Goal: Information Seeking & Learning: Learn about a topic

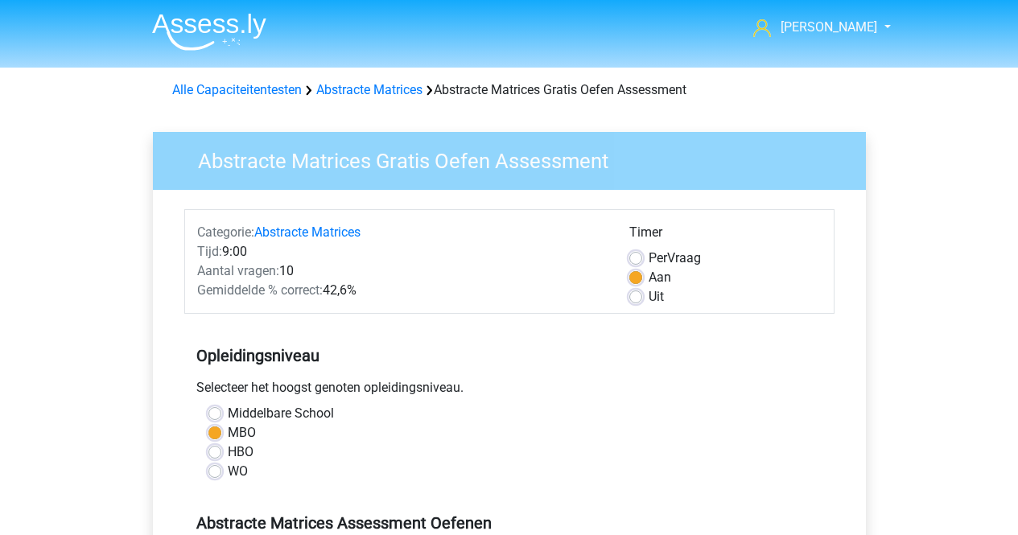
scroll to position [355, 0]
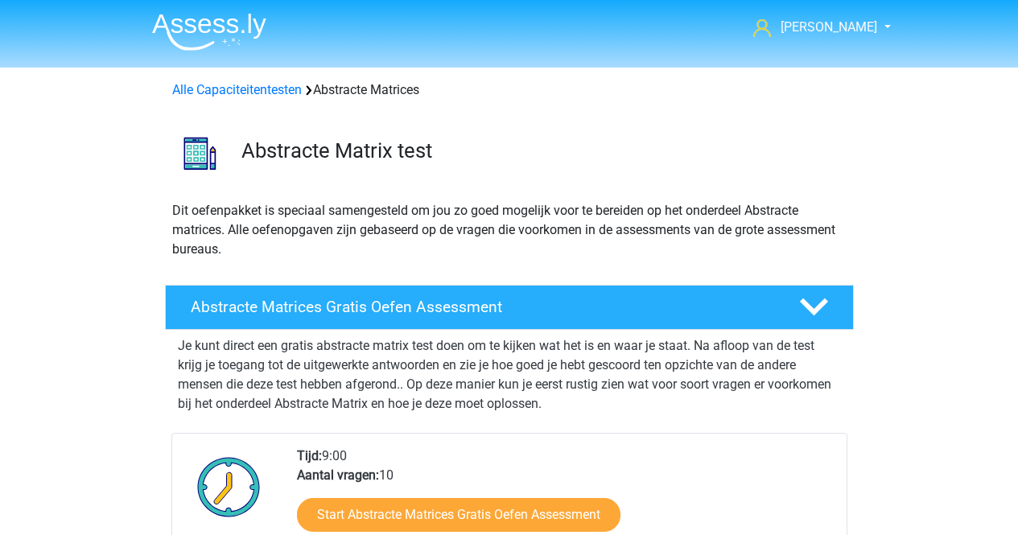
scroll to position [93, 0]
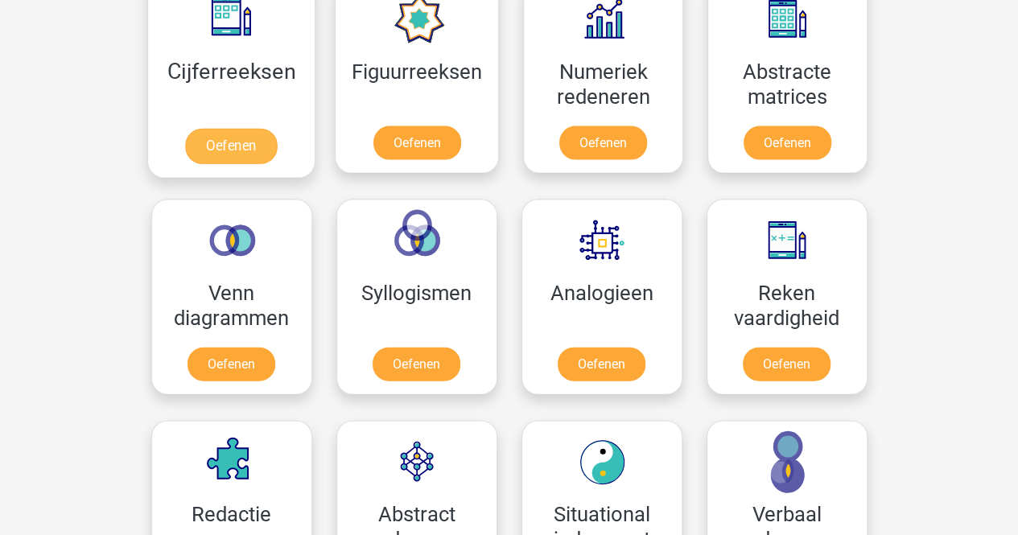
scroll to position [1551, 0]
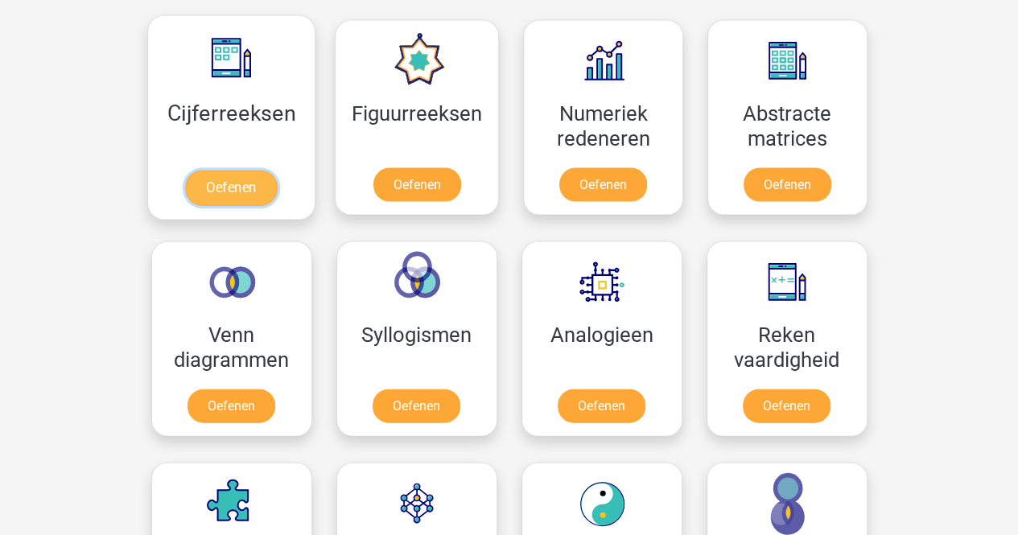
click at [250, 172] on link "Oefenen" at bounding box center [231, 188] width 92 height 35
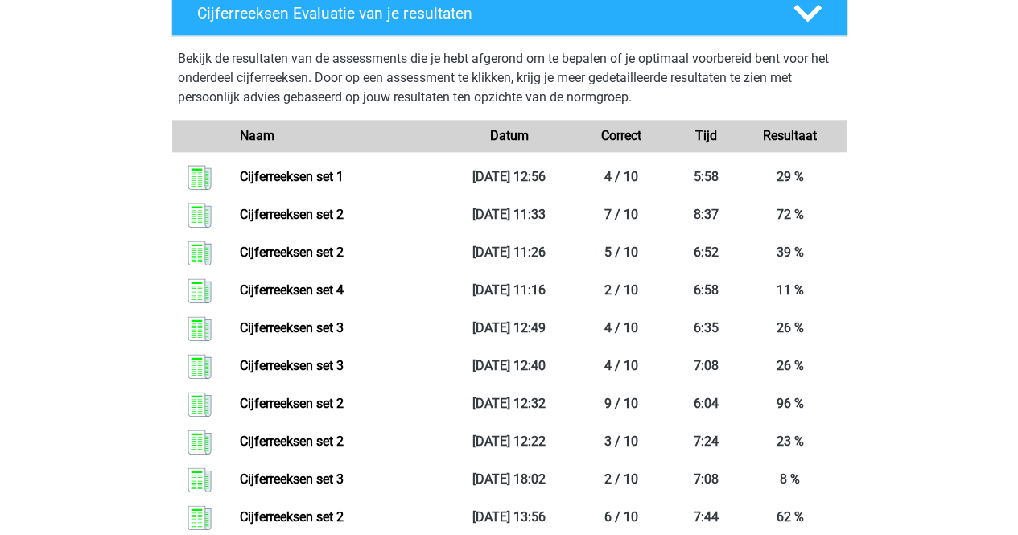
scroll to position [730, 0]
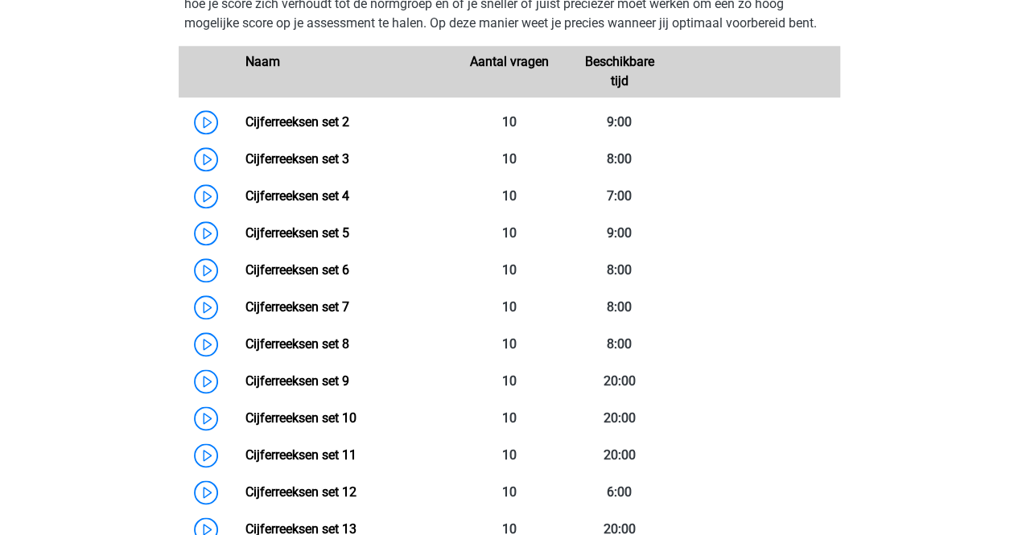
scroll to position [790, 0]
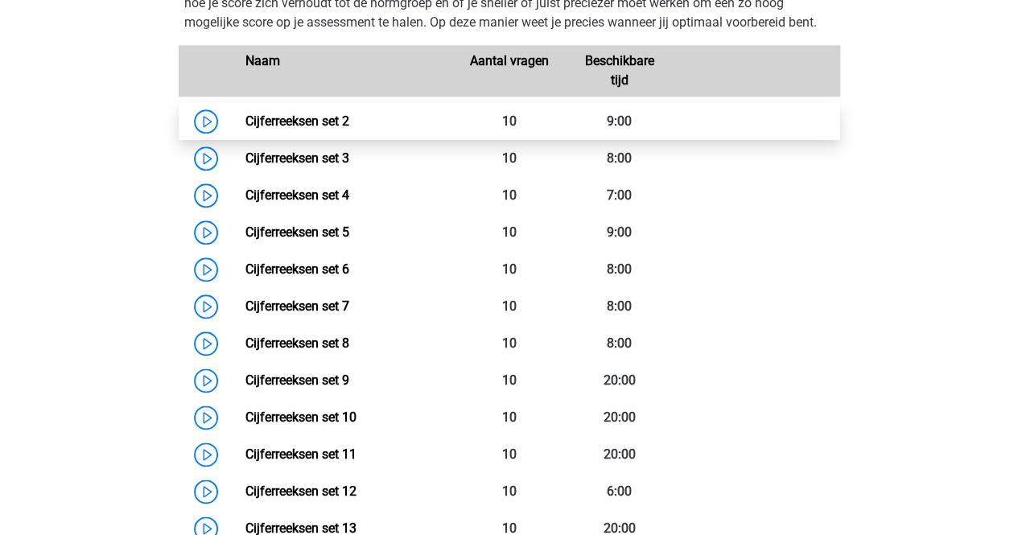
click at [246, 129] on link "Cijferreeksen set 2" at bounding box center [298, 121] width 104 height 15
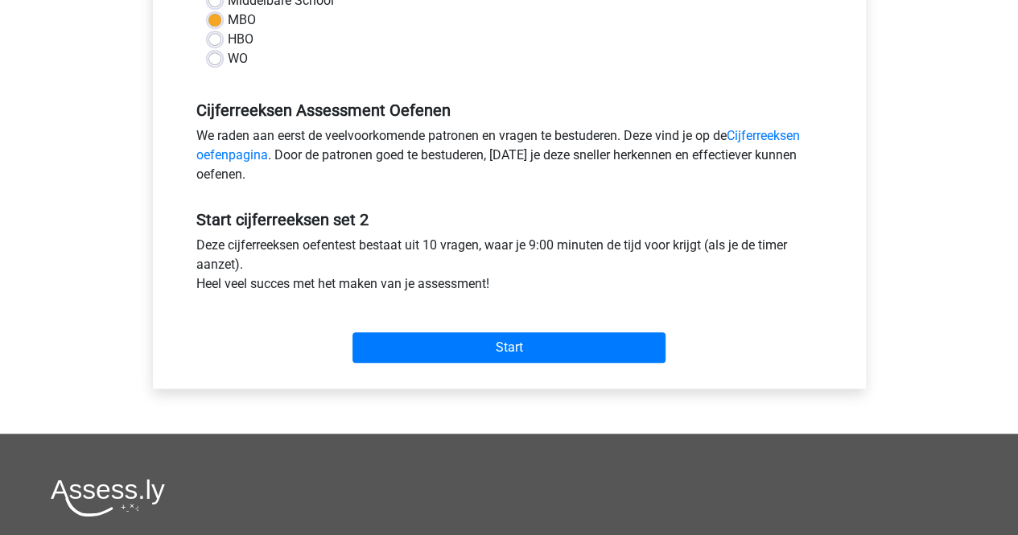
scroll to position [416, 0]
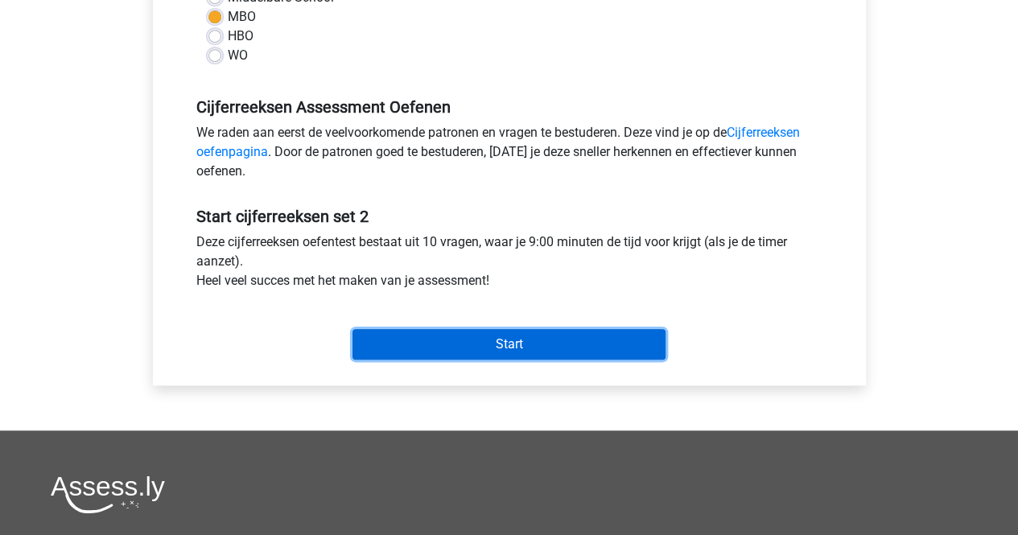
click at [387, 331] on input "Start" at bounding box center [509, 344] width 313 height 31
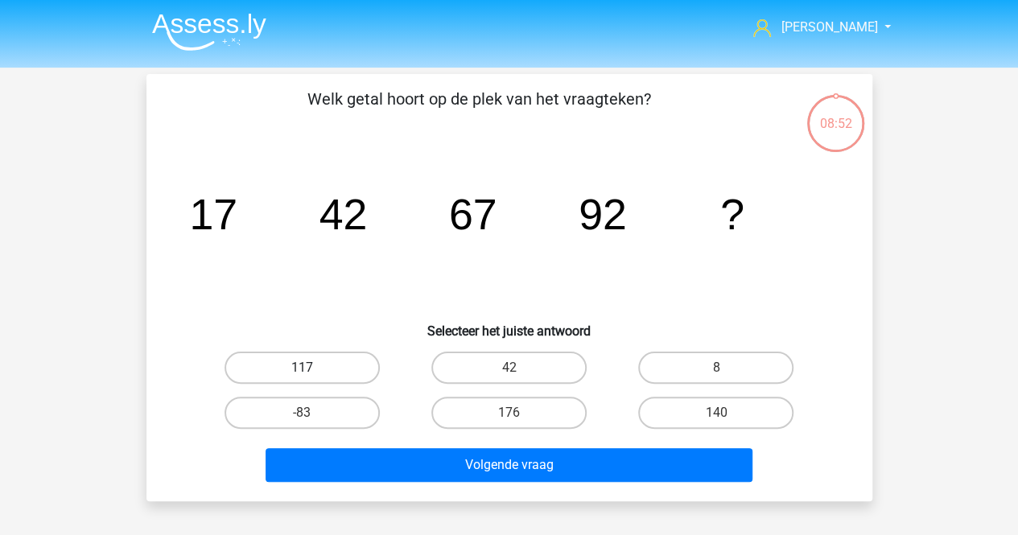
click at [337, 353] on label "117" at bounding box center [302, 368] width 155 height 32
click at [312, 368] on input "117" at bounding box center [307, 373] width 10 height 10
radio input "true"
click at [384, 445] on div "Volgende vraag" at bounding box center [509, 462] width 675 height 53
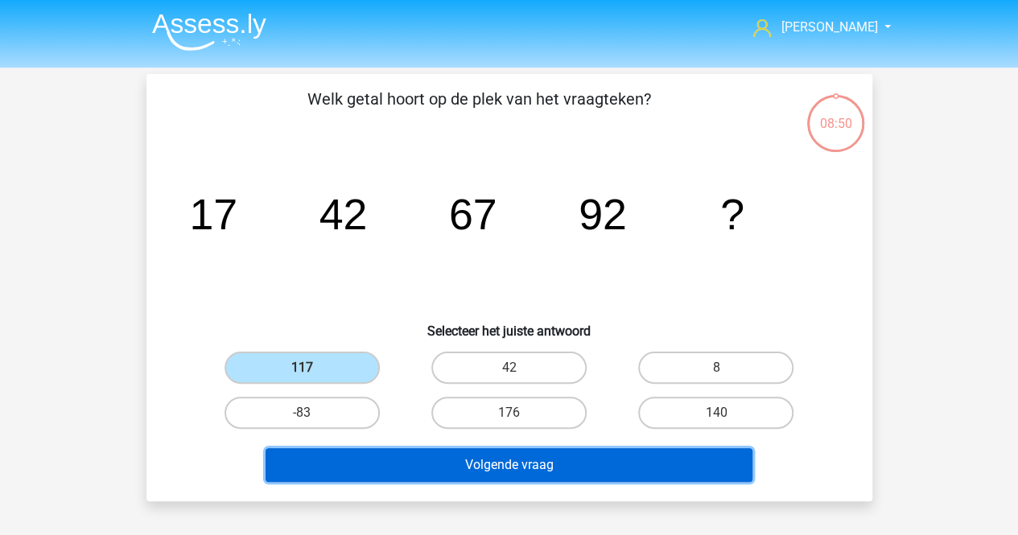
click at [375, 461] on button "Volgende vraag" at bounding box center [509, 465] width 487 height 34
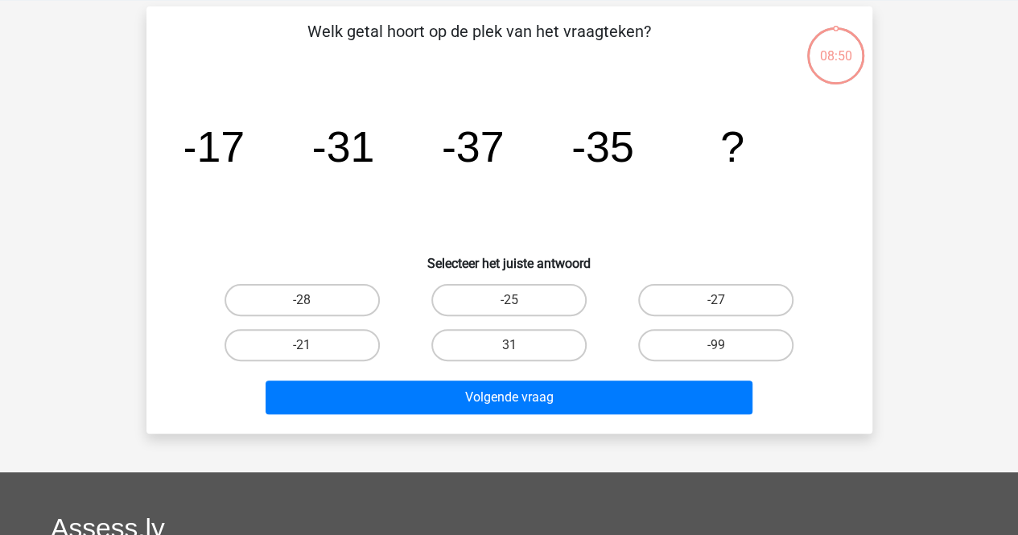
scroll to position [74, 0]
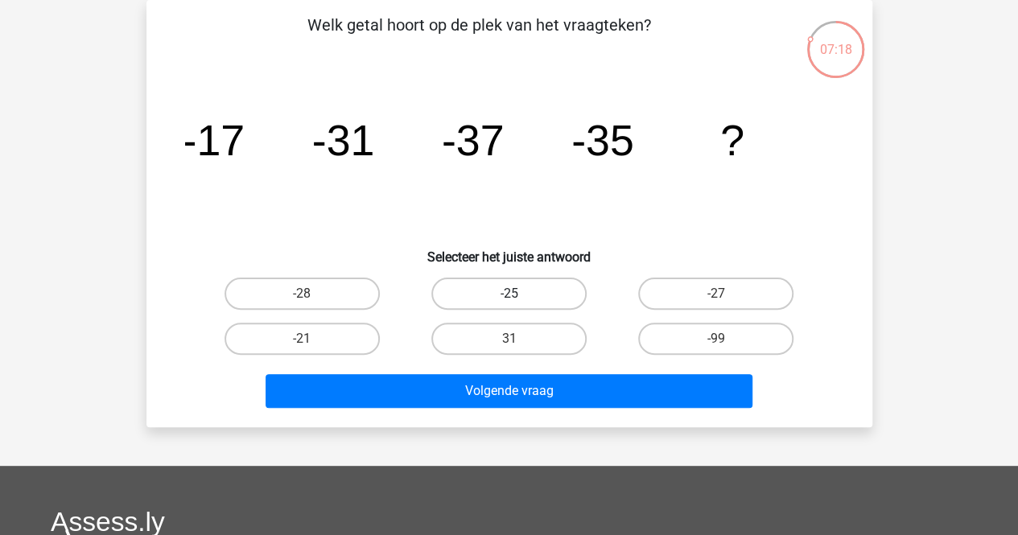
click at [457, 299] on label "-25" at bounding box center [509, 294] width 155 height 32
click at [509, 299] on input "-25" at bounding box center [514, 299] width 10 height 10
radio input "true"
click at [343, 296] on label "-28" at bounding box center [302, 294] width 155 height 32
click at [312, 296] on input "-28" at bounding box center [307, 299] width 10 height 10
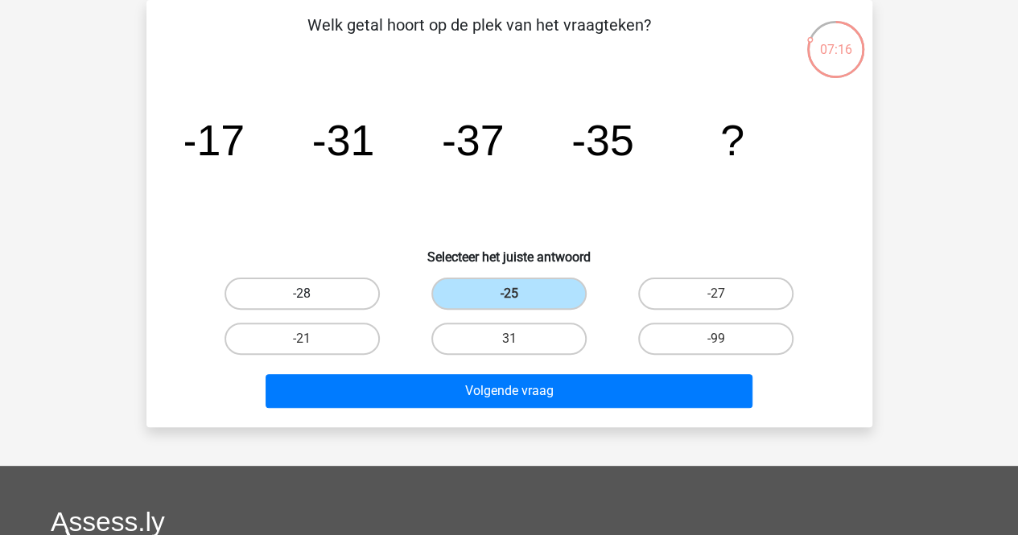
radio input "true"
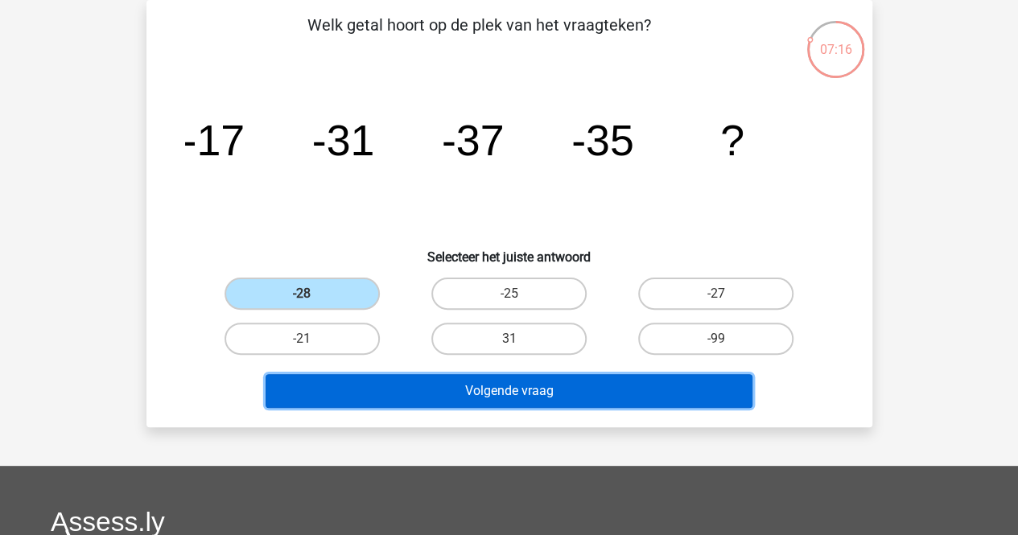
click at [350, 397] on button "Volgende vraag" at bounding box center [509, 391] width 487 height 34
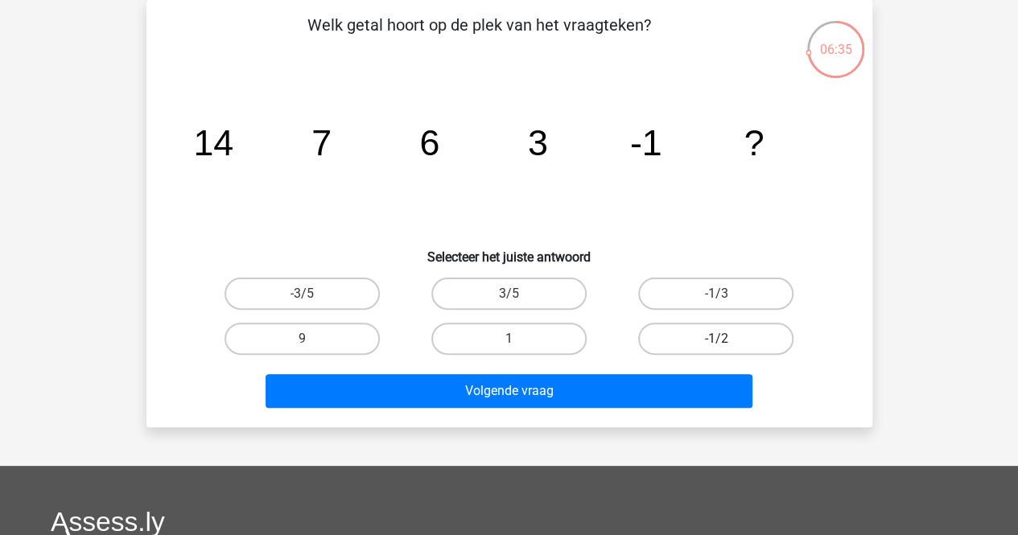
click at [710, 331] on label "-1/2" at bounding box center [715, 339] width 155 height 32
click at [717, 339] on input "-1/2" at bounding box center [722, 344] width 10 height 10
radio input "true"
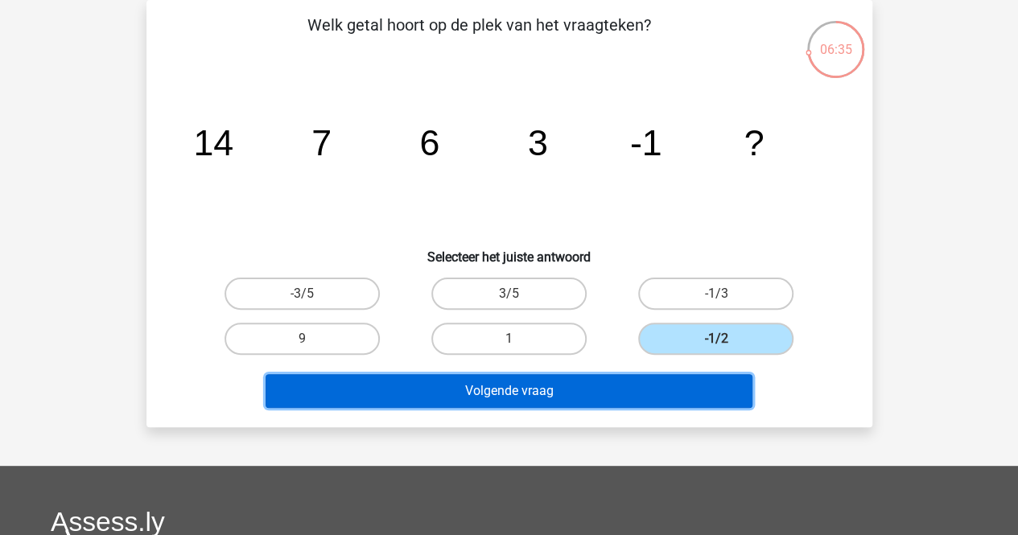
click at [663, 384] on button "Volgende vraag" at bounding box center [509, 391] width 487 height 34
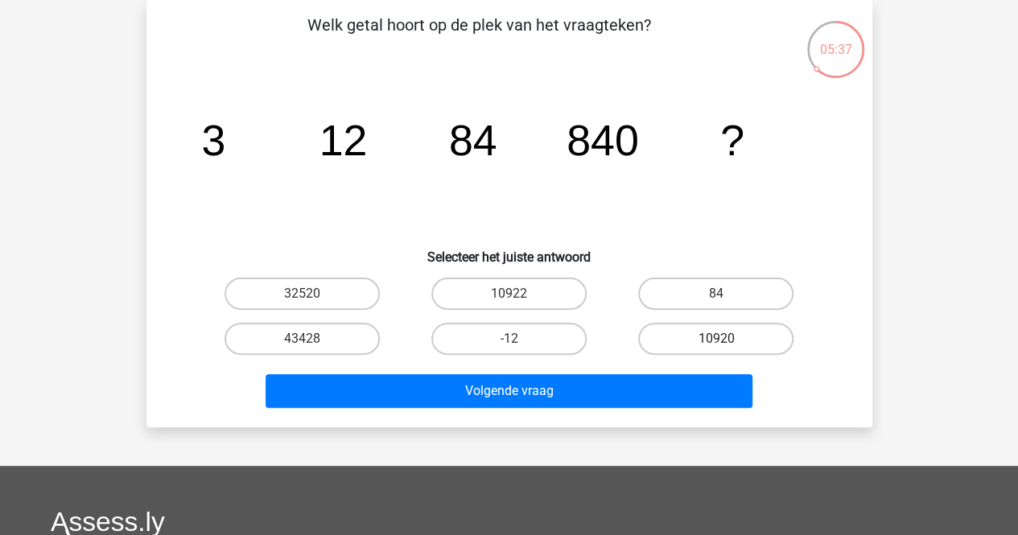
click at [688, 348] on label "10920" at bounding box center [715, 339] width 155 height 32
click at [717, 348] on input "10920" at bounding box center [722, 344] width 10 height 10
radio input "true"
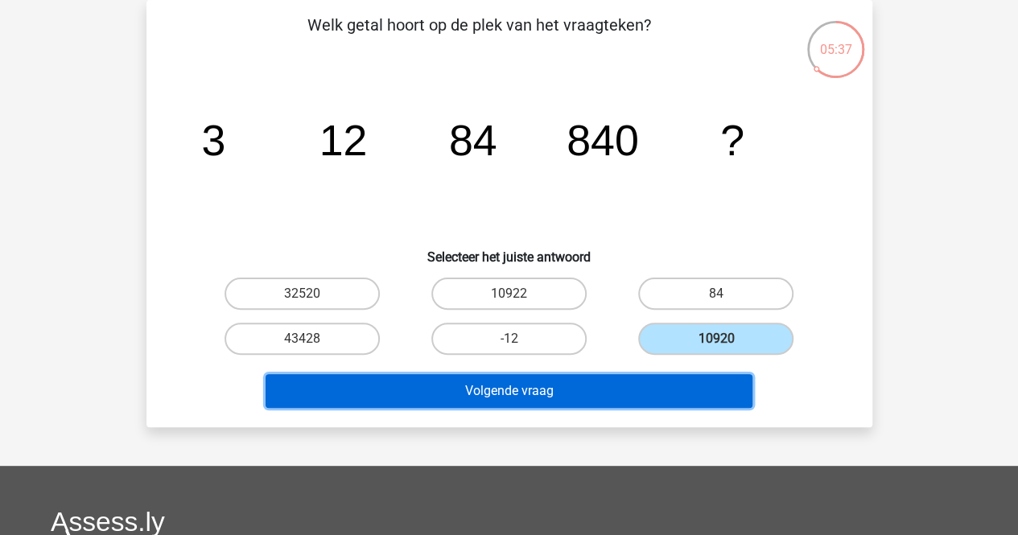
click at [679, 381] on button "Volgende vraag" at bounding box center [509, 391] width 487 height 34
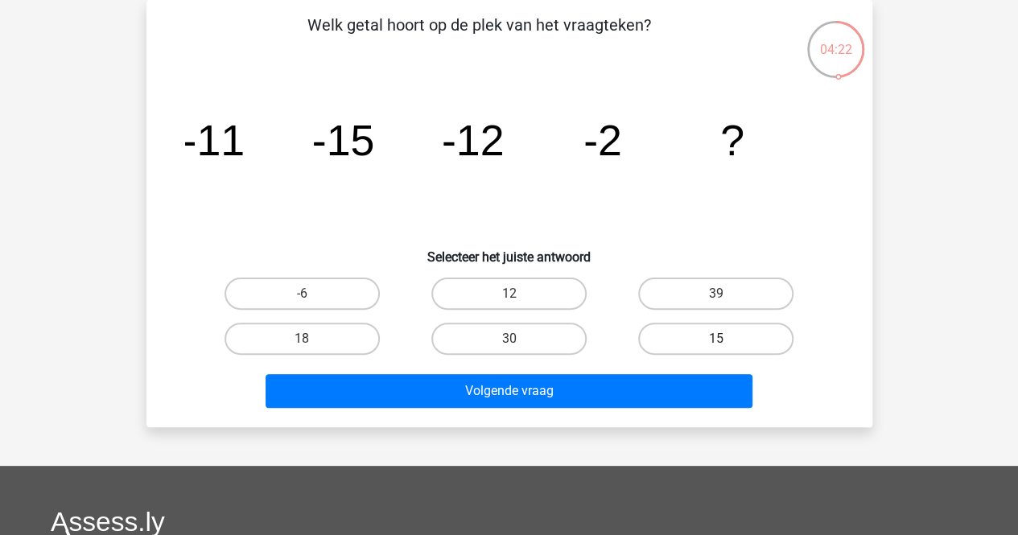
click at [742, 341] on label "15" at bounding box center [715, 339] width 155 height 32
click at [727, 341] on input "15" at bounding box center [722, 344] width 10 height 10
radio input "true"
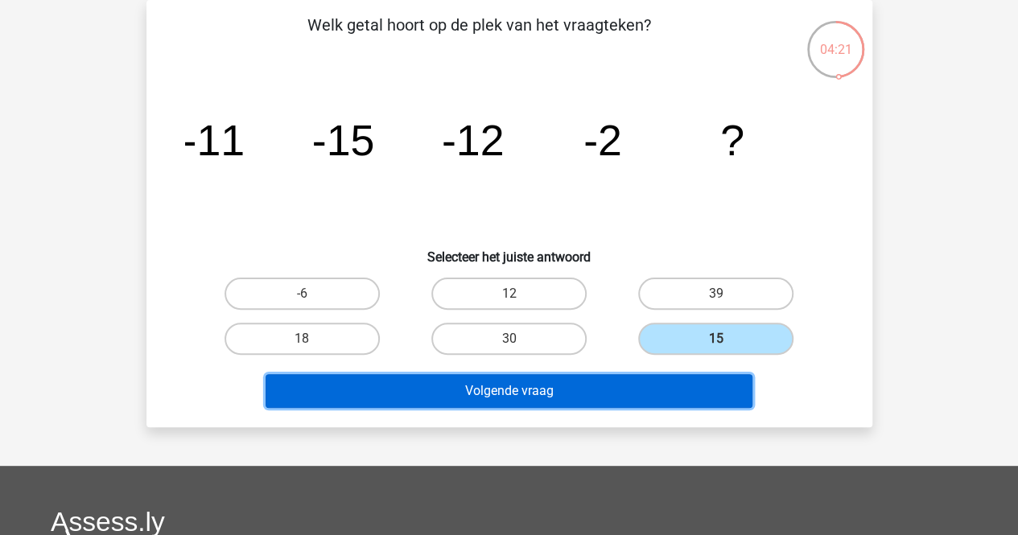
click at [717, 388] on button "Volgende vraag" at bounding box center [509, 391] width 487 height 34
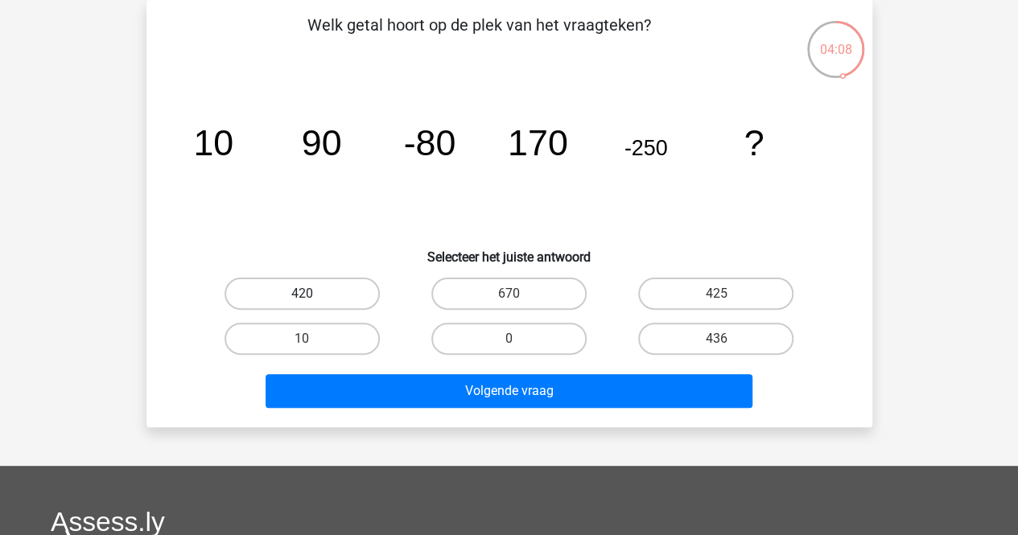
click at [375, 287] on label "420" at bounding box center [302, 294] width 155 height 32
click at [312, 294] on input "420" at bounding box center [307, 299] width 10 height 10
radio input "true"
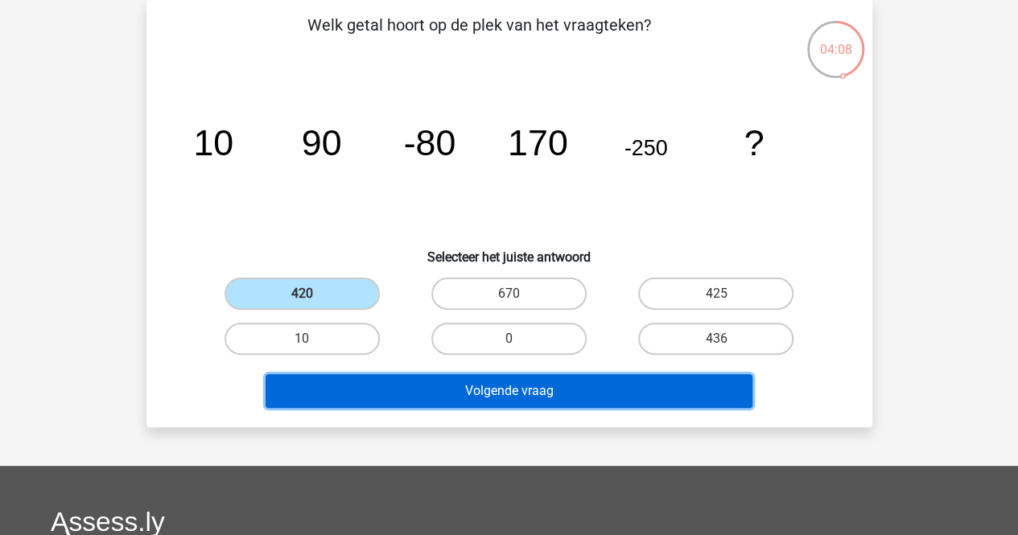
click at [395, 386] on button "Volgende vraag" at bounding box center [509, 391] width 487 height 34
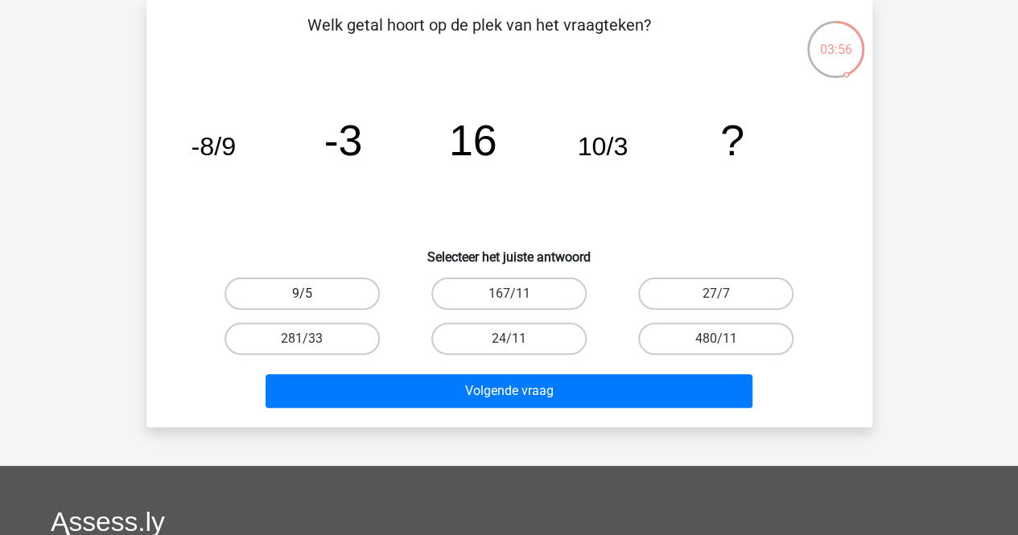
click at [316, 297] on label "9/5" at bounding box center [302, 294] width 155 height 32
click at [312, 297] on input "9/5" at bounding box center [307, 299] width 10 height 10
radio input "true"
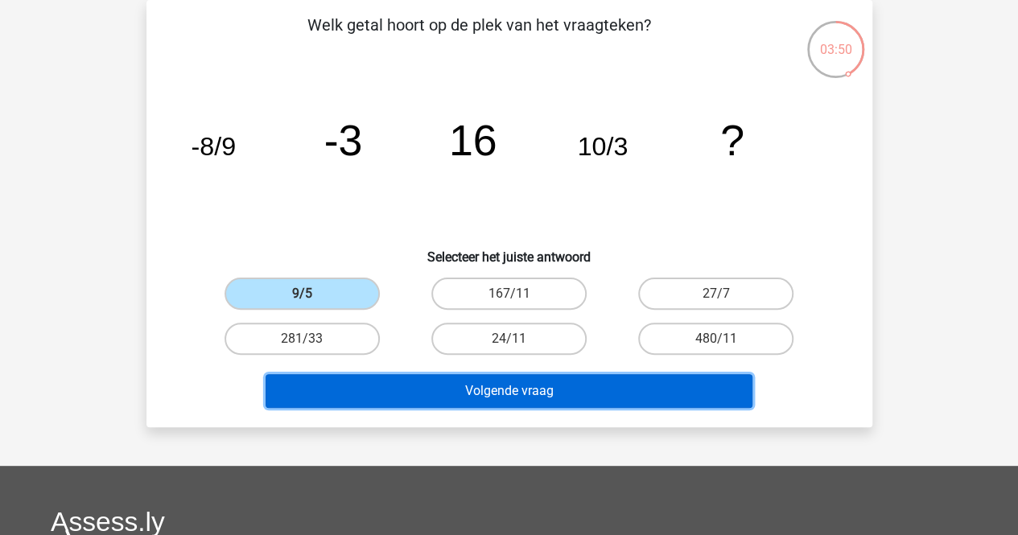
click at [409, 401] on button "Volgende vraag" at bounding box center [509, 391] width 487 height 34
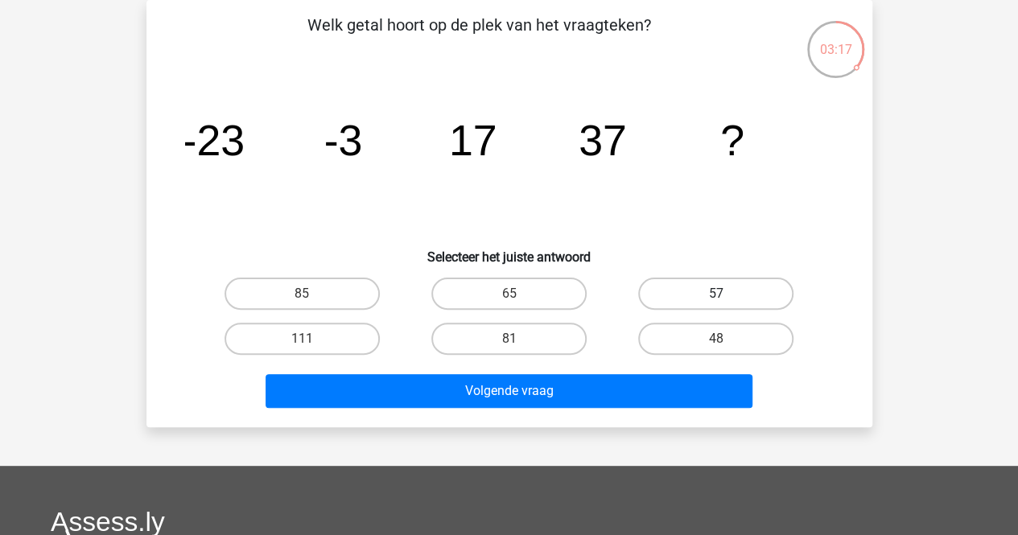
click at [692, 302] on label "57" at bounding box center [715, 294] width 155 height 32
click at [717, 302] on input "57" at bounding box center [722, 299] width 10 height 10
radio input "true"
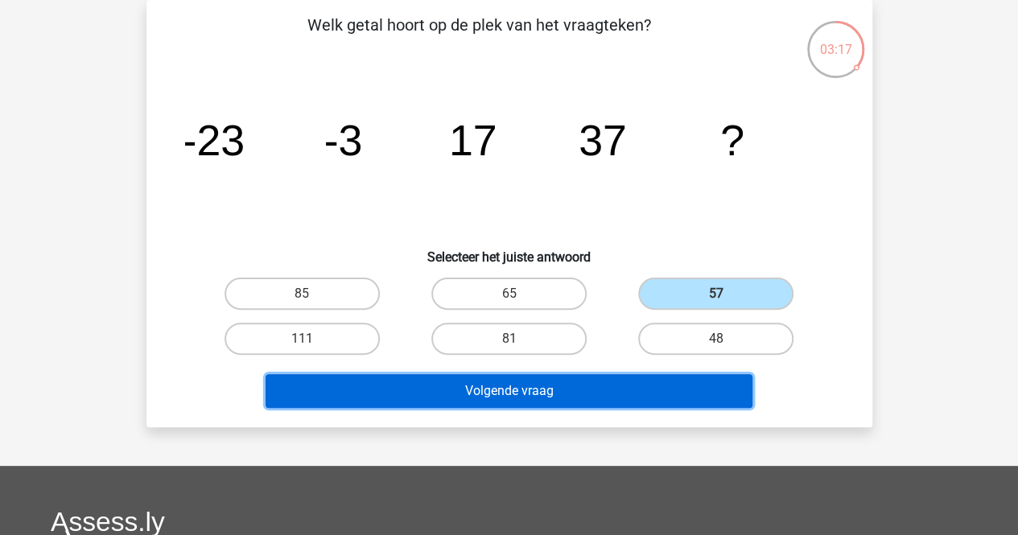
click at [596, 391] on button "Volgende vraag" at bounding box center [509, 391] width 487 height 34
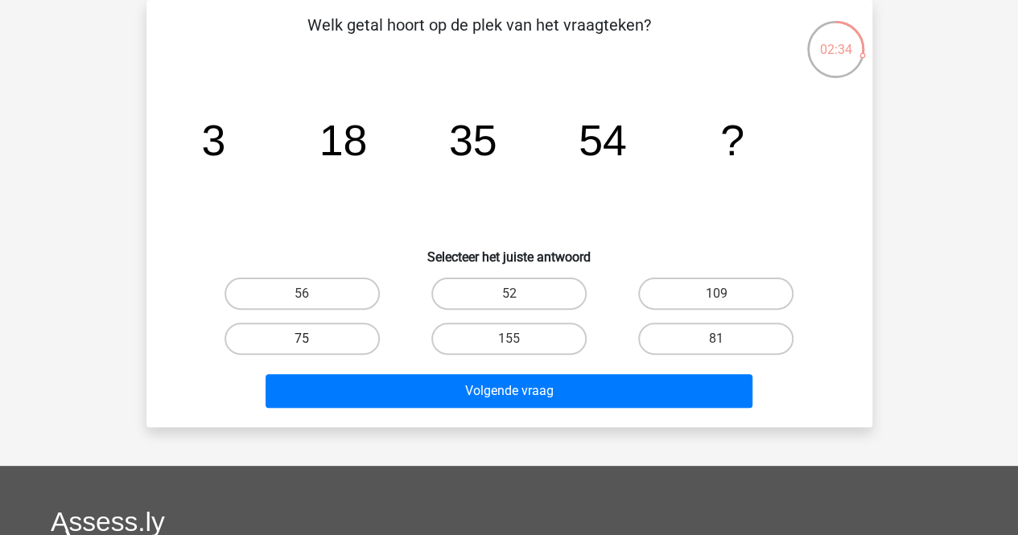
click at [274, 347] on label "75" at bounding box center [302, 339] width 155 height 32
click at [302, 347] on input "75" at bounding box center [307, 344] width 10 height 10
radio input "true"
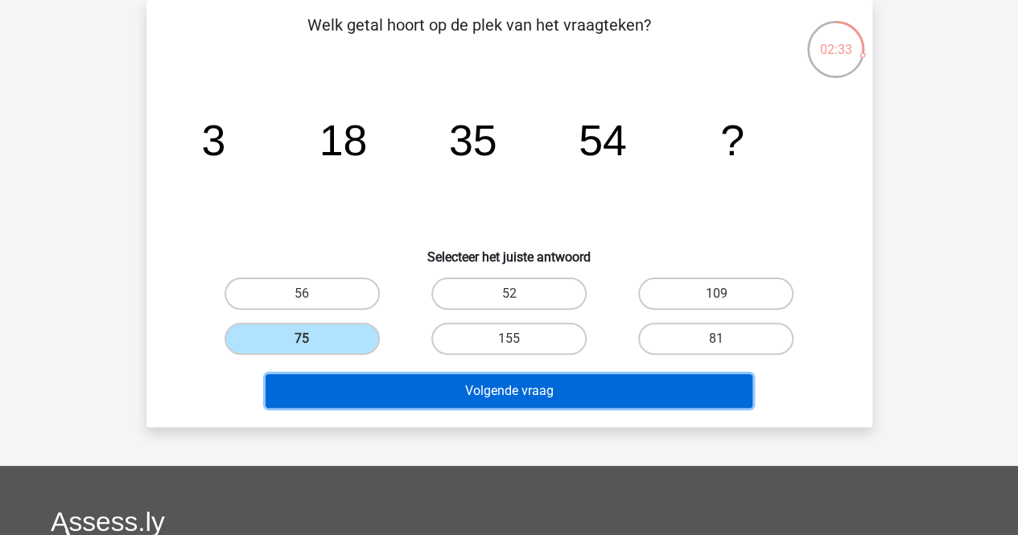
click at [308, 402] on button "Volgende vraag" at bounding box center [509, 391] width 487 height 34
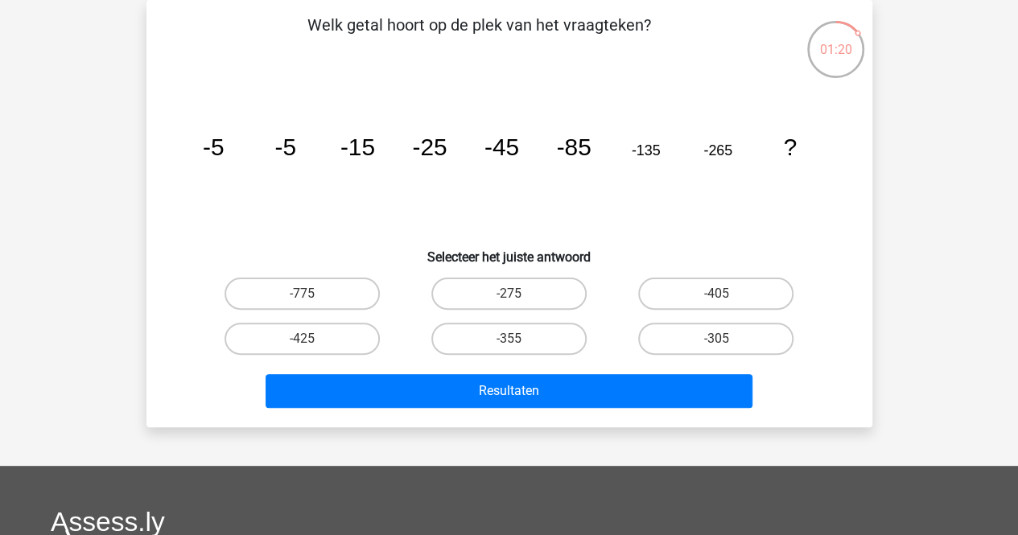
click at [506, 275] on div "-275" at bounding box center [509, 293] width 207 height 45
click at [502, 288] on label "-275" at bounding box center [509, 294] width 155 height 32
click at [509, 294] on input "-275" at bounding box center [514, 299] width 10 height 10
radio input "true"
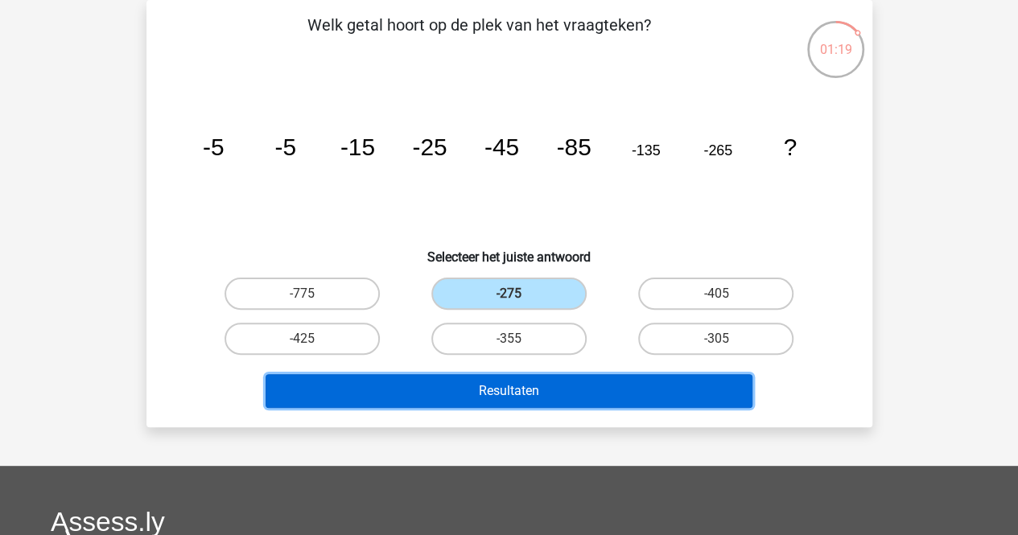
click at [514, 376] on button "Resultaten" at bounding box center [509, 391] width 487 height 34
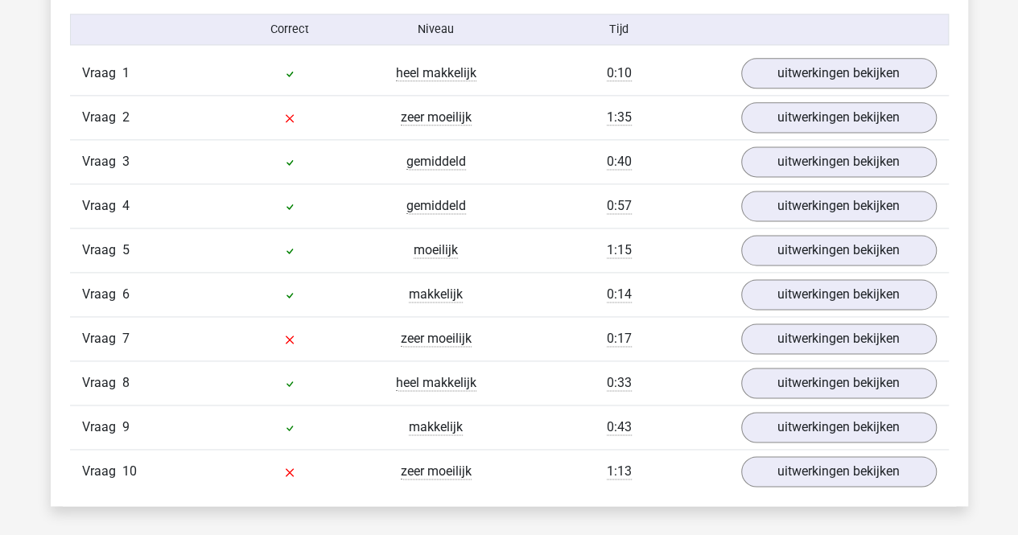
scroll to position [1019, 0]
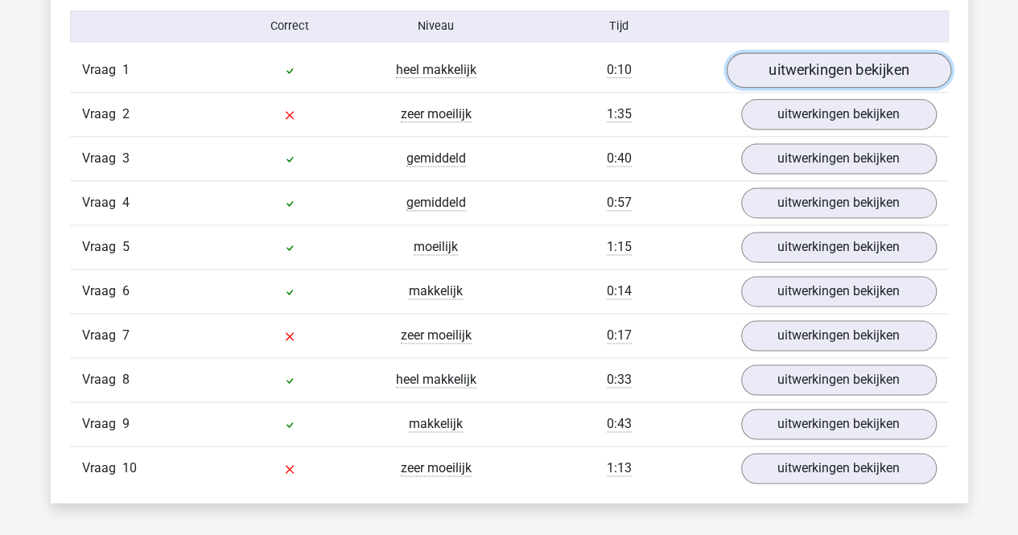
click at [811, 83] on link "uitwerkingen bekijken" at bounding box center [838, 70] width 225 height 35
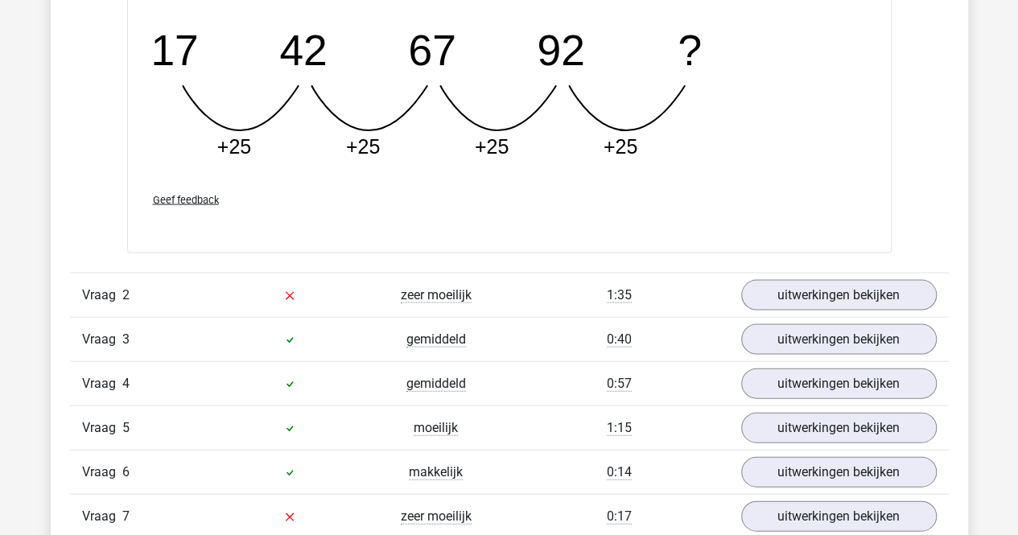
scroll to position [1543, 0]
click at [766, 316] on div "Vraag 3 gemiddeld 0:40 uitwerkingen bekijken" at bounding box center [509, 338] width 879 height 44
click at [766, 309] on div "Vraag 2 zeer moeilijk 1:35 uitwerkingen bekijken" at bounding box center [509, 294] width 879 height 44
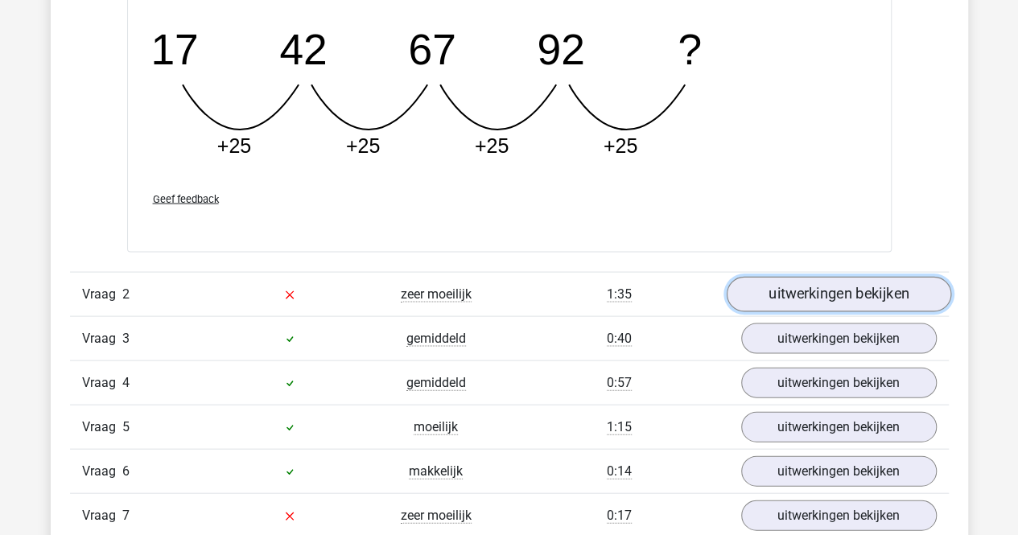
click at [768, 306] on link "uitwerkingen bekijken" at bounding box center [838, 294] width 225 height 35
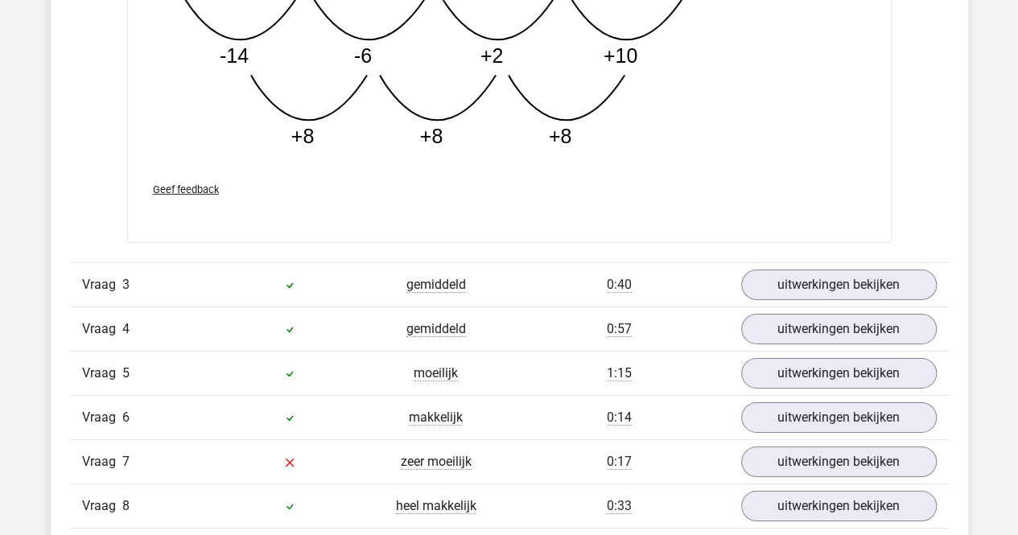
scroll to position [2420, 0]
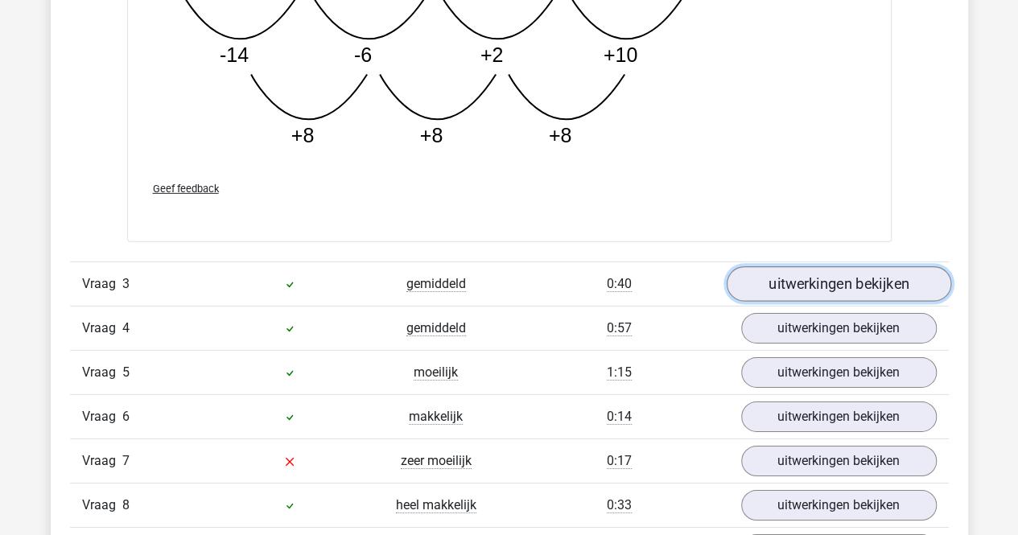
click at [889, 275] on link "uitwerkingen bekijken" at bounding box center [838, 283] width 225 height 35
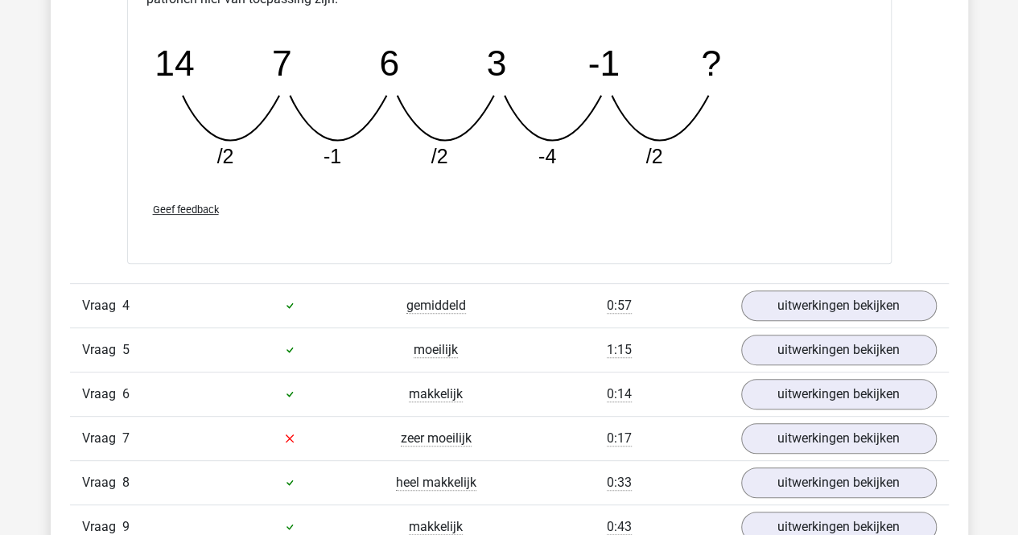
scroll to position [3186, 0]
click at [889, 292] on link "uitwerkingen bekijken" at bounding box center [838, 304] width 225 height 35
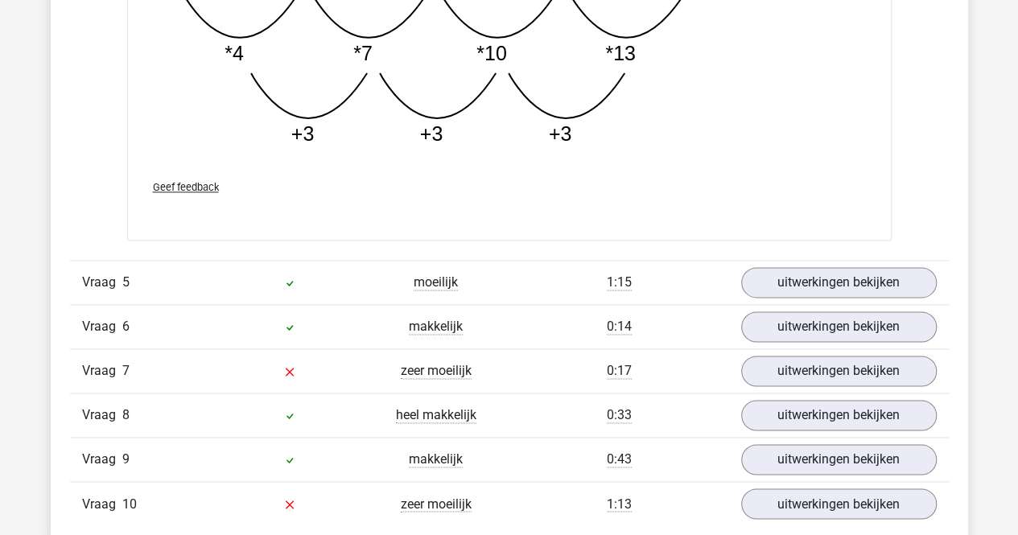
scroll to position [4076, 0]
click at [889, 290] on link "uitwerkingen bekijken" at bounding box center [838, 281] width 225 height 35
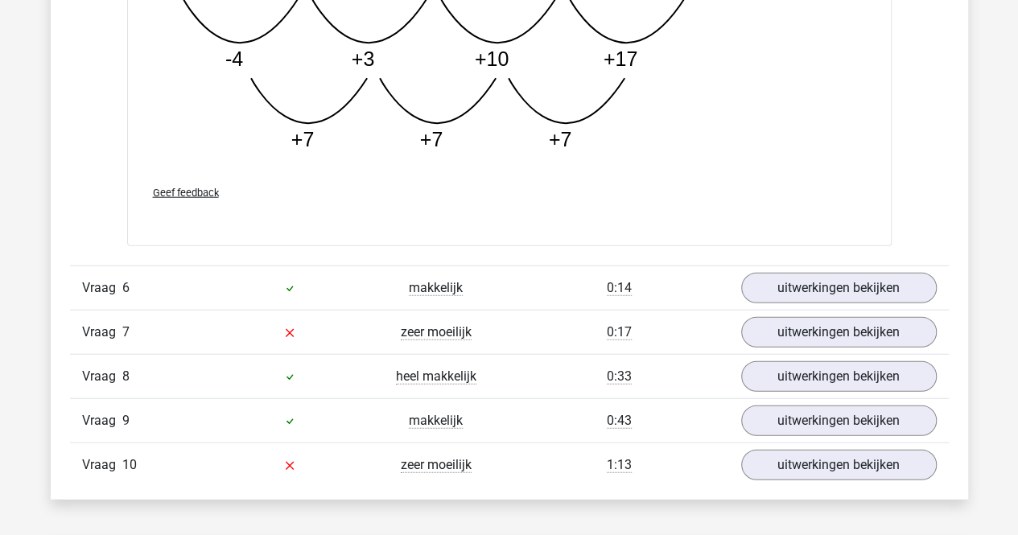
scroll to position [4939, 0]
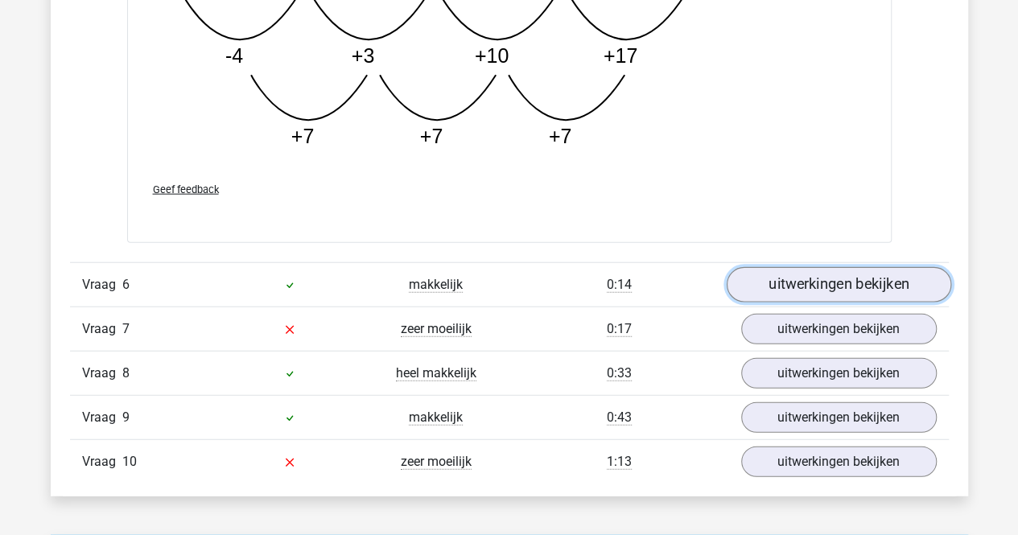
click at [881, 267] on link "uitwerkingen bekijken" at bounding box center [838, 284] width 225 height 35
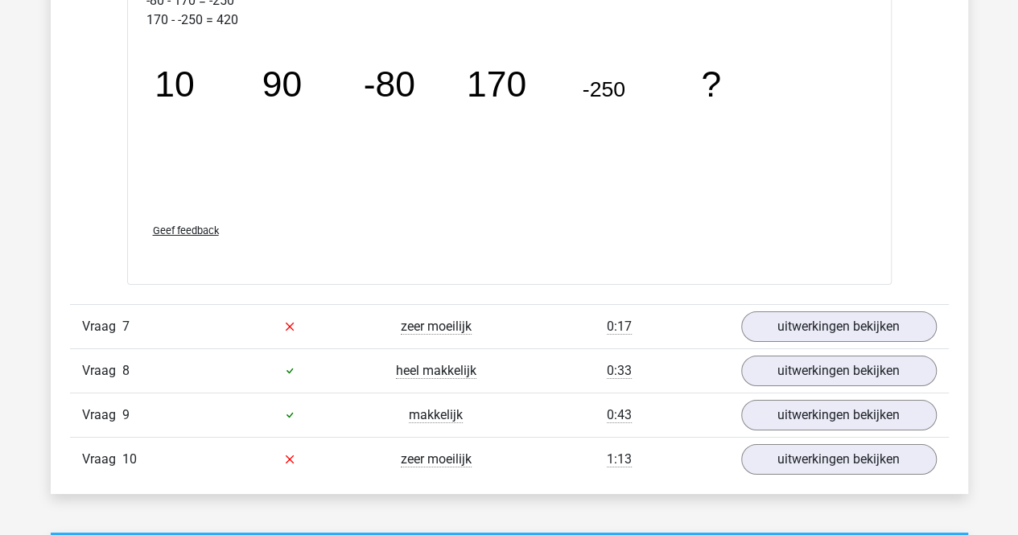
scroll to position [5776, 0]
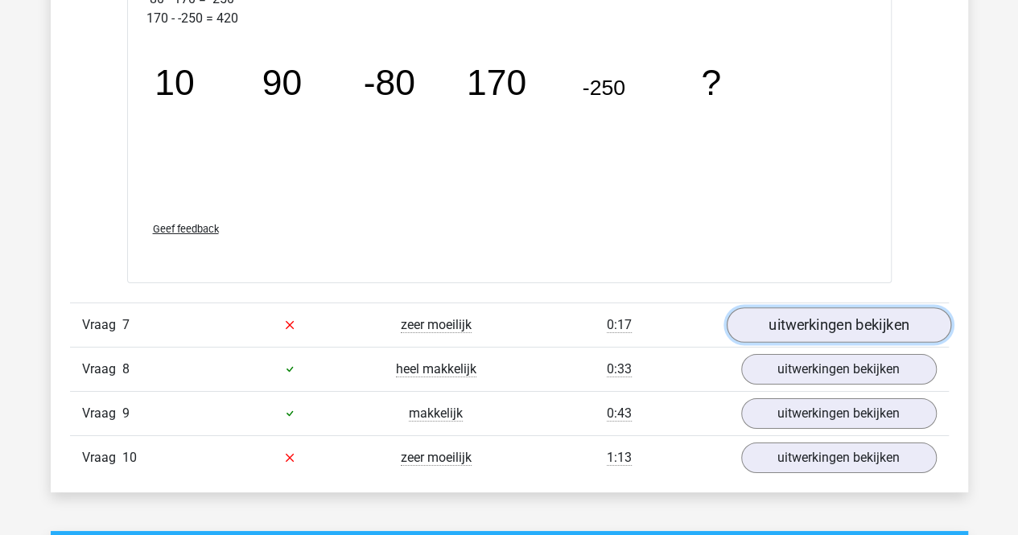
click at [869, 310] on link "uitwerkingen bekijken" at bounding box center [838, 325] width 225 height 35
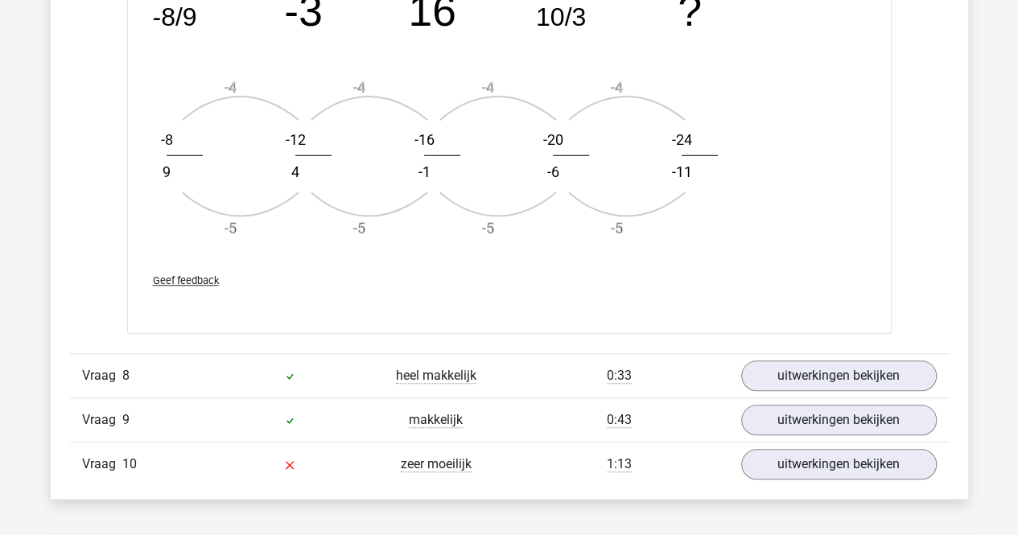
scroll to position [6809, 0]
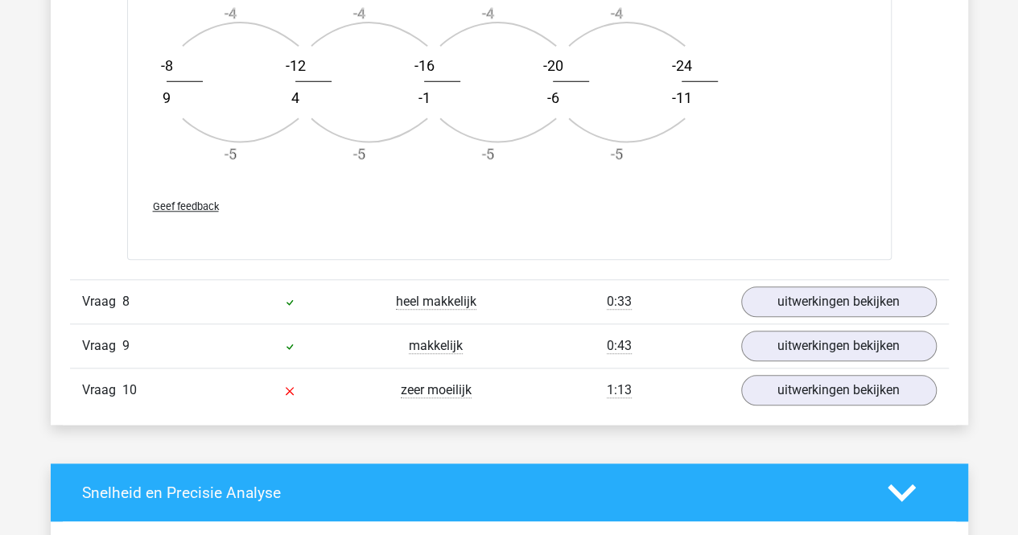
click at [874, 279] on div "Vraag 8 heel makkelijk 0:33 uitwerkingen bekijken" at bounding box center [509, 301] width 879 height 44
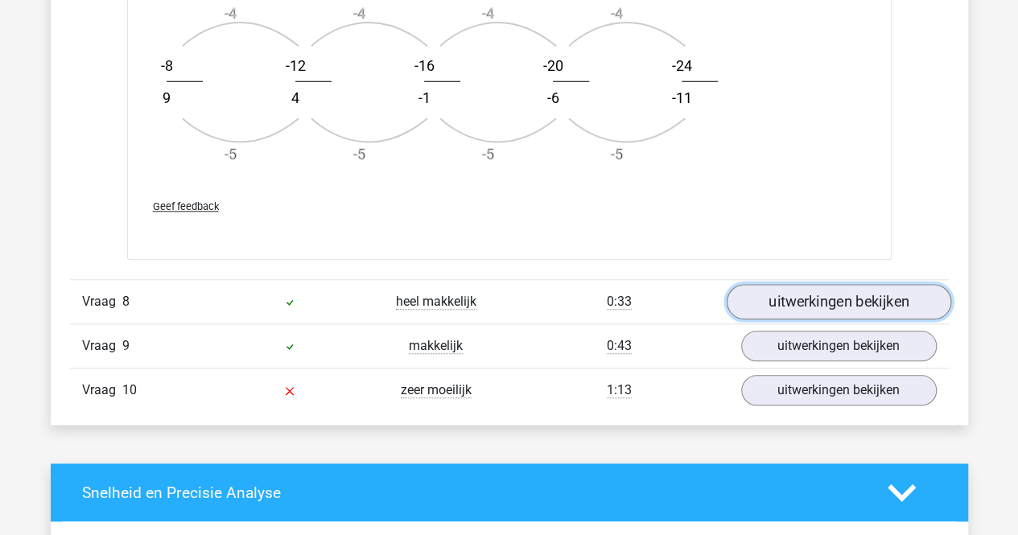
click at [881, 302] on link "uitwerkingen bekijken" at bounding box center [838, 302] width 225 height 35
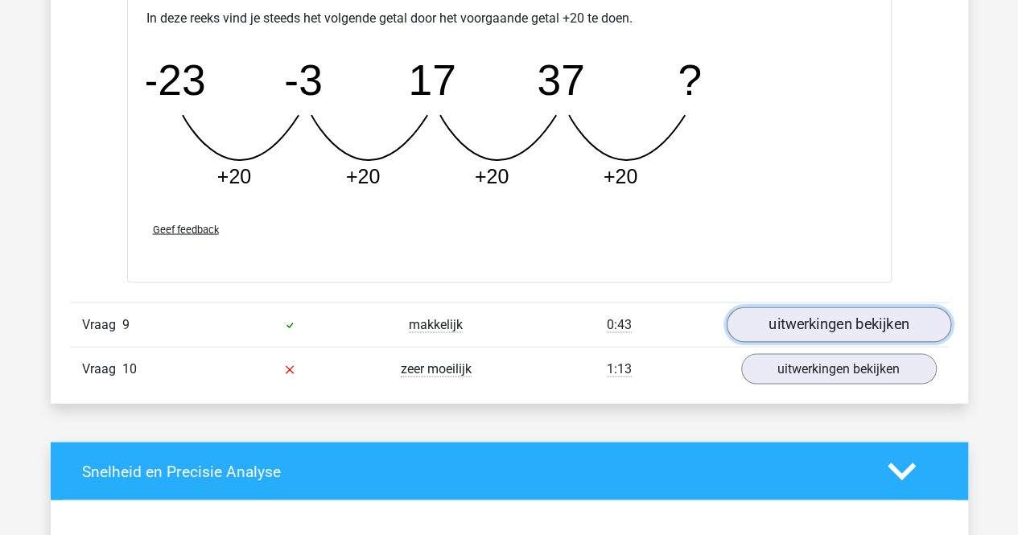
click at [881, 307] on link "uitwerkingen bekijken" at bounding box center [838, 324] width 225 height 35
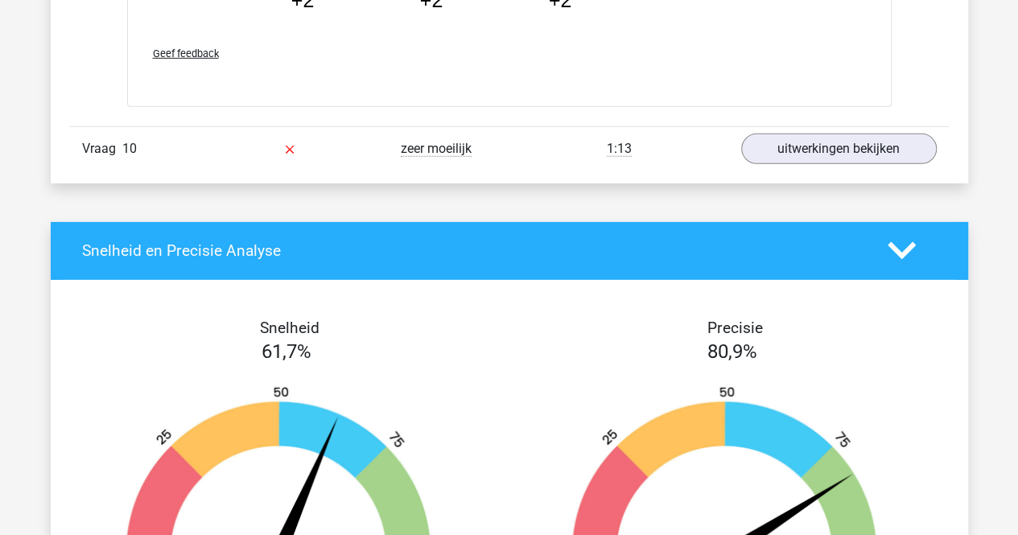
scroll to position [8583, 0]
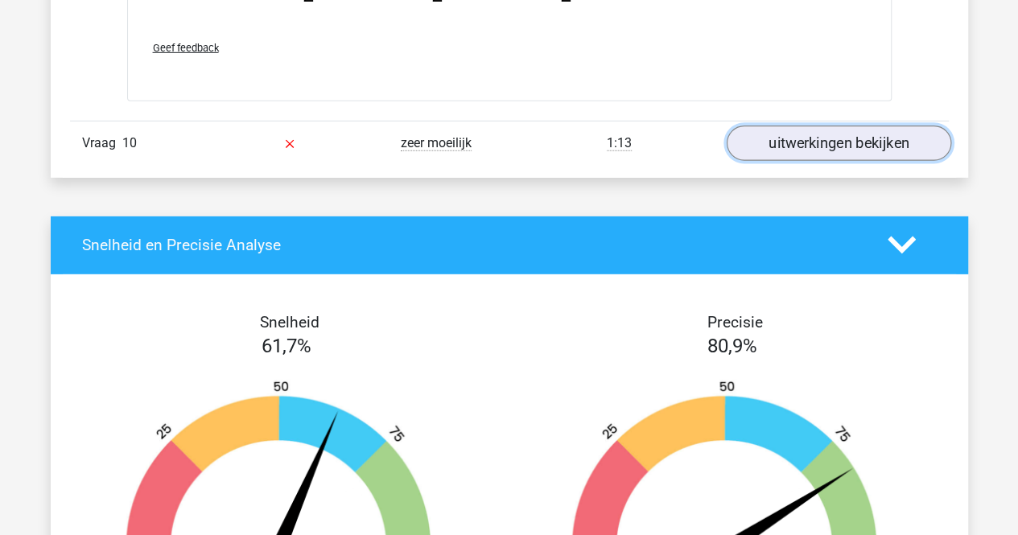
click at [895, 136] on link "uitwerkingen bekijken" at bounding box center [838, 143] width 225 height 35
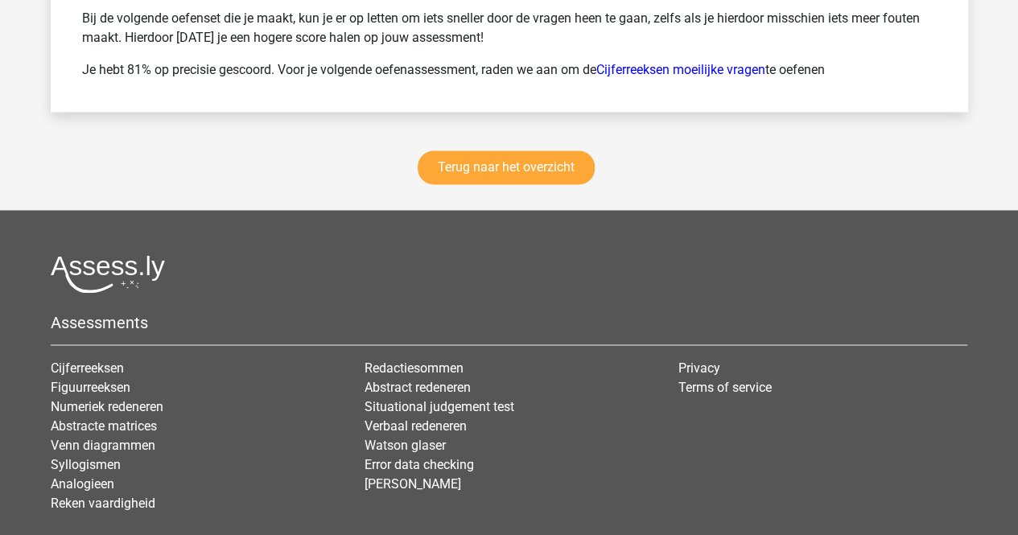
scroll to position [10373, 0]
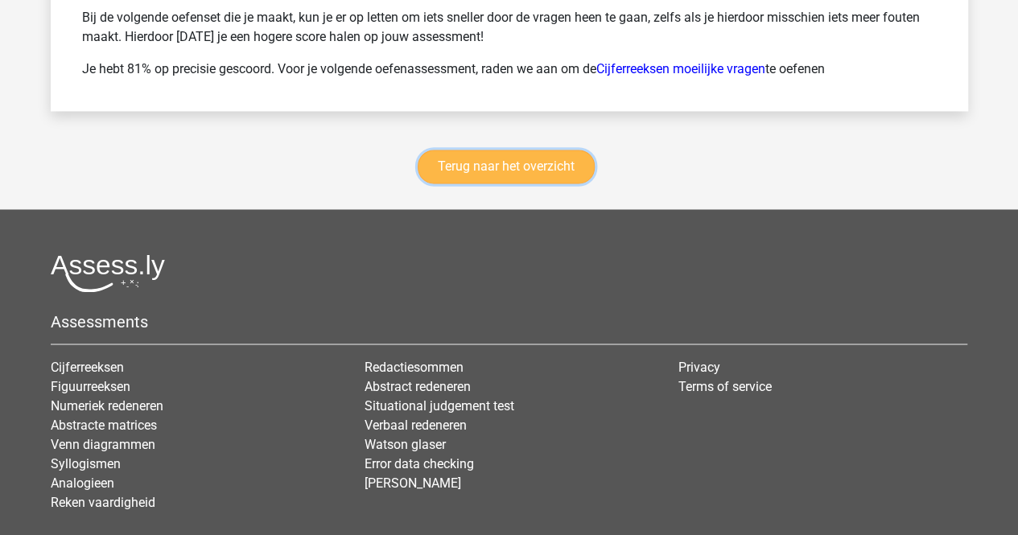
click at [467, 154] on link "Terug naar het overzicht" at bounding box center [506, 167] width 177 height 34
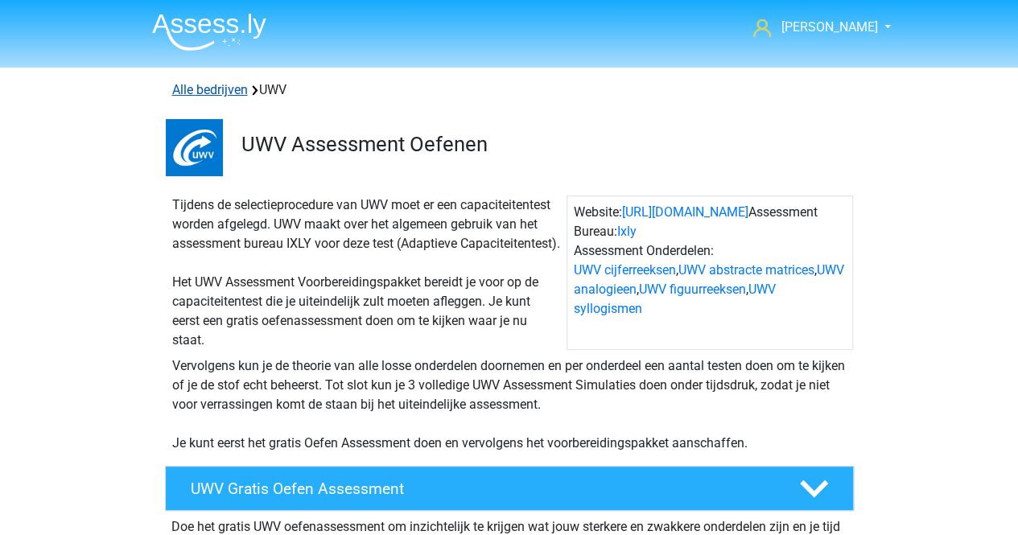
click at [211, 89] on link "Alle bedrijven" at bounding box center [210, 89] width 76 height 15
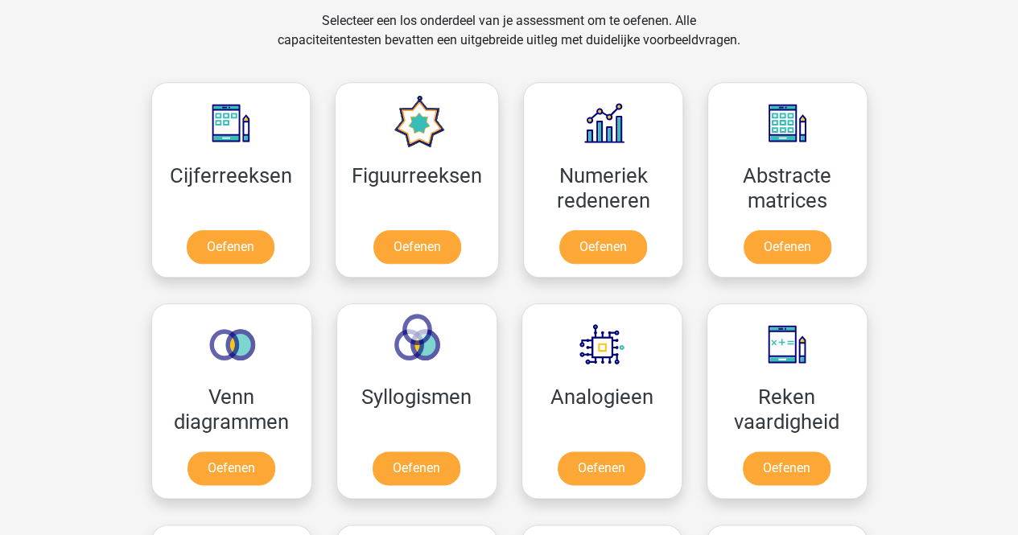
scroll to position [786, 0]
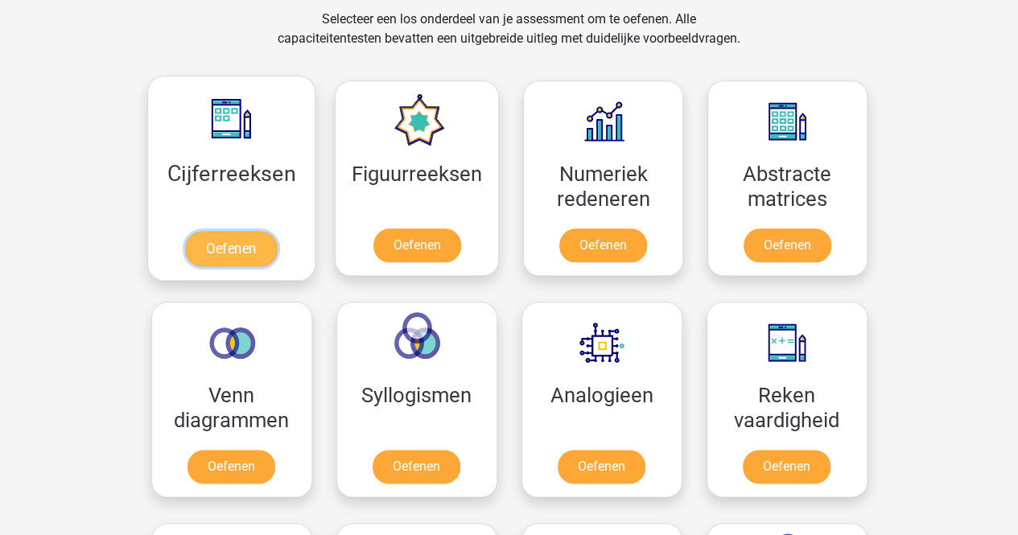
click at [245, 247] on link "Oefenen" at bounding box center [231, 248] width 92 height 35
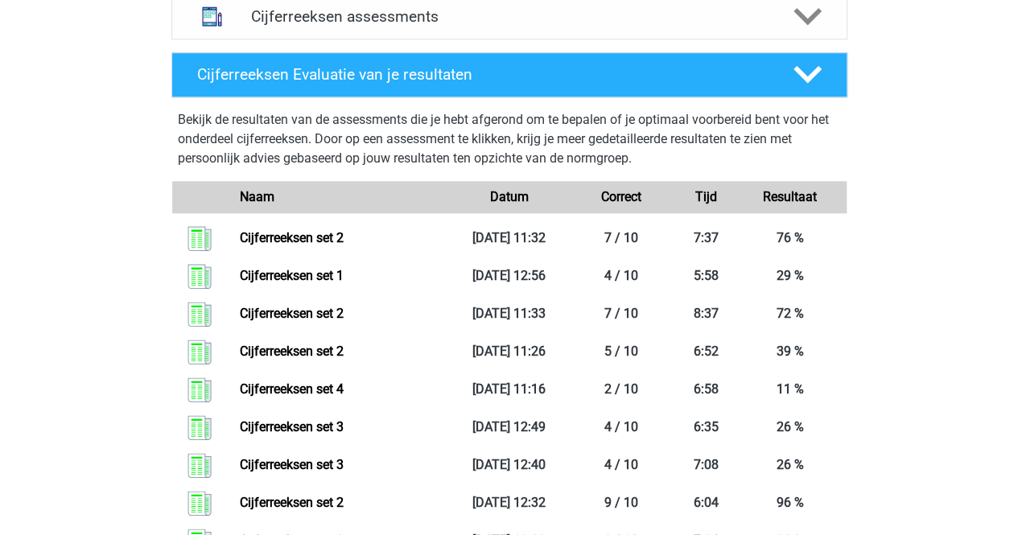
scroll to position [709, 0]
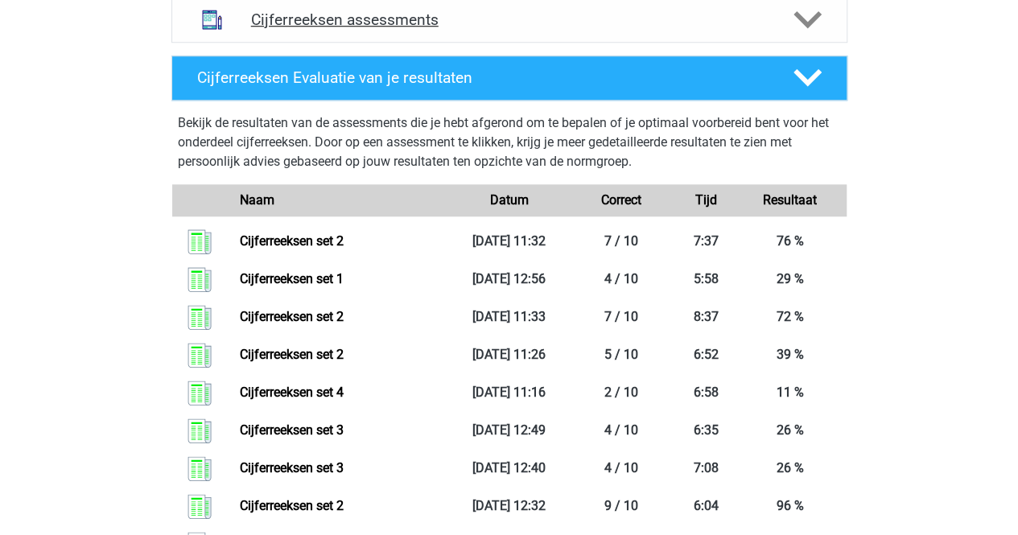
click at [378, 23] on div "Cijferreeksen assessments" at bounding box center [509, 20] width 676 height 45
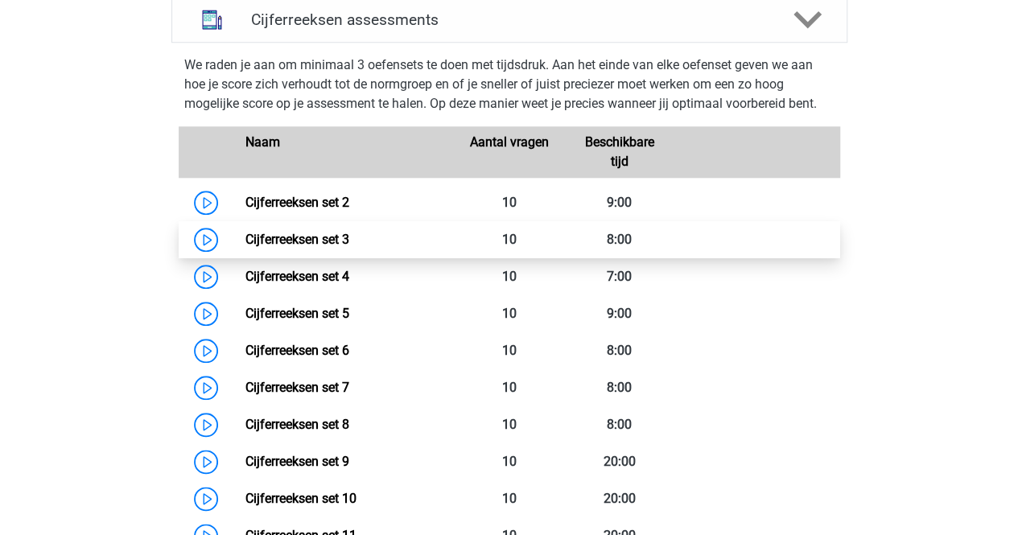
click at [246, 247] on link "Cijferreeksen set 3" at bounding box center [298, 239] width 104 height 15
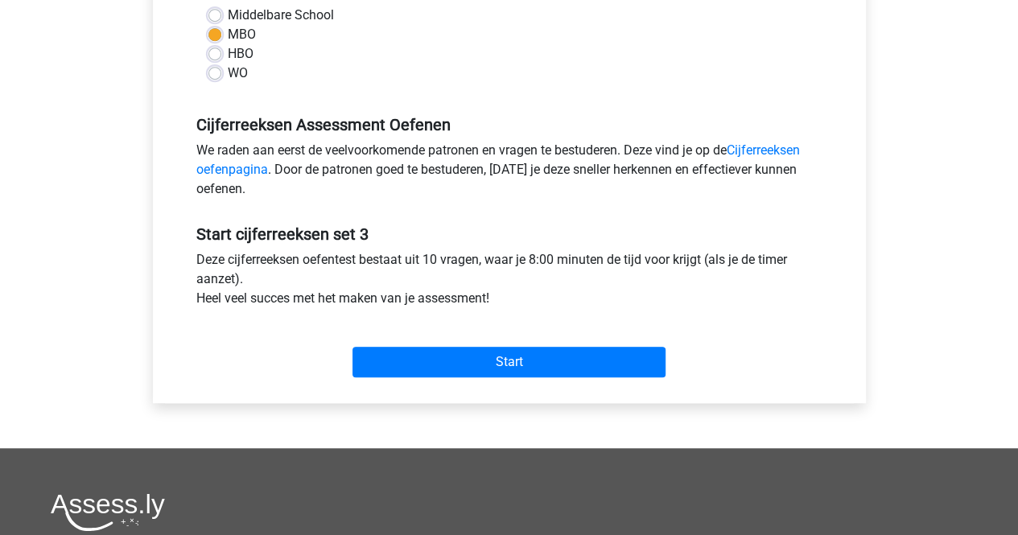
scroll to position [402, 0]
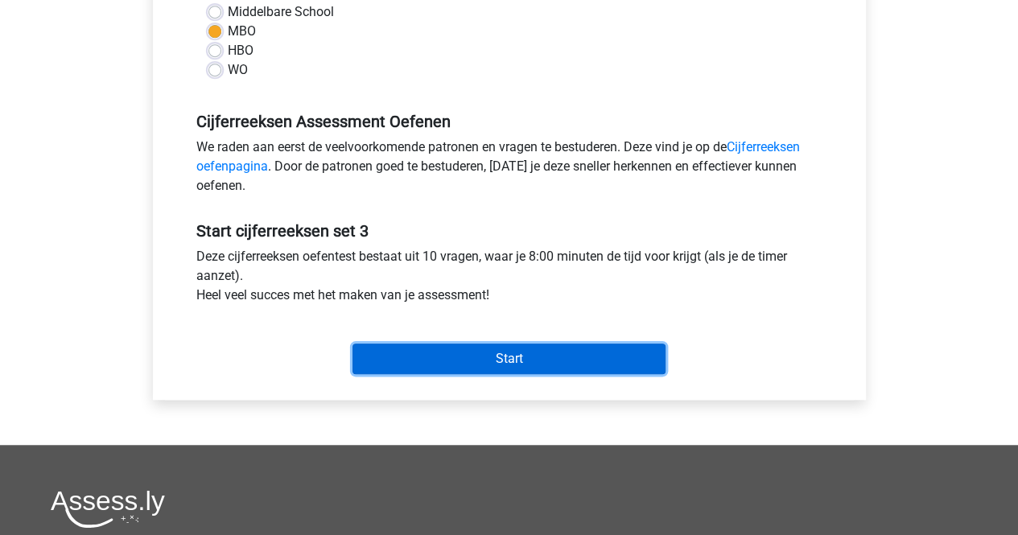
click at [420, 365] on input "Start" at bounding box center [509, 359] width 313 height 31
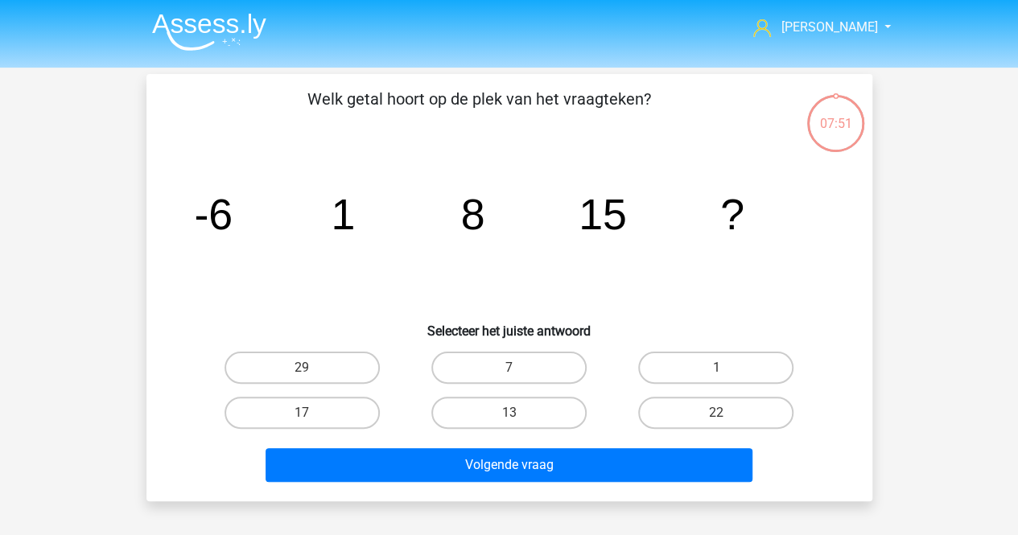
click at [718, 437] on div "Volgende vraag" at bounding box center [509, 462] width 675 height 53
click at [711, 423] on label "22" at bounding box center [715, 413] width 155 height 32
click at [717, 423] on input "22" at bounding box center [722, 418] width 10 height 10
radio input "true"
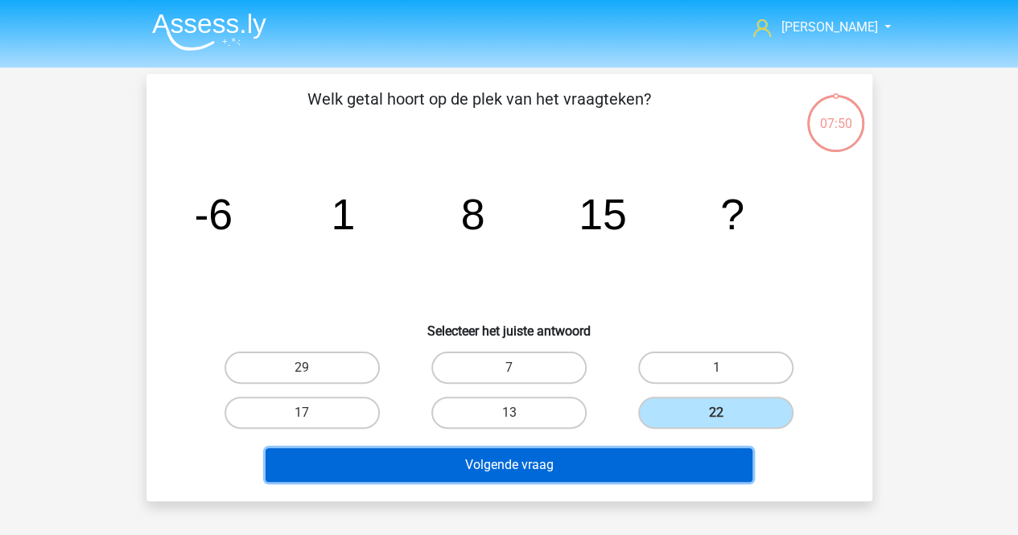
click at [684, 457] on button "Volgende vraag" at bounding box center [509, 465] width 487 height 34
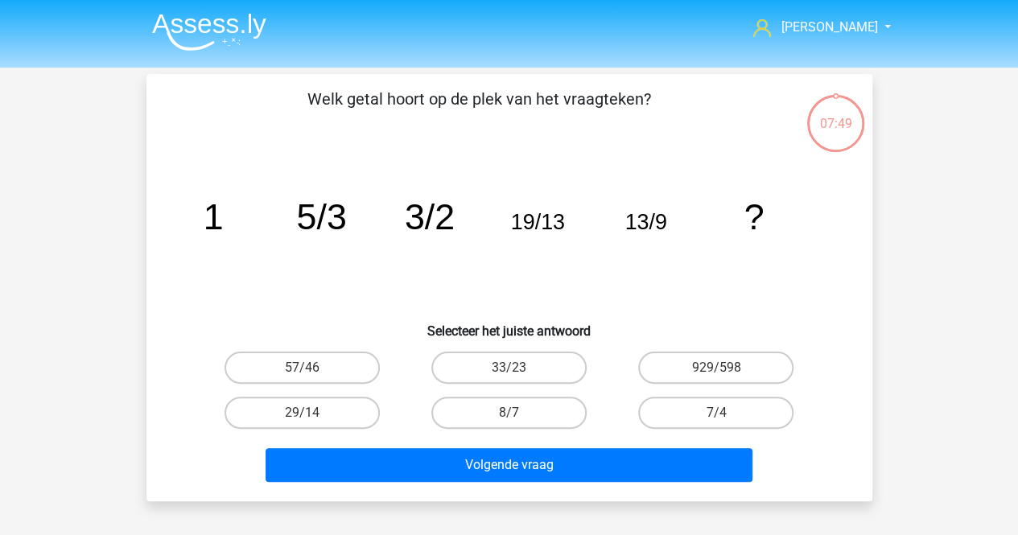
scroll to position [74, 0]
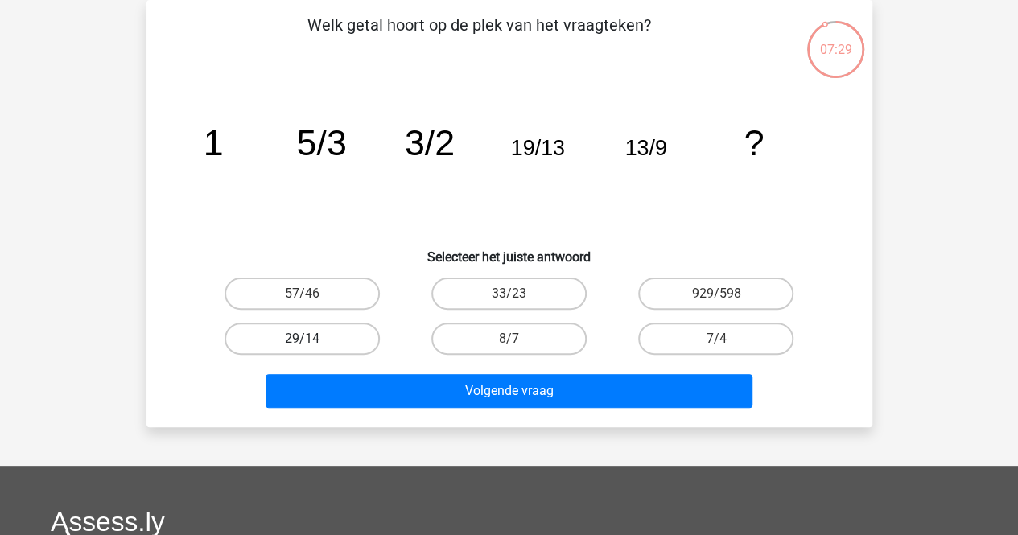
drag, startPoint x: 359, startPoint y: 332, endPoint x: 314, endPoint y: 339, distance: 45.7
click at [314, 339] on label "29/14" at bounding box center [302, 339] width 155 height 32
click at [312, 339] on input "29/14" at bounding box center [307, 344] width 10 height 10
radio input "true"
click at [314, 339] on label "29/14" at bounding box center [302, 339] width 155 height 32
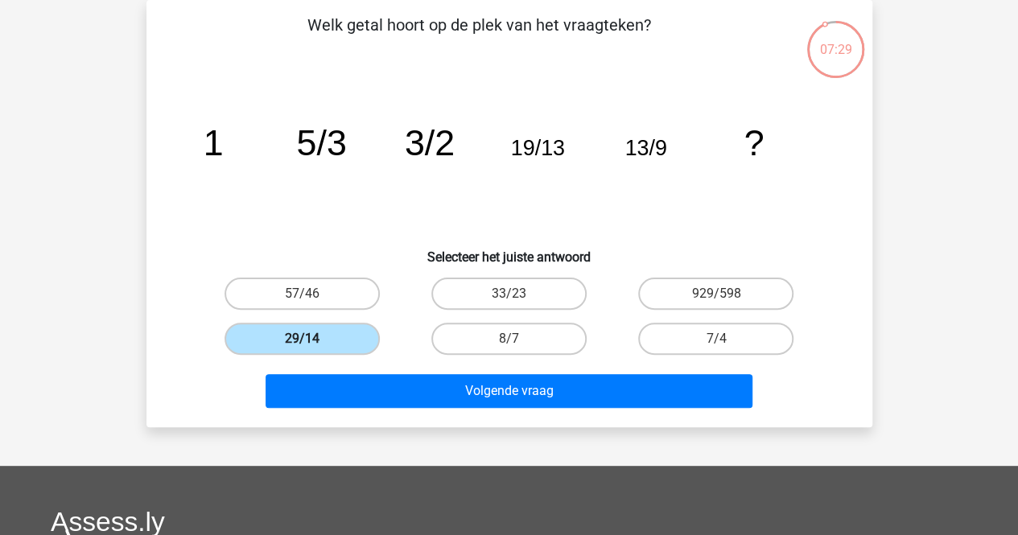
click at [312, 339] on input "29/14" at bounding box center [307, 344] width 10 height 10
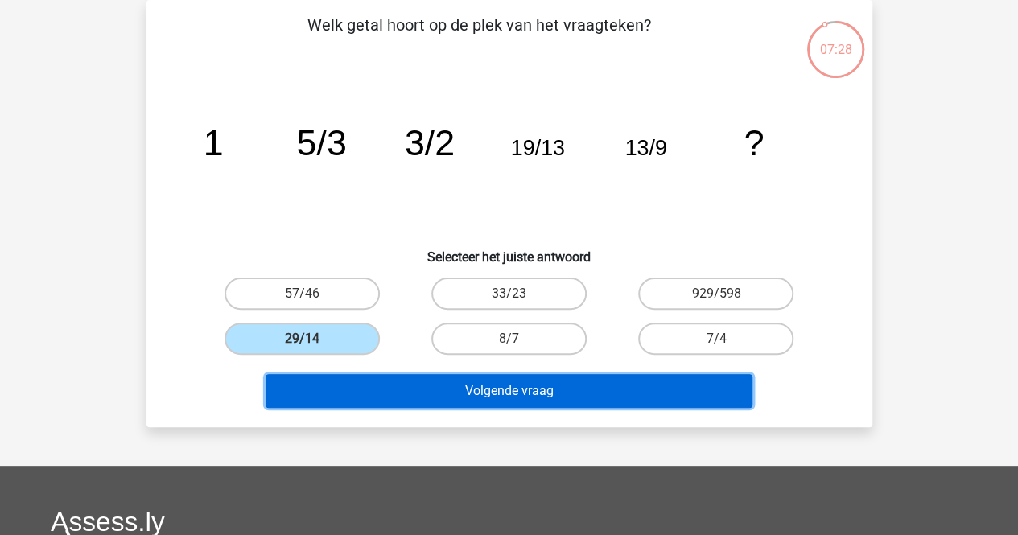
click at [345, 384] on button "Volgende vraag" at bounding box center [509, 391] width 487 height 34
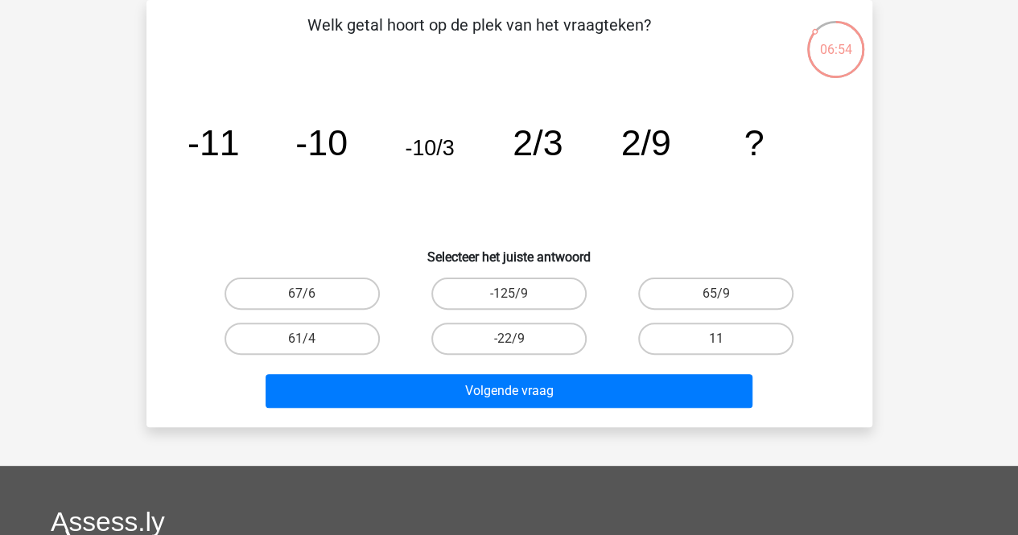
click at [514, 341] on input "-22/9" at bounding box center [514, 344] width 10 height 10
radio input "true"
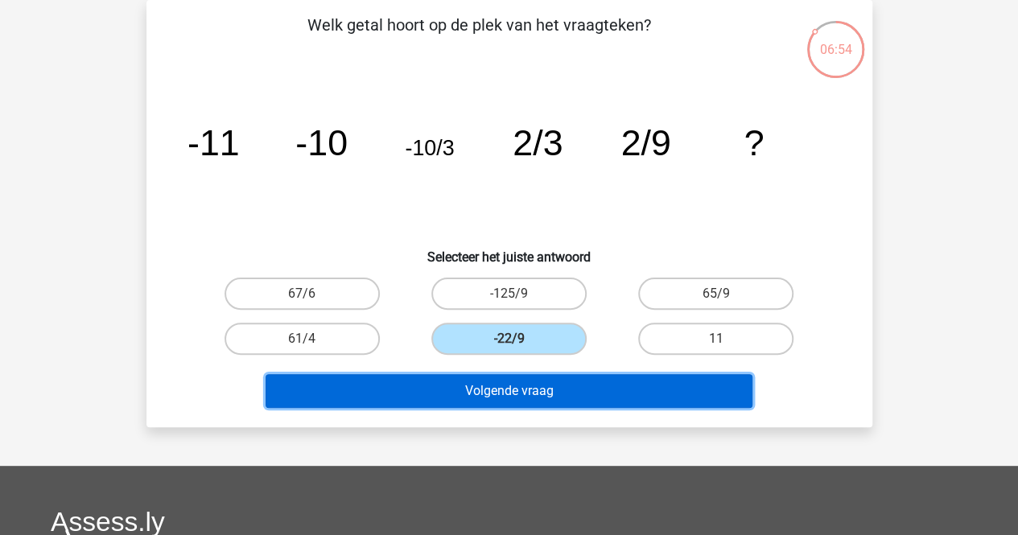
click at [502, 378] on button "Volgende vraag" at bounding box center [509, 391] width 487 height 34
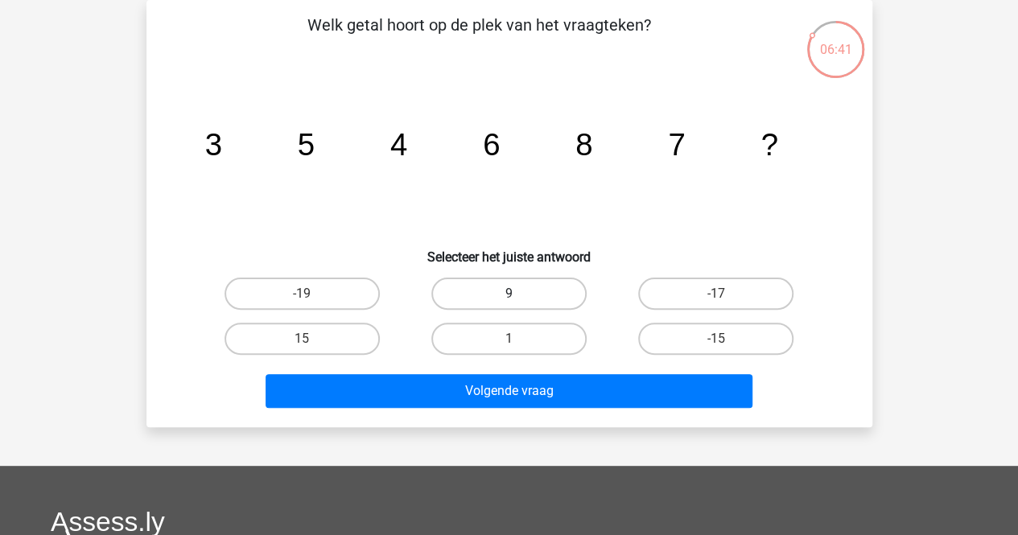
click at [524, 301] on label "9" at bounding box center [509, 294] width 155 height 32
click at [519, 301] on input "9" at bounding box center [514, 299] width 10 height 10
radio input "true"
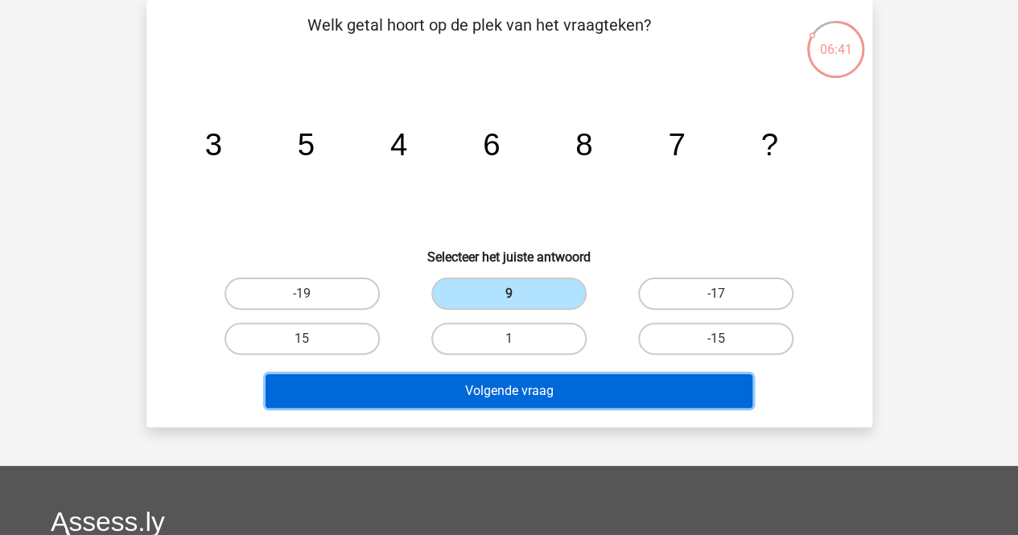
click at [515, 397] on button "Volgende vraag" at bounding box center [509, 391] width 487 height 34
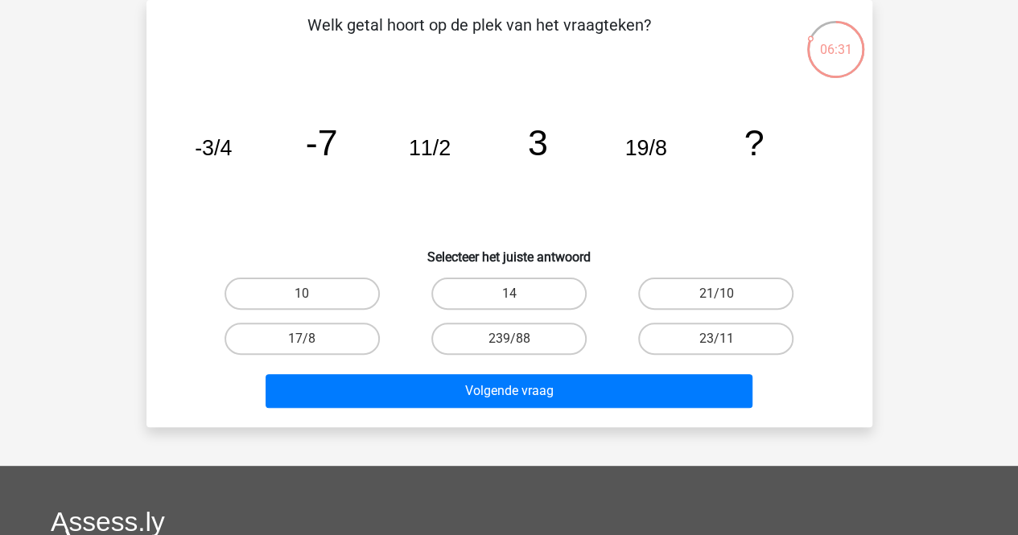
click at [667, 313] on div "21/10" at bounding box center [716, 293] width 207 height 45
click at [284, 352] on label "17/8" at bounding box center [302, 339] width 155 height 32
click at [302, 349] on input "17/8" at bounding box center [307, 344] width 10 height 10
radio input "true"
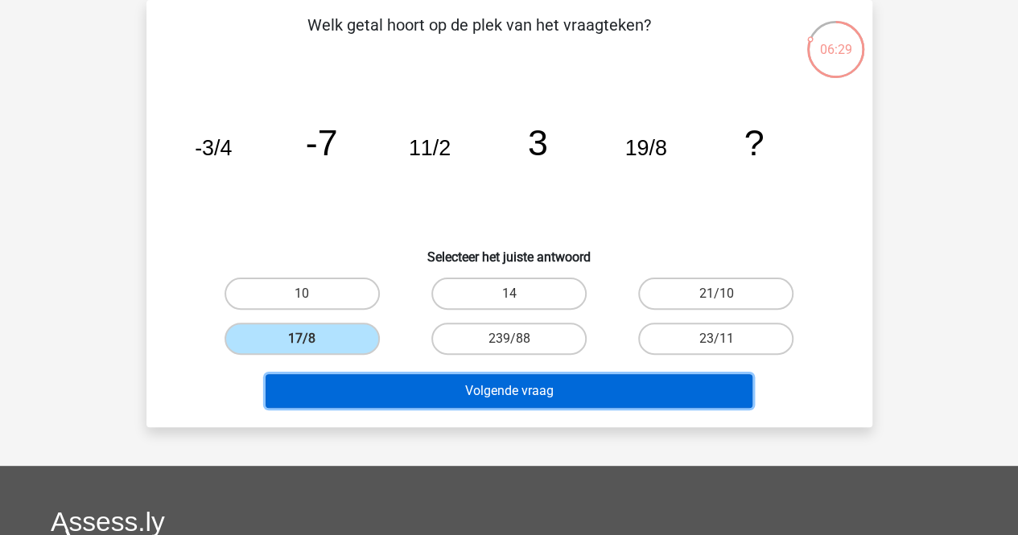
click at [332, 395] on button "Volgende vraag" at bounding box center [509, 391] width 487 height 34
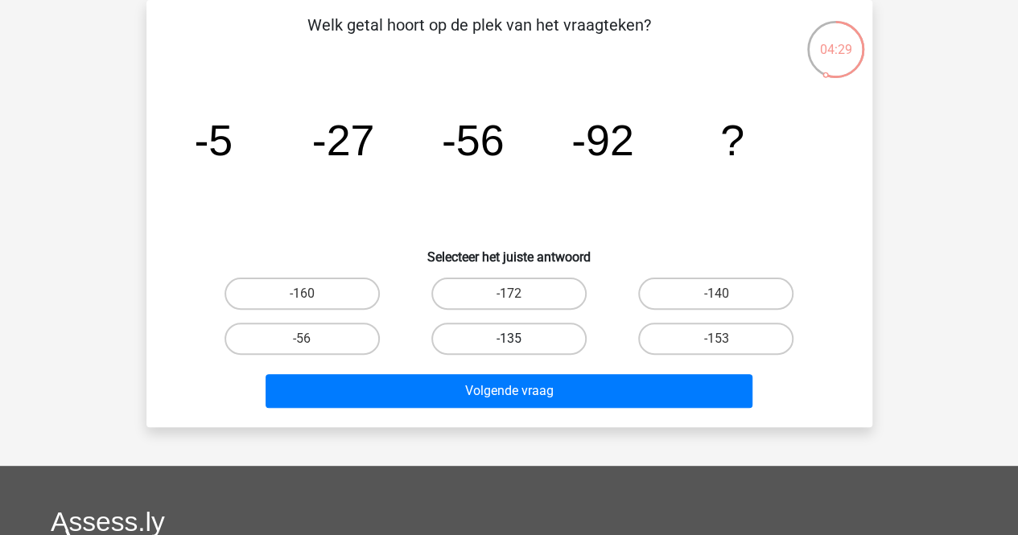
click at [444, 342] on label "-135" at bounding box center [509, 339] width 155 height 32
click at [509, 342] on input "-135" at bounding box center [514, 344] width 10 height 10
radio input "true"
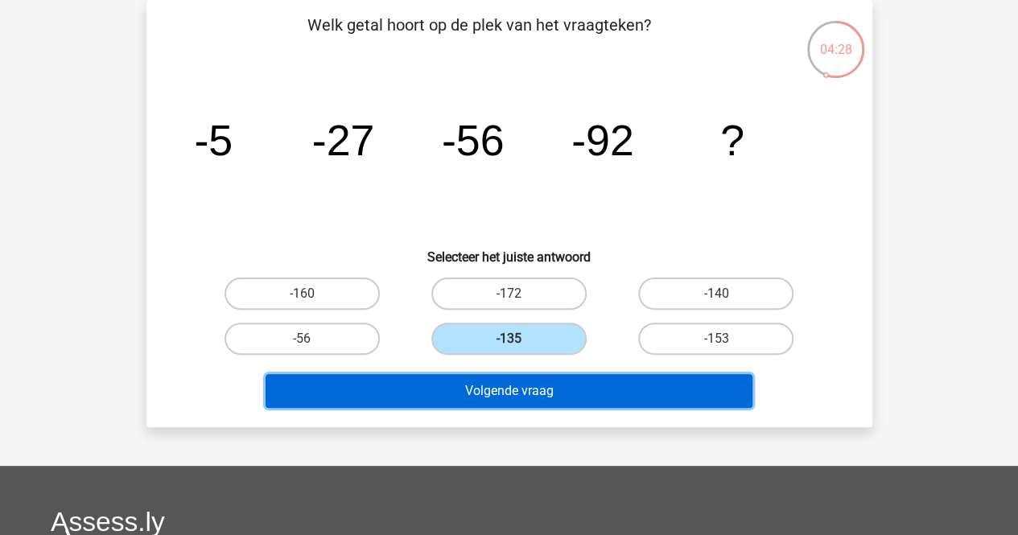
click at [456, 386] on button "Volgende vraag" at bounding box center [509, 391] width 487 height 34
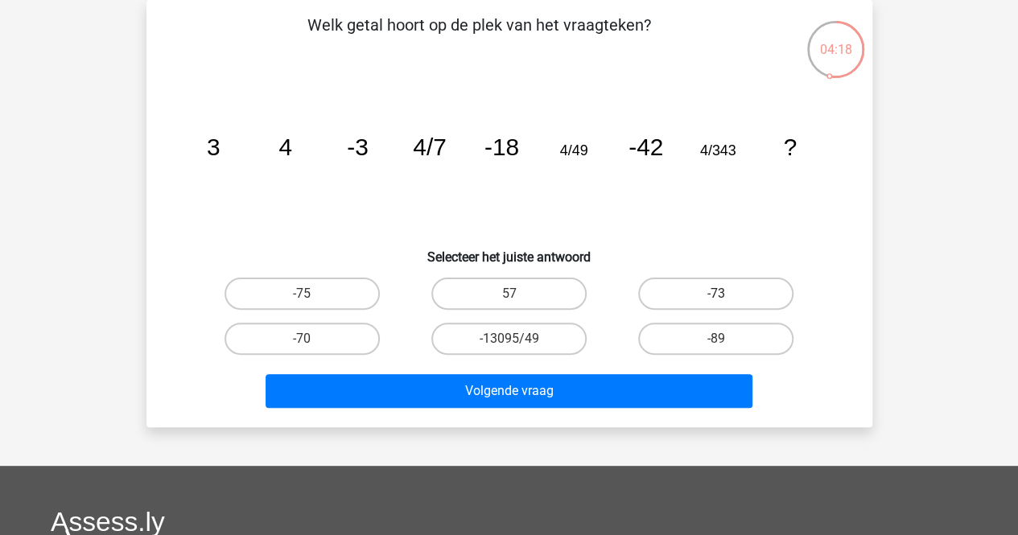
click at [728, 279] on label "-73" at bounding box center [715, 294] width 155 height 32
click at [727, 294] on input "-73" at bounding box center [722, 299] width 10 height 10
radio input "true"
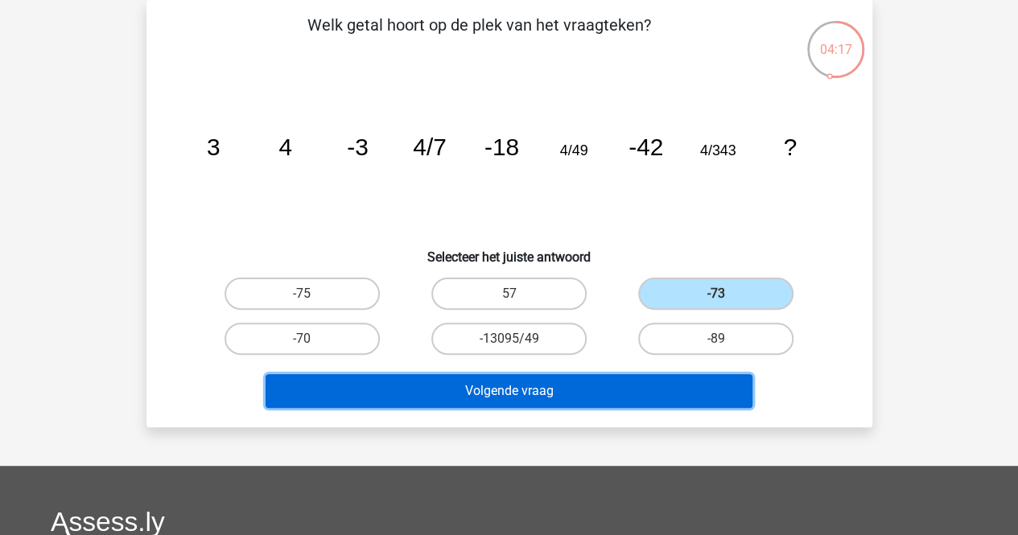
click at [671, 387] on button "Volgende vraag" at bounding box center [509, 391] width 487 height 34
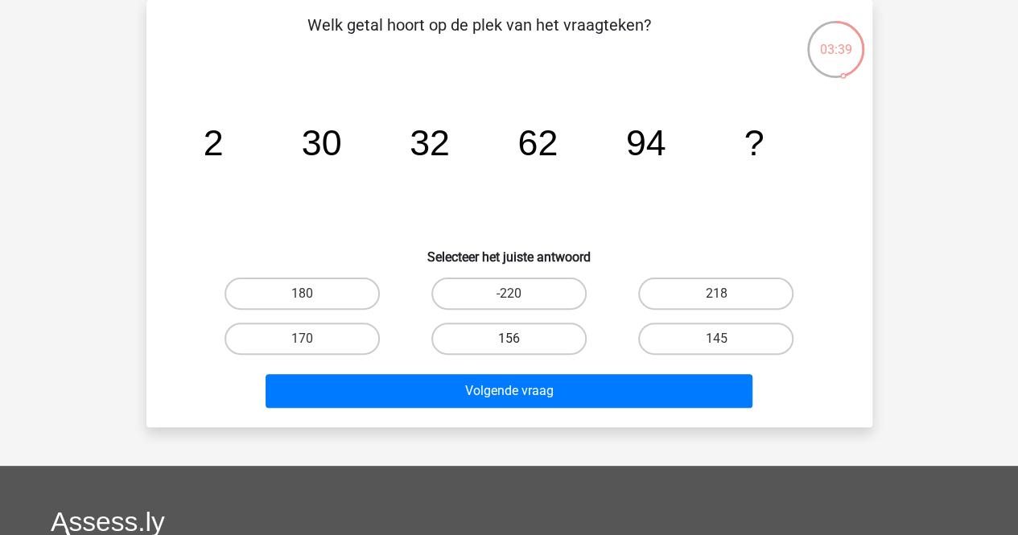
click at [560, 331] on label "156" at bounding box center [509, 339] width 155 height 32
click at [519, 339] on input "156" at bounding box center [514, 344] width 10 height 10
radio input "true"
click at [535, 410] on div "Volgende vraag" at bounding box center [510, 394] width 622 height 40
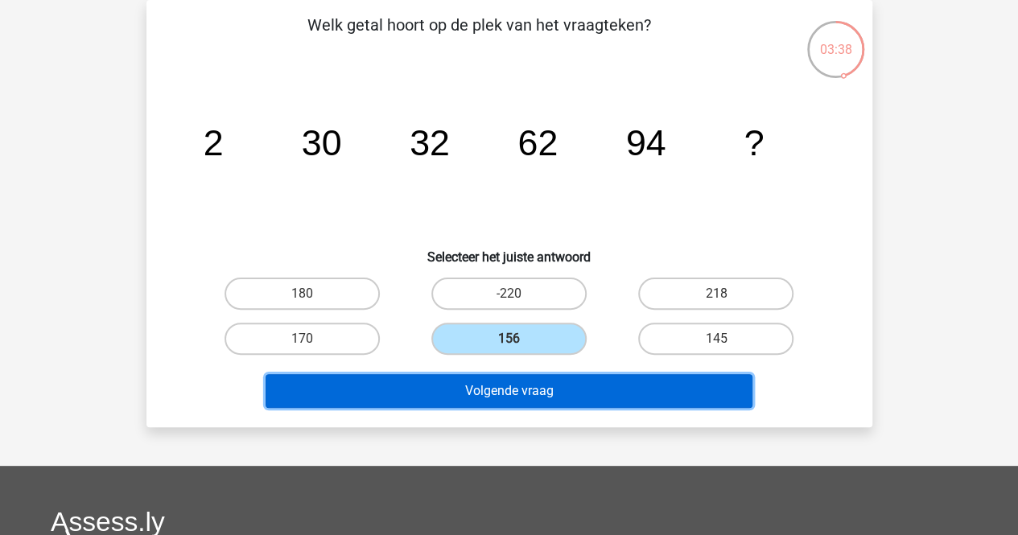
click at [535, 402] on button "Volgende vraag" at bounding box center [509, 391] width 487 height 34
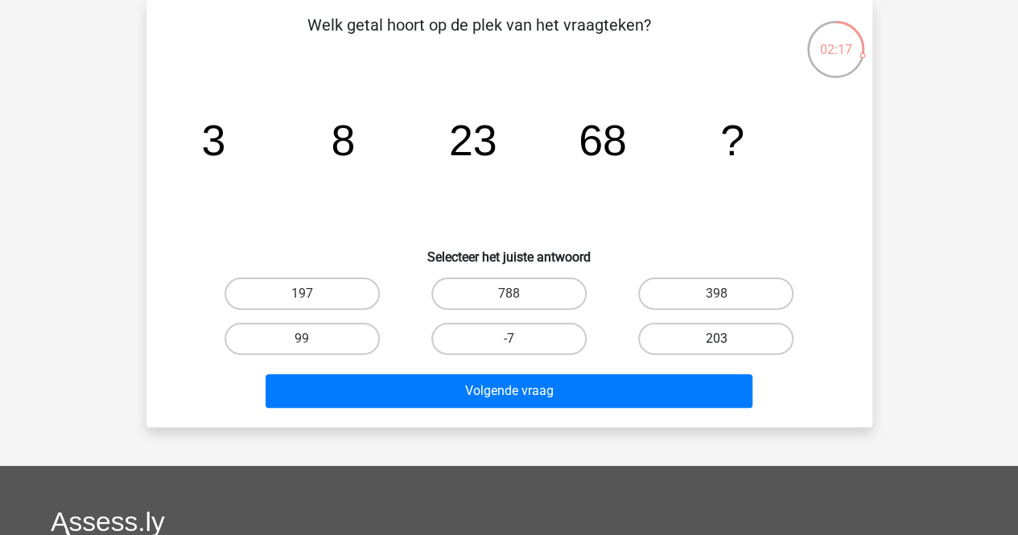
click at [664, 333] on label "203" at bounding box center [715, 339] width 155 height 32
click at [717, 339] on input "203" at bounding box center [722, 344] width 10 height 10
radio input "true"
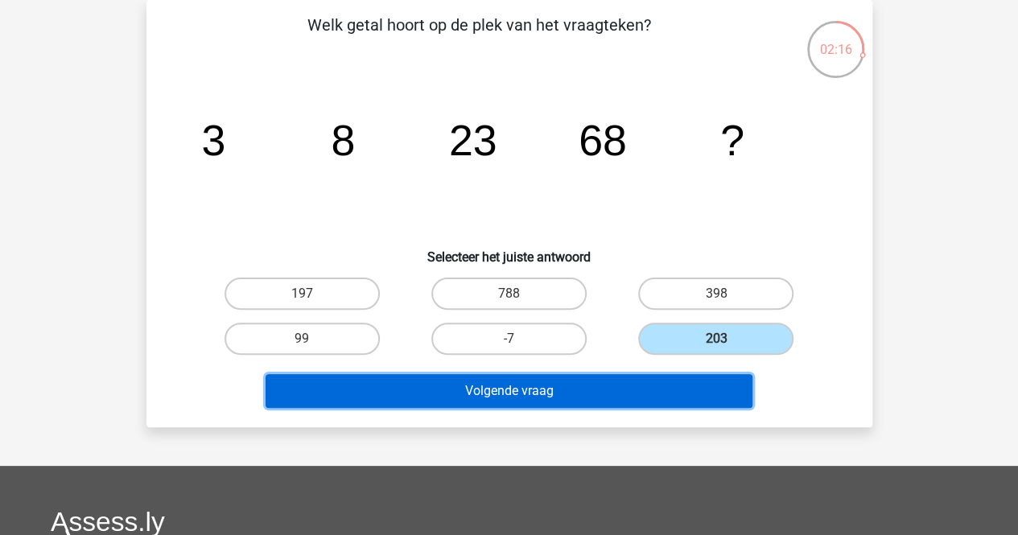
click at [624, 381] on button "Volgende vraag" at bounding box center [509, 391] width 487 height 34
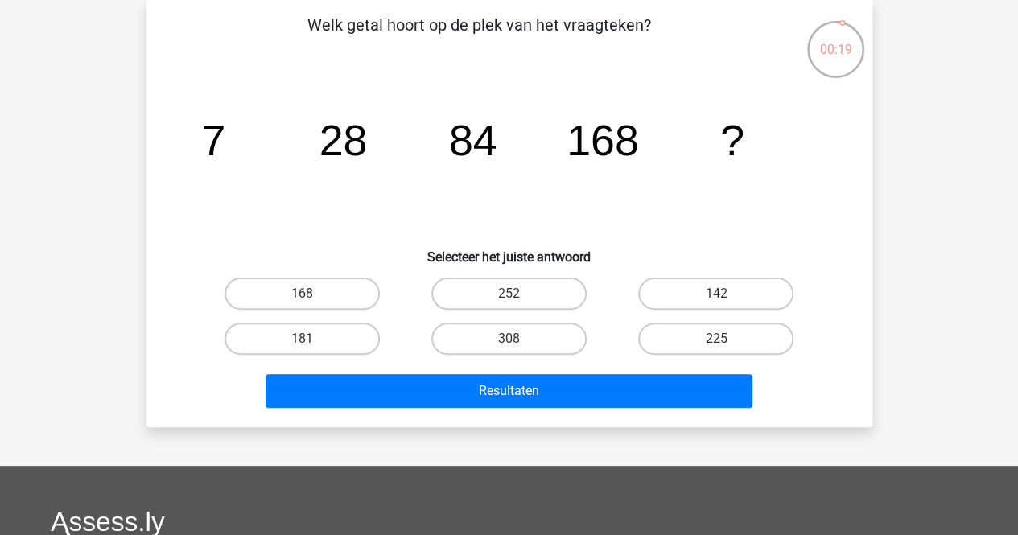
click at [310, 304] on input "168" at bounding box center [307, 299] width 10 height 10
radio input "true"
click at [407, 410] on div "Resultaten" at bounding box center [510, 394] width 622 height 40
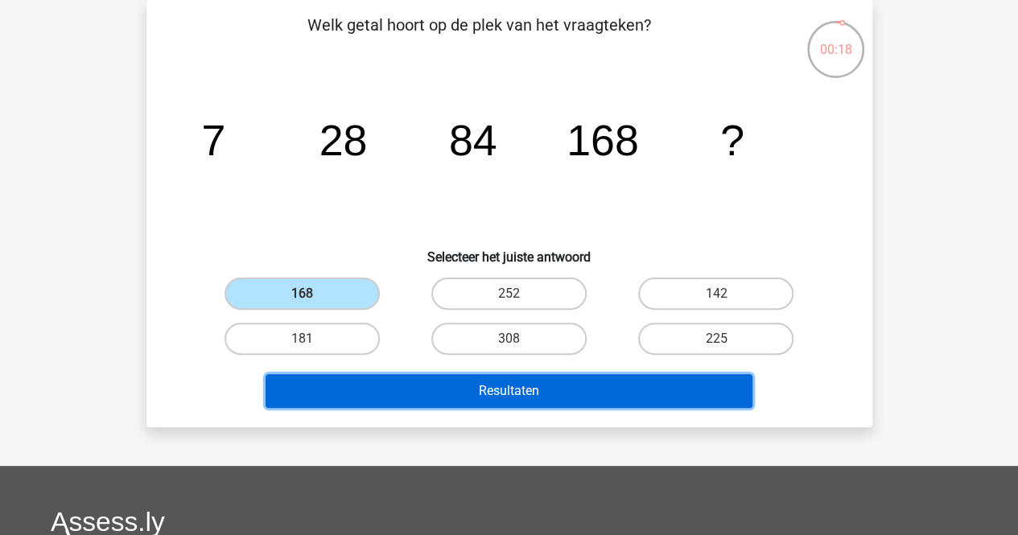
click at [407, 404] on button "Resultaten" at bounding box center [509, 391] width 487 height 34
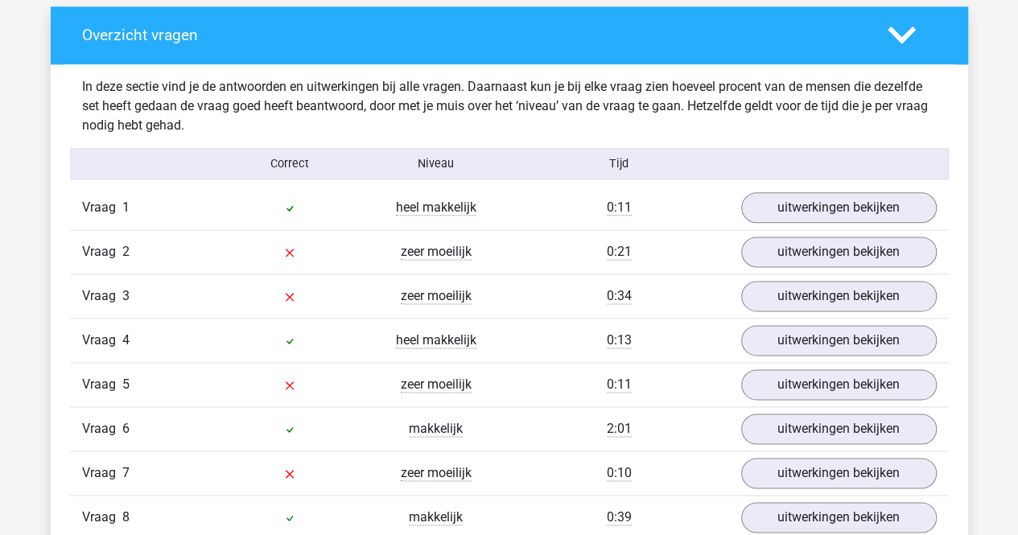
scroll to position [923, 0]
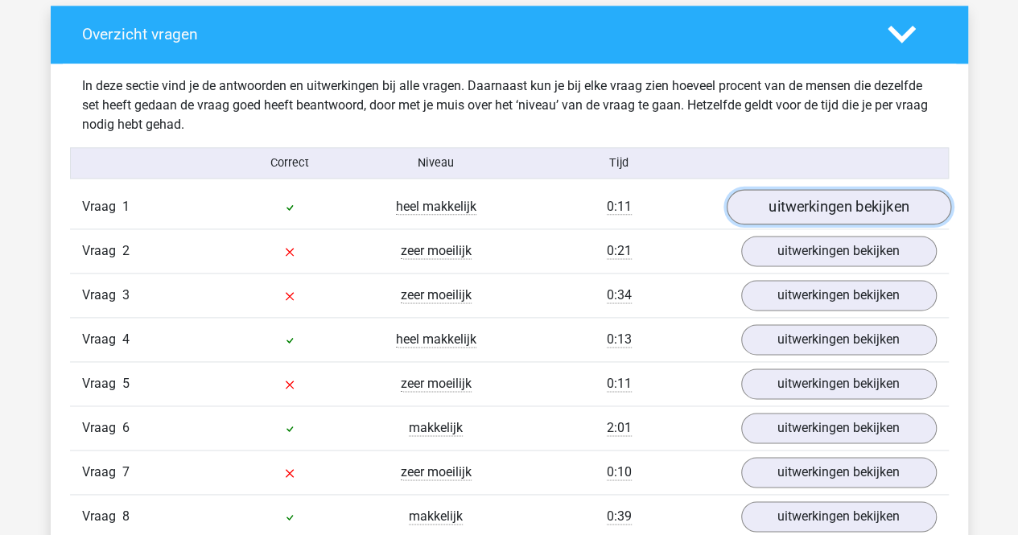
click at [828, 207] on link "uitwerkingen bekijken" at bounding box center [838, 207] width 225 height 35
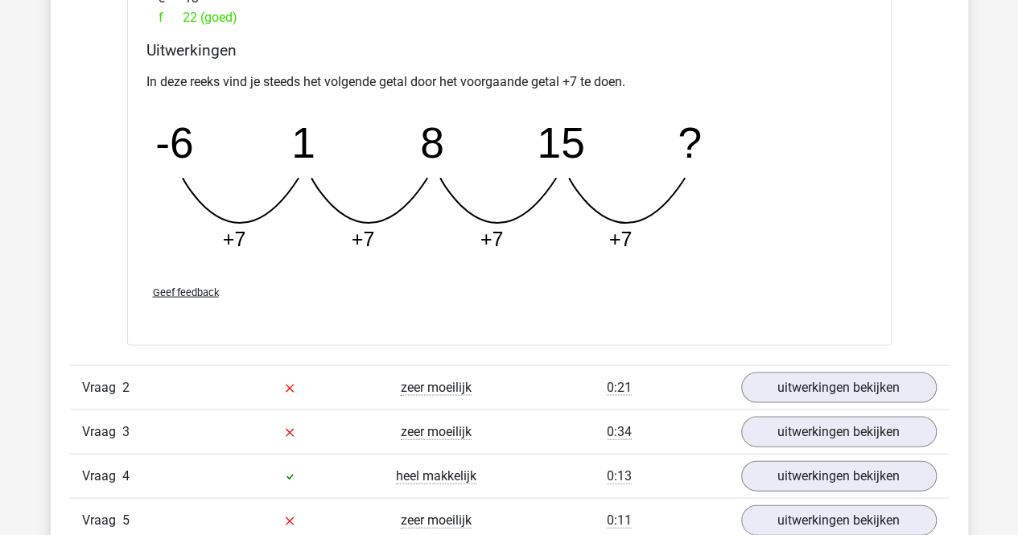
scroll to position [1627, 0]
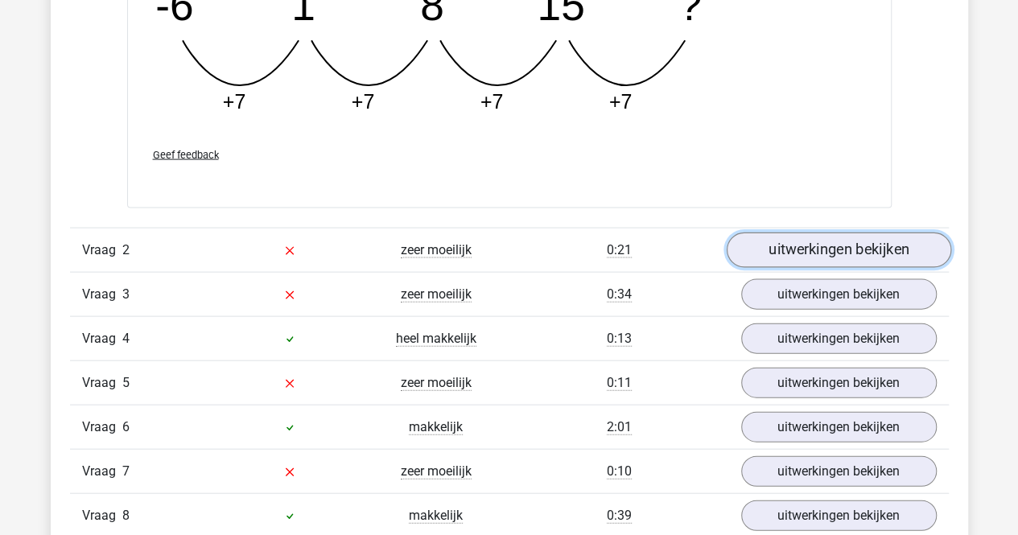
click at [826, 254] on link "uitwerkingen bekijken" at bounding box center [838, 250] width 225 height 35
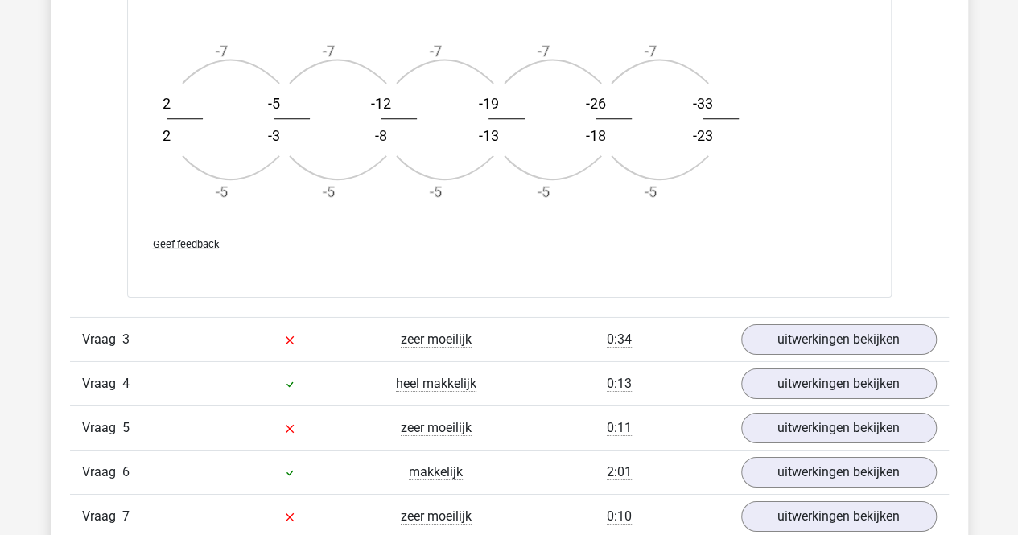
scroll to position [2601, 0]
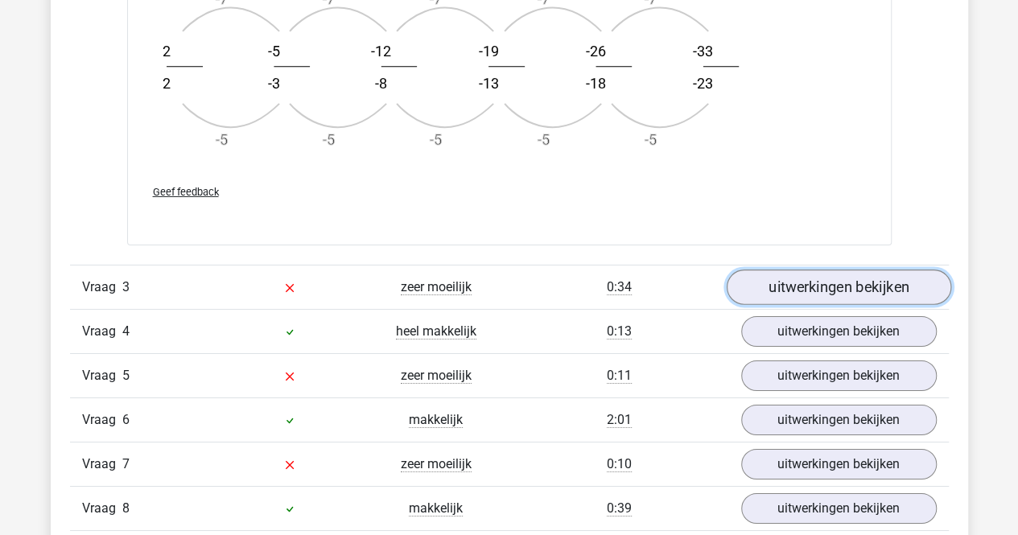
click at [830, 281] on link "uitwerkingen bekijken" at bounding box center [838, 287] width 225 height 35
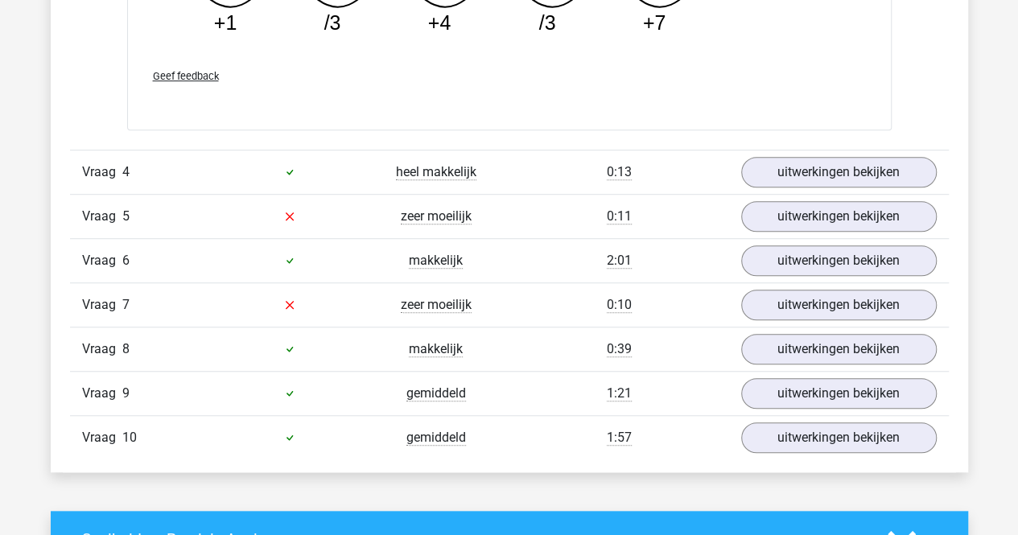
scroll to position [3501, 0]
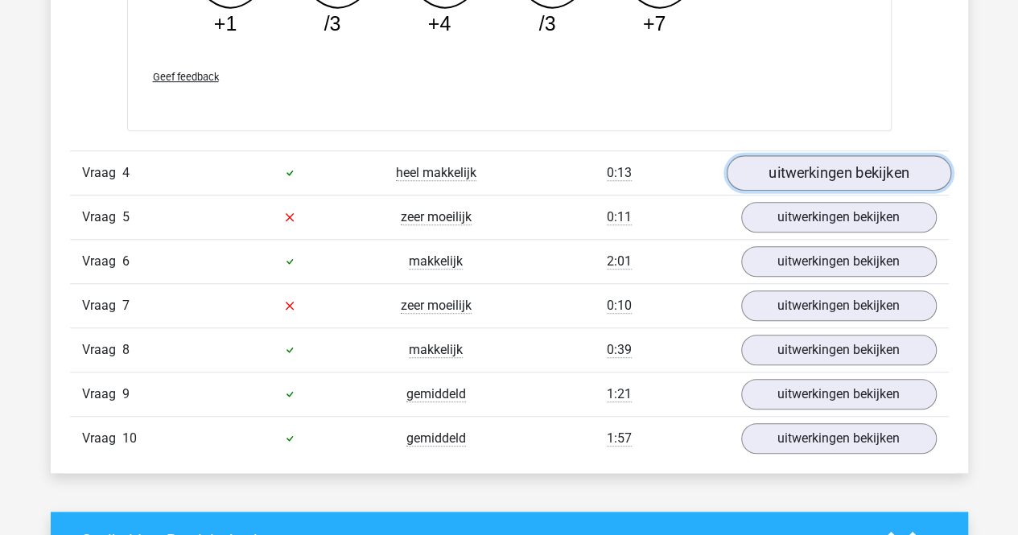
click at [829, 168] on link "uitwerkingen bekijken" at bounding box center [838, 172] width 225 height 35
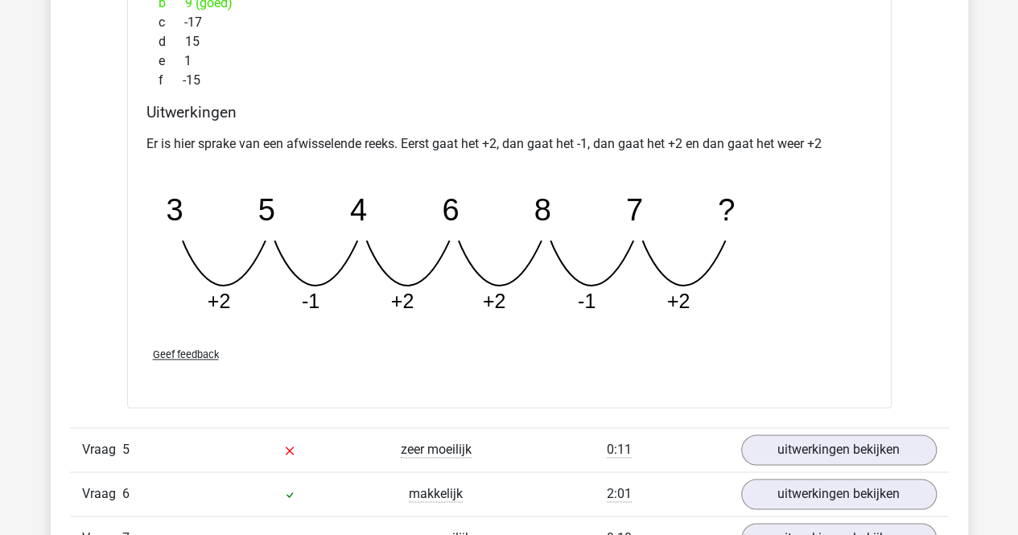
scroll to position [4180, 0]
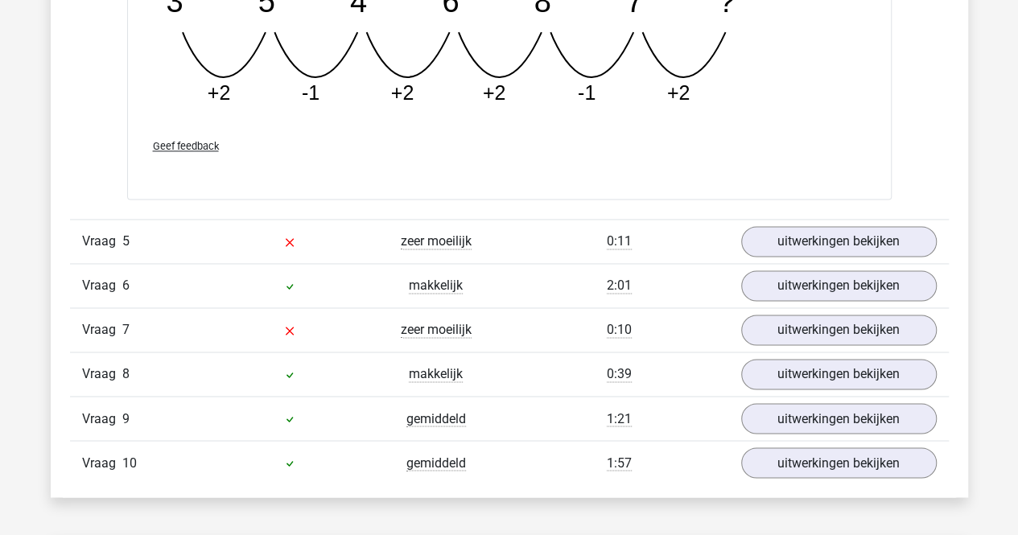
click at [802, 254] on div "Vraag 5 zeer moeilijk 0:11 uitwerkingen bekijken" at bounding box center [509, 241] width 879 height 44
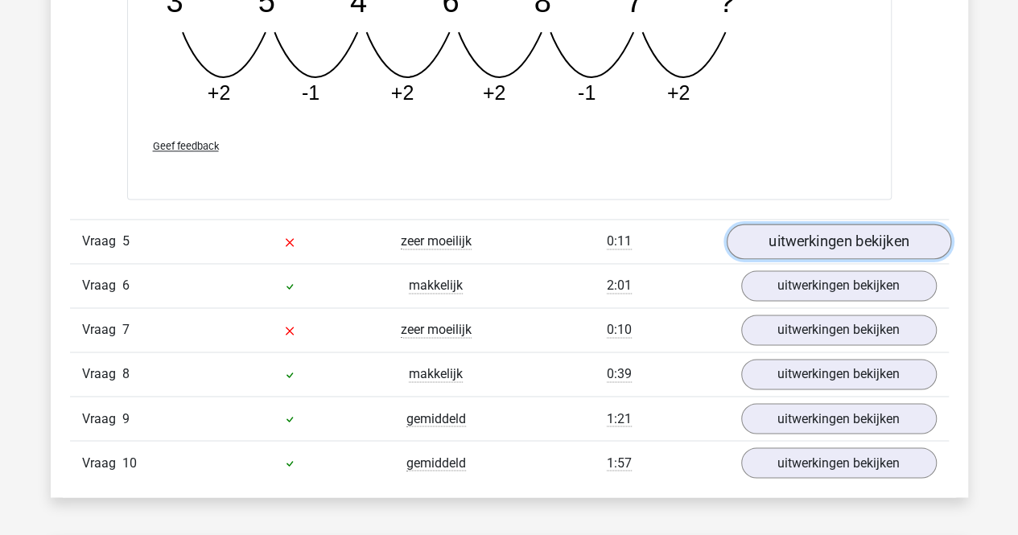
click at [805, 243] on link "uitwerkingen bekijken" at bounding box center [838, 241] width 225 height 35
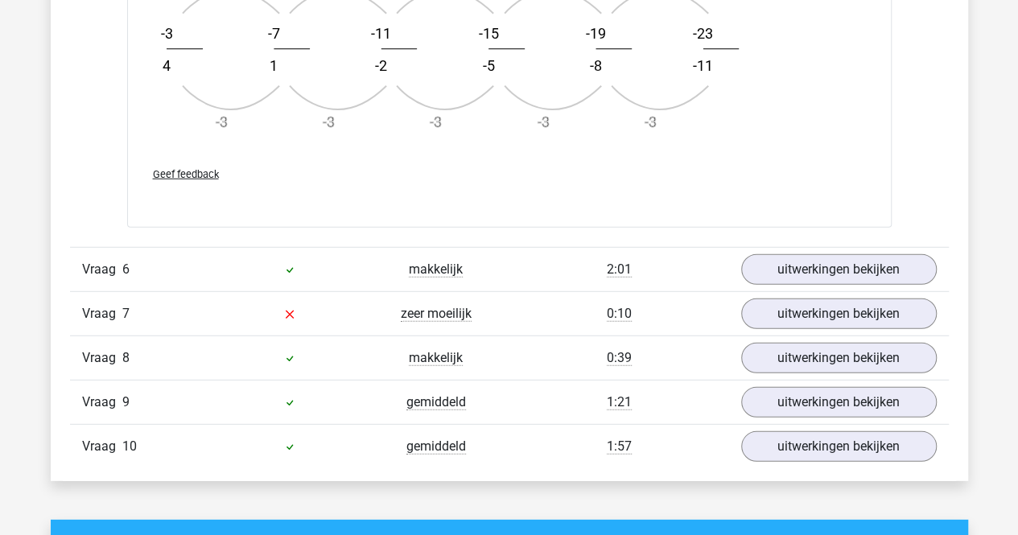
scroll to position [5163, 0]
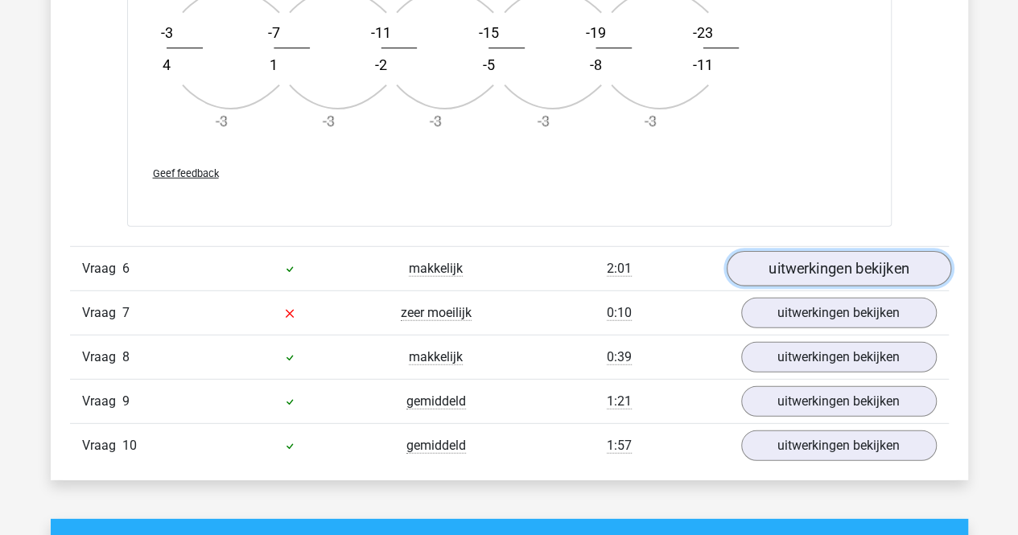
click at [816, 255] on link "uitwerkingen bekijken" at bounding box center [838, 268] width 225 height 35
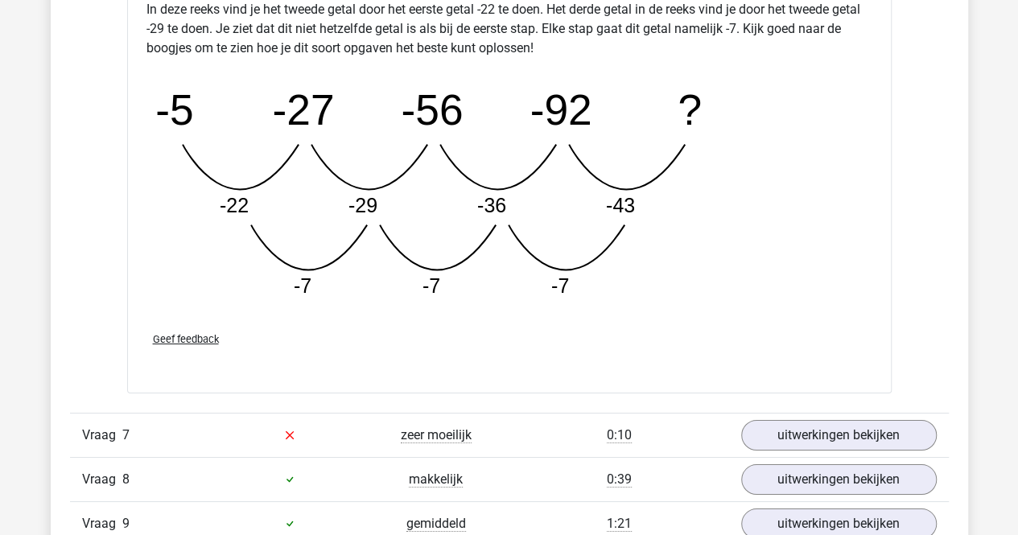
scroll to position [6049, 0]
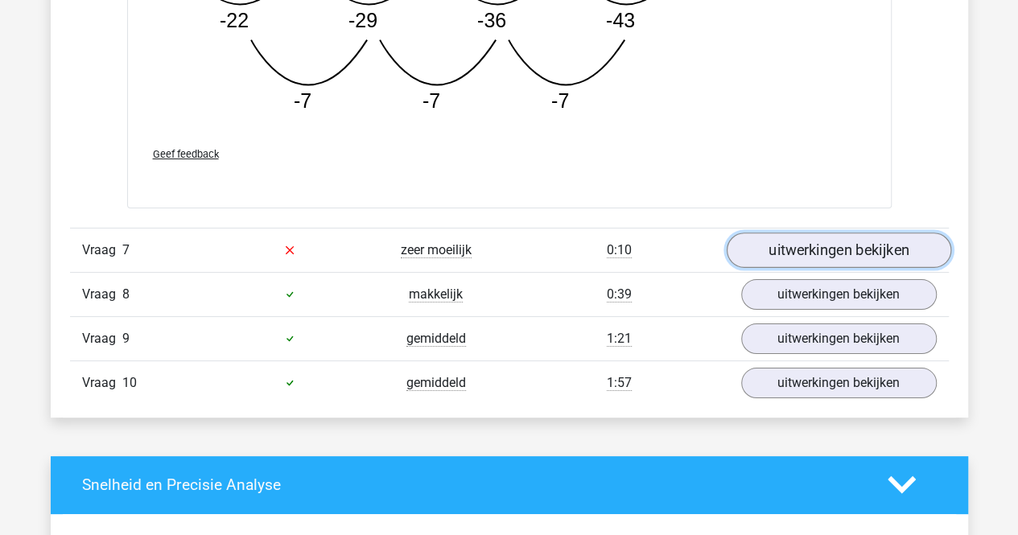
click at [818, 258] on link "uitwerkingen bekijken" at bounding box center [838, 250] width 225 height 35
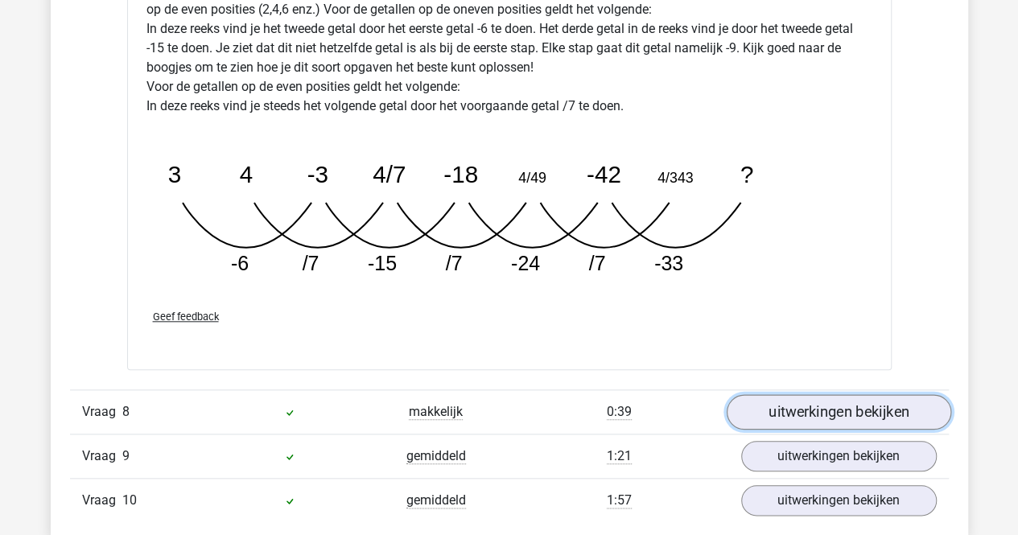
click at [783, 399] on link "uitwerkingen bekijken" at bounding box center [838, 412] width 225 height 35
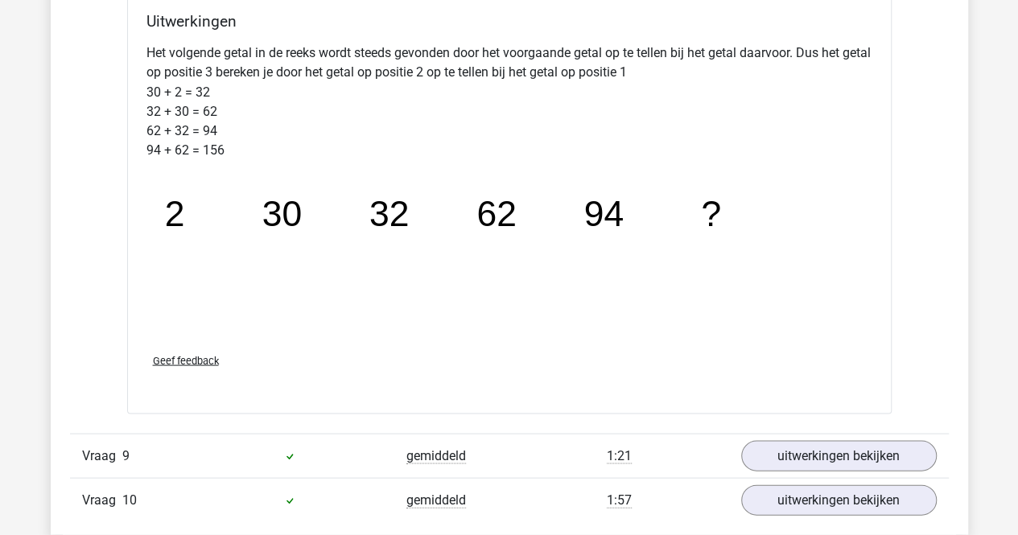
scroll to position [7555, 0]
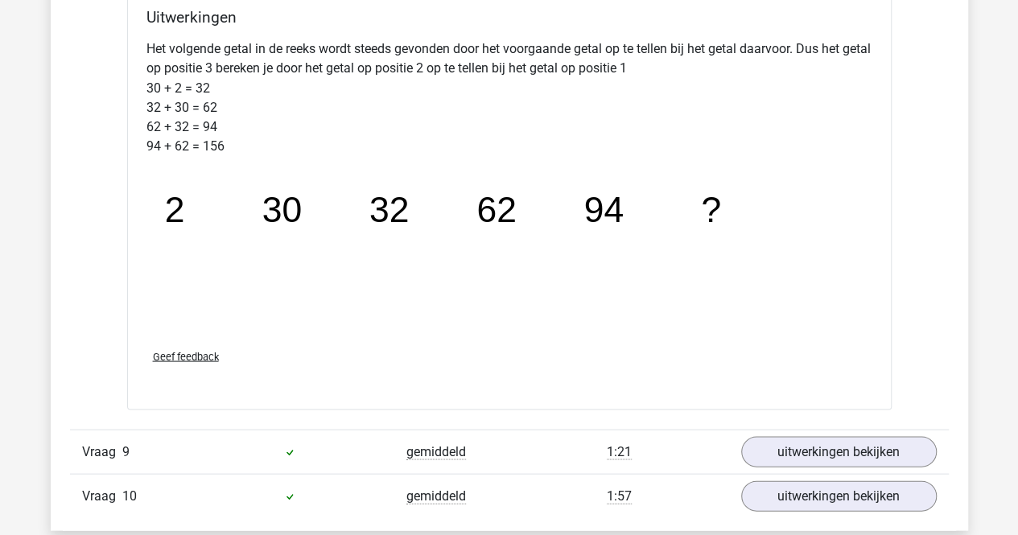
click at [783, 429] on div "Vraag 9 gemiddeld 1:21 uitwerkingen bekijken" at bounding box center [509, 451] width 879 height 44
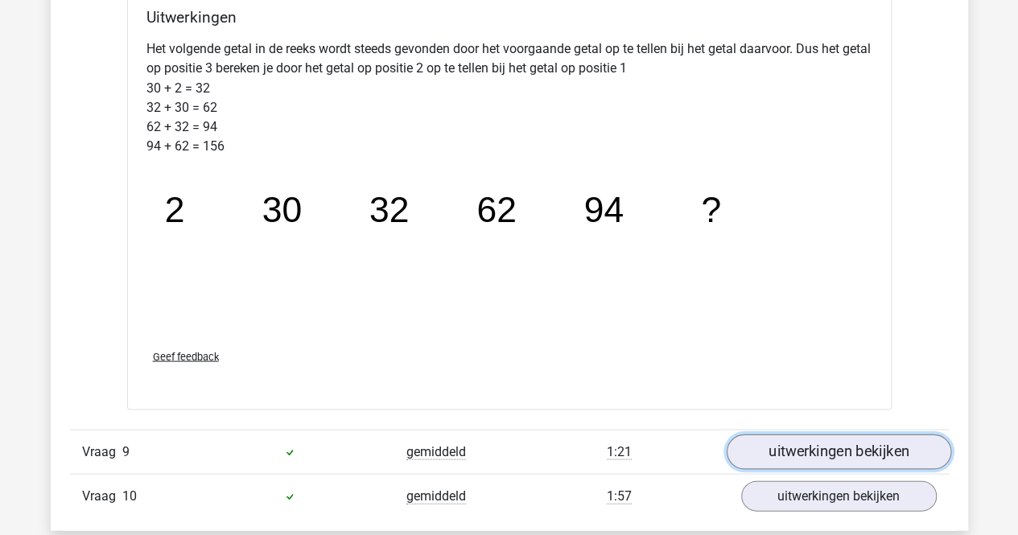
click at [783, 434] on link "uitwerkingen bekijken" at bounding box center [838, 451] width 225 height 35
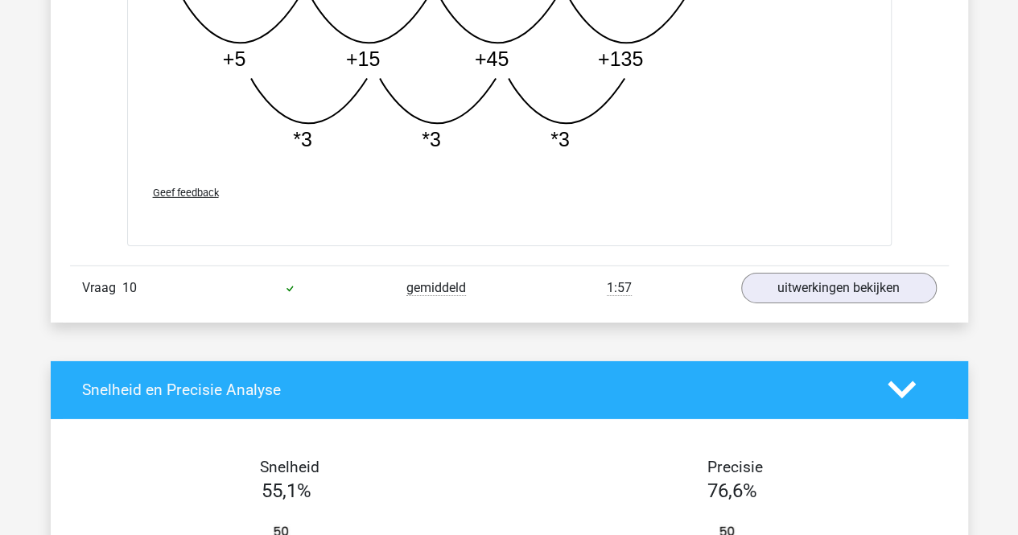
scroll to position [8547, 0]
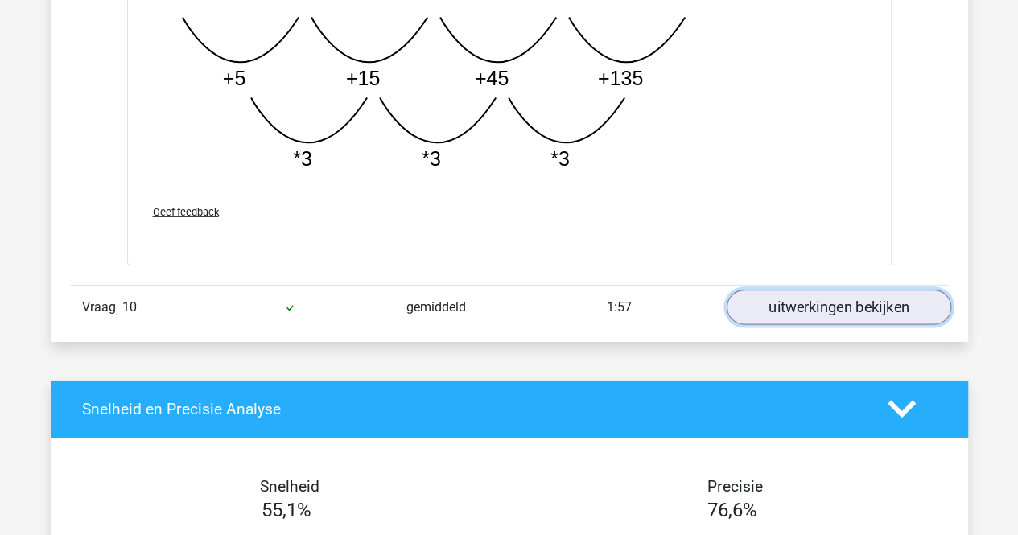
click at [817, 310] on link "uitwerkingen bekijken" at bounding box center [838, 307] width 225 height 35
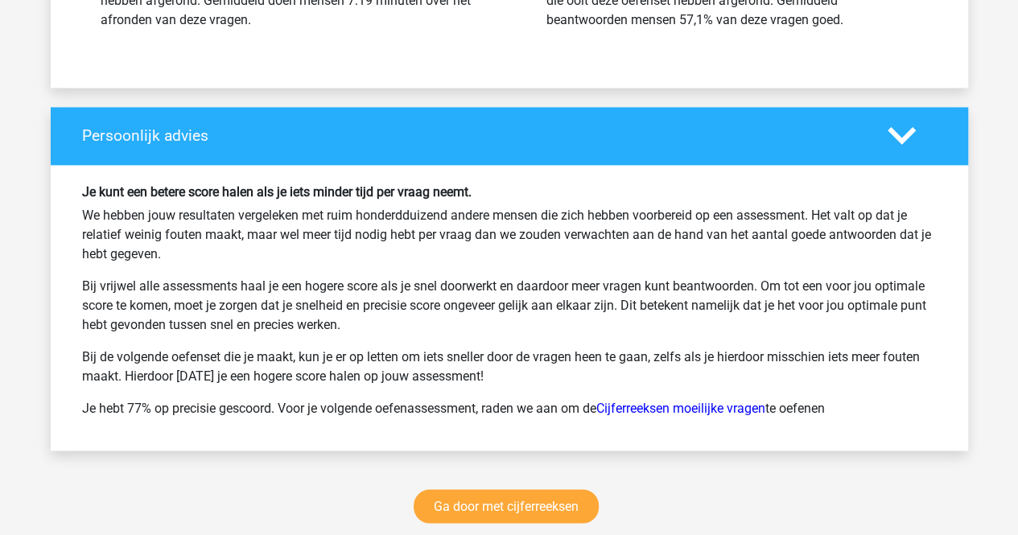
scroll to position [10186, 0]
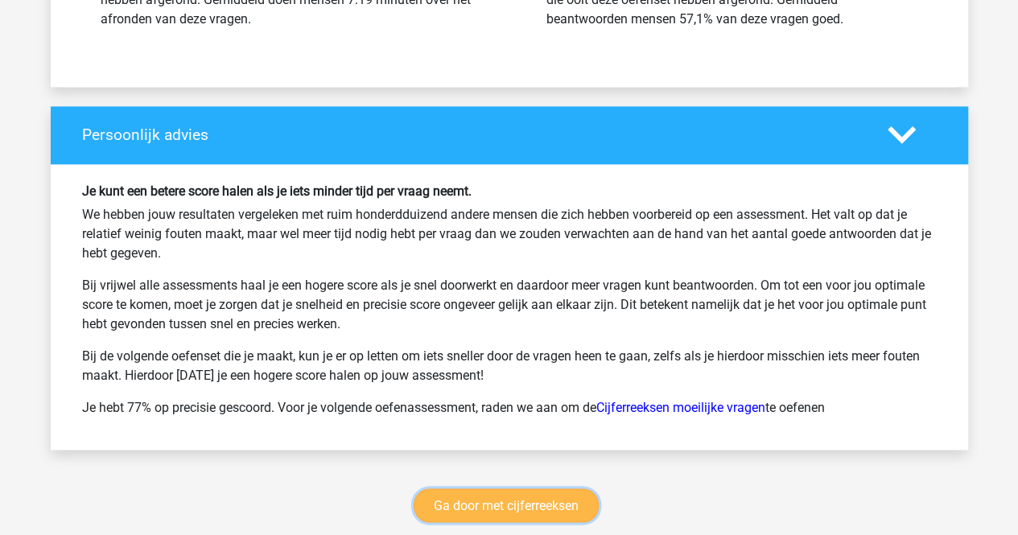
click at [568, 489] on link "Ga door met cijferreeksen" at bounding box center [506, 506] width 185 height 34
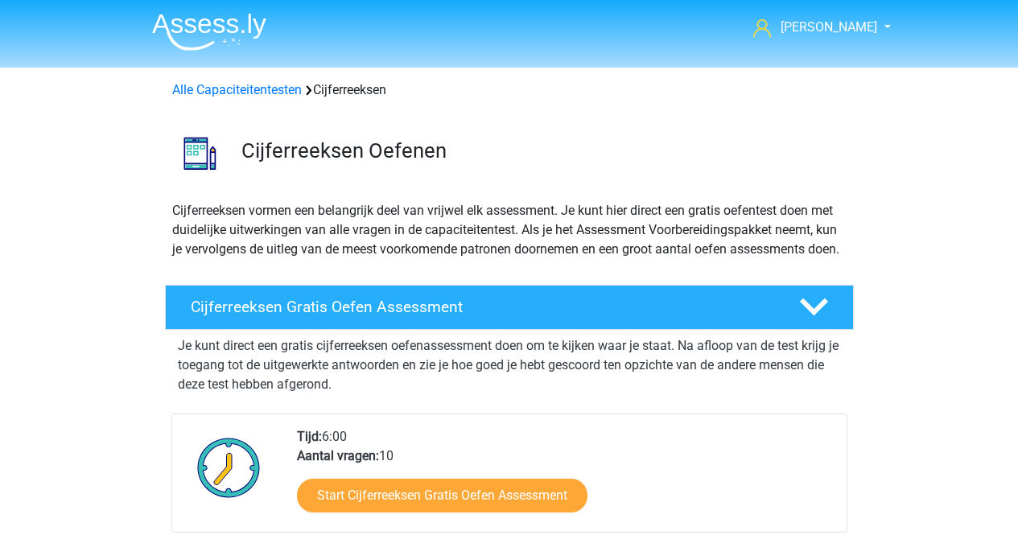
scroll to position [717, 0]
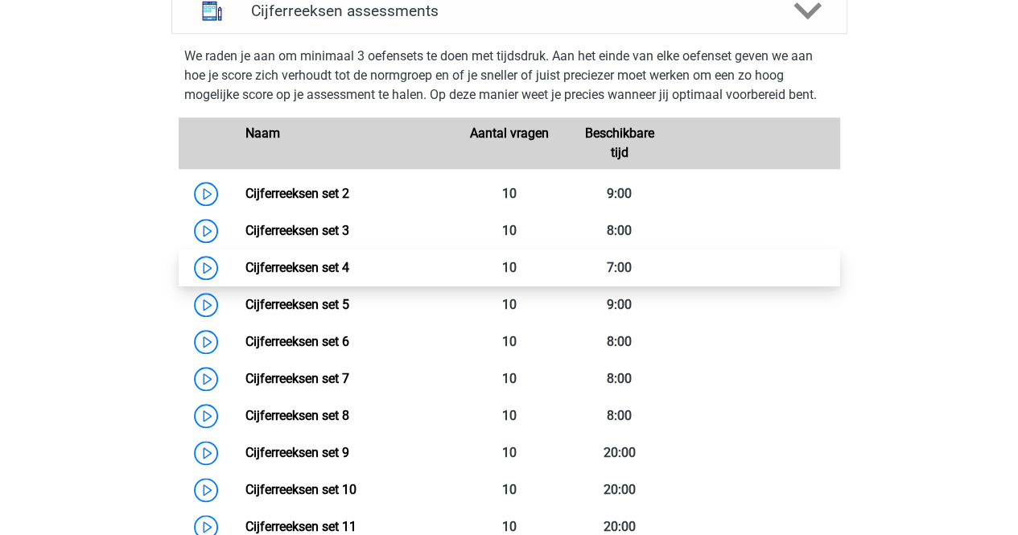
click at [246, 275] on link "Cijferreeksen set 4" at bounding box center [298, 267] width 104 height 15
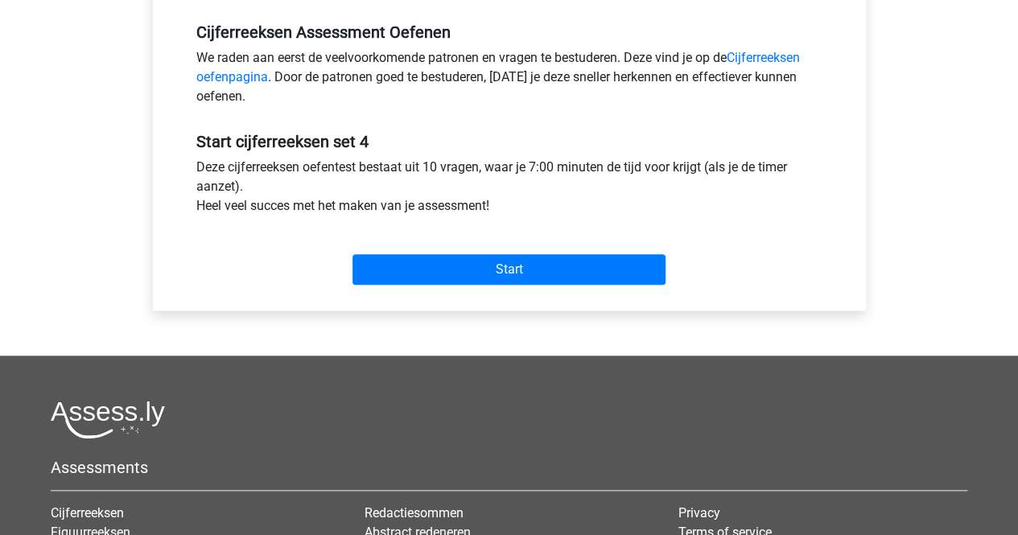
scroll to position [492, 0]
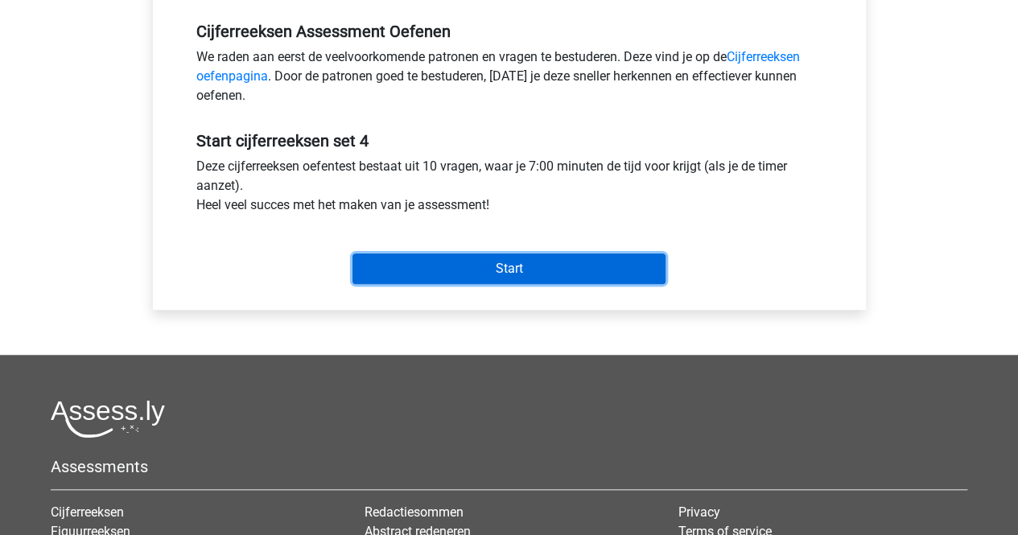
click at [488, 273] on input "Start" at bounding box center [509, 269] width 313 height 31
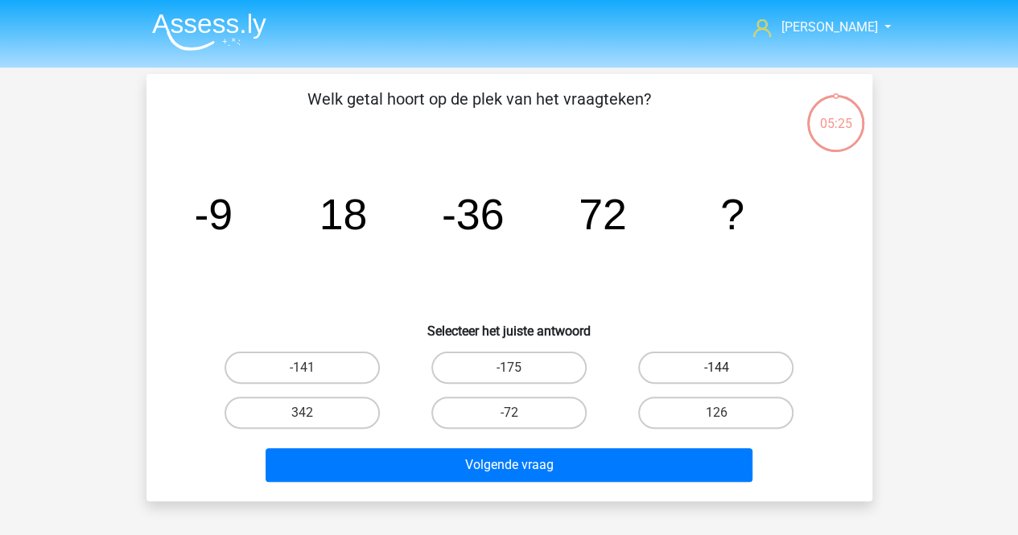
click at [723, 353] on label "-144" at bounding box center [715, 368] width 155 height 32
click at [723, 368] on input "-144" at bounding box center [722, 373] width 10 height 10
radio input "true"
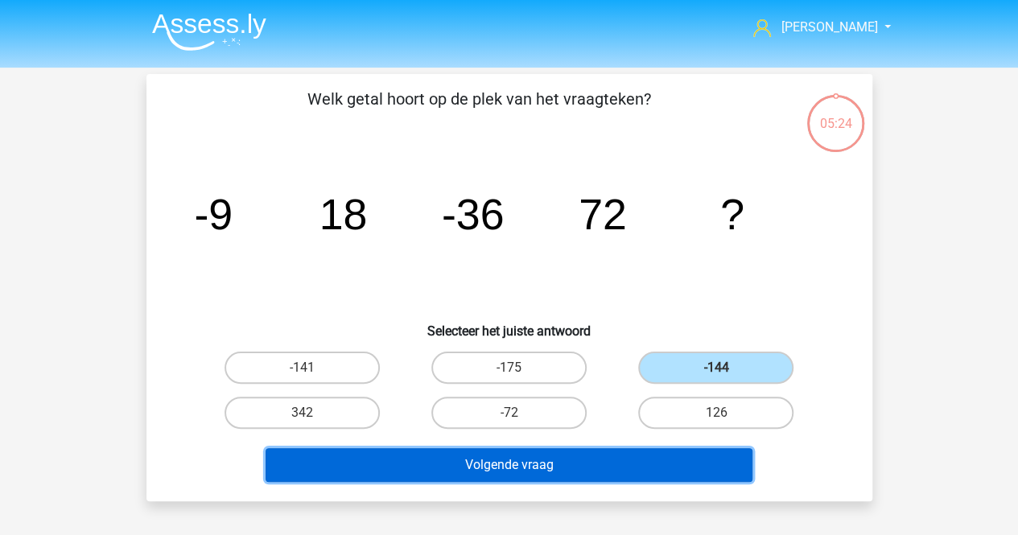
click at [640, 457] on button "Volgende vraag" at bounding box center [509, 465] width 487 height 34
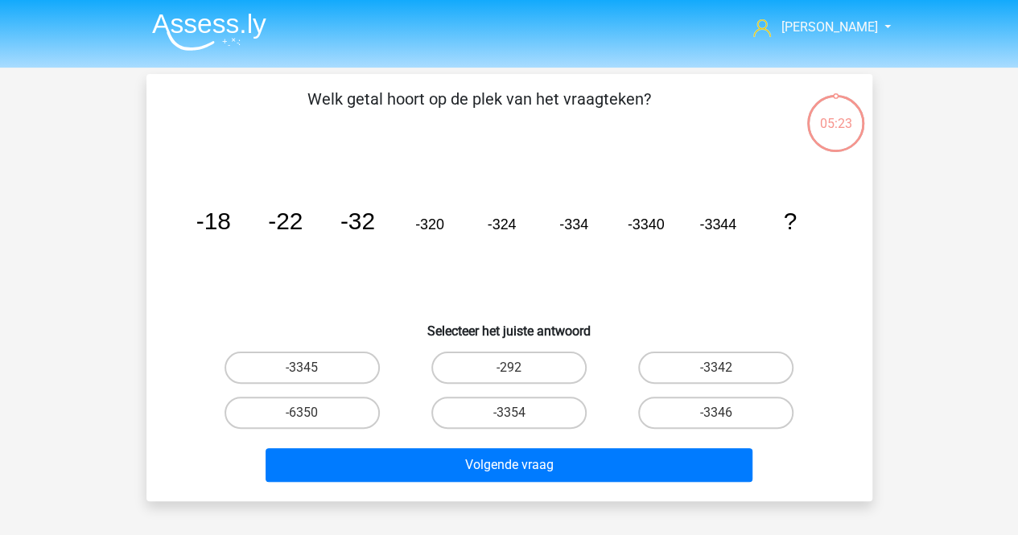
scroll to position [74, 0]
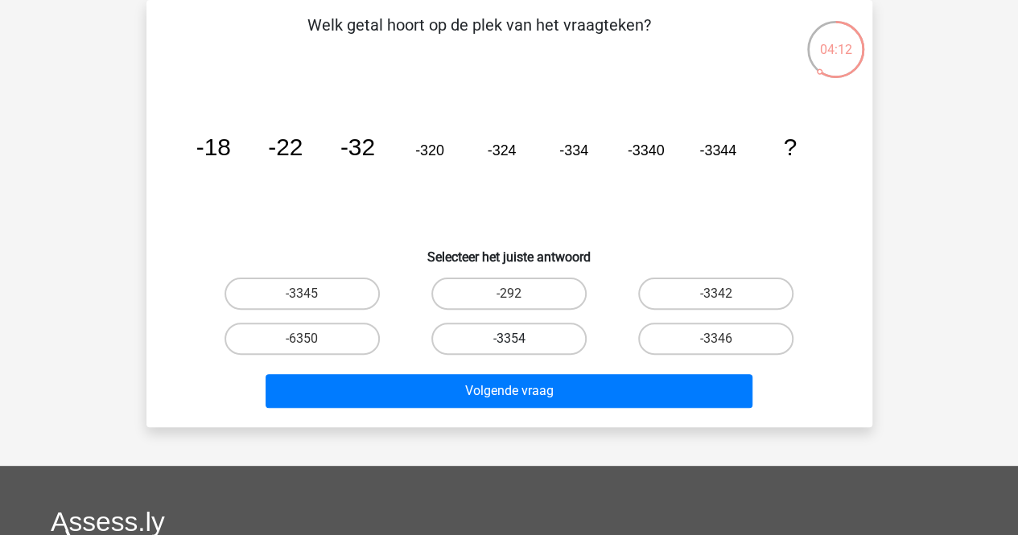
click at [465, 339] on label "-3354" at bounding box center [509, 339] width 155 height 32
click at [509, 339] on input "-3354" at bounding box center [514, 344] width 10 height 10
radio input "true"
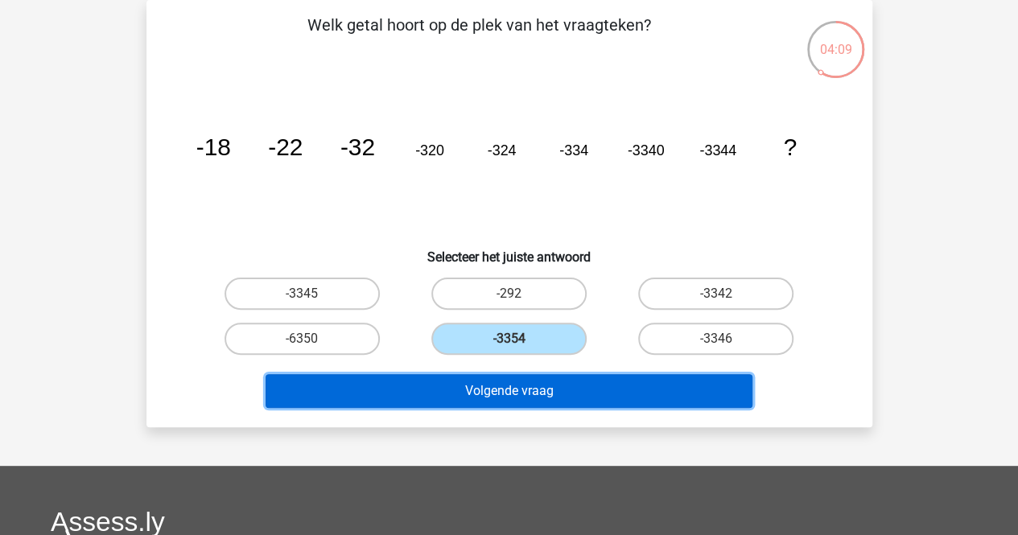
click at [466, 387] on button "Volgende vraag" at bounding box center [509, 391] width 487 height 34
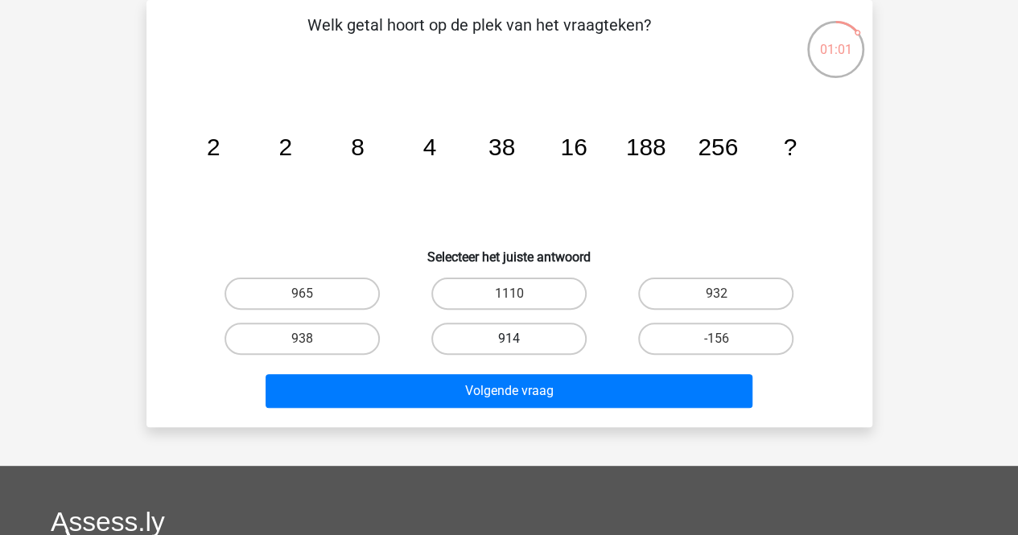
click at [533, 342] on label "914" at bounding box center [509, 339] width 155 height 32
click at [519, 342] on input "914" at bounding box center [514, 344] width 10 height 10
radio input "true"
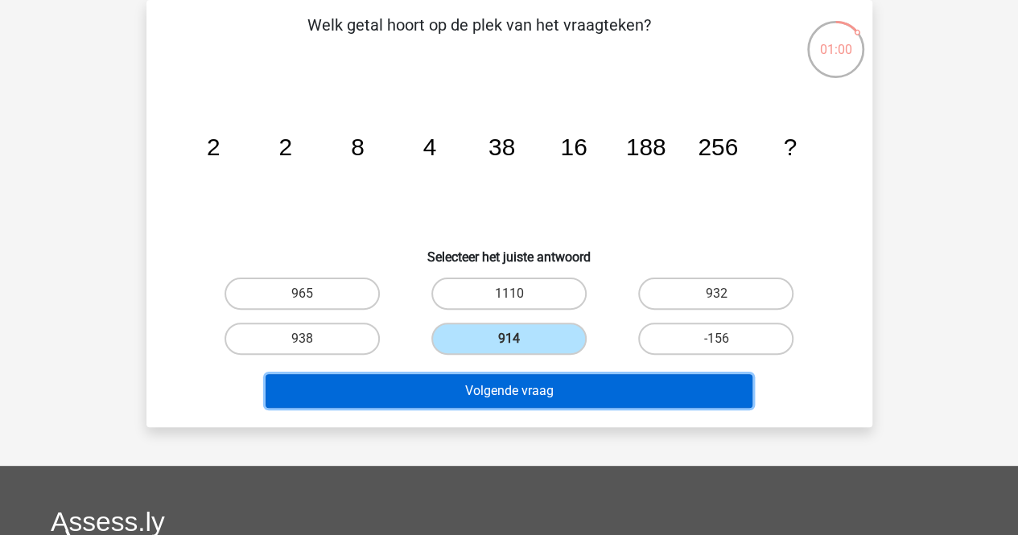
click at [520, 390] on button "Volgende vraag" at bounding box center [509, 391] width 487 height 34
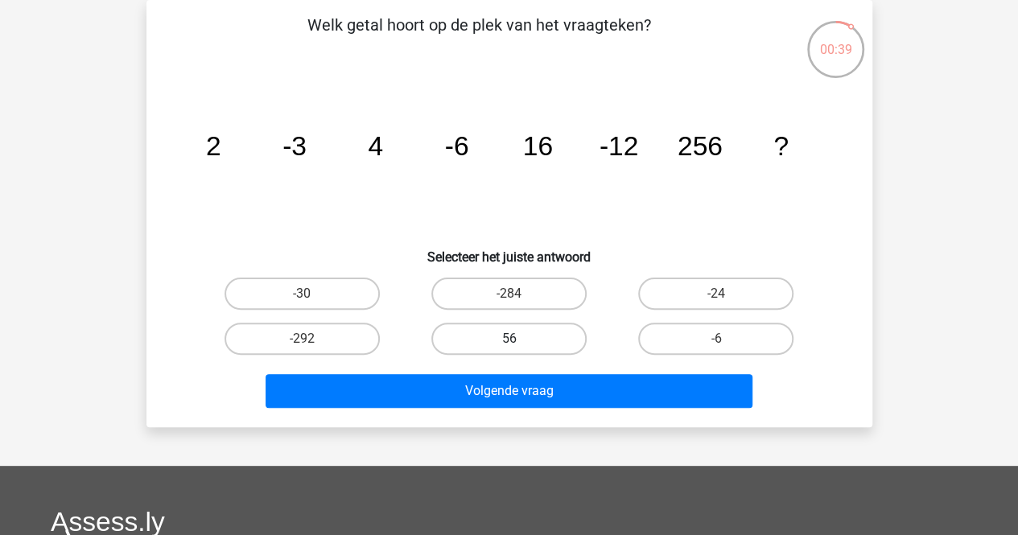
click at [539, 341] on label "56" at bounding box center [509, 339] width 155 height 32
click at [519, 341] on input "56" at bounding box center [514, 344] width 10 height 10
radio input "true"
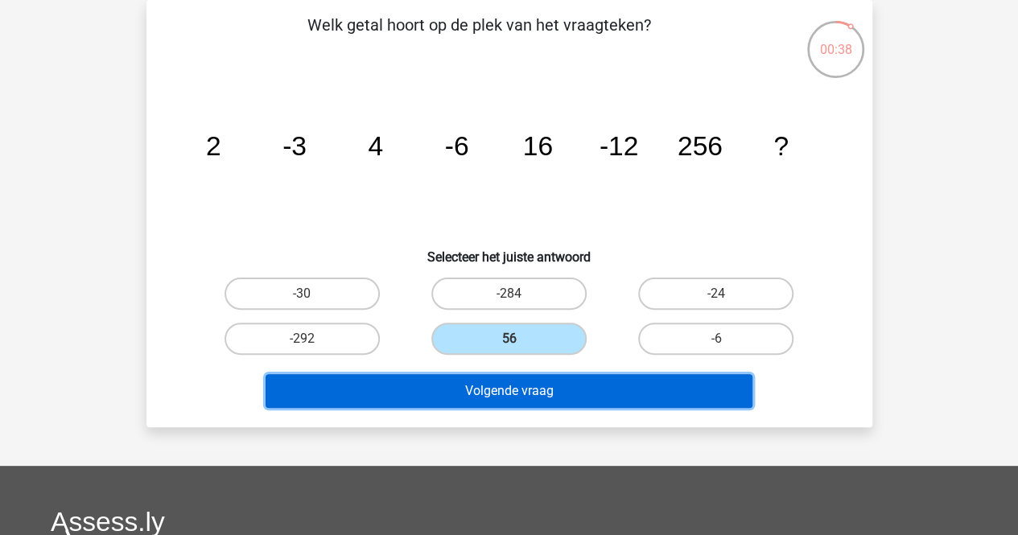
click at [544, 404] on button "Volgende vraag" at bounding box center [509, 391] width 487 height 34
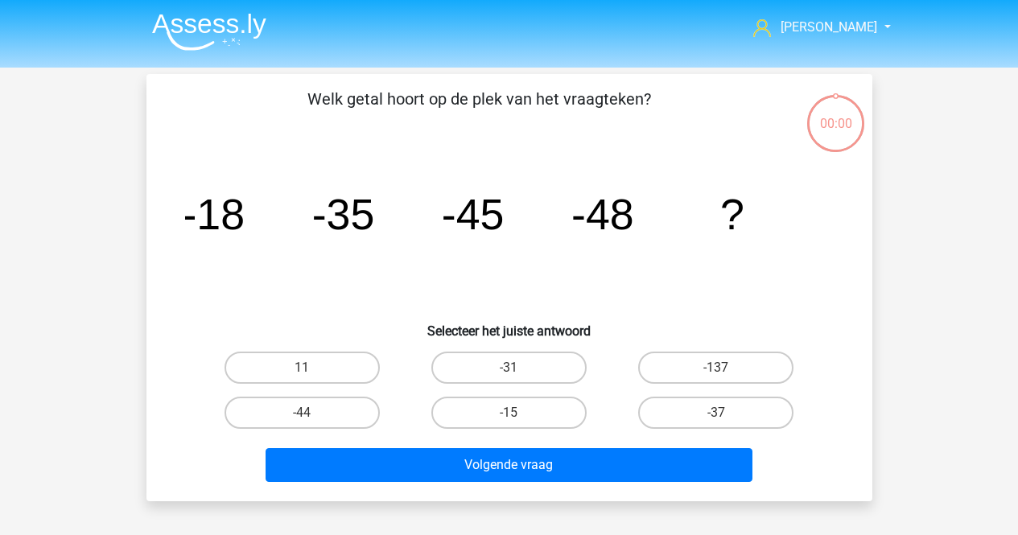
scroll to position [74, 0]
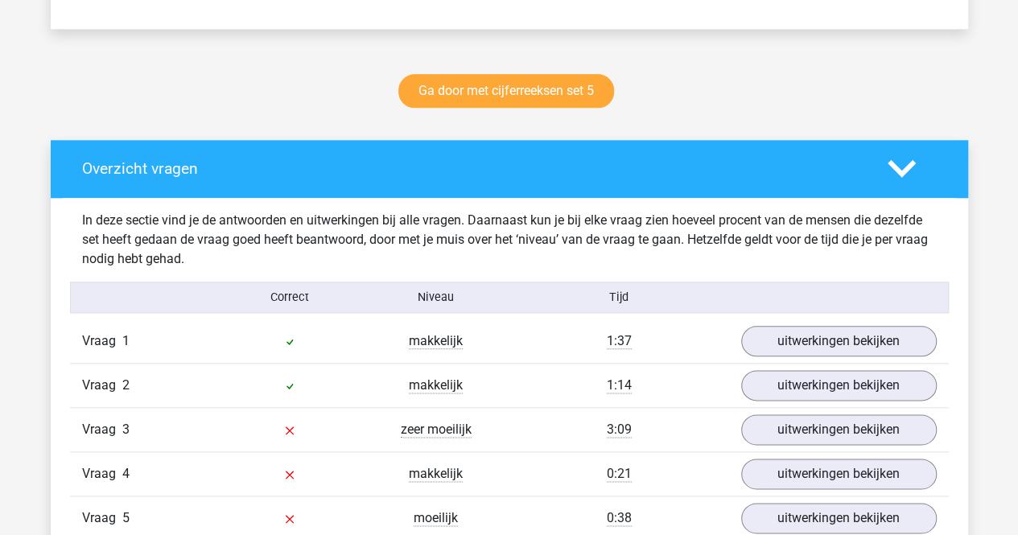
scroll to position [790, 0]
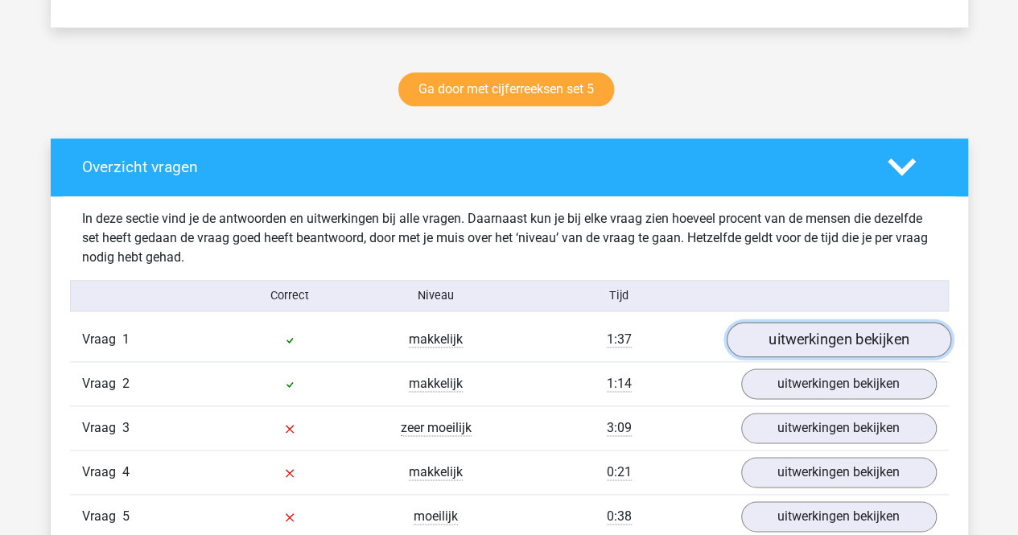
click at [758, 343] on link "uitwerkingen bekijken" at bounding box center [838, 340] width 225 height 35
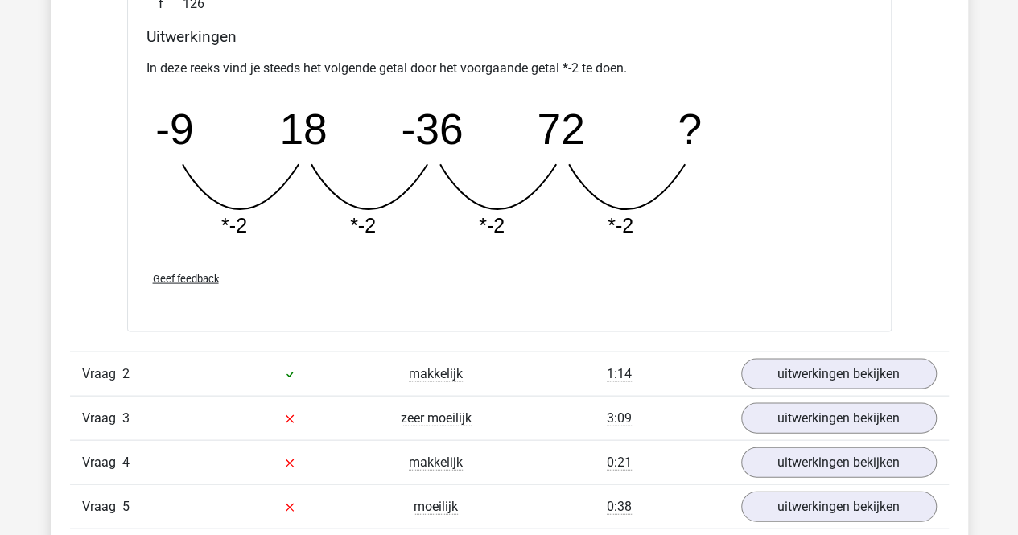
scroll to position [1508, 0]
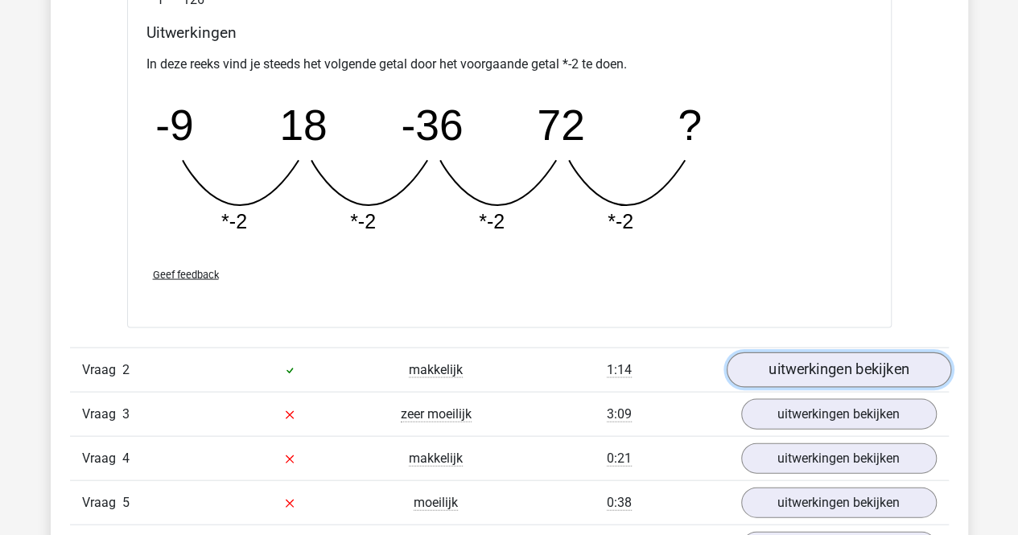
click at [847, 376] on link "uitwerkingen bekijken" at bounding box center [838, 369] width 225 height 35
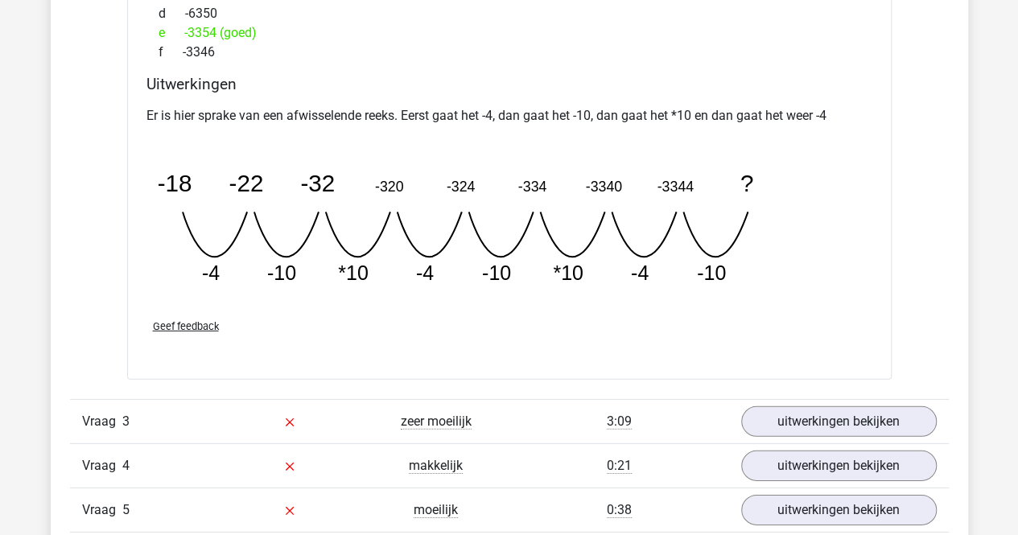
scroll to position [2204, 0]
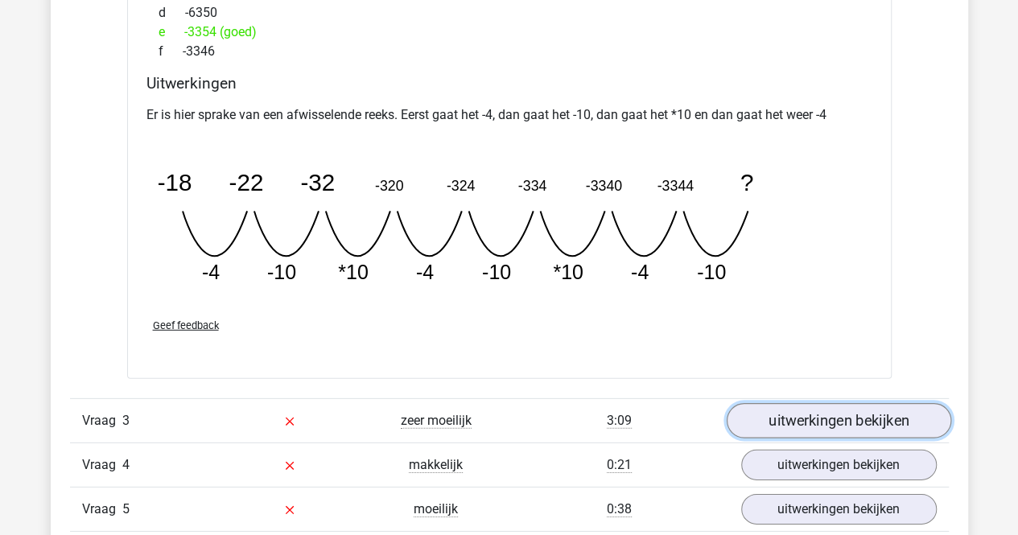
click at [836, 423] on link "uitwerkingen bekijken" at bounding box center [838, 420] width 225 height 35
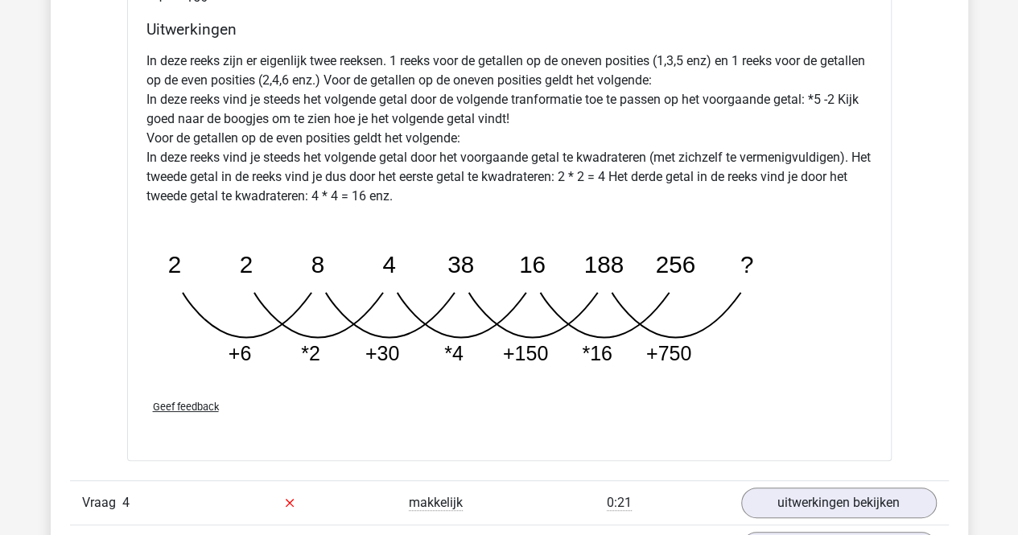
scroll to position [3123, 0]
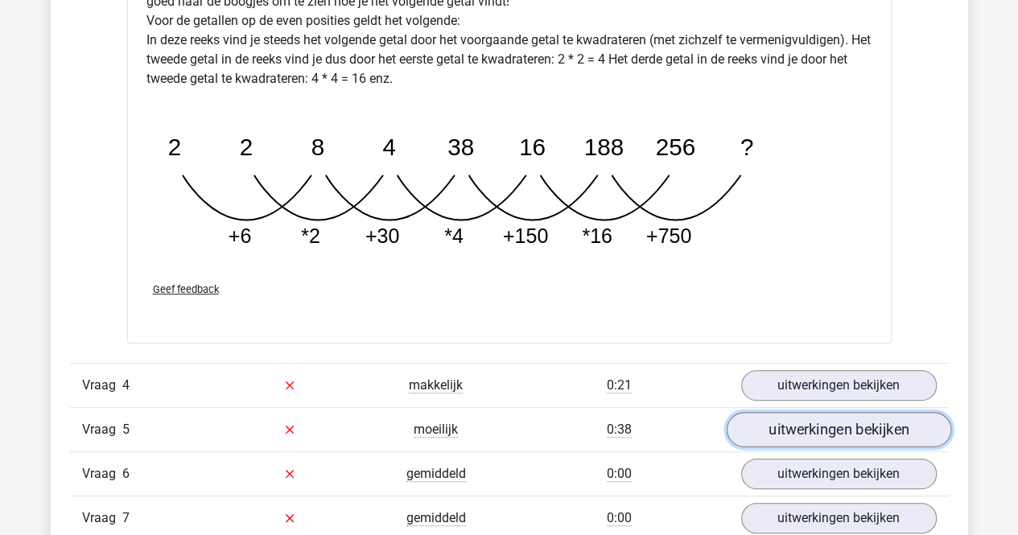
click at [836, 416] on link "uitwerkingen bekijken" at bounding box center [838, 429] width 225 height 35
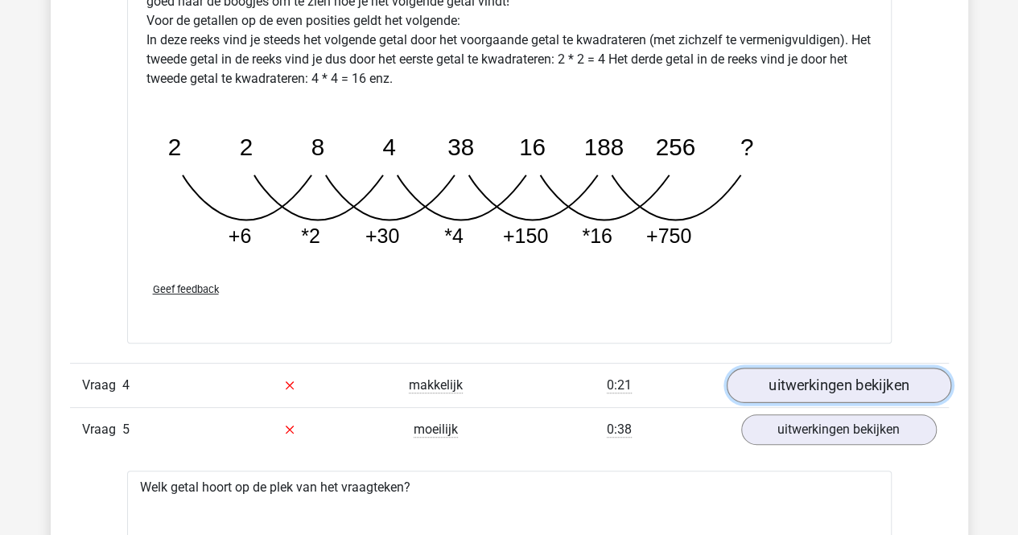
click at [832, 391] on link "uitwerkingen bekijken" at bounding box center [838, 385] width 225 height 35
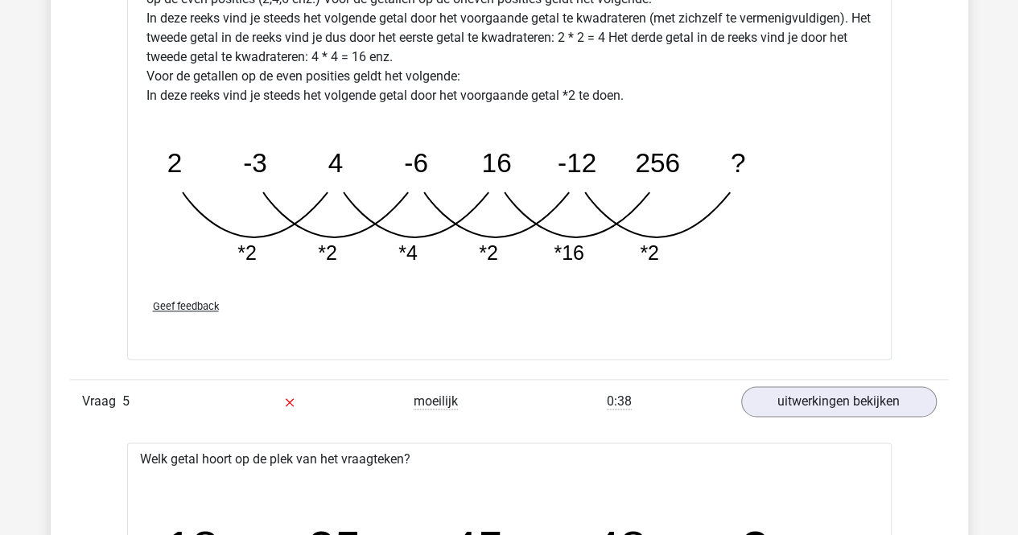
scroll to position [3997, 0]
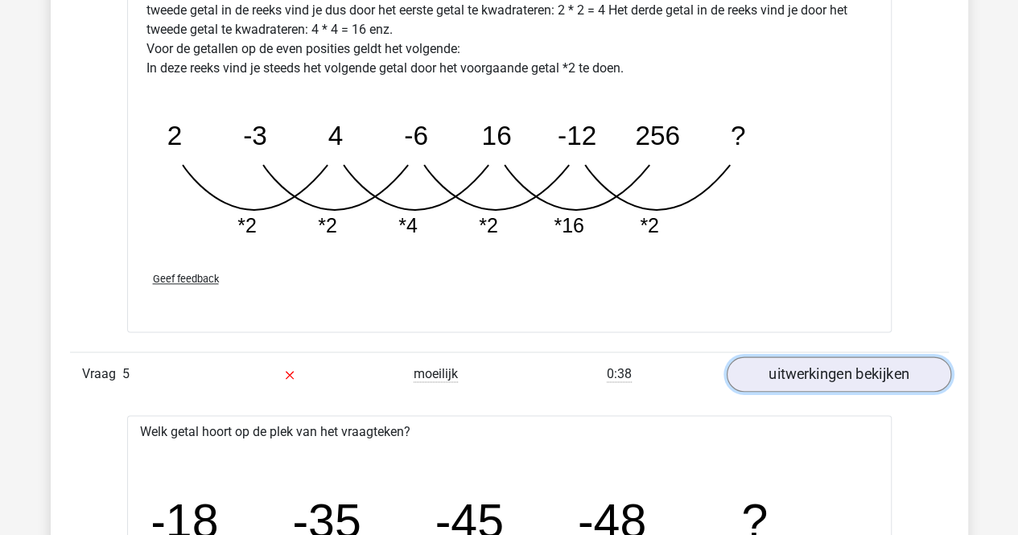
click at [837, 379] on link "uitwerkingen bekijken" at bounding box center [838, 374] width 225 height 35
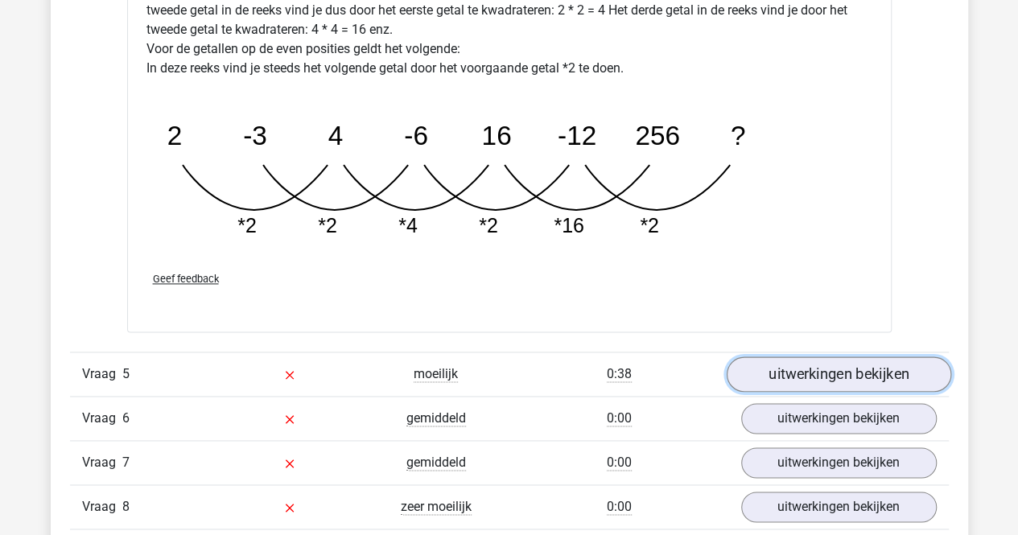
click at [842, 378] on link "uitwerkingen bekijken" at bounding box center [838, 374] width 225 height 35
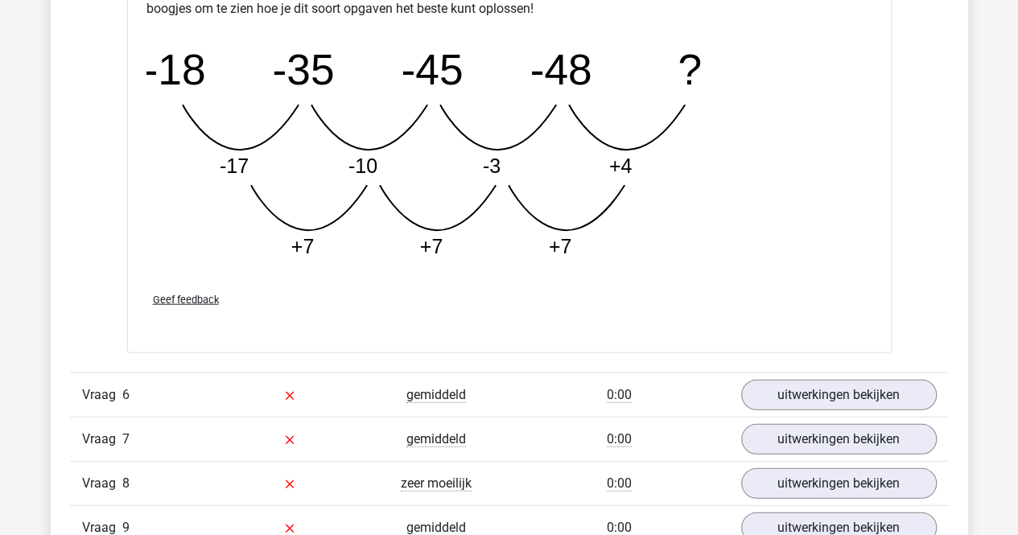
scroll to position [4845, 0]
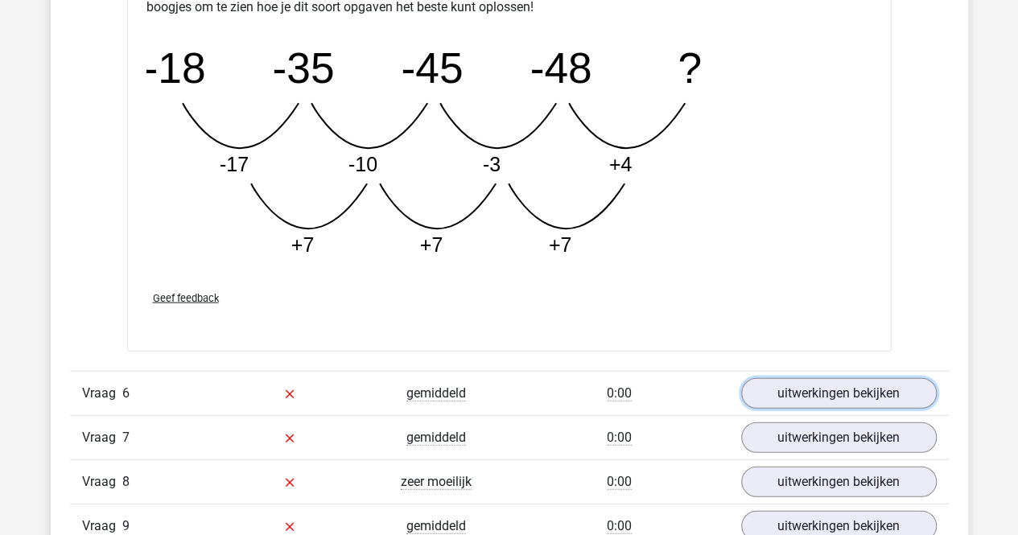
click at [842, 378] on link "uitwerkingen bekijken" at bounding box center [840, 393] width 196 height 31
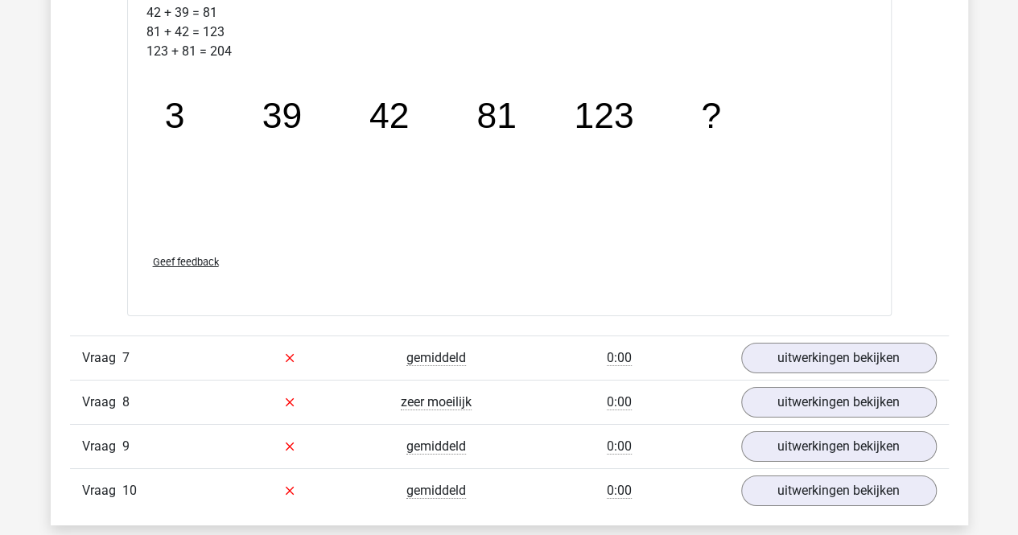
scroll to position [5726, 0]
click at [831, 345] on link "uitwerkingen bekijken" at bounding box center [838, 357] width 225 height 35
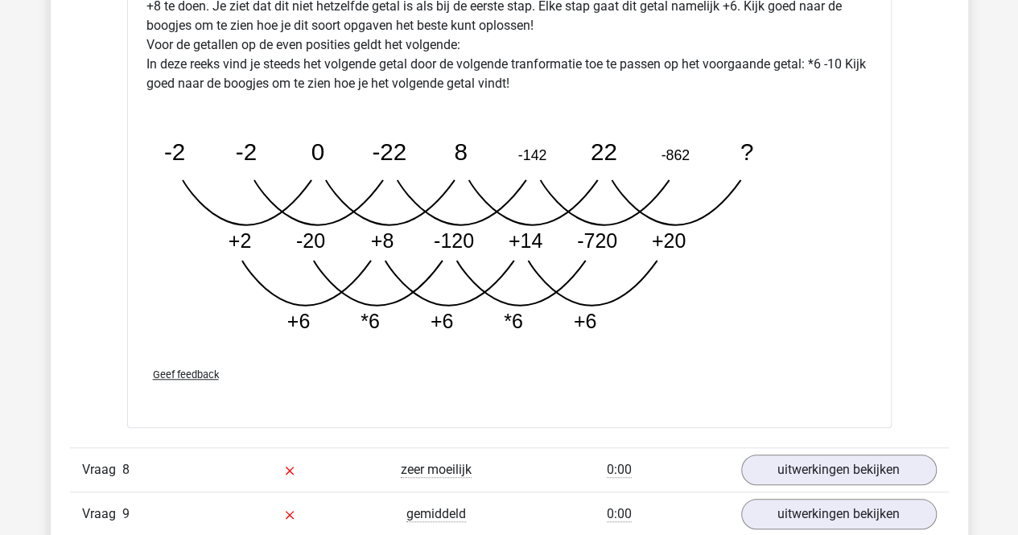
scroll to position [6615, 0]
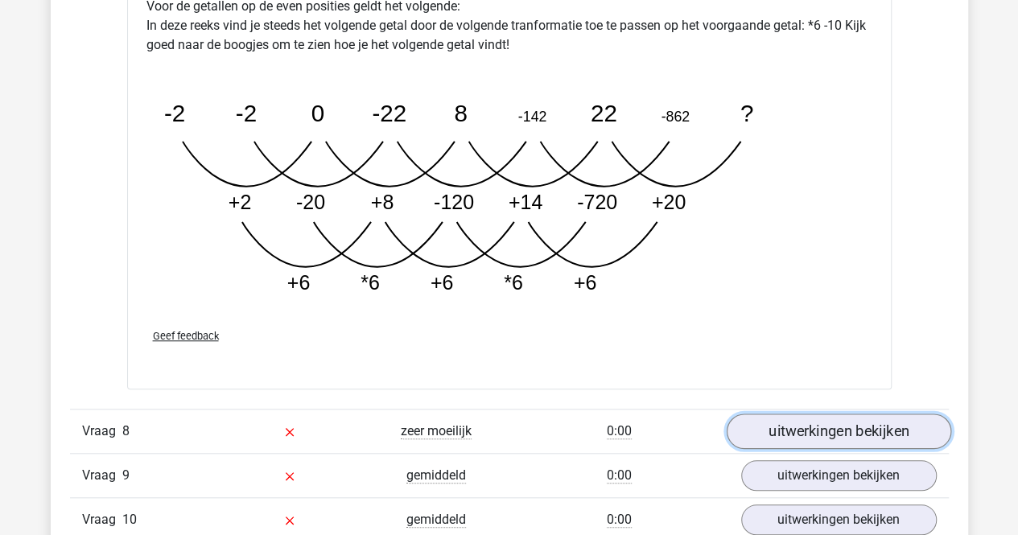
click at [824, 415] on link "uitwerkingen bekijken" at bounding box center [838, 432] width 225 height 35
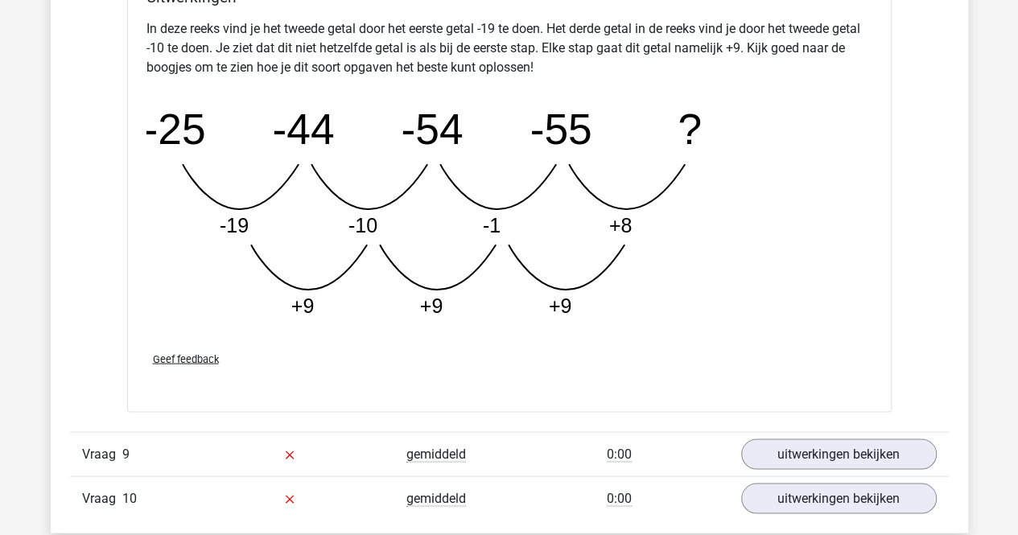
scroll to position [7460, 0]
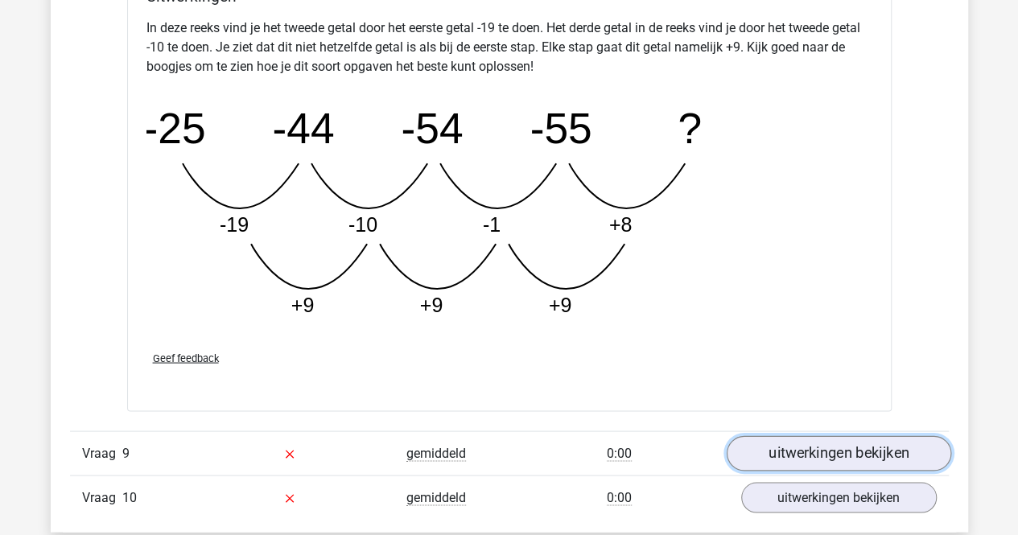
click at [815, 436] on link "uitwerkingen bekijken" at bounding box center [838, 453] width 225 height 35
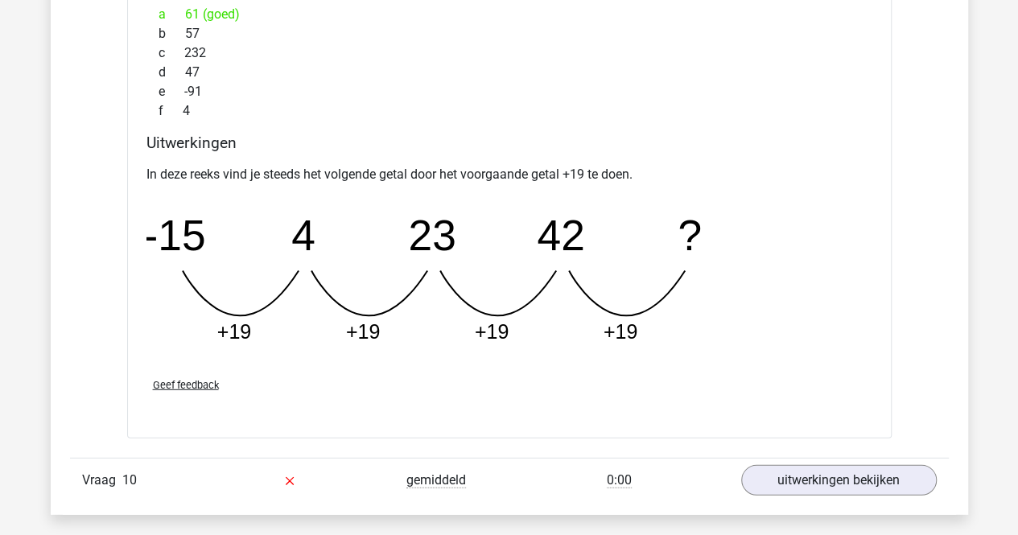
scroll to position [8182, 0]
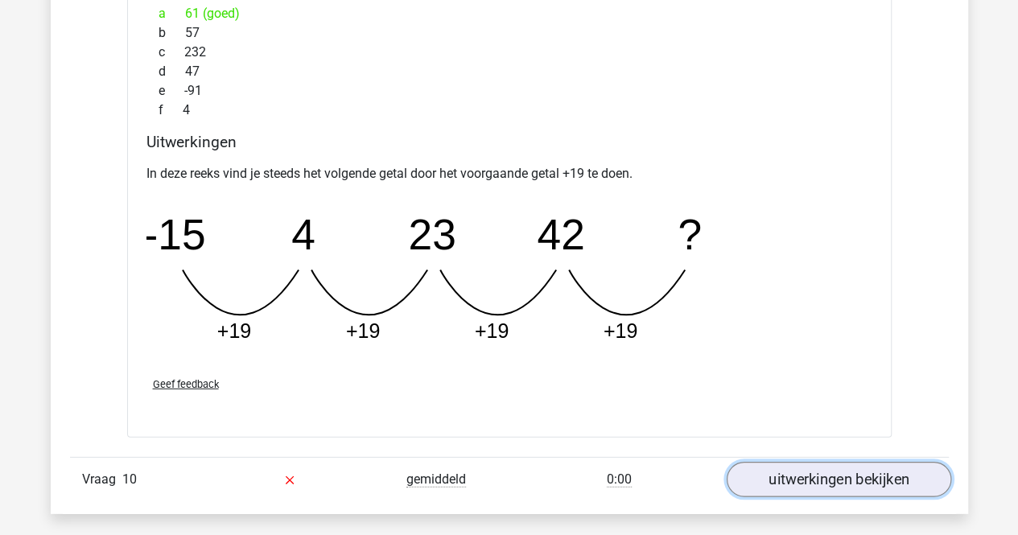
click at [816, 480] on link "uitwerkingen bekijken" at bounding box center [838, 479] width 225 height 35
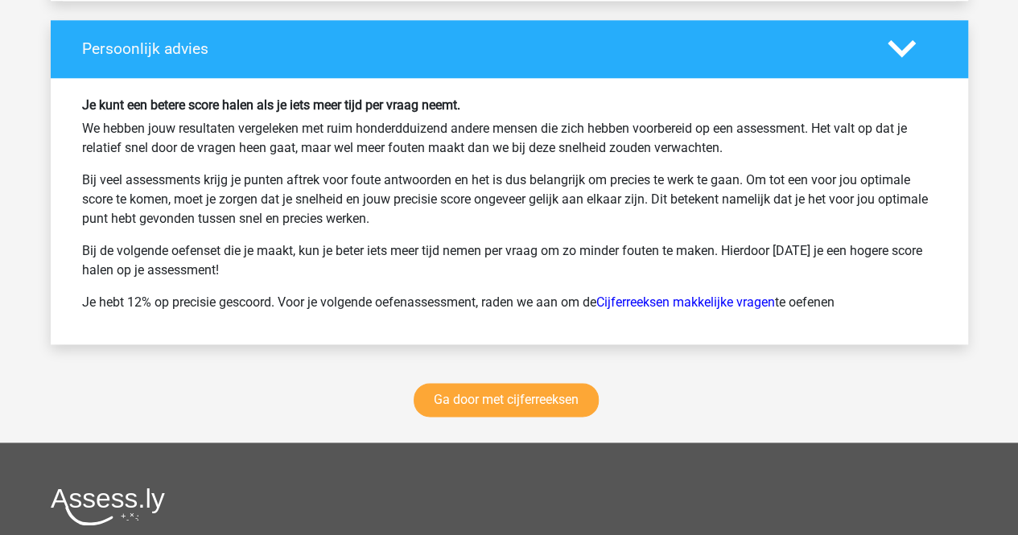
scroll to position [10083, 0]
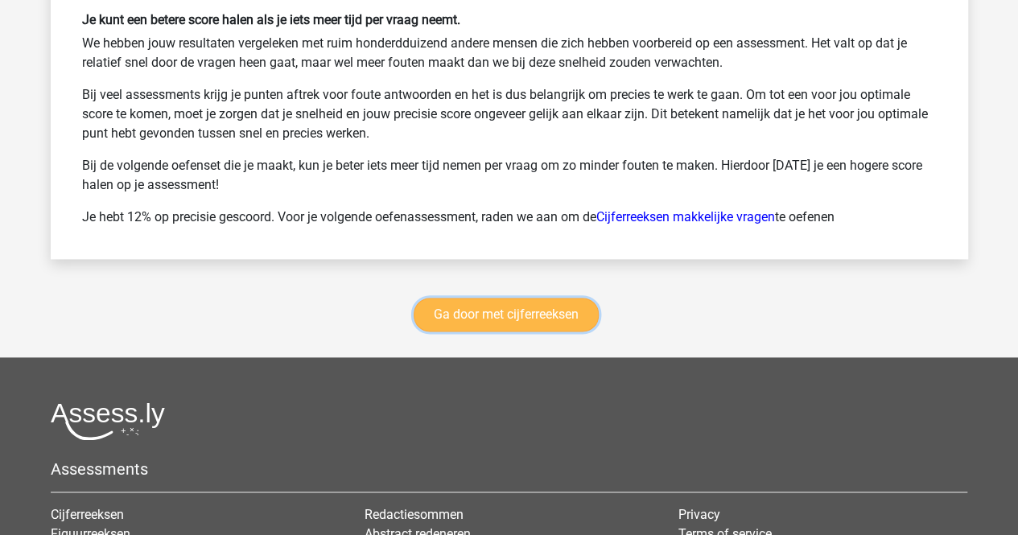
click at [552, 298] on link "Ga door met cijferreeksen" at bounding box center [506, 315] width 185 height 34
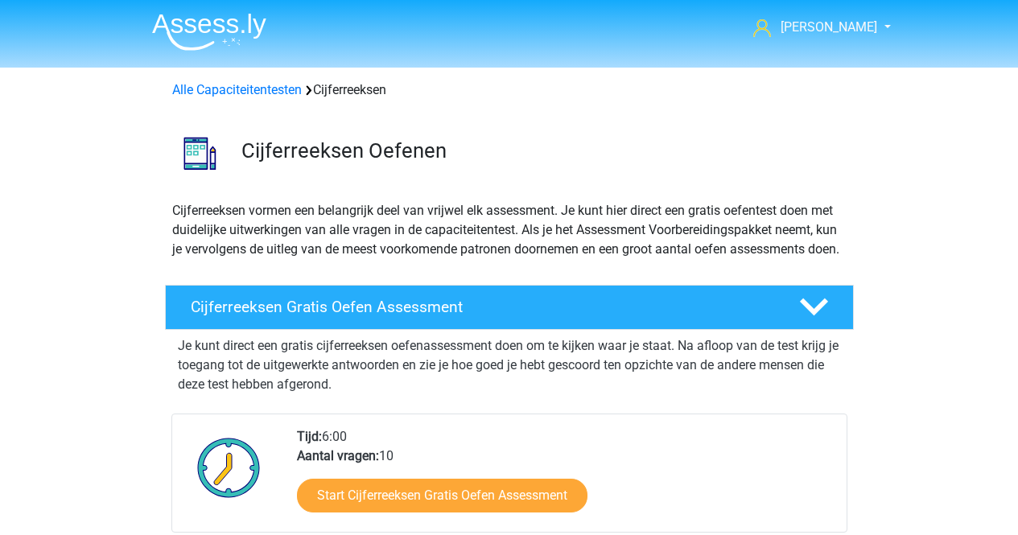
scroll to position [717, 0]
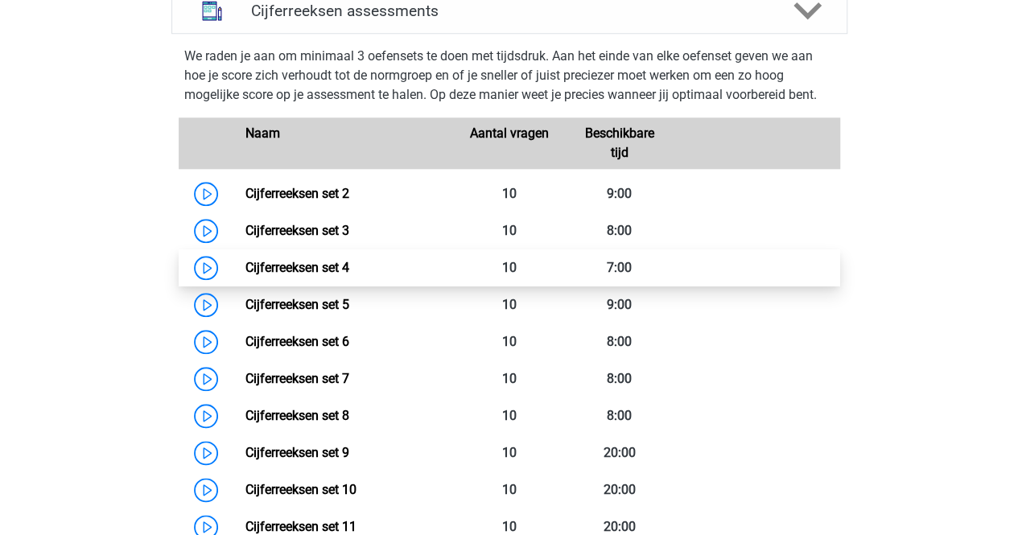
click at [246, 275] on link "Cijferreeksen set 4" at bounding box center [298, 267] width 104 height 15
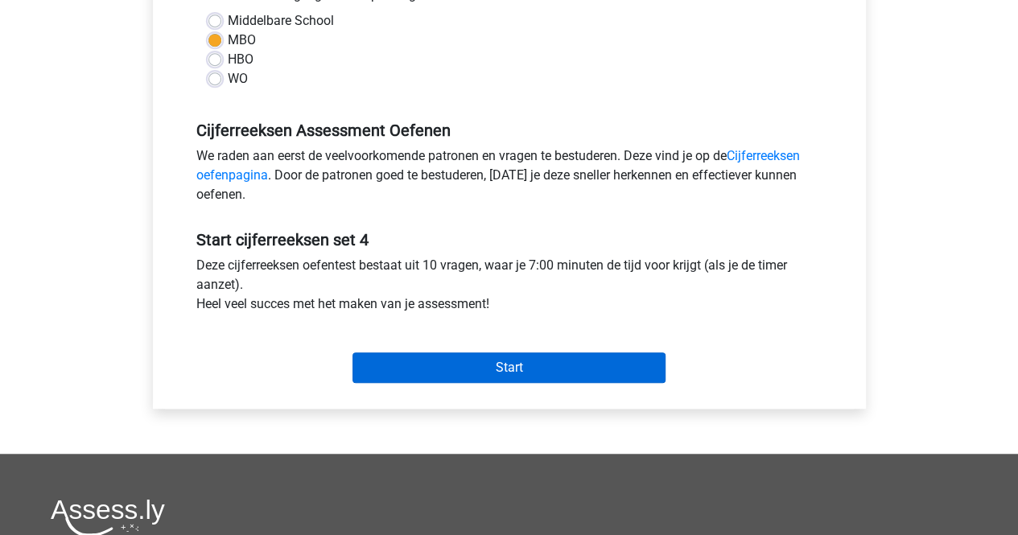
scroll to position [394, 0]
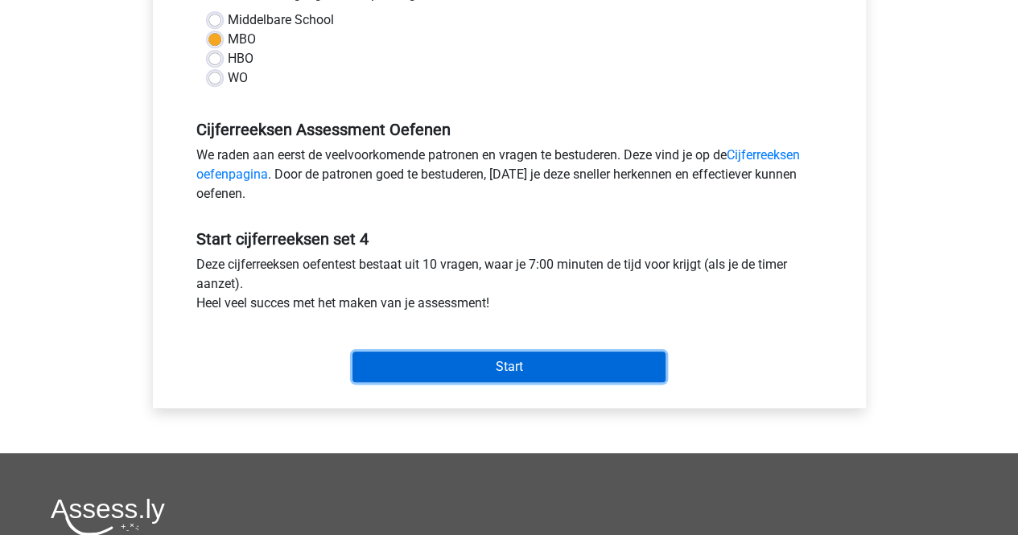
click at [393, 372] on input "Start" at bounding box center [509, 367] width 313 height 31
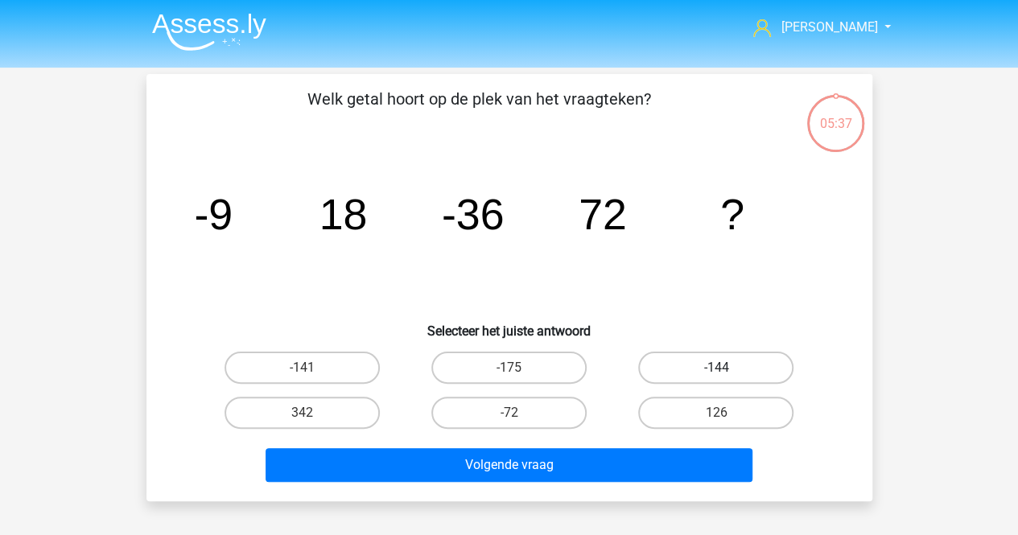
click at [697, 361] on label "-144" at bounding box center [715, 368] width 155 height 32
click at [717, 368] on input "-144" at bounding box center [722, 373] width 10 height 10
radio input "true"
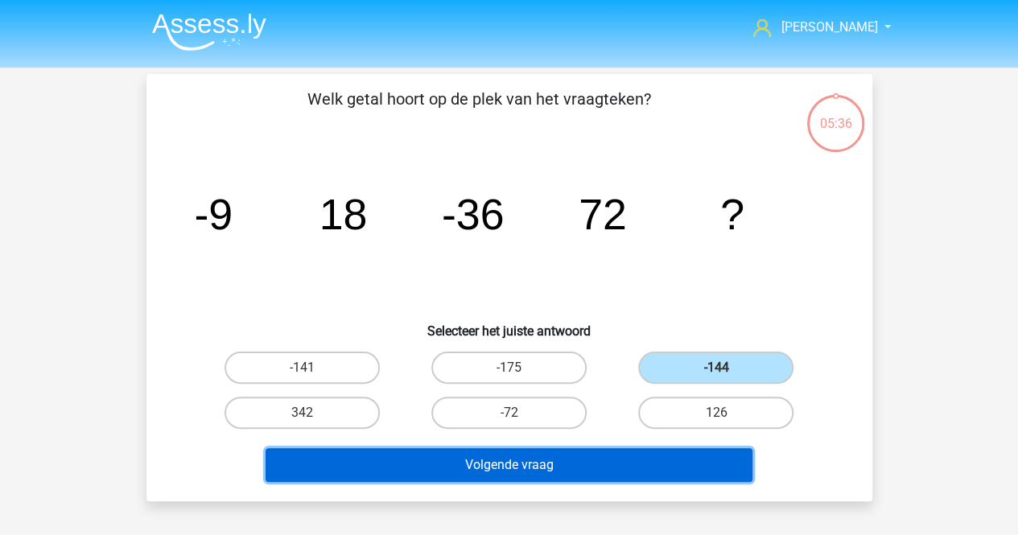
click at [638, 449] on button "Volgende vraag" at bounding box center [509, 465] width 487 height 34
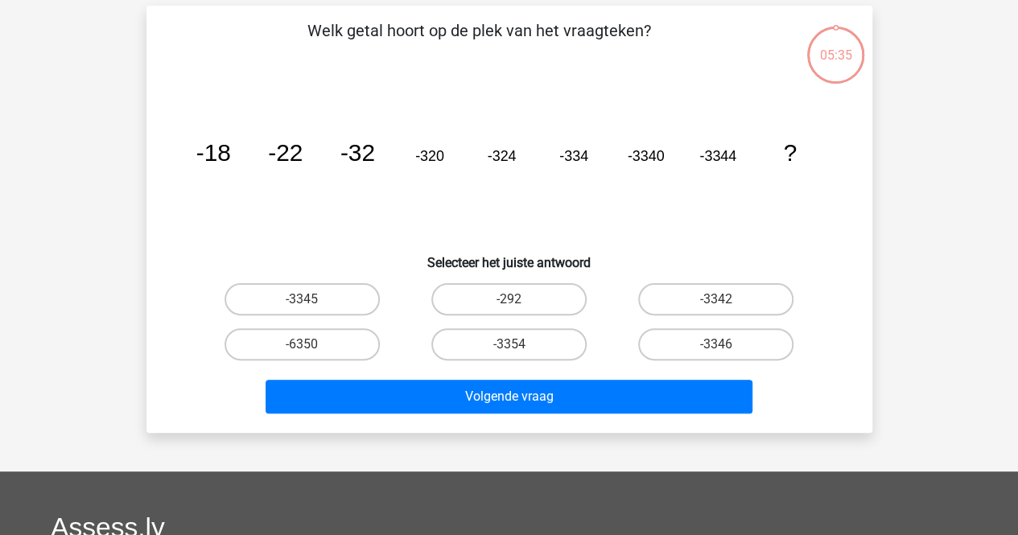
scroll to position [74, 0]
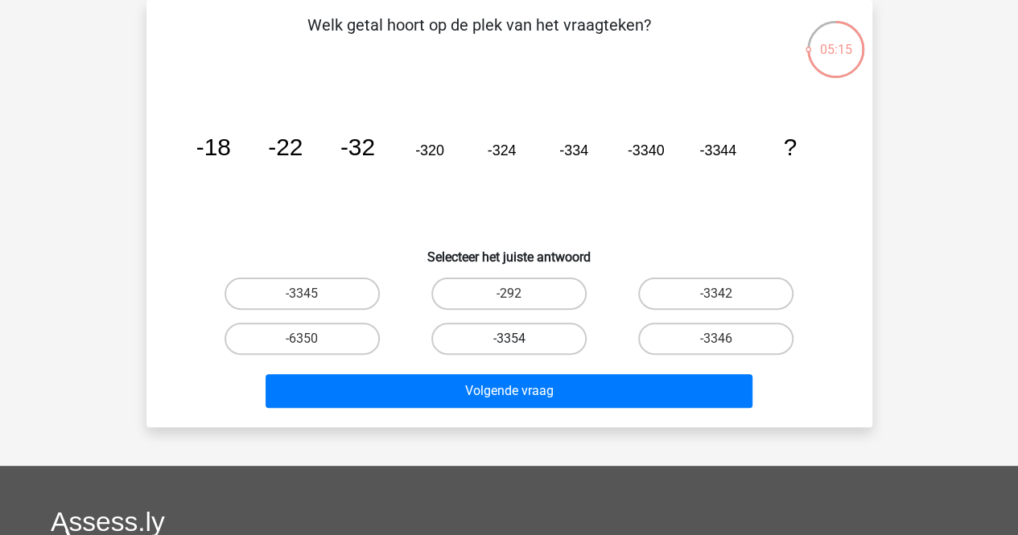
click at [536, 345] on label "-3354" at bounding box center [509, 339] width 155 height 32
click at [519, 345] on input "-3354" at bounding box center [514, 344] width 10 height 10
radio input "true"
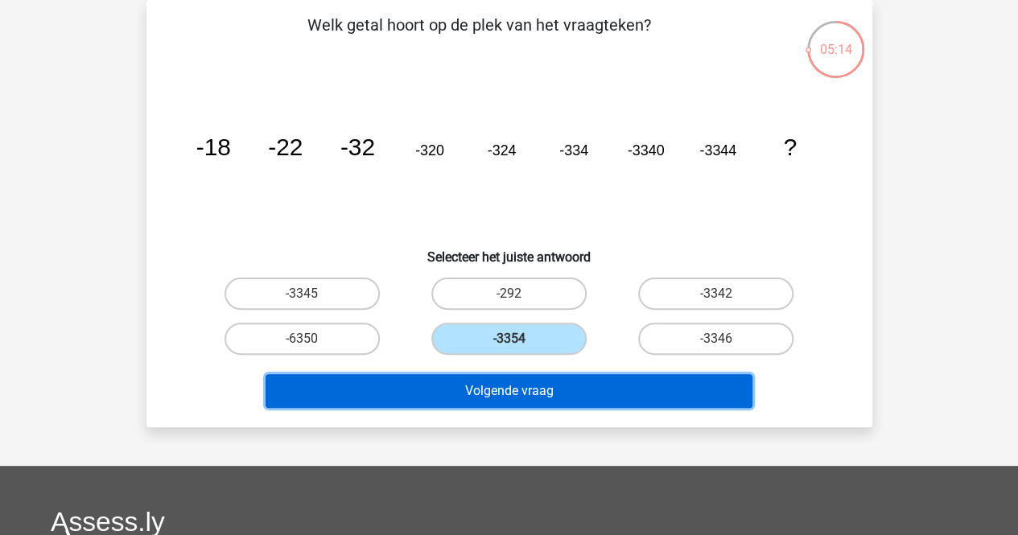
click at [525, 395] on button "Volgende vraag" at bounding box center [509, 391] width 487 height 34
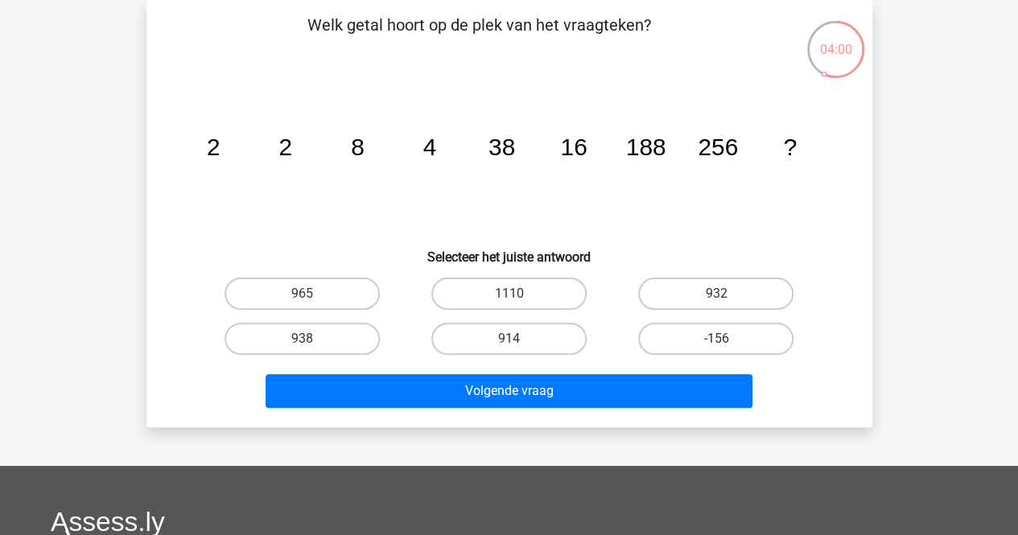
click at [514, 339] on input "914" at bounding box center [514, 344] width 10 height 10
radio input "true"
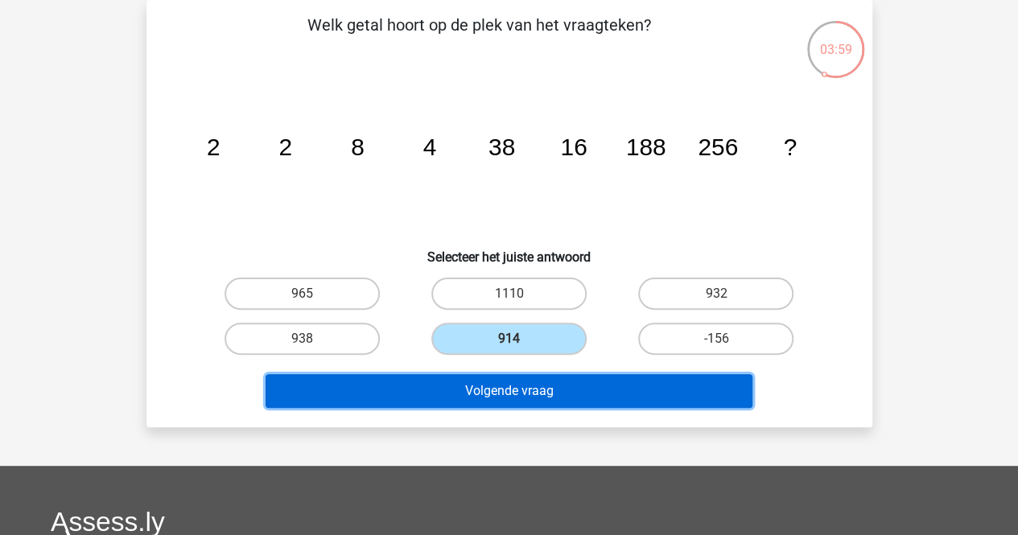
click at [496, 390] on button "Volgende vraag" at bounding box center [509, 391] width 487 height 34
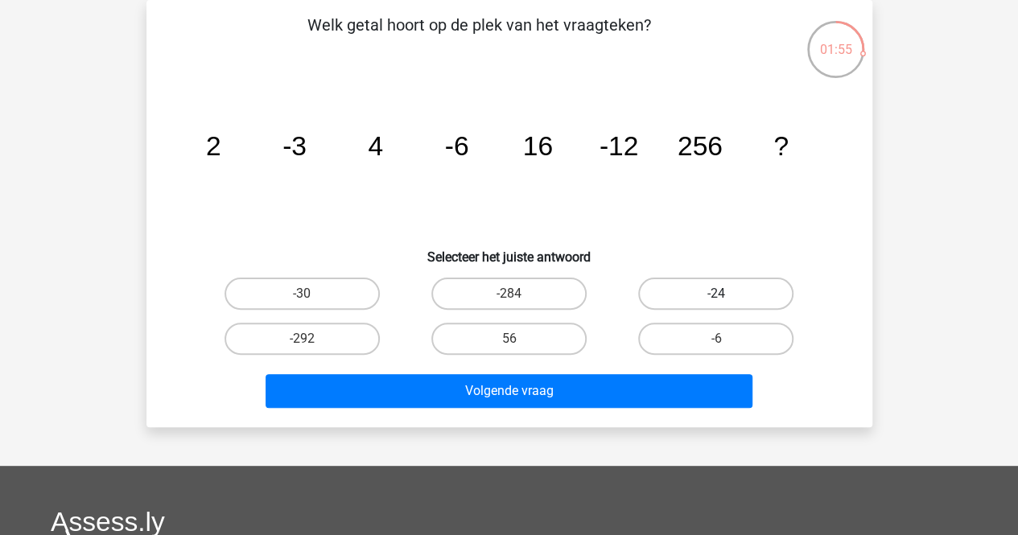
click at [676, 283] on label "-24" at bounding box center [715, 294] width 155 height 32
click at [717, 294] on input "-24" at bounding box center [722, 299] width 10 height 10
radio input "true"
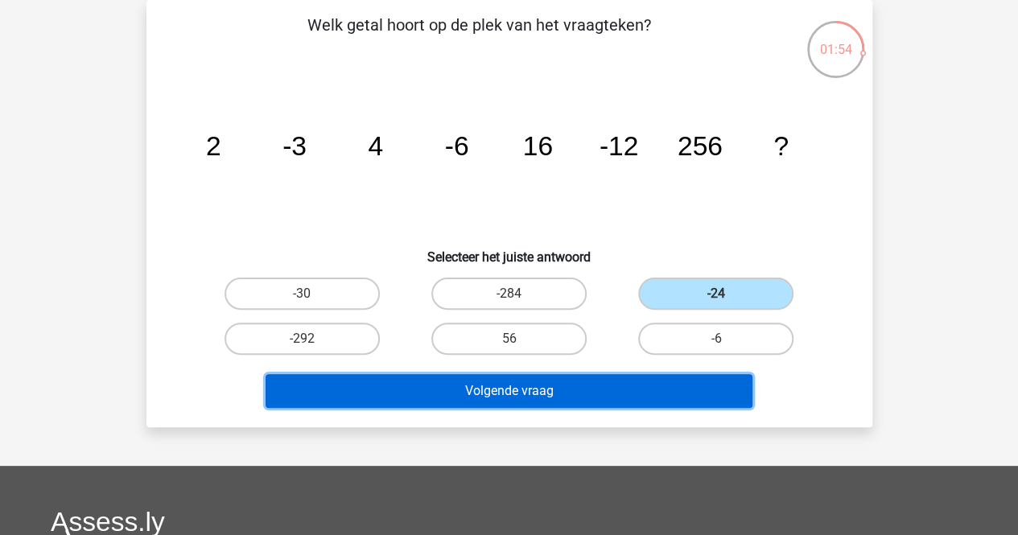
click at [561, 392] on button "Volgende vraag" at bounding box center [509, 391] width 487 height 34
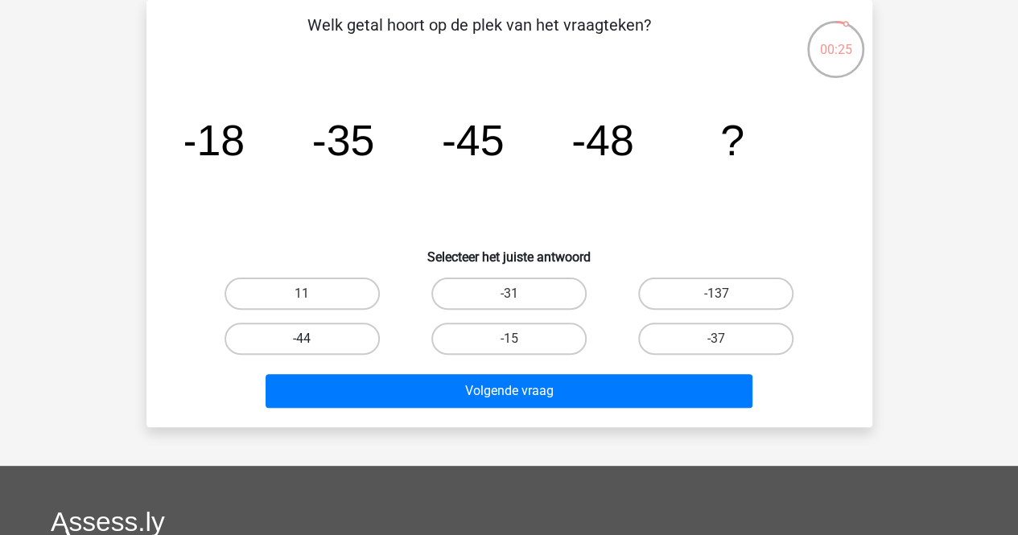
click at [332, 338] on label "-44" at bounding box center [302, 339] width 155 height 32
click at [312, 339] on input "-44" at bounding box center [307, 344] width 10 height 10
radio input "true"
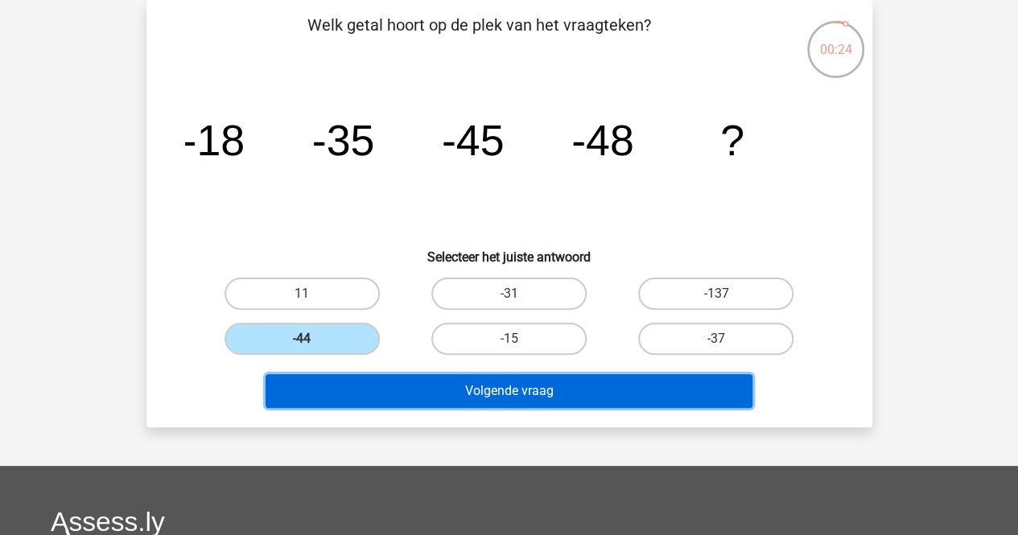
click at [340, 386] on button "Volgende vraag" at bounding box center [509, 391] width 487 height 34
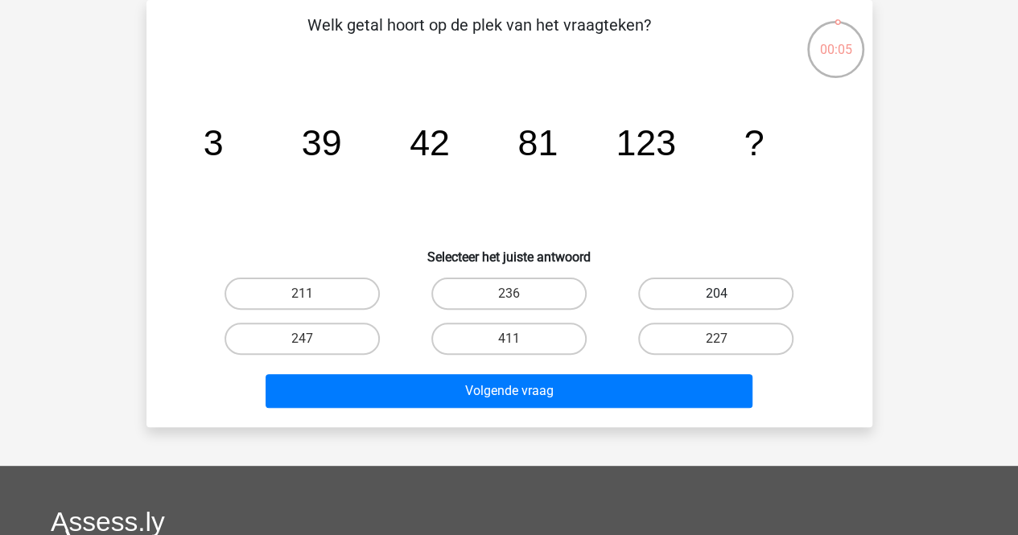
click at [684, 302] on label "204" at bounding box center [715, 294] width 155 height 32
click at [717, 302] on input "204" at bounding box center [722, 299] width 10 height 10
radio input "true"
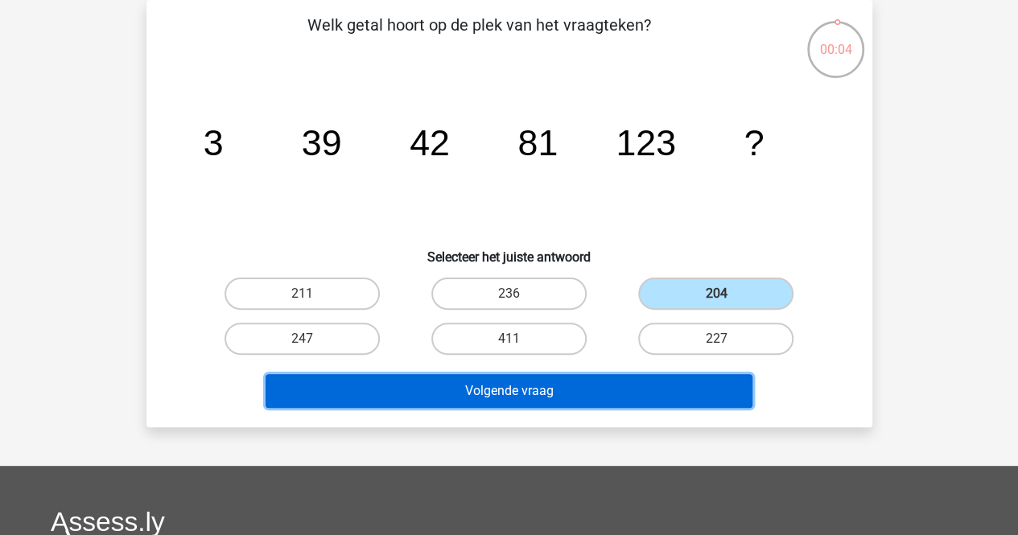
click at [620, 384] on button "Volgende vraag" at bounding box center [509, 391] width 487 height 34
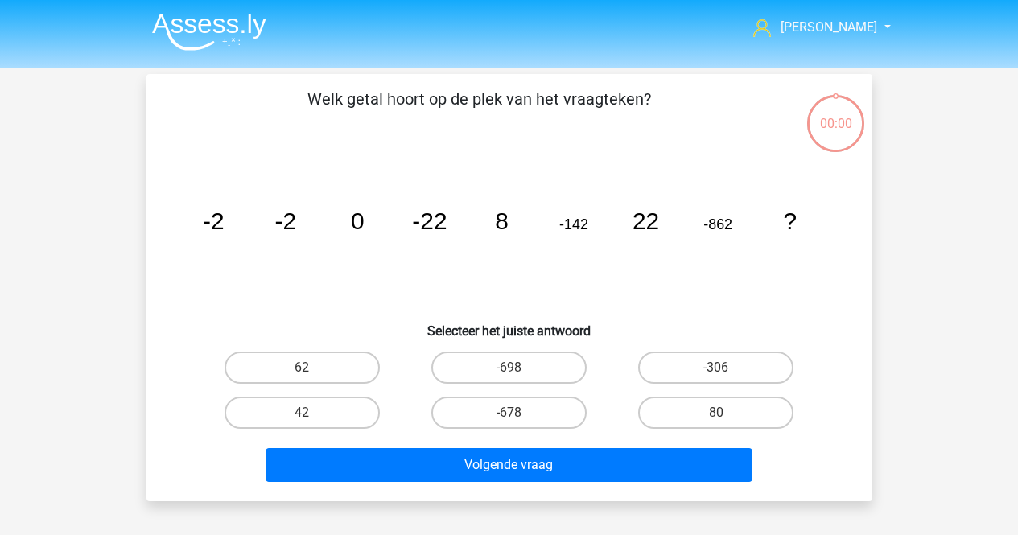
scroll to position [74, 0]
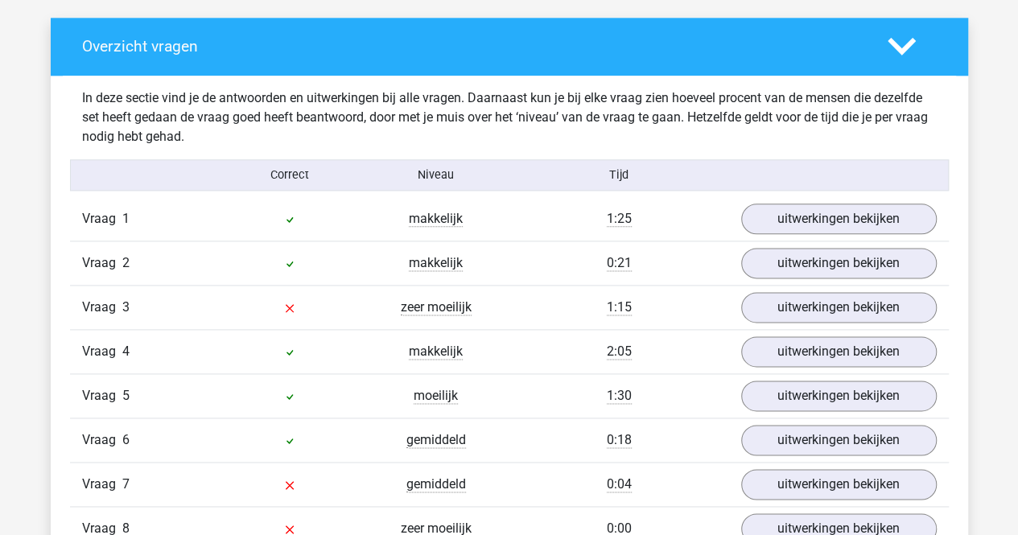
scroll to position [981, 0]
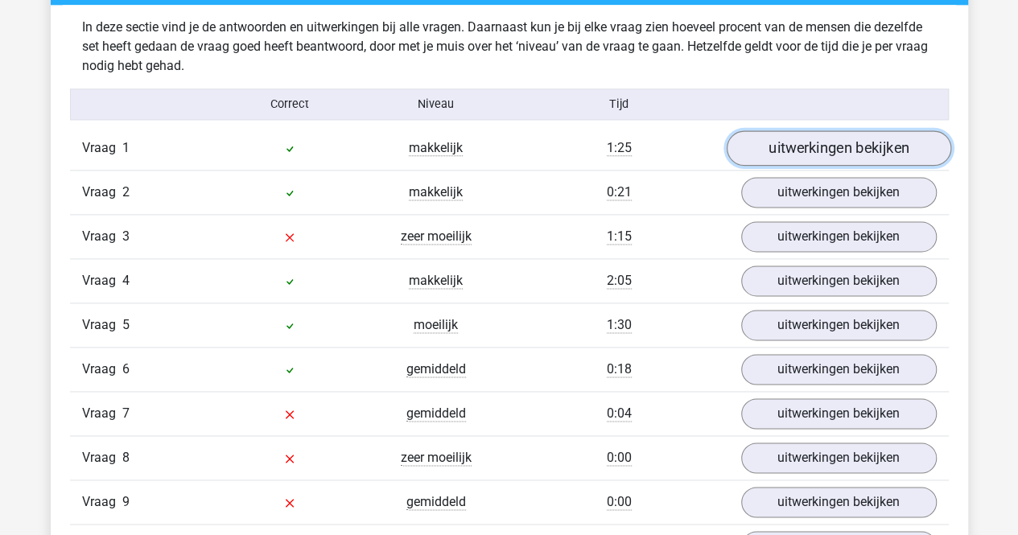
click at [820, 140] on link "uitwerkingen bekijken" at bounding box center [838, 148] width 225 height 35
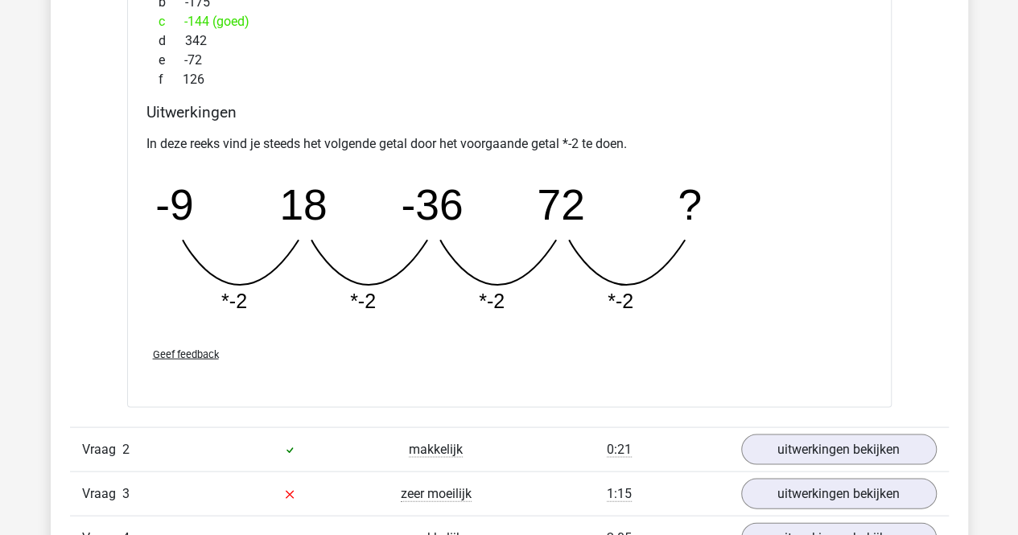
scroll to position [1479, 0]
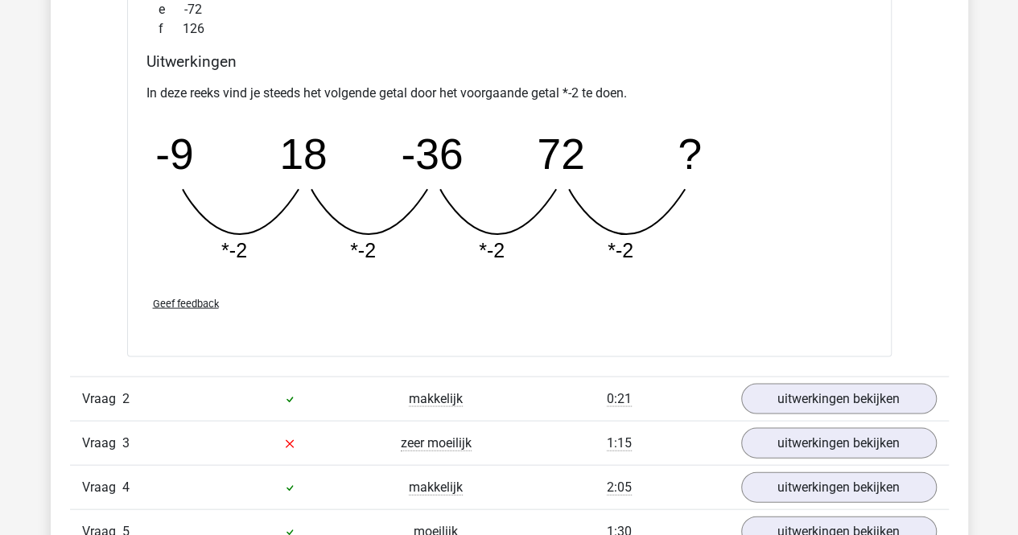
click at [630, 163] on icon "image/svg+xml -9 18 -36 72 ? *-2 *-2 *-2 *-2" at bounding box center [469, 195] width 644 height 161
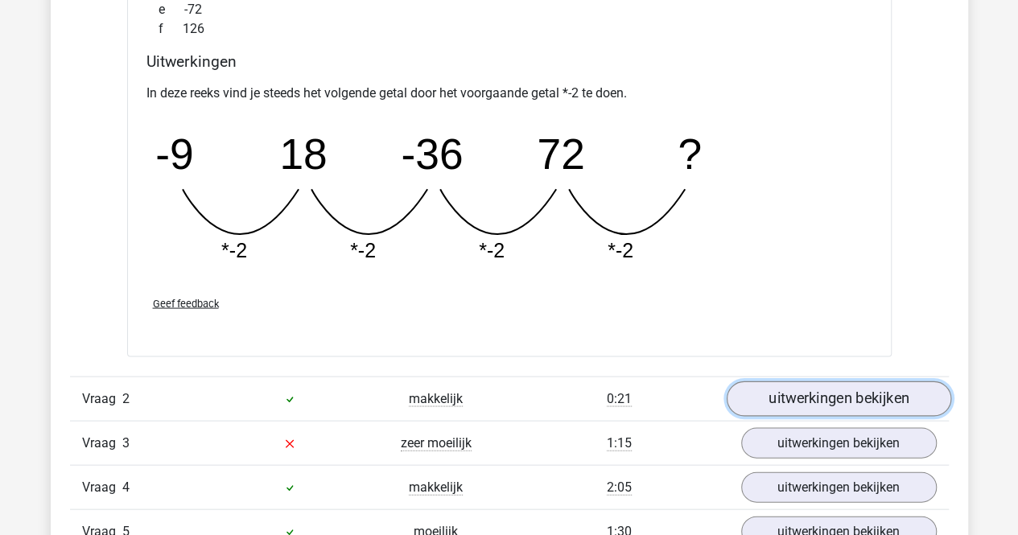
click at [802, 400] on link "uitwerkingen bekijken" at bounding box center [838, 398] width 225 height 35
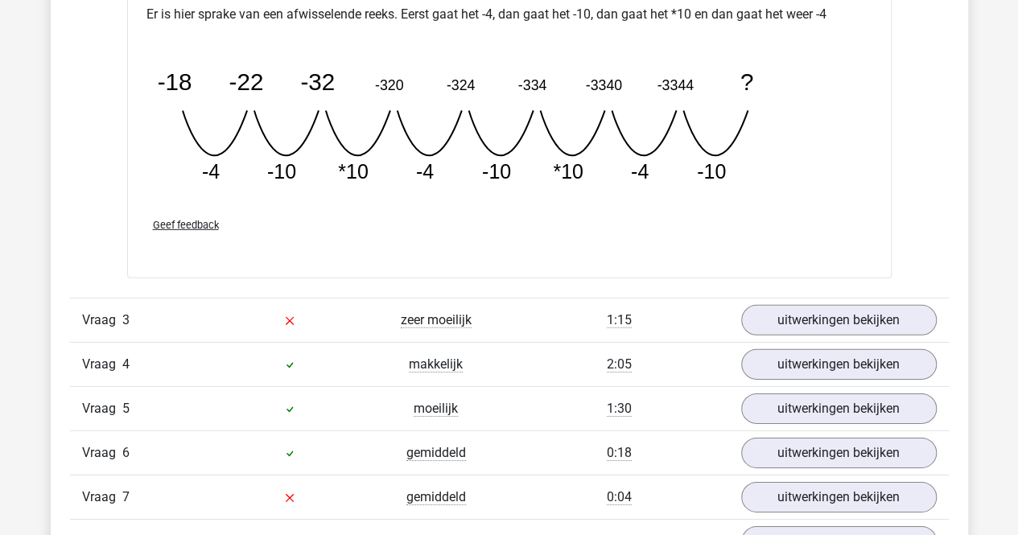
scroll to position [2307, 0]
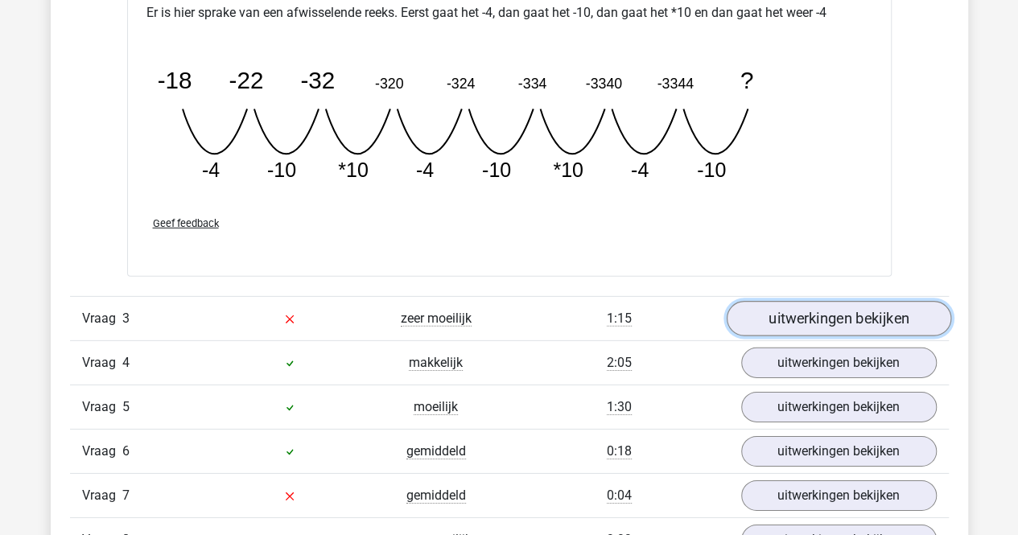
click at [810, 322] on link "uitwerkingen bekijken" at bounding box center [838, 318] width 225 height 35
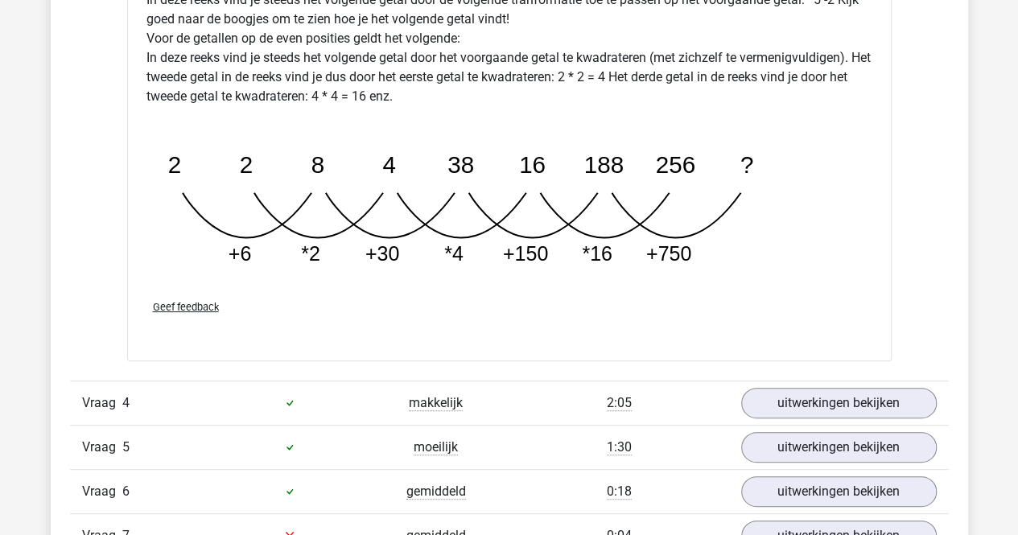
scroll to position [3119, 0]
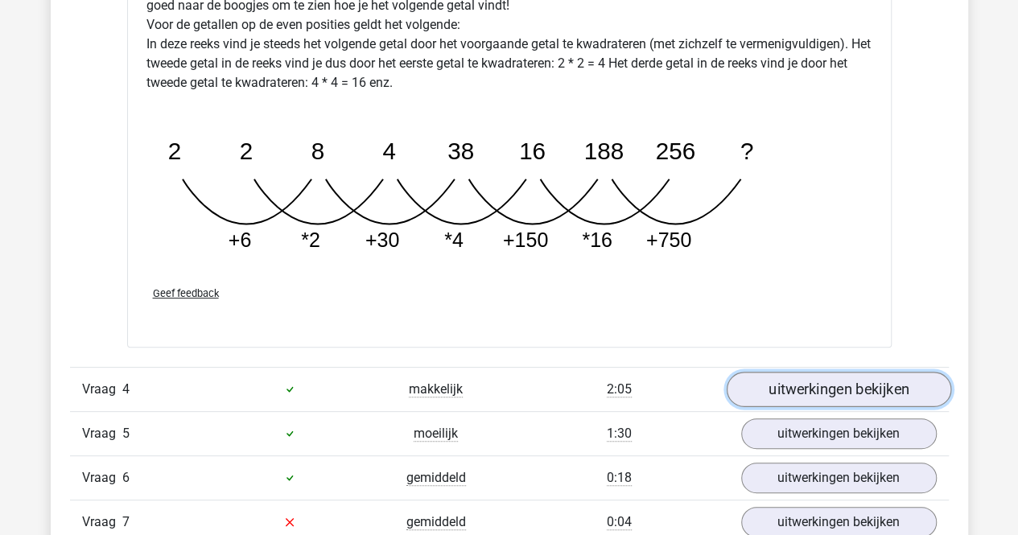
click at [813, 392] on link "uitwerkingen bekijken" at bounding box center [838, 389] width 225 height 35
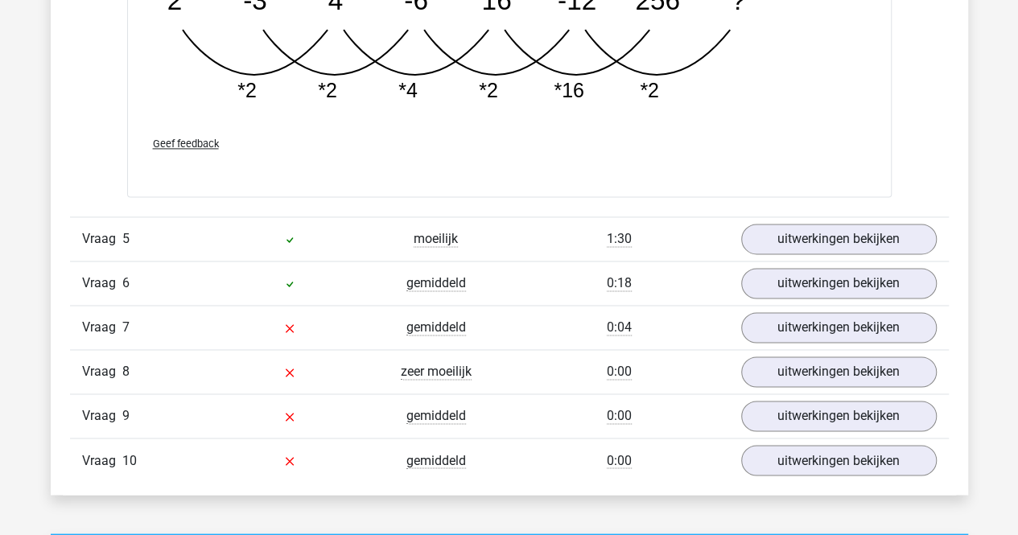
scroll to position [4136, 0]
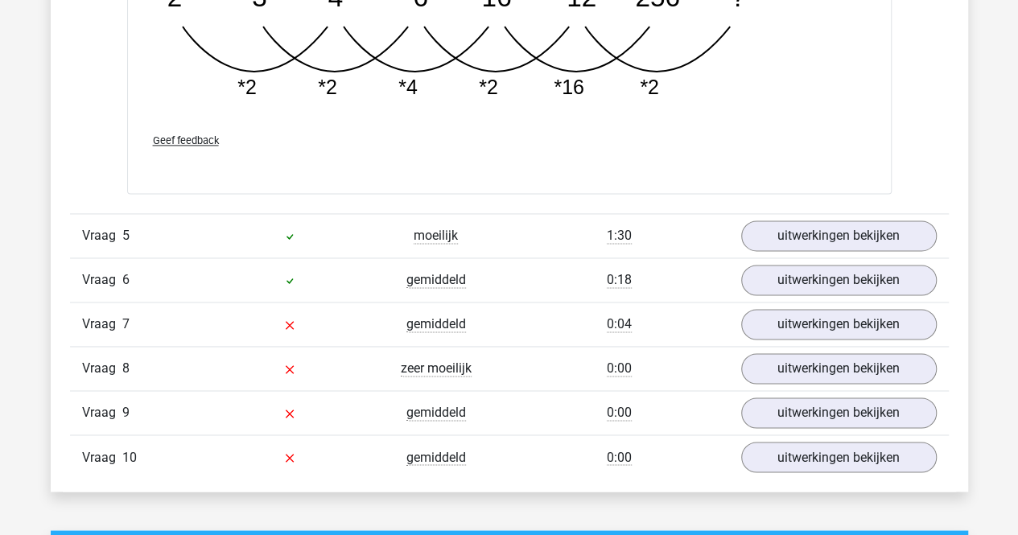
click at [837, 249] on div "Vraag 5 moeilijk 1:30 uitwerkingen bekijken" at bounding box center [509, 235] width 879 height 44
click at [837, 239] on link "uitwerkingen bekijken" at bounding box center [838, 235] width 225 height 35
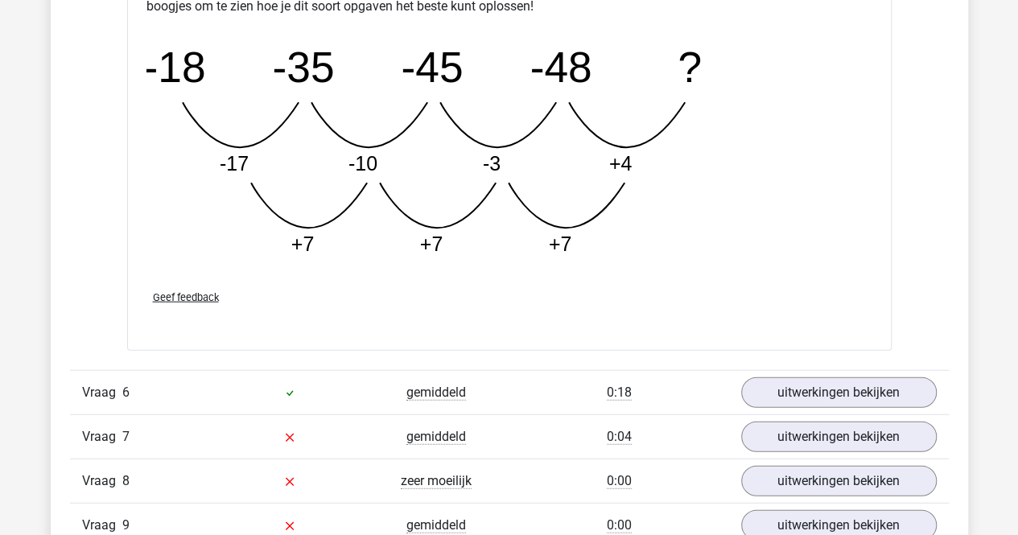
scroll to position [4849, 0]
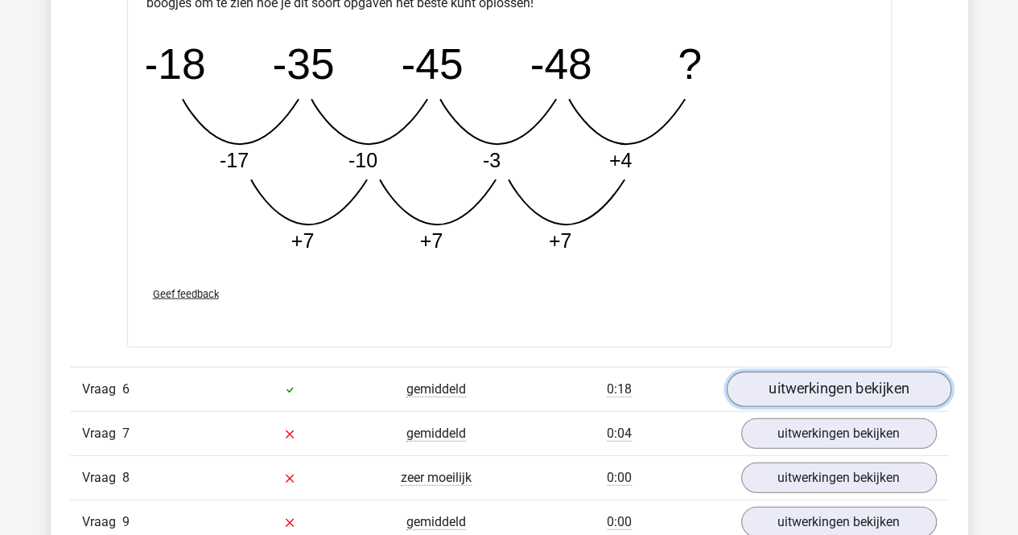
click at [783, 389] on link "uitwerkingen bekijken" at bounding box center [838, 389] width 225 height 35
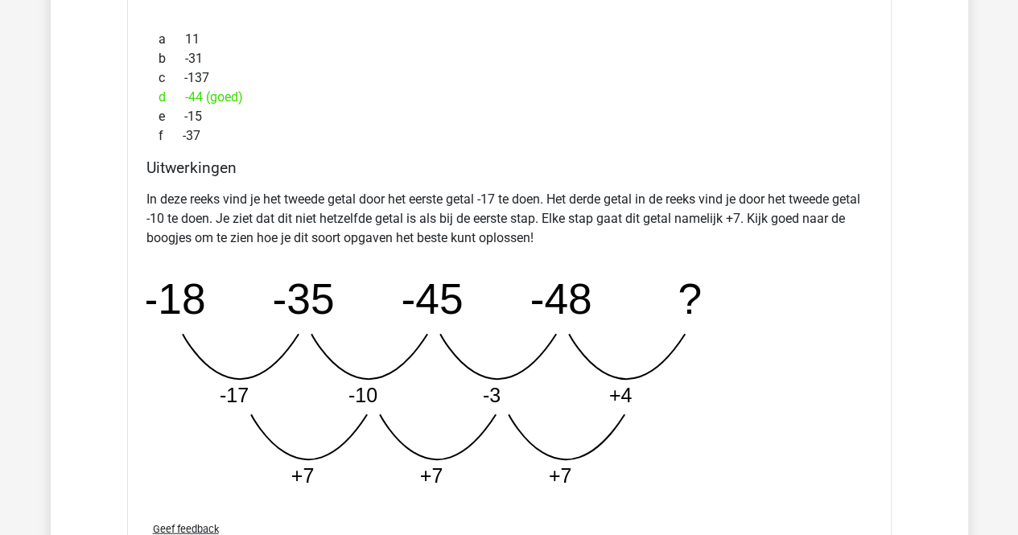
scroll to position [4596, 0]
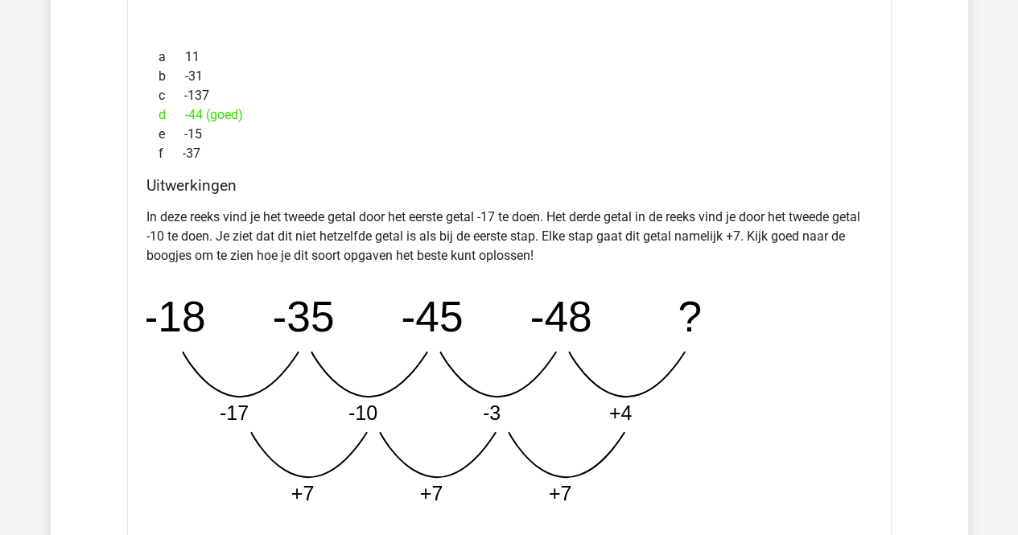
click at [783, 389] on icon "image/svg+xml -18 -35 -45 -48 ? -17 -10 -3 +4 +7 +7 +7" at bounding box center [469, 400] width 644 height 242
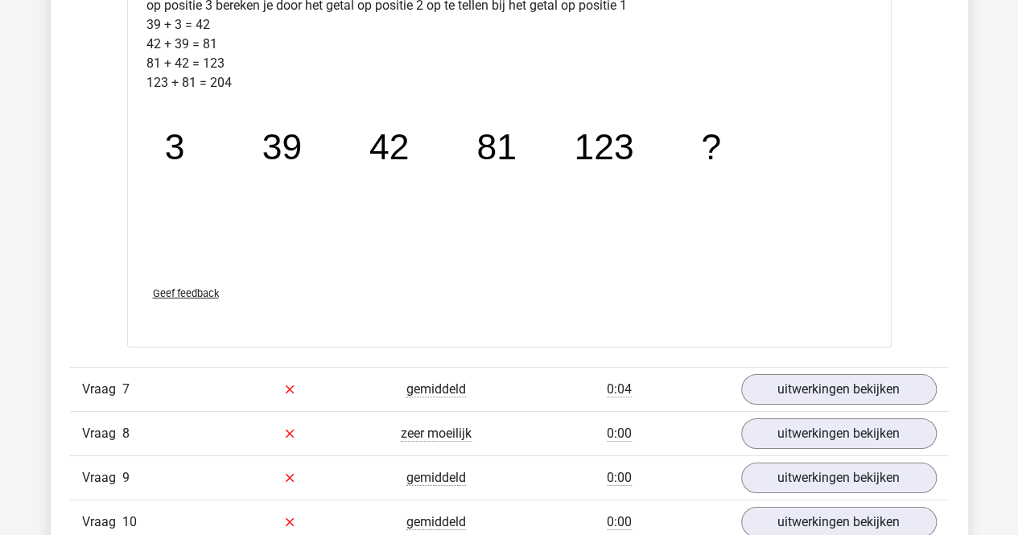
scroll to position [5707, 0]
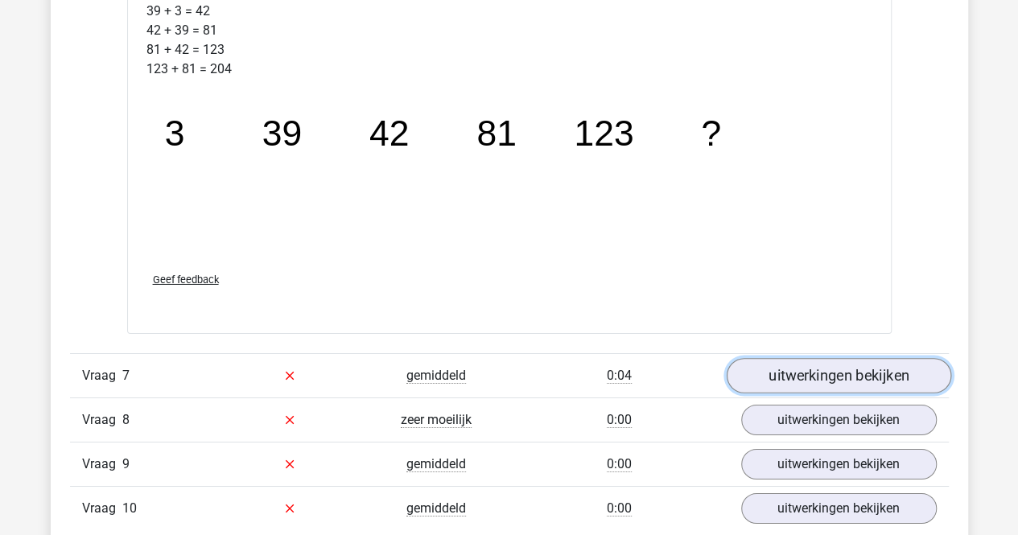
click at [783, 358] on link "uitwerkingen bekijken" at bounding box center [838, 375] width 225 height 35
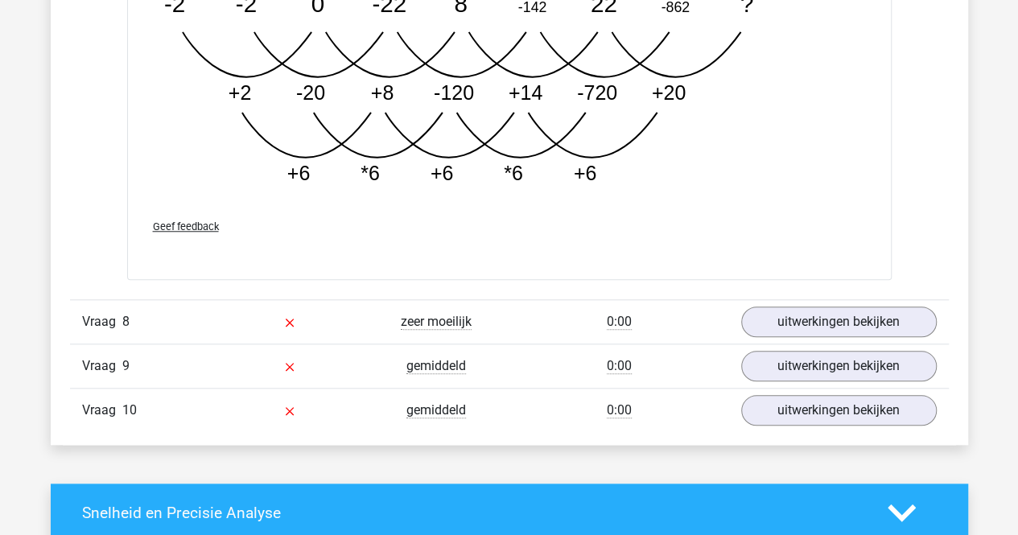
scroll to position [6725, 0]
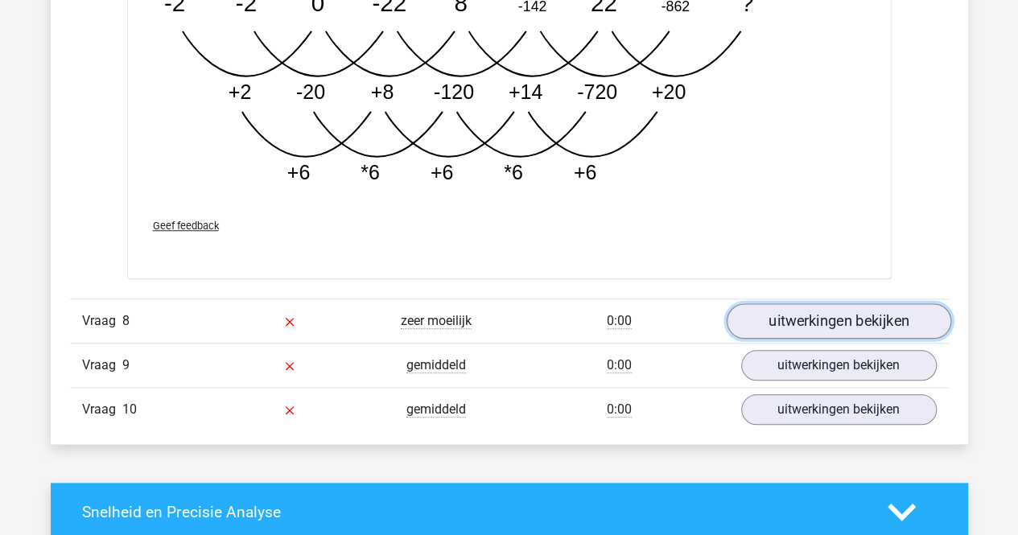
click at [786, 323] on link "uitwerkingen bekijken" at bounding box center [838, 321] width 225 height 35
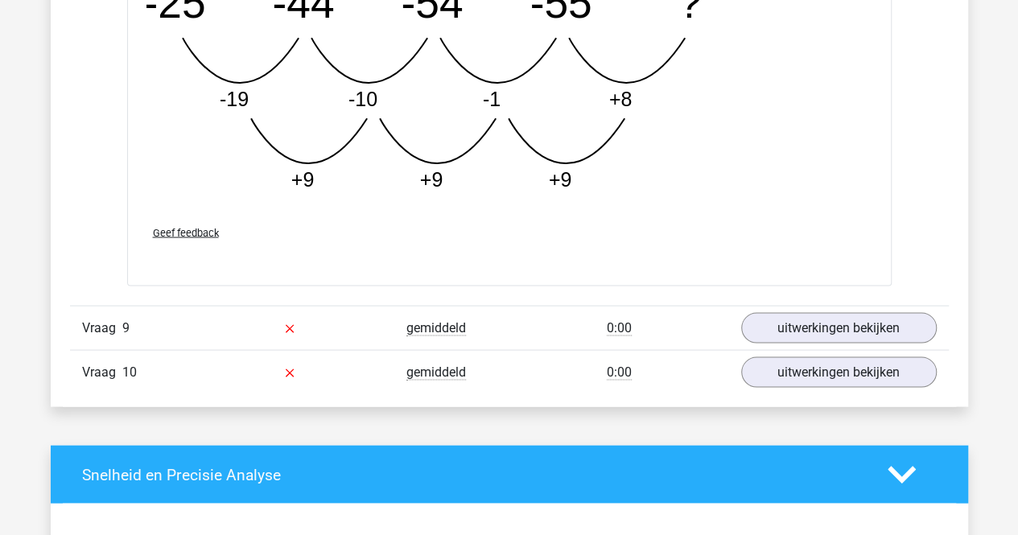
scroll to position [7587, 0]
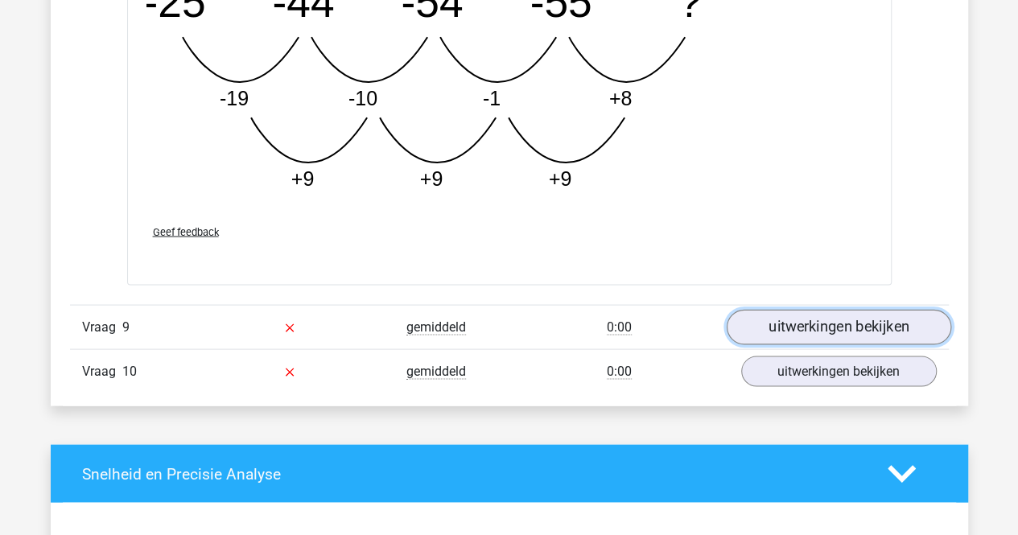
click at [775, 310] on link "uitwerkingen bekijken" at bounding box center [838, 326] width 225 height 35
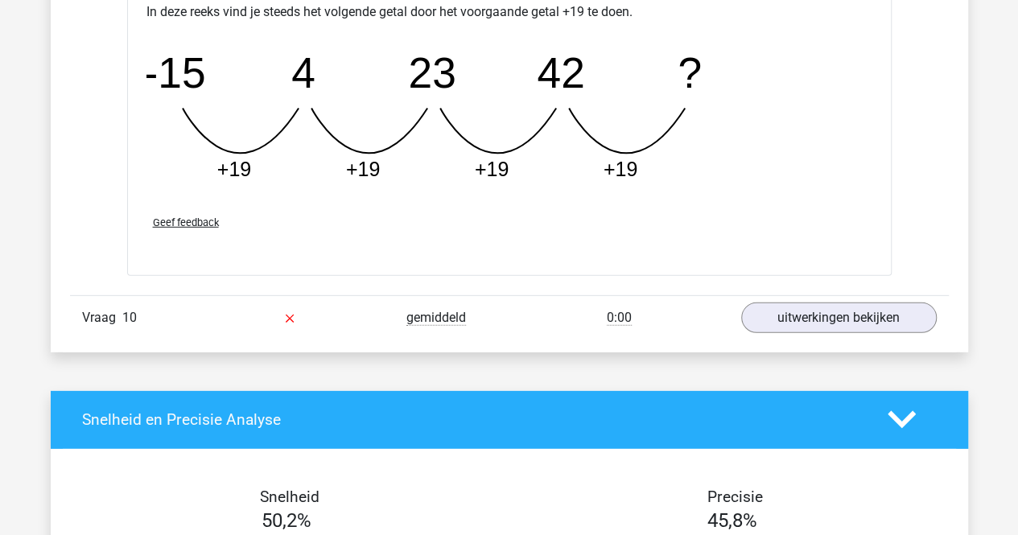
scroll to position [8344, 0]
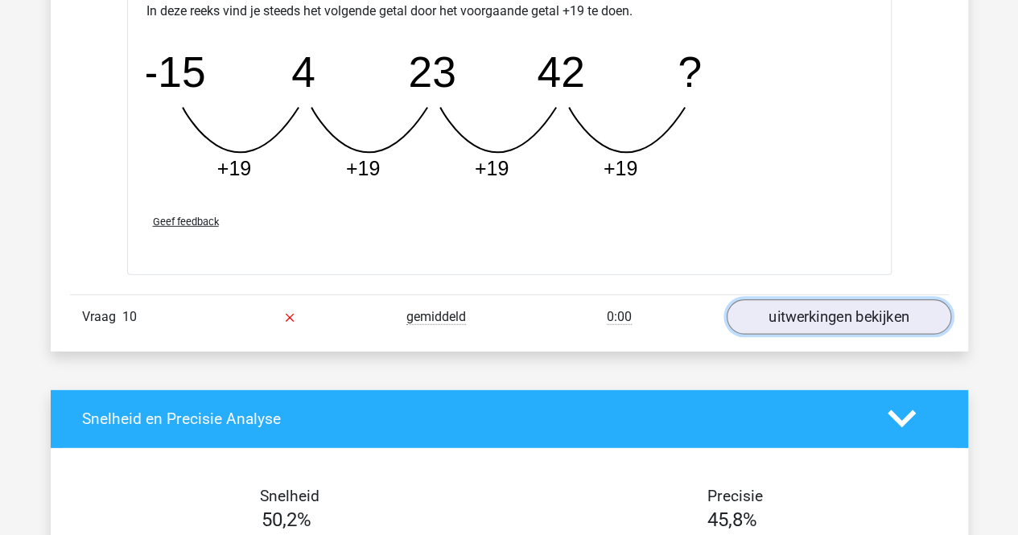
click at [781, 300] on link "uitwerkingen bekijken" at bounding box center [838, 317] width 225 height 35
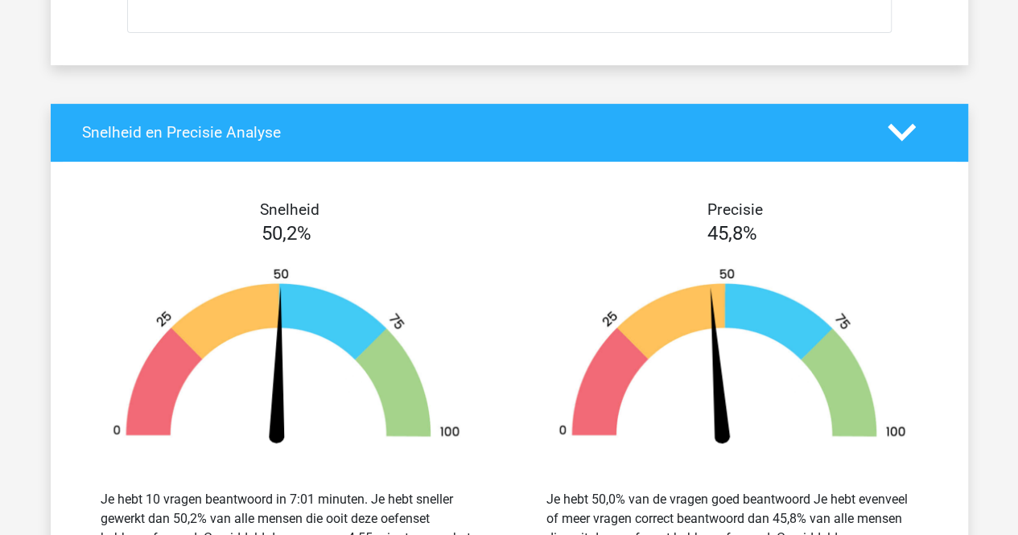
scroll to position [9563, 0]
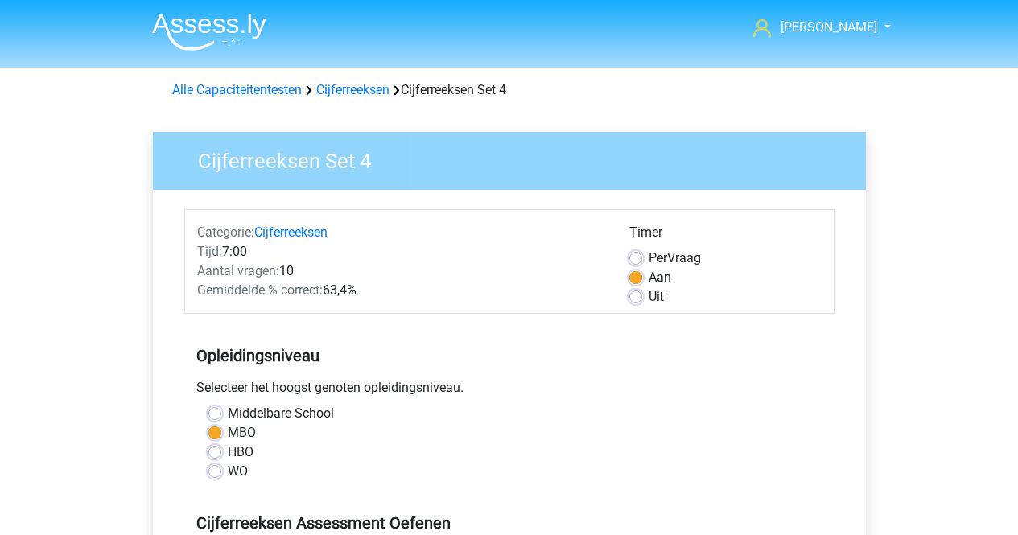
scroll to position [394, 0]
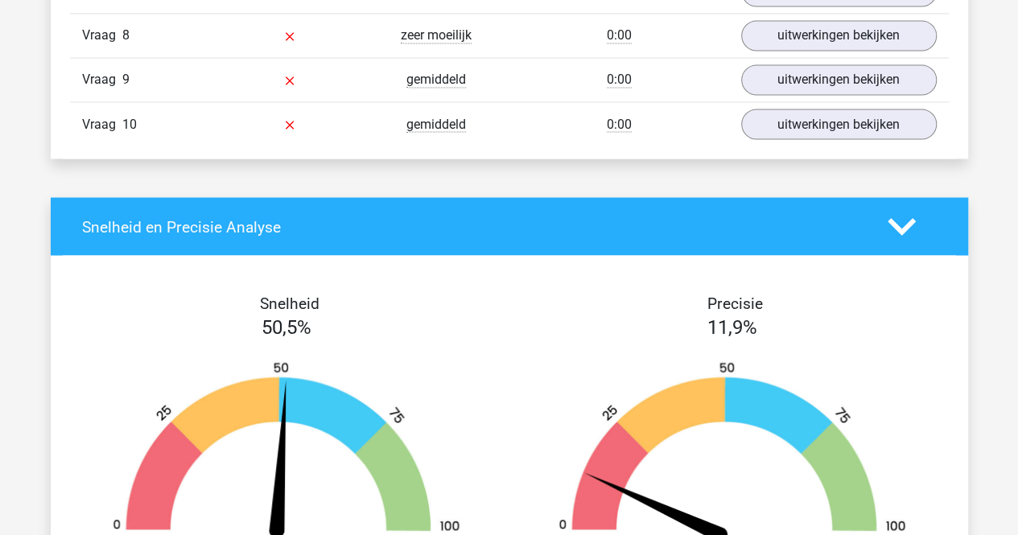
scroll to position [1246, 0]
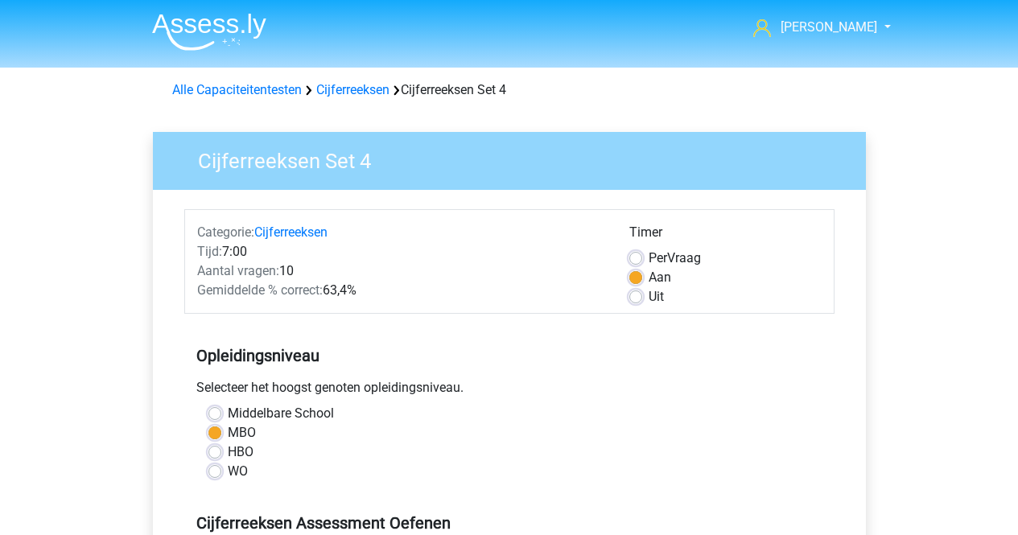
scroll to position [492, 0]
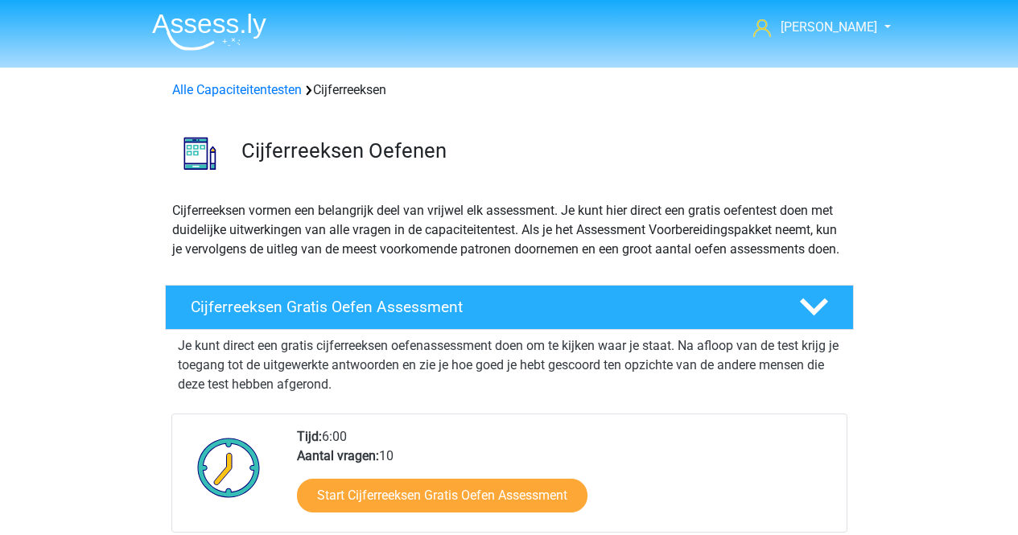
scroll to position [717, 0]
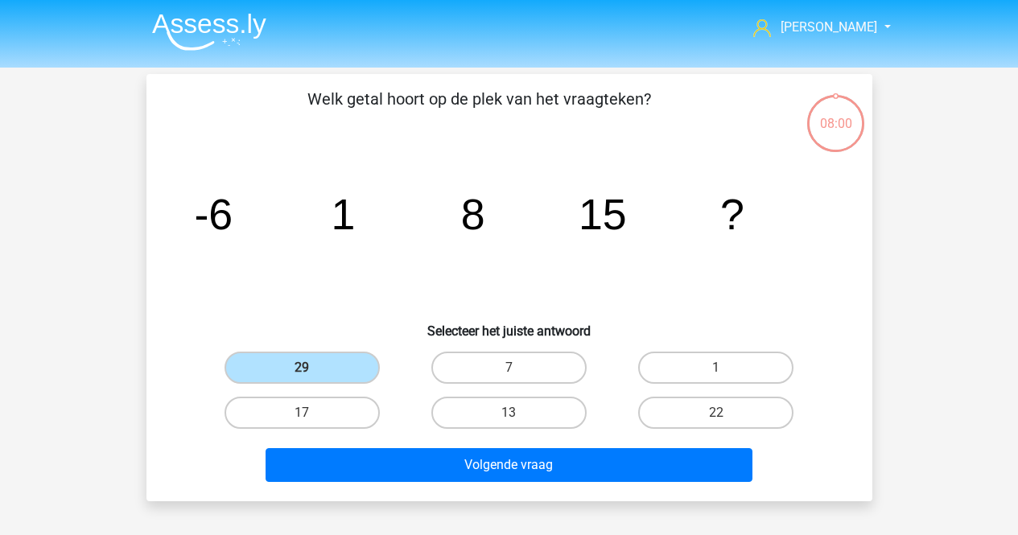
scroll to position [74, 0]
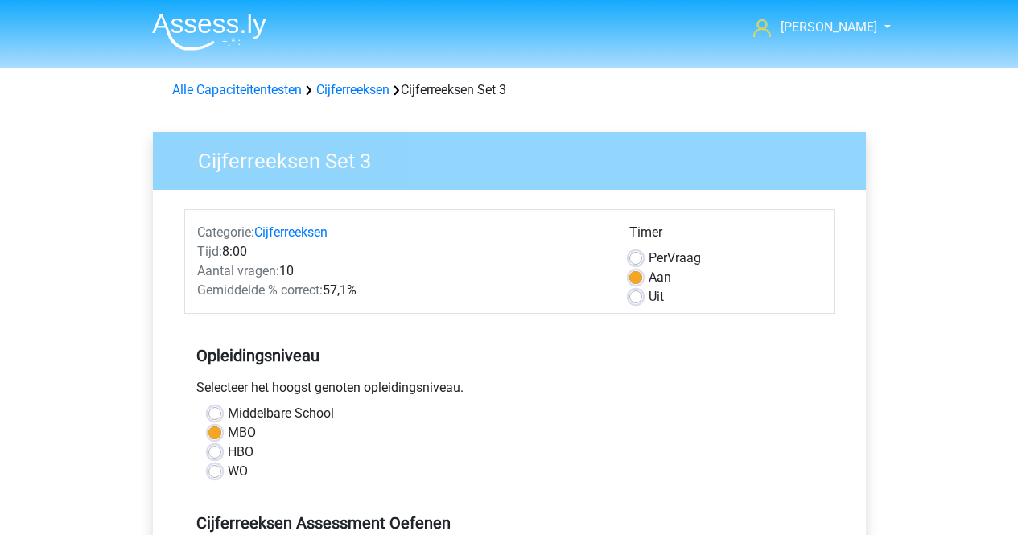
scroll to position [402, 0]
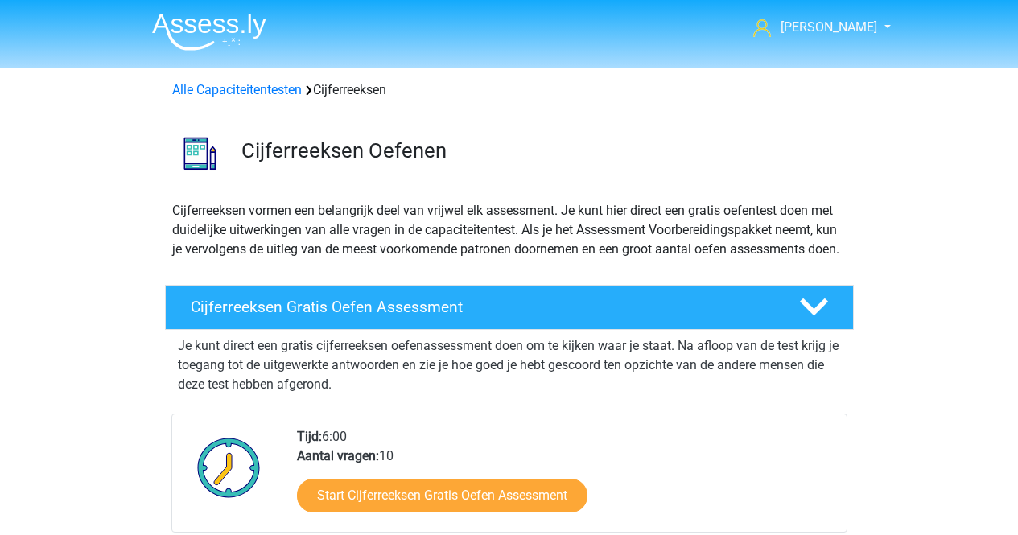
scroll to position [709, 0]
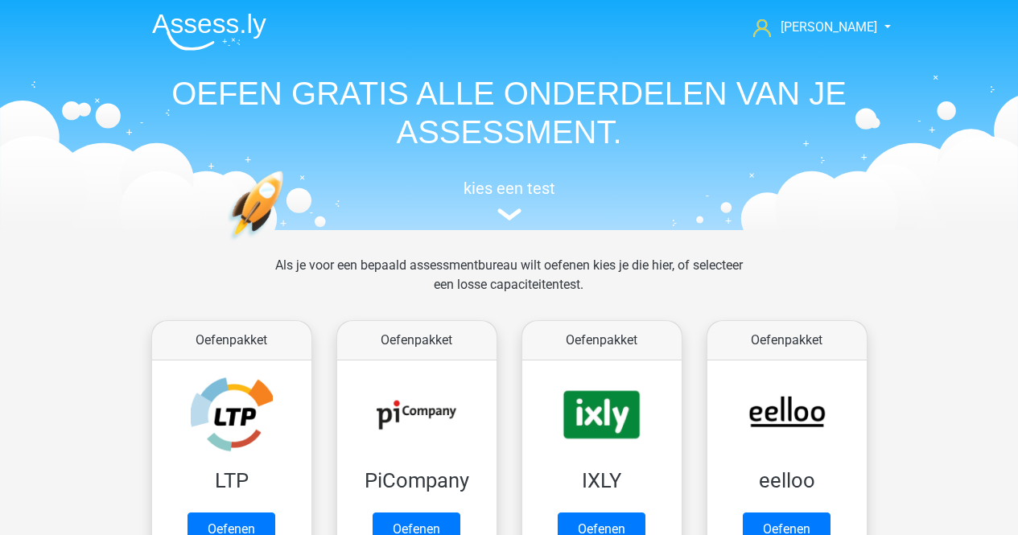
scroll to position [786, 0]
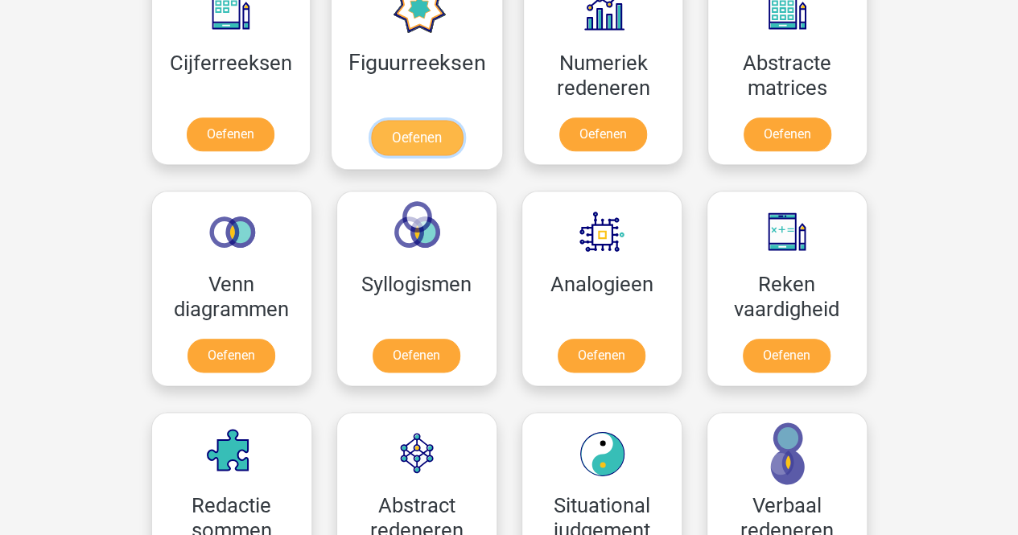
click at [401, 139] on link "Oefenen" at bounding box center [417, 137] width 92 height 35
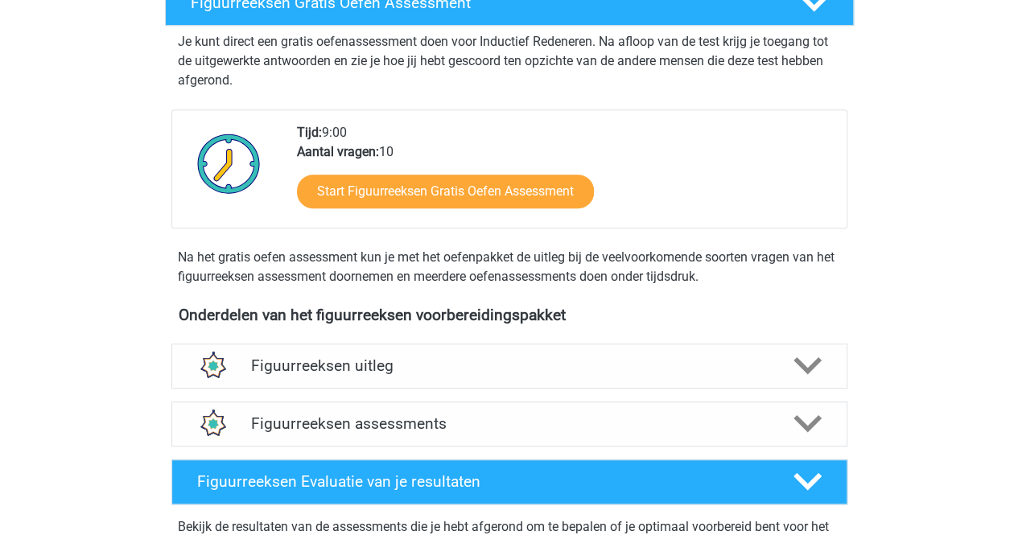
scroll to position [310, 0]
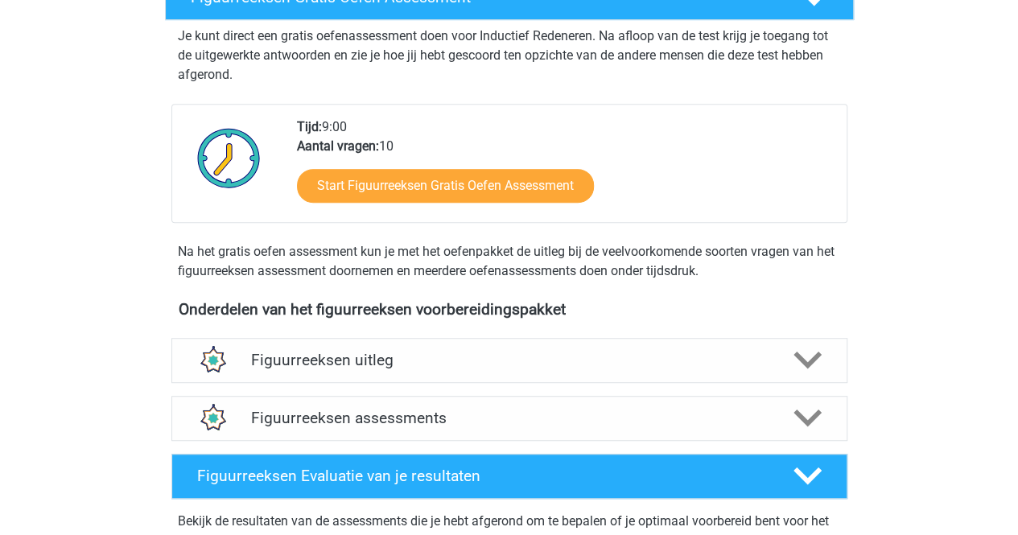
click at [321, 442] on div "Figuurreeksen assessments We raden aan om minimaal 3 oefensets te doen met tijd…" at bounding box center [509, 419] width 739 height 58
click at [323, 427] on div "Figuurreeksen assessments" at bounding box center [509, 418] width 676 height 45
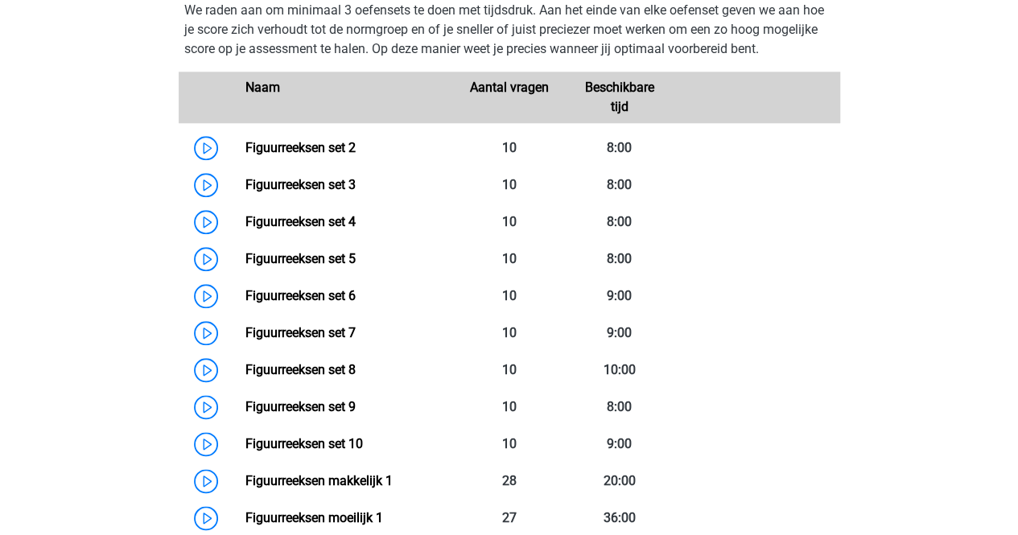
scroll to position [772, 0]
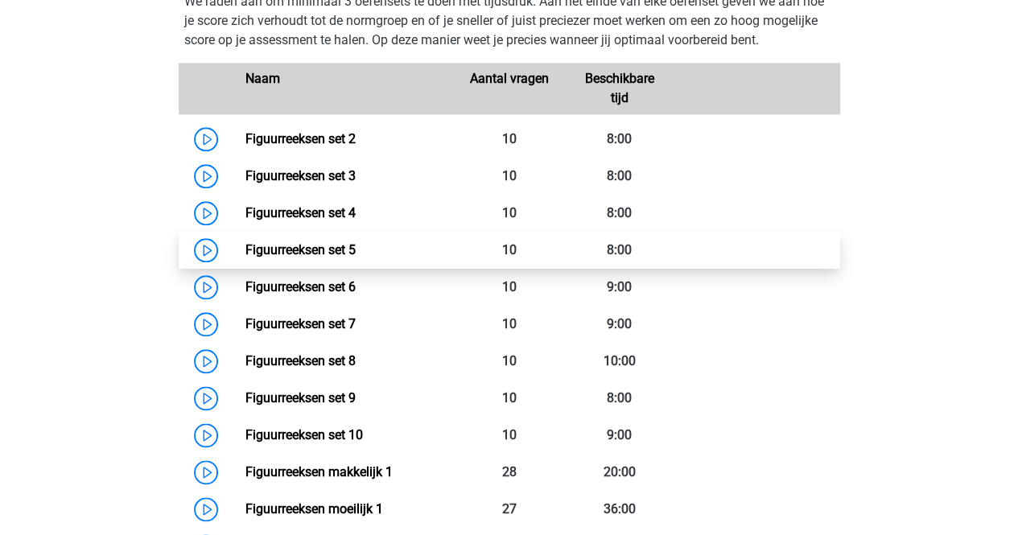
click at [246, 254] on link "Figuurreeksen set 5" at bounding box center [301, 249] width 110 height 15
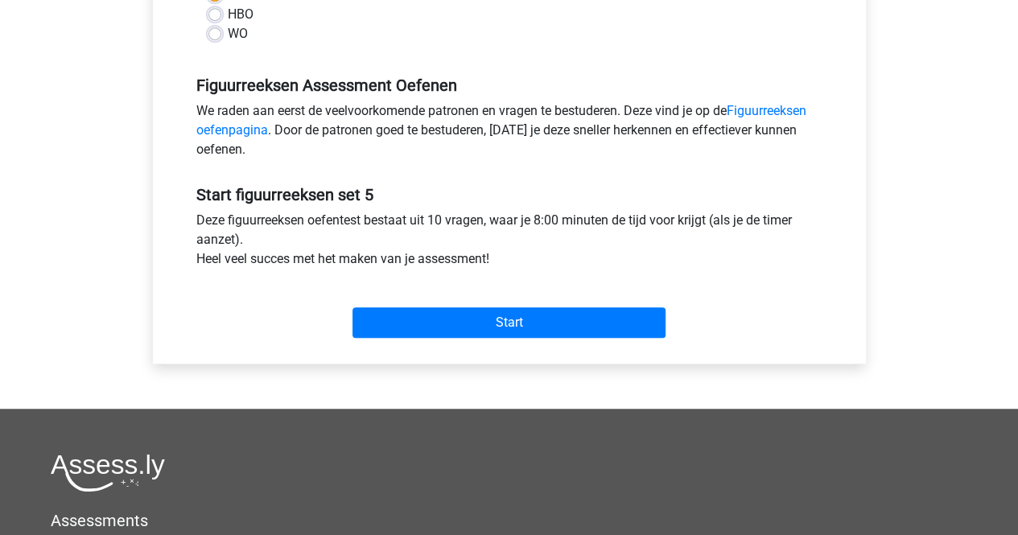
scroll to position [440, 0]
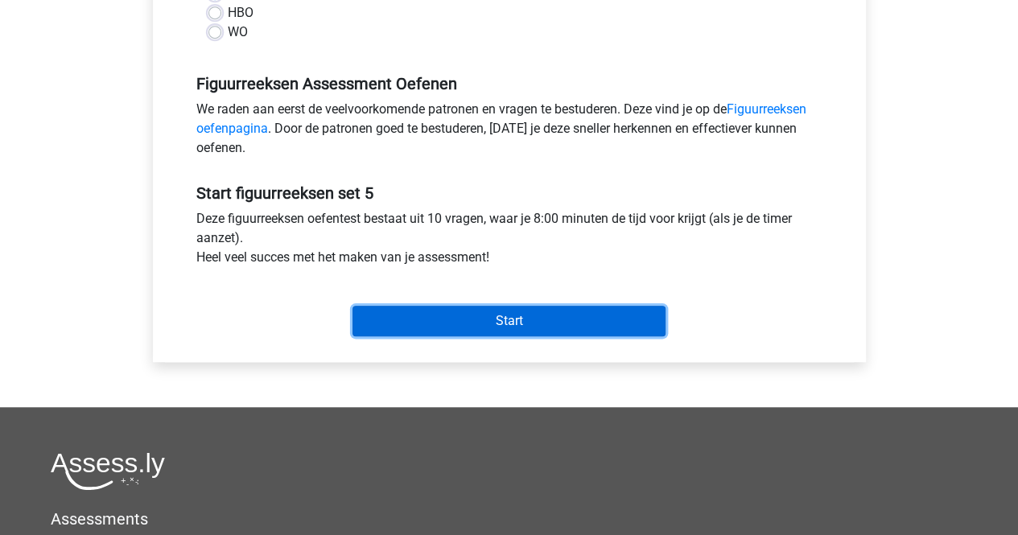
click at [443, 333] on input "Start" at bounding box center [509, 321] width 313 height 31
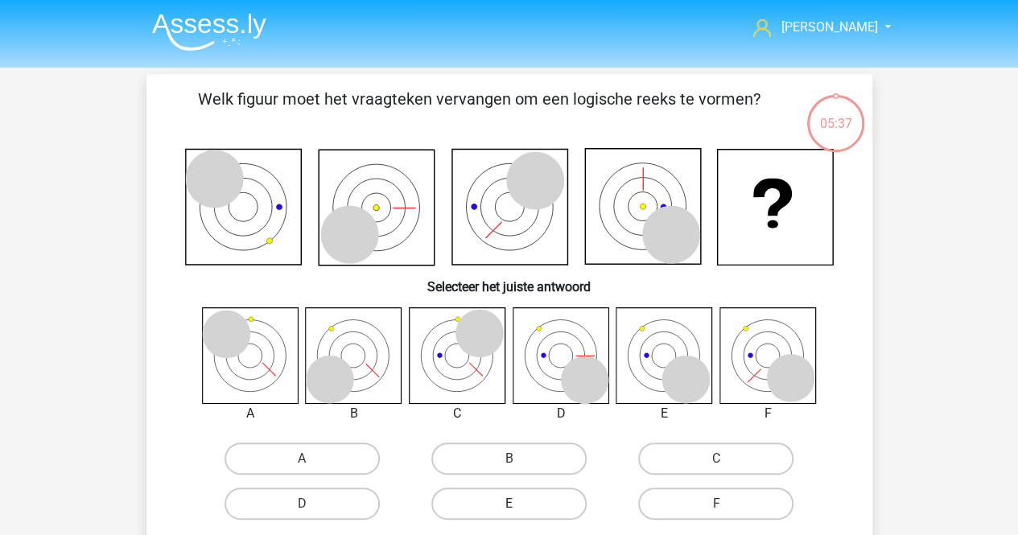
click at [504, 510] on label "E" at bounding box center [509, 504] width 155 height 32
click at [509, 510] on input "E" at bounding box center [514, 509] width 10 height 10
radio input "true"
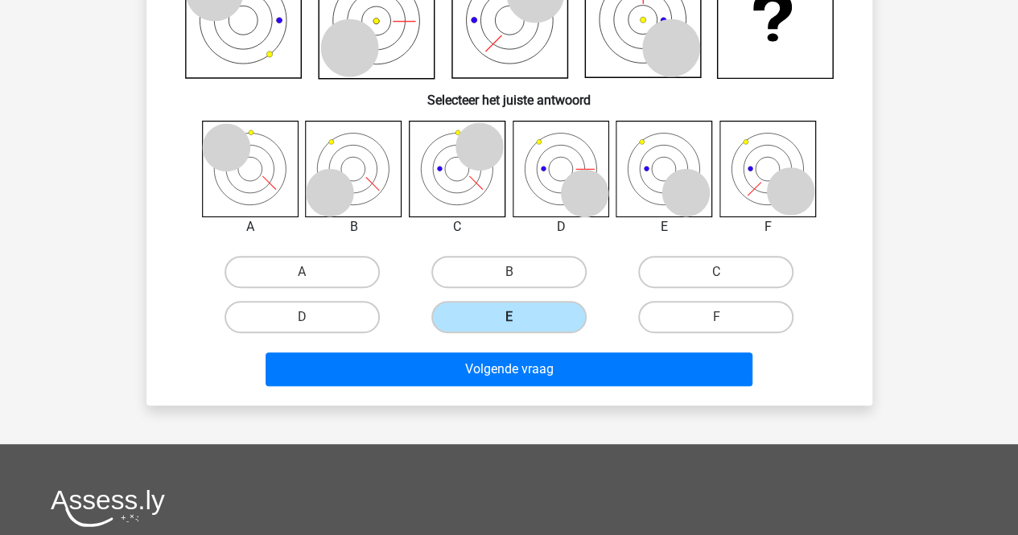
scroll to position [188, 0]
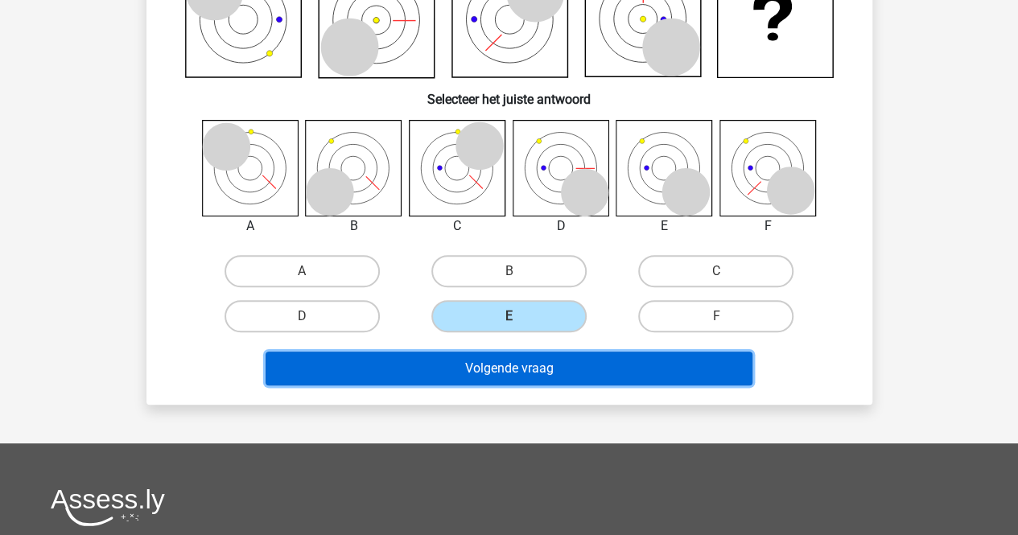
click at [565, 361] on button "Volgende vraag" at bounding box center [509, 369] width 487 height 34
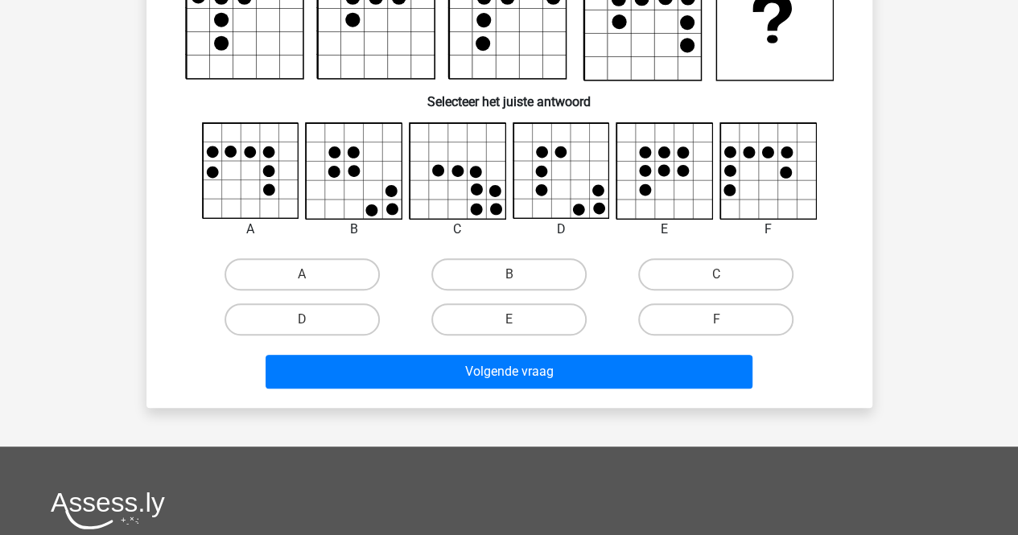
scroll to position [74, 0]
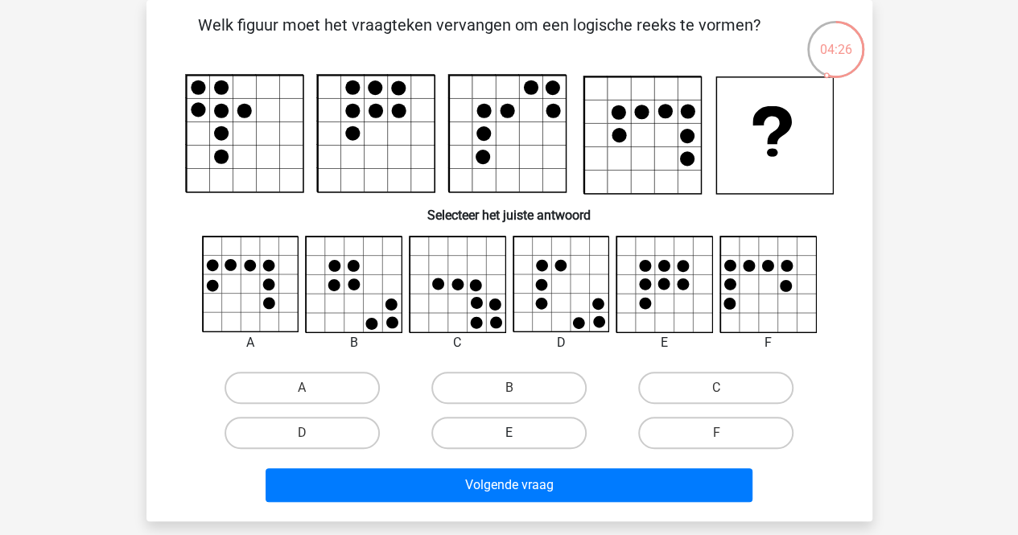
click at [522, 440] on label "E" at bounding box center [509, 433] width 155 height 32
click at [519, 440] on input "E" at bounding box center [514, 438] width 10 height 10
radio input "true"
click at [350, 428] on label "D" at bounding box center [302, 433] width 155 height 32
click at [312, 433] on input "D" at bounding box center [307, 438] width 10 height 10
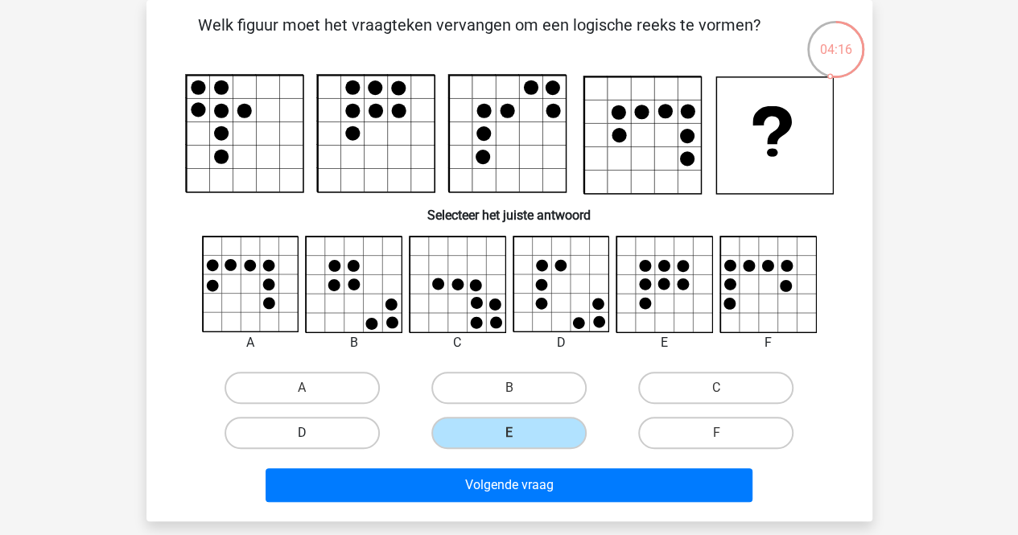
radio input "true"
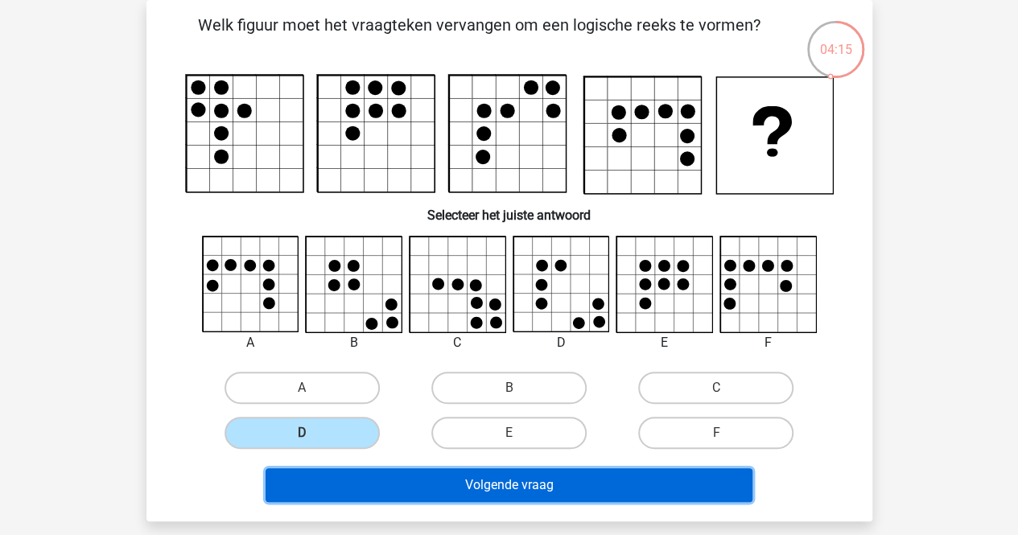
click at [465, 481] on button "Volgende vraag" at bounding box center [509, 486] width 487 height 34
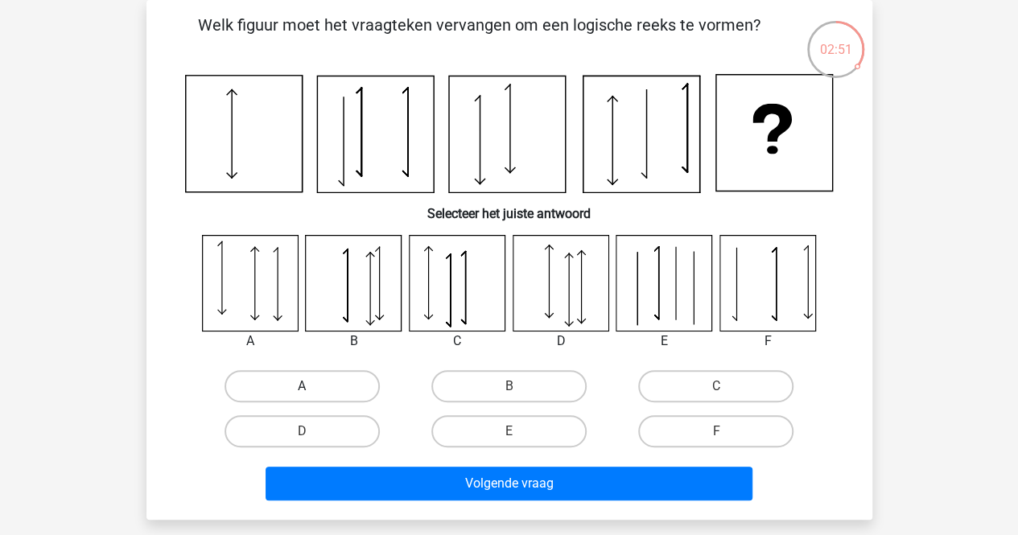
click at [307, 400] on label "A" at bounding box center [302, 386] width 155 height 32
click at [307, 397] on input "A" at bounding box center [307, 391] width 10 height 10
radio input "true"
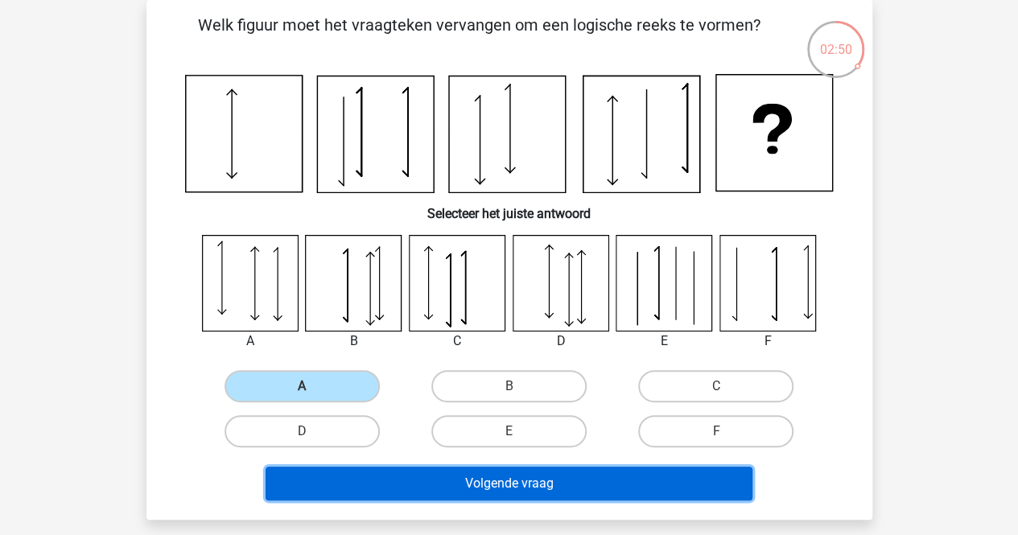
click at [343, 494] on button "Volgende vraag" at bounding box center [509, 484] width 487 height 34
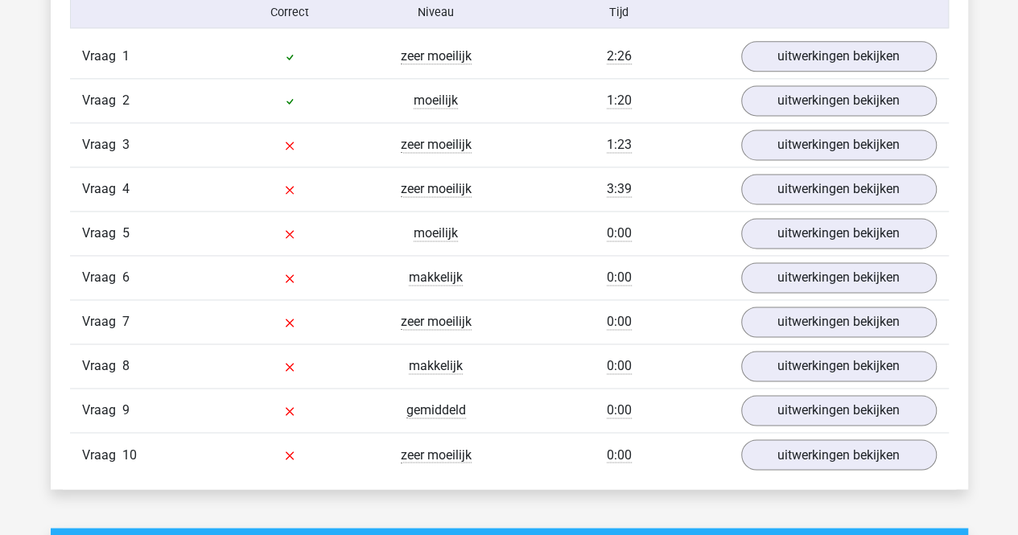
scroll to position [1074, 0]
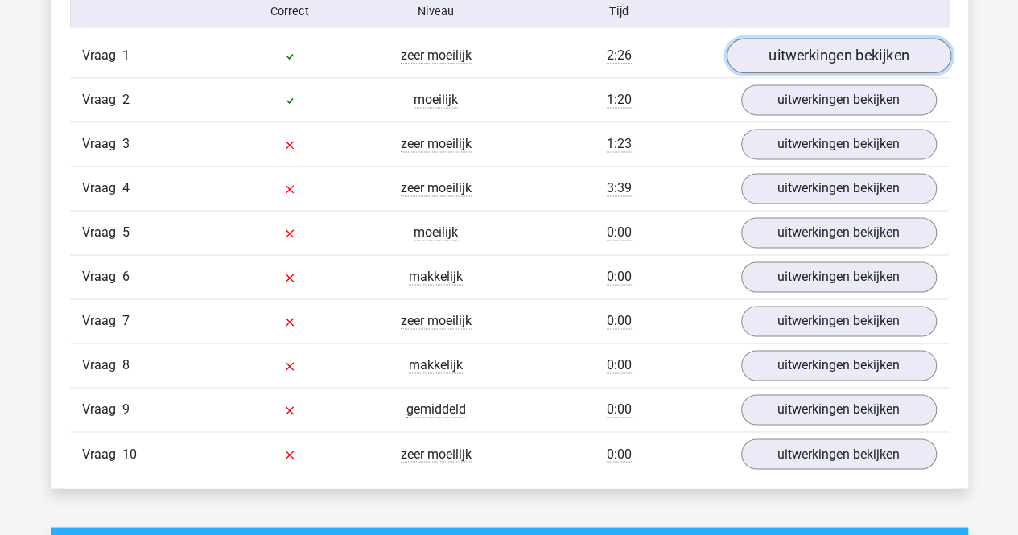
click at [804, 54] on link "uitwerkingen bekijken" at bounding box center [838, 56] width 225 height 35
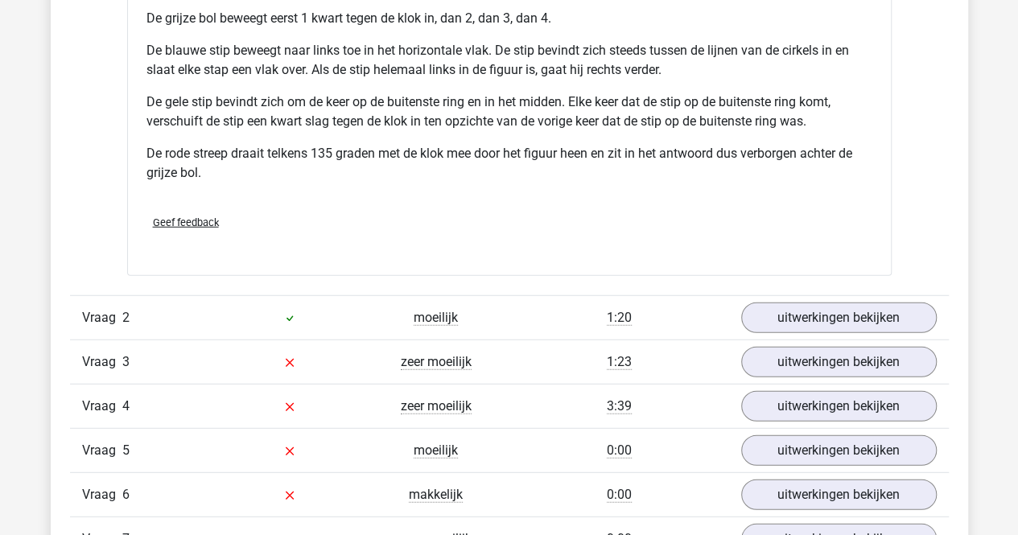
scroll to position [1959, 0]
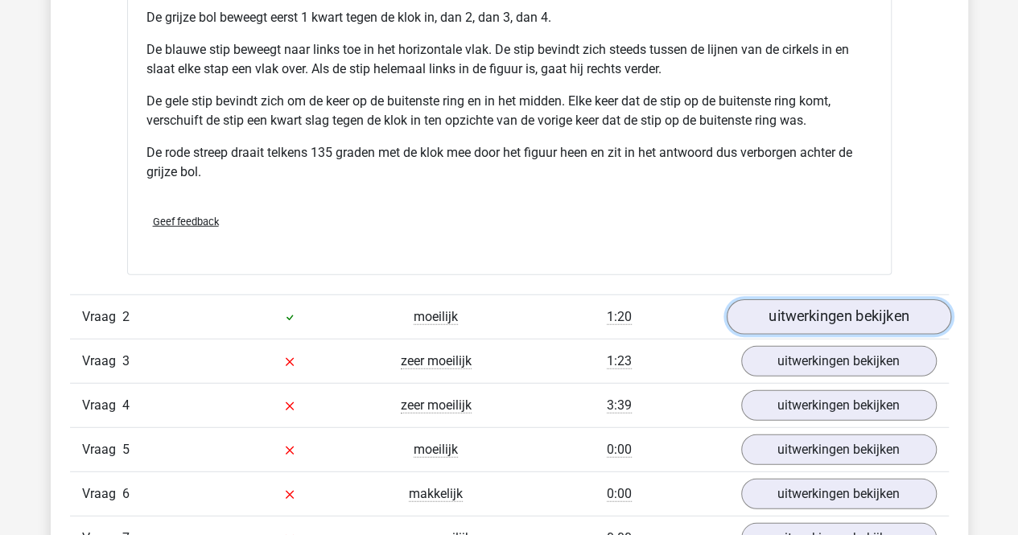
click at [831, 312] on link "uitwerkingen bekijken" at bounding box center [838, 317] width 225 height 35
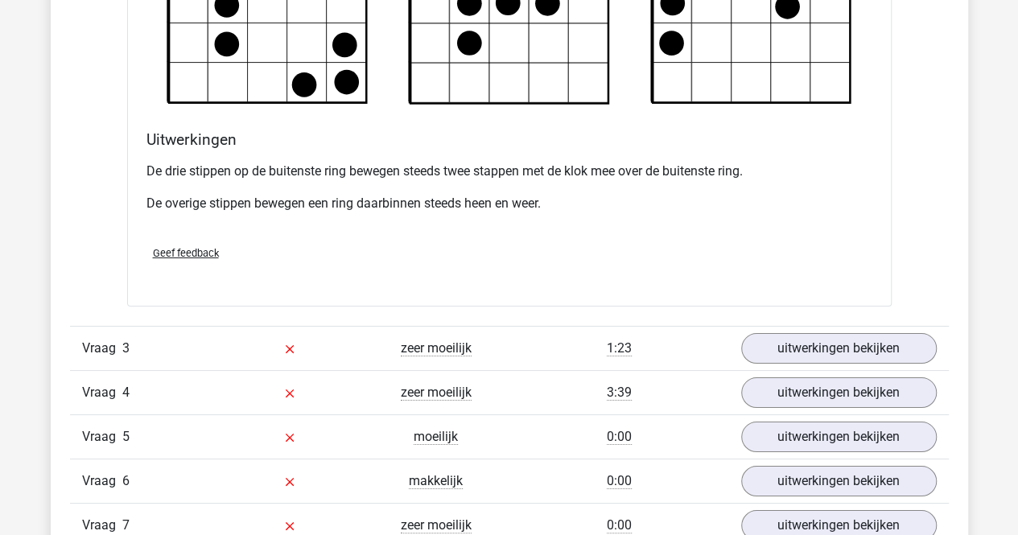
scroll to position [2906, 0]
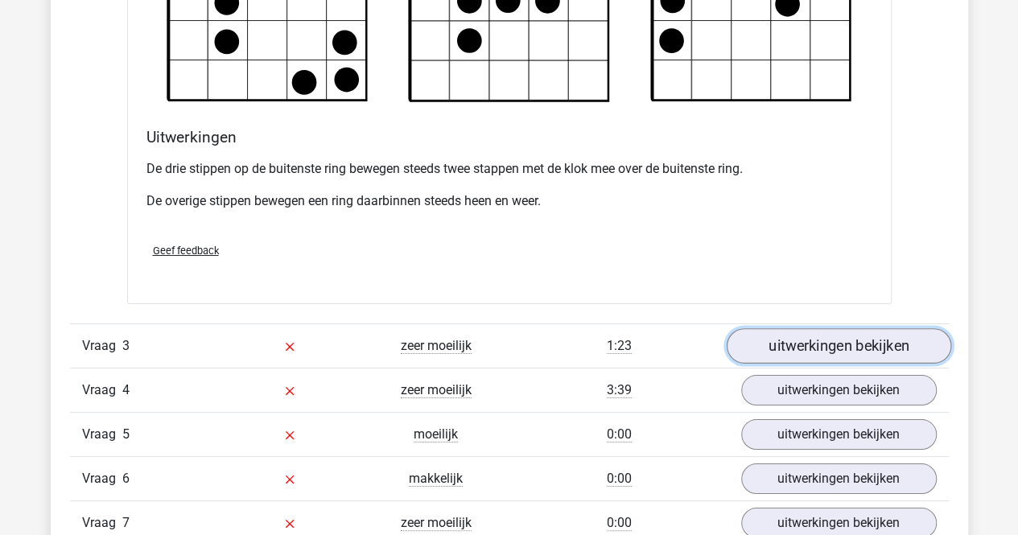
click at [829, 333] on link "uitwerkingen bekijken" at bounding box center [838, 345] width 225 height 35
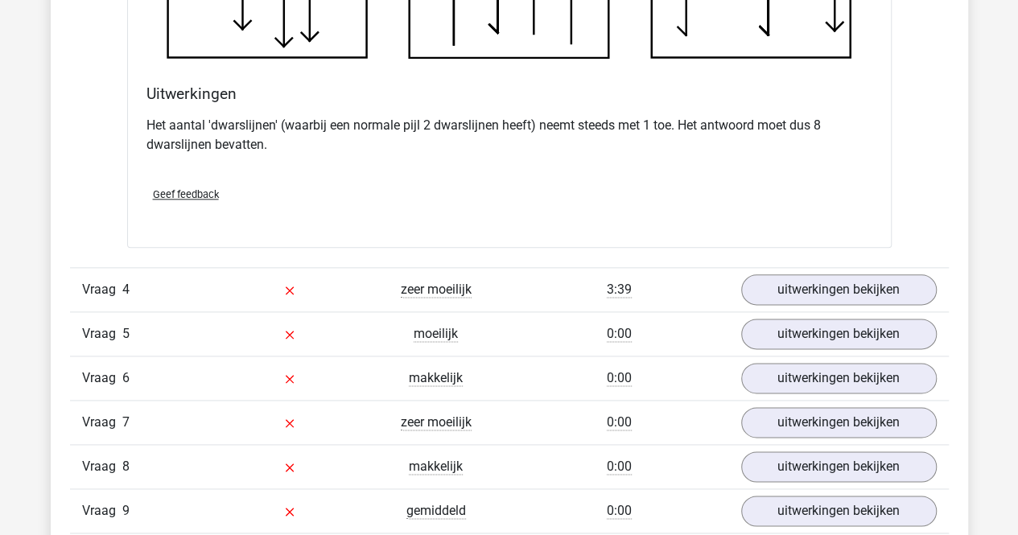
scroll to position [3924, 0]
click at [824, 281] on link "uitwerkingen bekijken" at bounding box center [838, 289] width 225 height 35
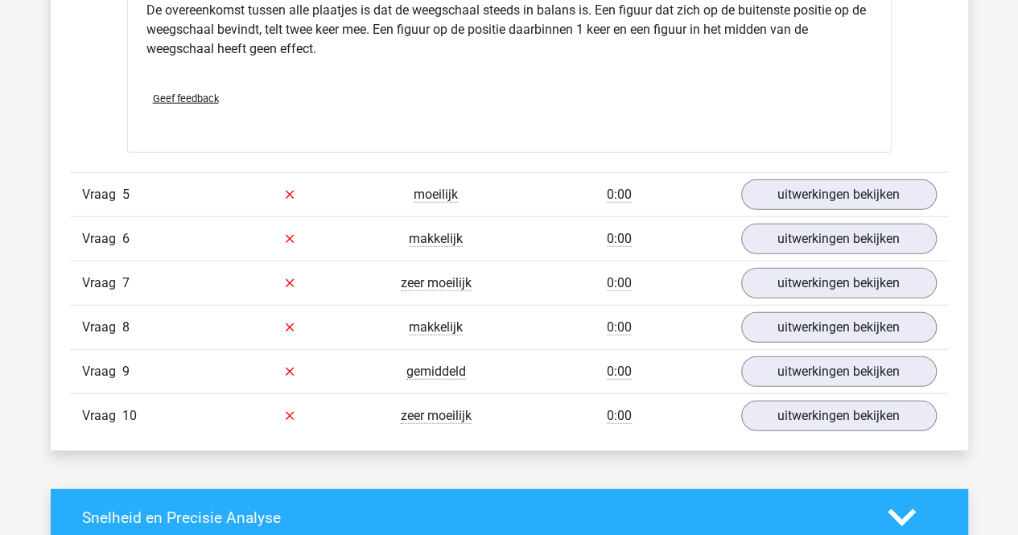
scroll to position [5027, 0]
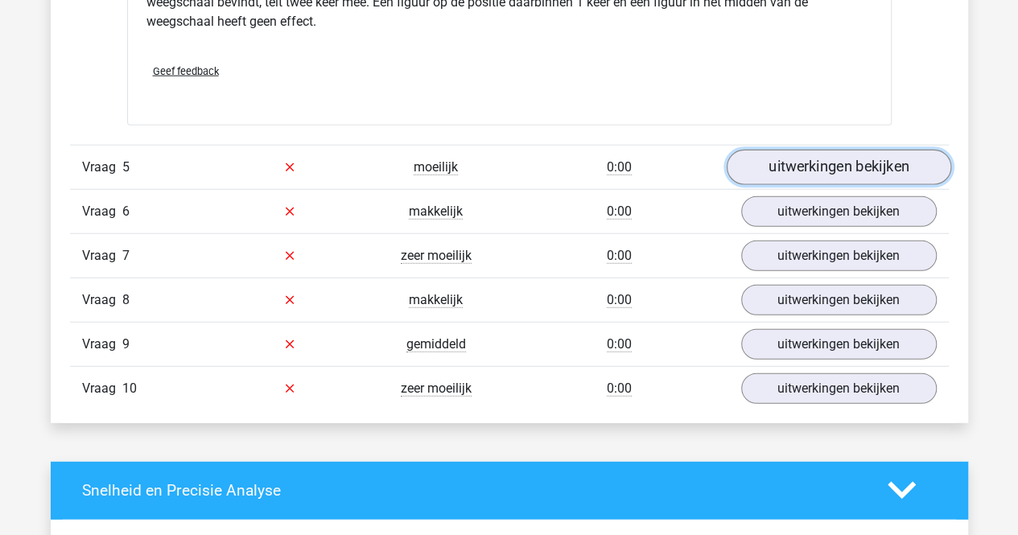
click at [785, 164] on link "uitwerkingen bekijken" at bounding box center [838, 167] width 225 height 35
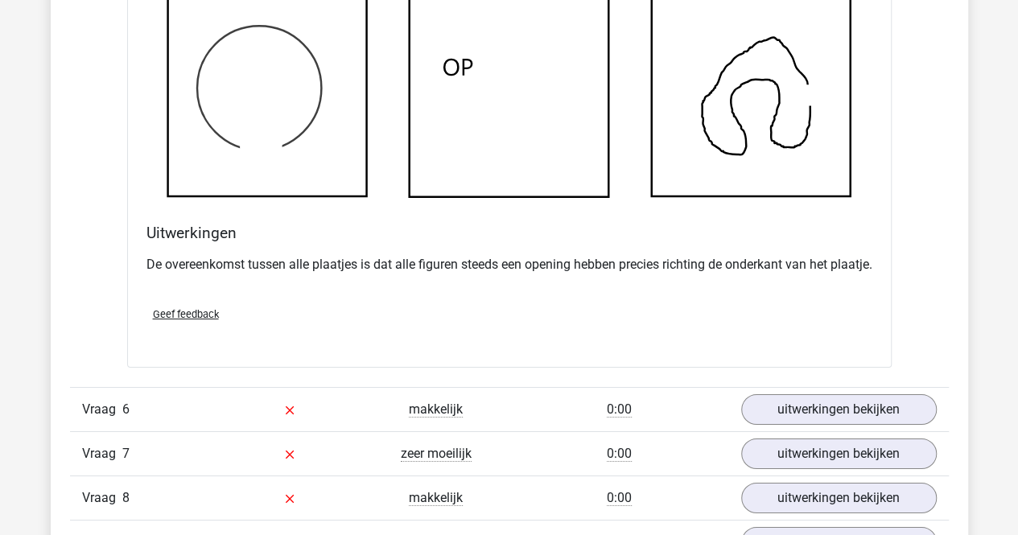
scroll to position [5954, 0]
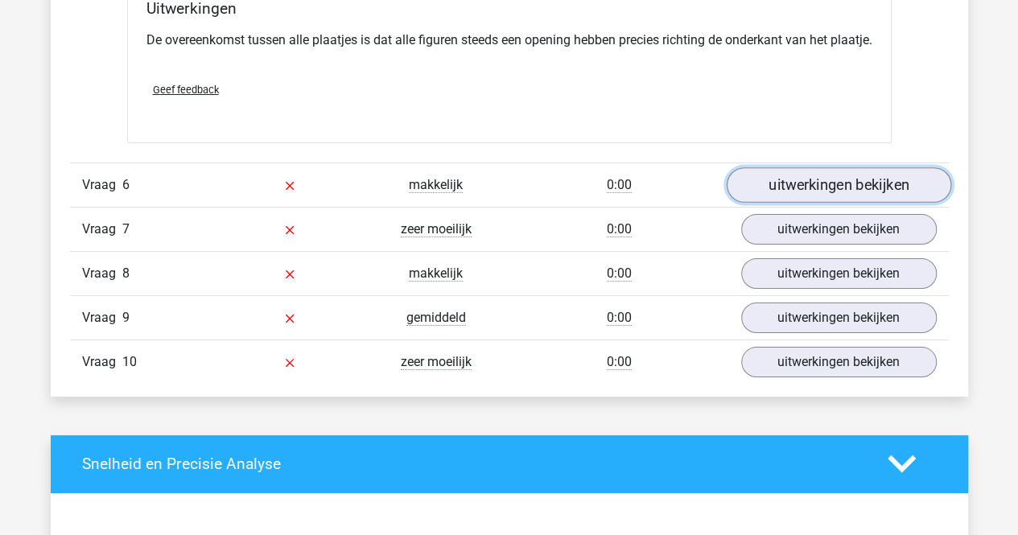
click at [799, 196] on link "uitwerkingen bekijken" at bounding box center [838, 184] width 225 height 35
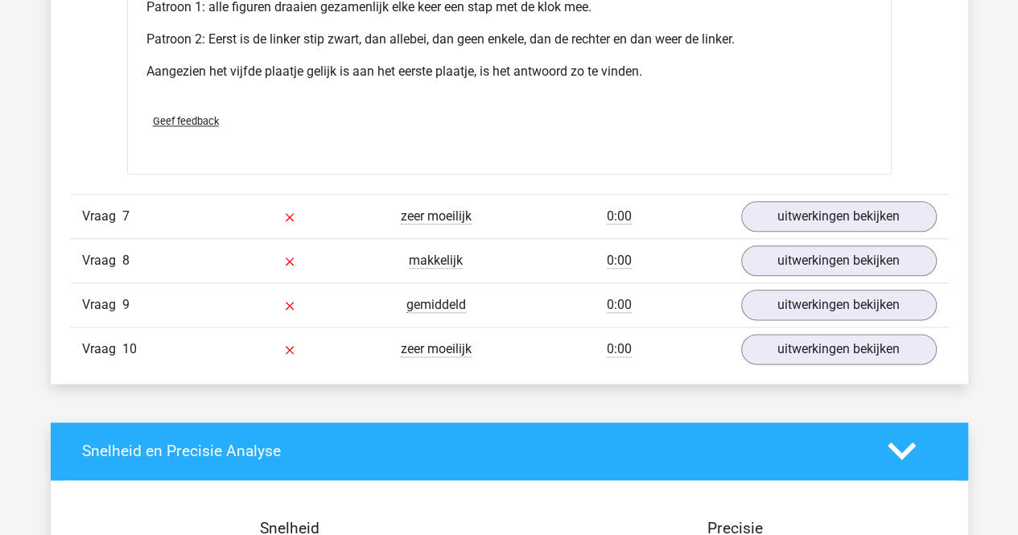
scroll to position [6943, 0]
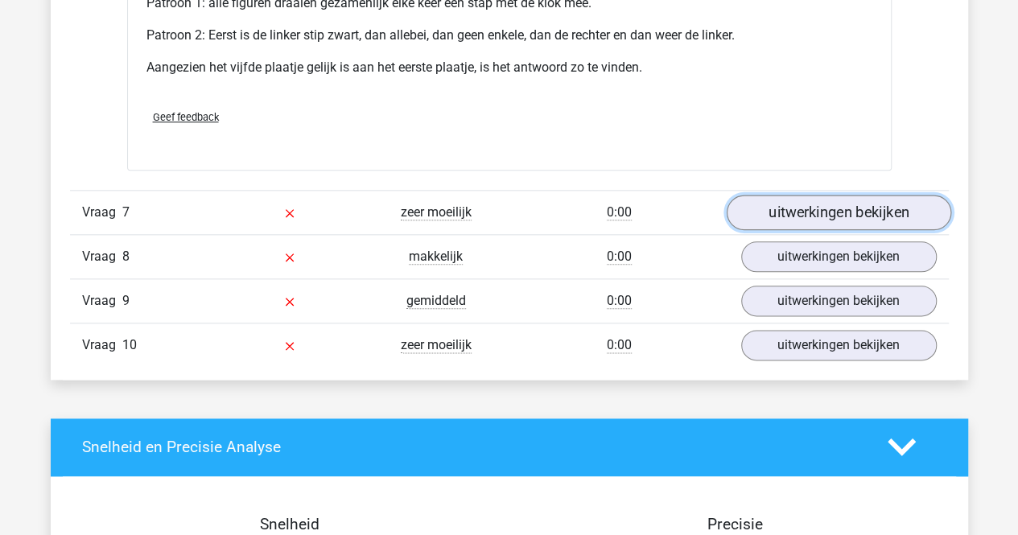
click at [797, 230] on link "uitwerkingen bekijken" at bounding box center [838, 212] width 225 height 35
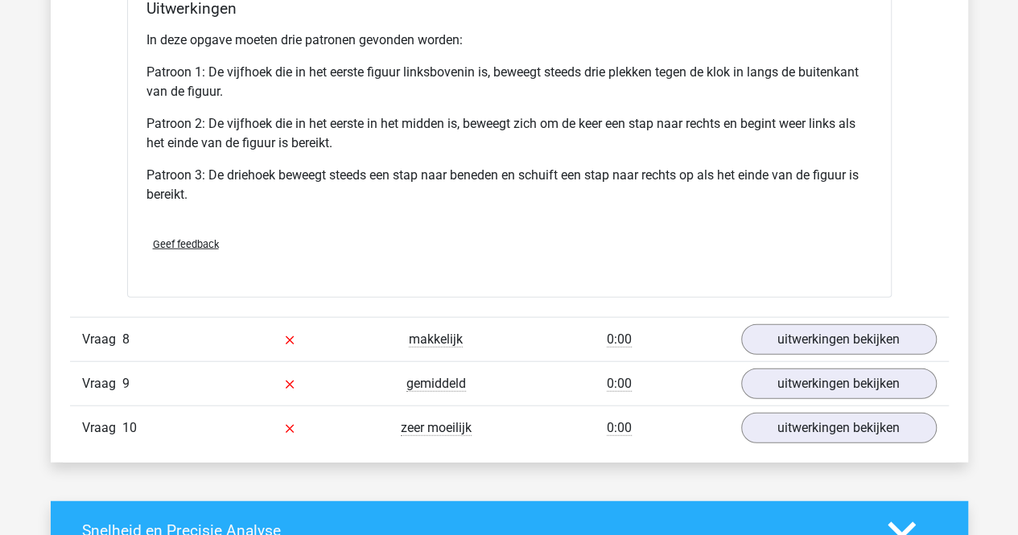
scroll to position [7894, 0]
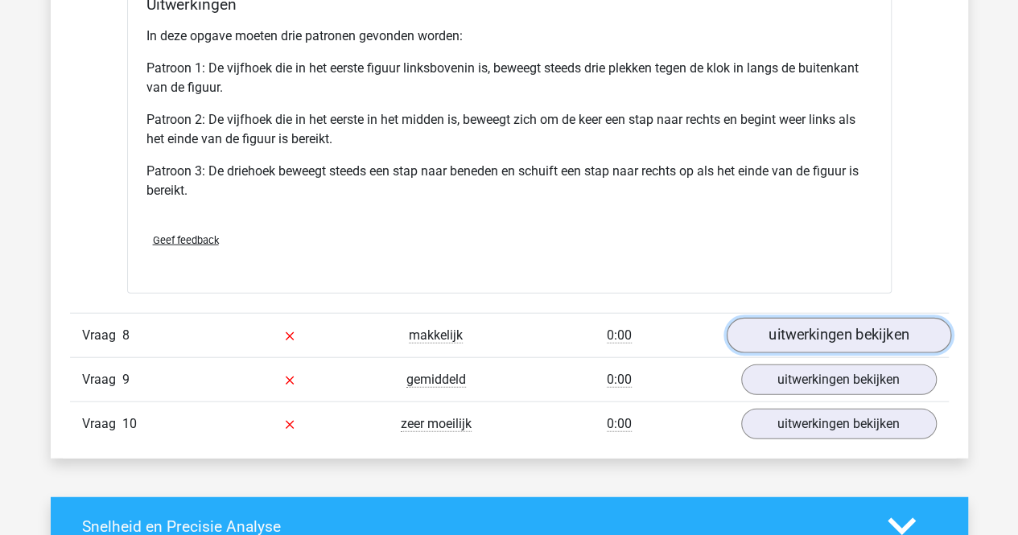
click at [791, 343] on link "uitwerkingen bekijken" at bounding box center [838, 335] width 225 height 35
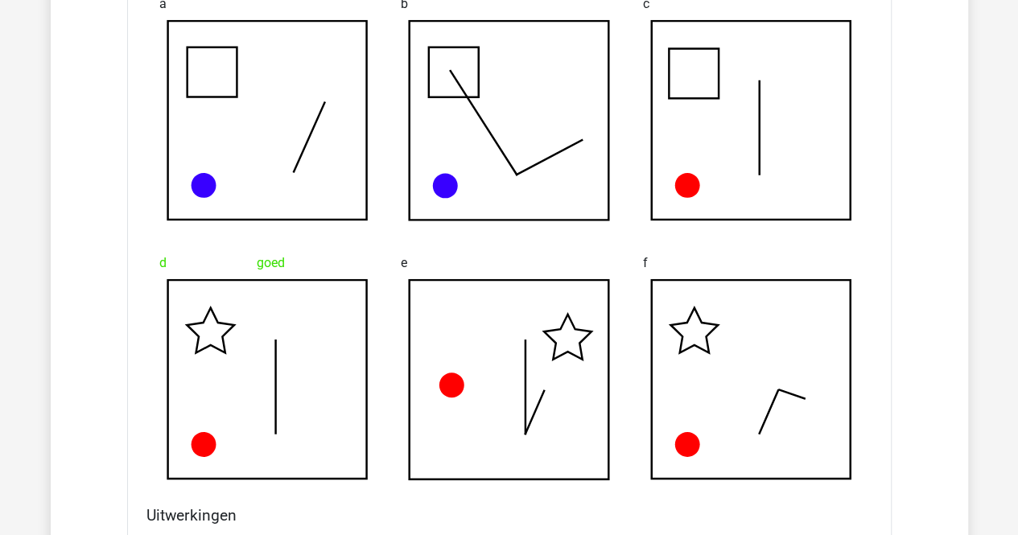
scroll to position [8827, 0]
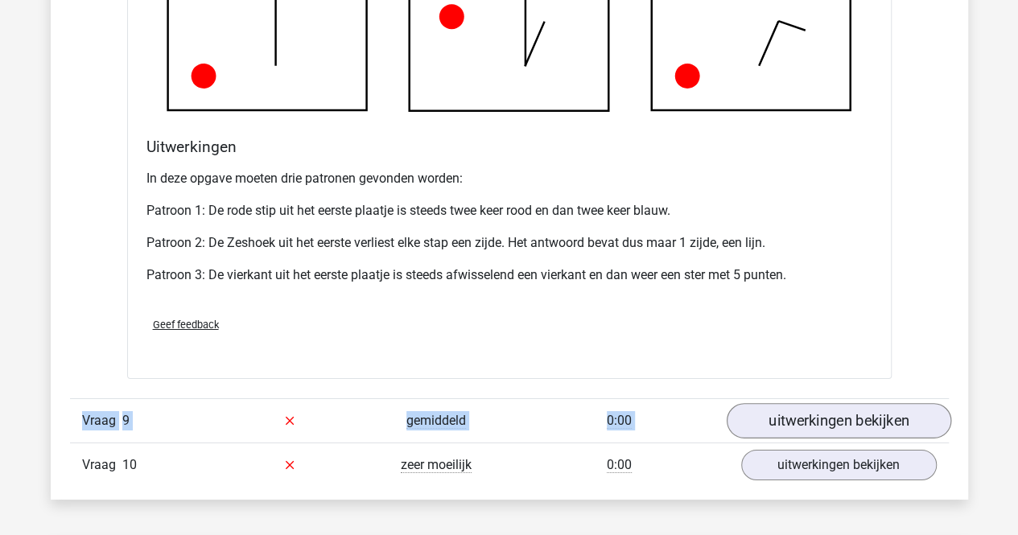
drag, startPoint x: 794, startPoint y: 324, endPoint x: 795, endPoint y: 415, distance: 90.2
drag, startPoint x: 795, startPoint y: 415, endPoint x: 794, endPoint y: 442, distance: 27.4
click at [794, 439] on link "uitwerkingen bekijken" at bounding box center [838, 420] width 225 height 35
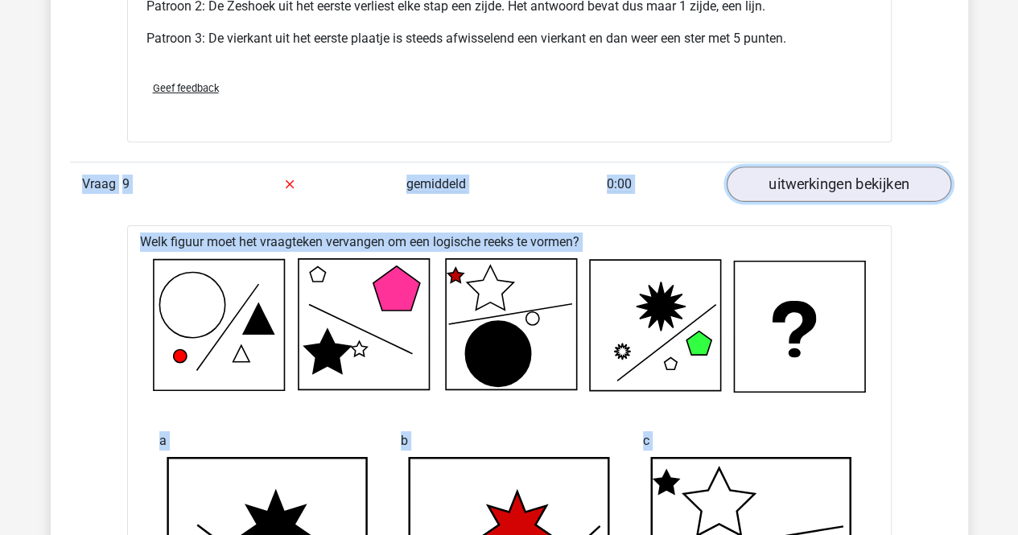
scroll to position [9125, 0]
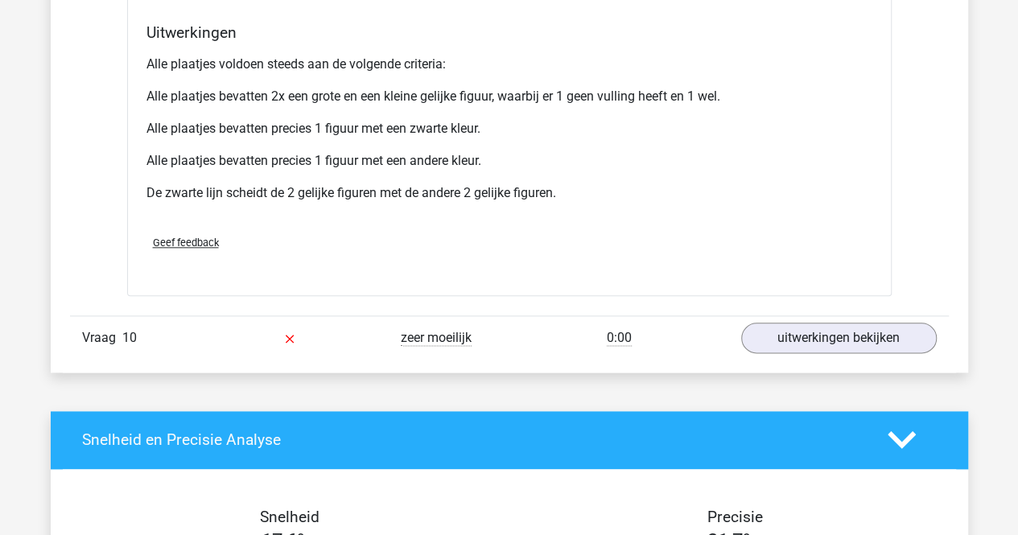
scroll to position [9989, 0]
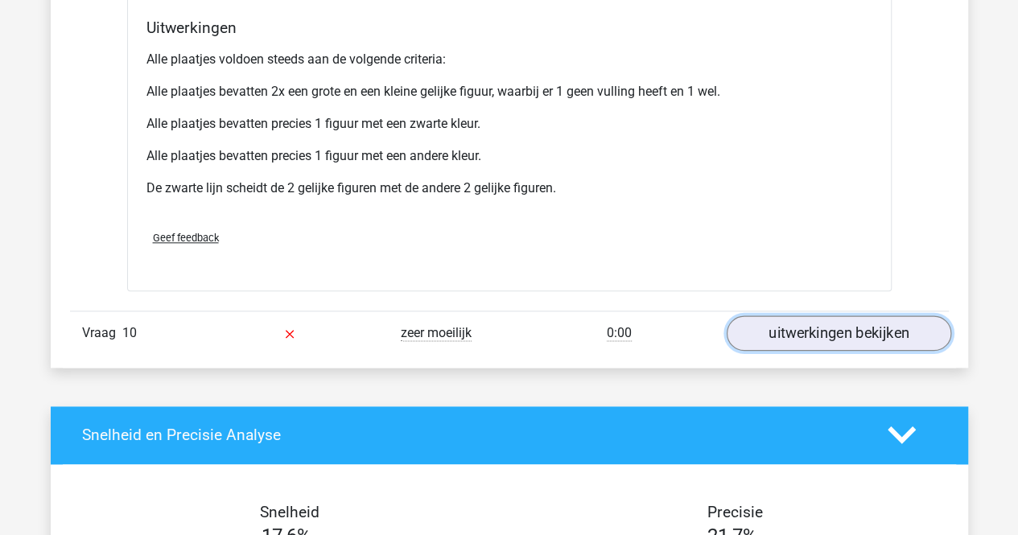
click at [868, 328] on link "uitwerkingen bekijken" at bounding box center [838, 333] width 225 height 35
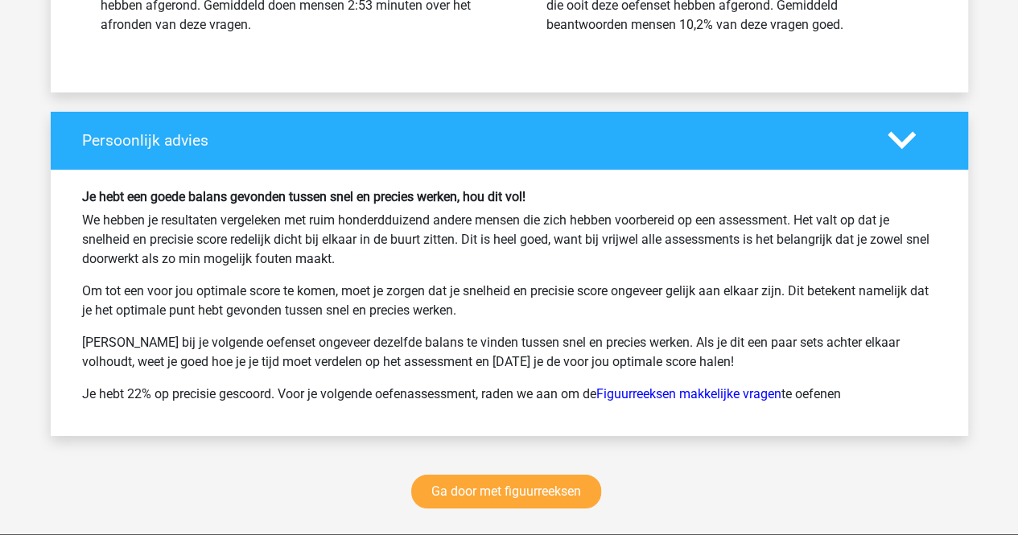
scroll to position [11725, 0]
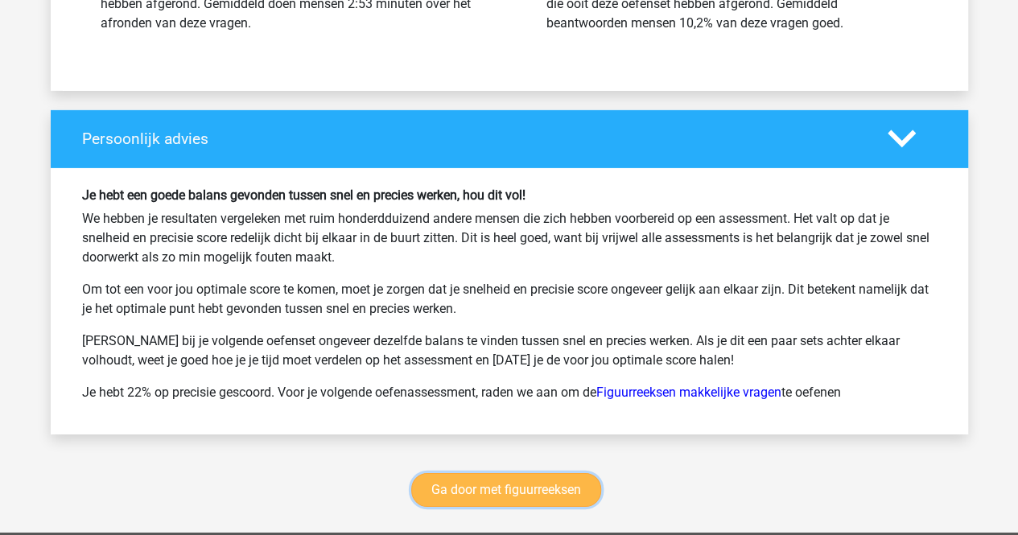
click at [471, 484] on link "Ga door met figuurreeksen" at bounding box center [506, 490] width 190 height 34
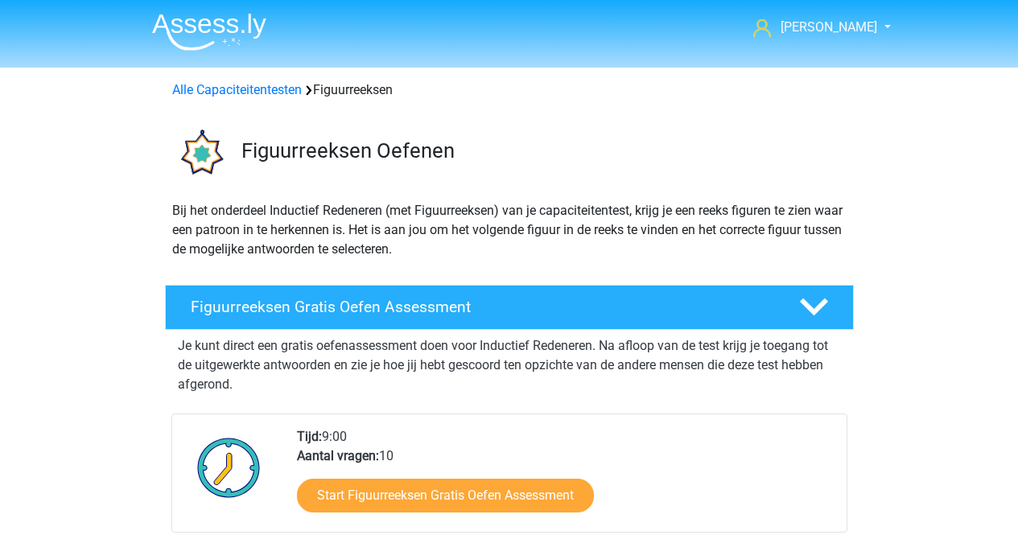
scroll to position [698, 0]
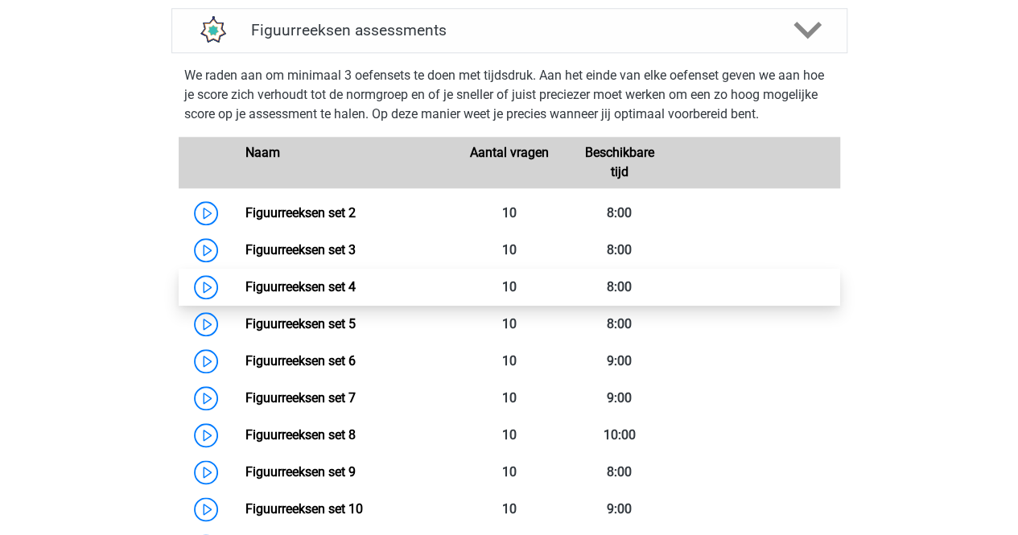
click at [246, 280] on link "Figuurreeksen set 4" at bounding box center [301, 286] width 110 height 15
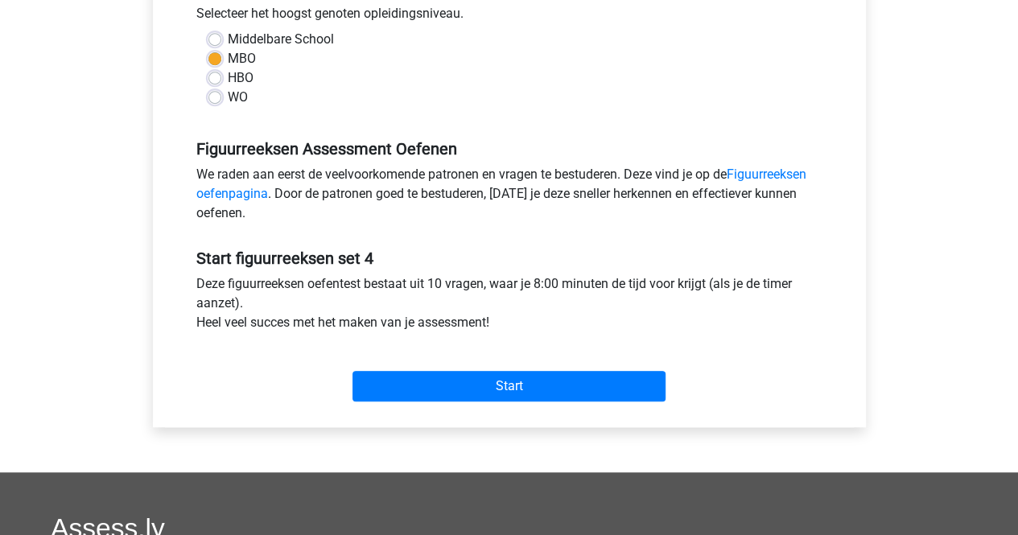
scroll to position [375, 0]
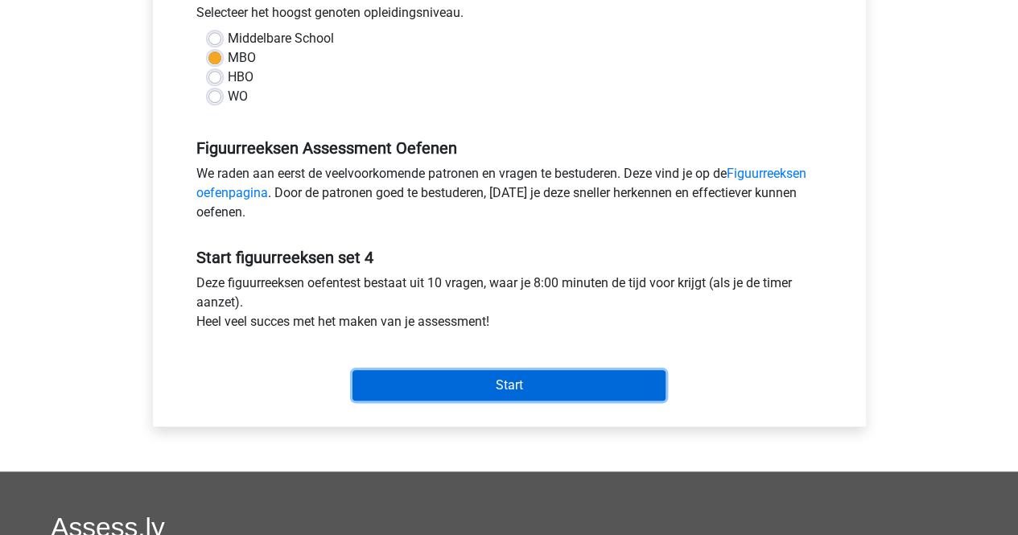
click at [426, 394] on input "Start" at bounding box center [509, 385] width 313 height 31
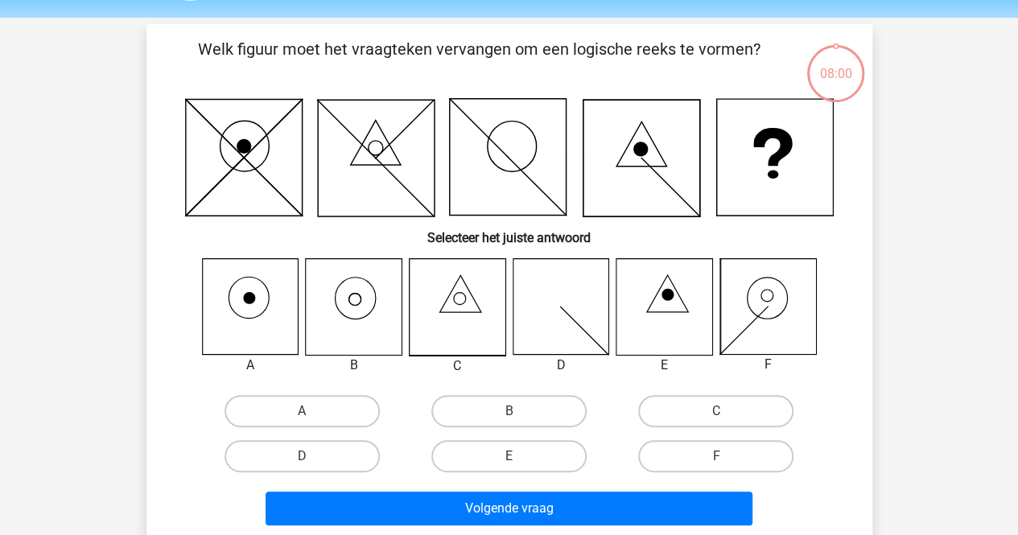
scroll to position [48, 0]
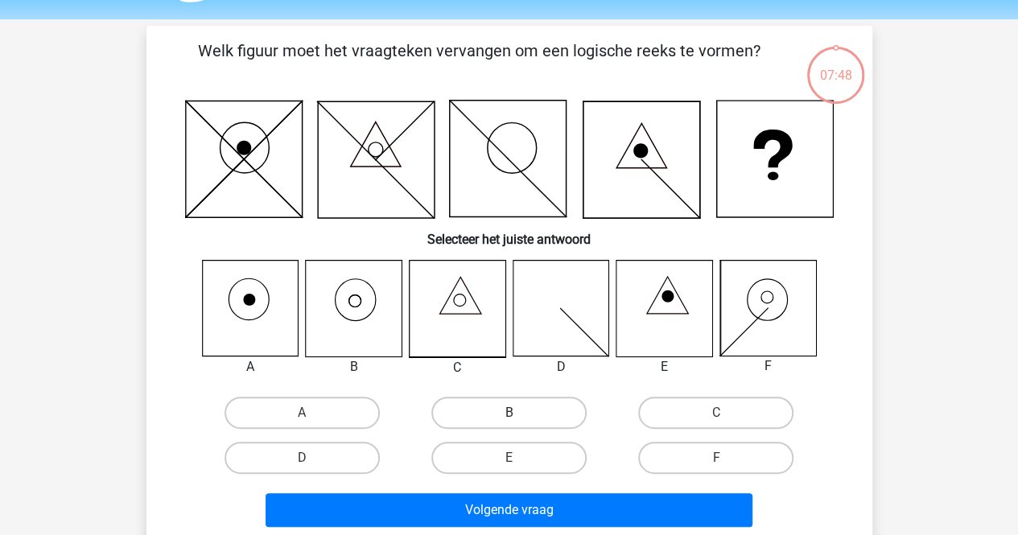
click at [466, 412] on label "B" at bounding box center [509, 413] width 155 height 32
click at [509, 413] on input "B" at bounding box center [514, 418] width 10 height 10
radio input "true"
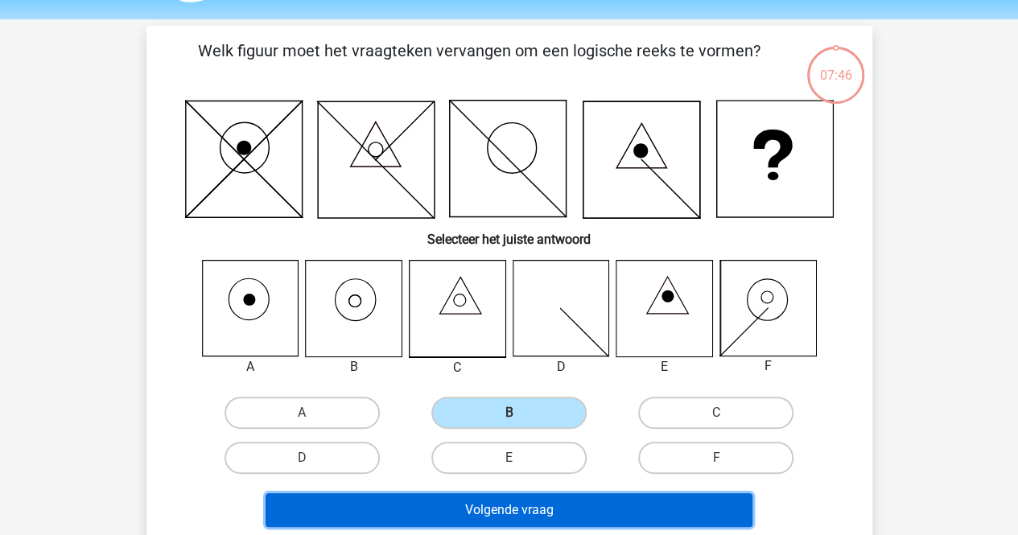
click at [454, 498] on button "Volgende vraag" at bounding box center [509, 511] width 487 height 34
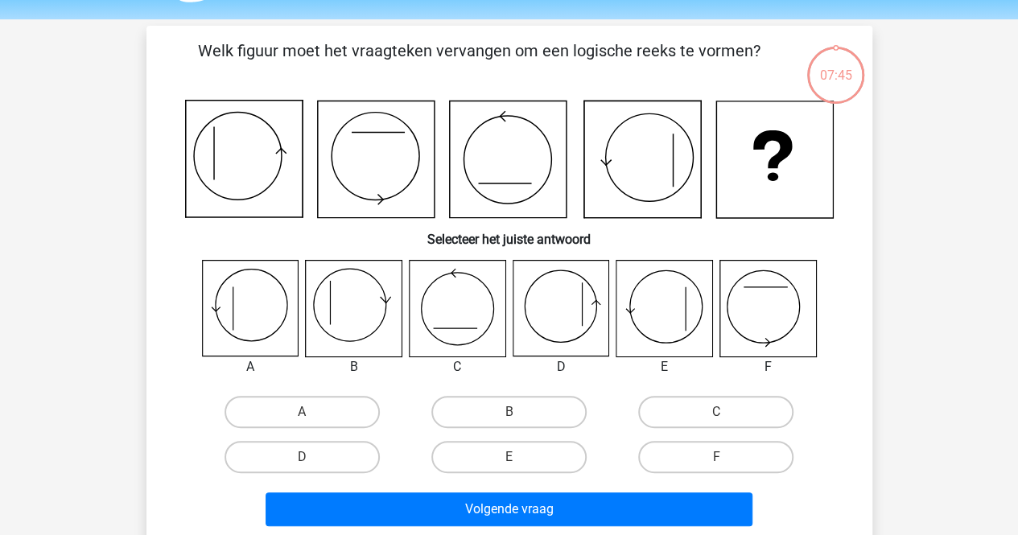
scroll to position [74, 0]
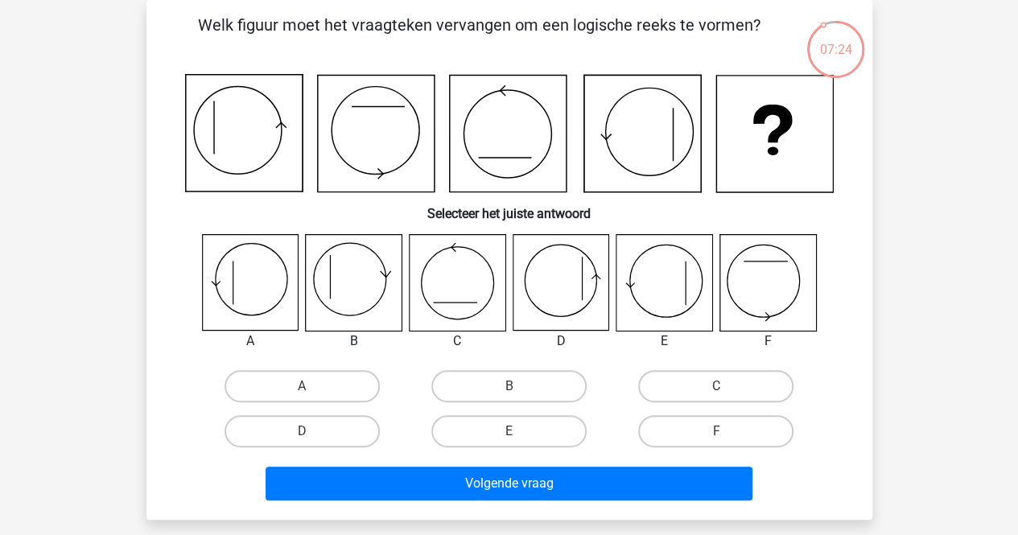
click at [547, 448] on div "E" at bounding box center [509, 431] width 207 height 45
click at [548, 437] on label "E" at bounding box center [509, 431] width 155 height 32
click at [519, 437] on input "E" at bounding box center [514, 437] width 10 height 10
radio input "true"
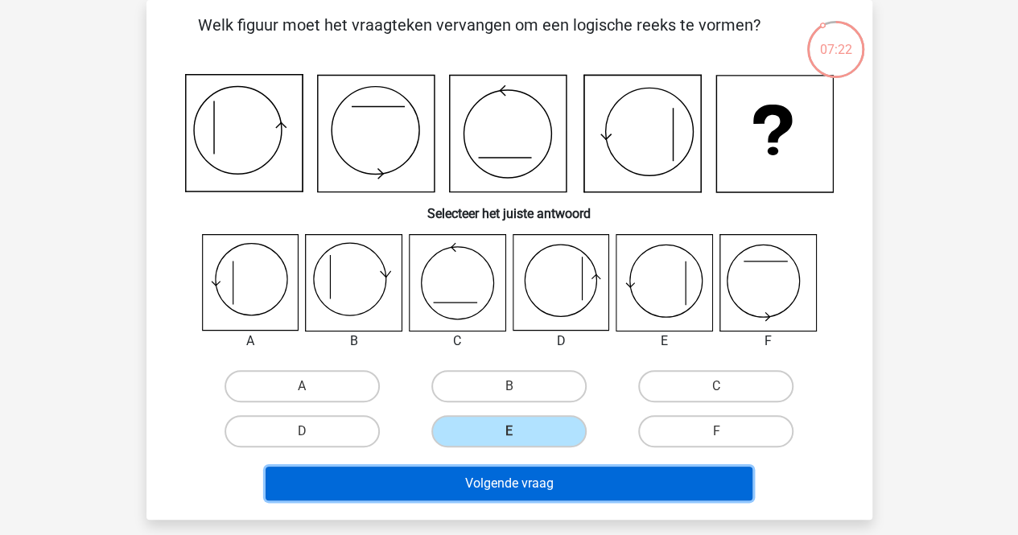
click at [523, 494] on button "Volgende vraag" at bounding box center [509, 484] width 487 height 34
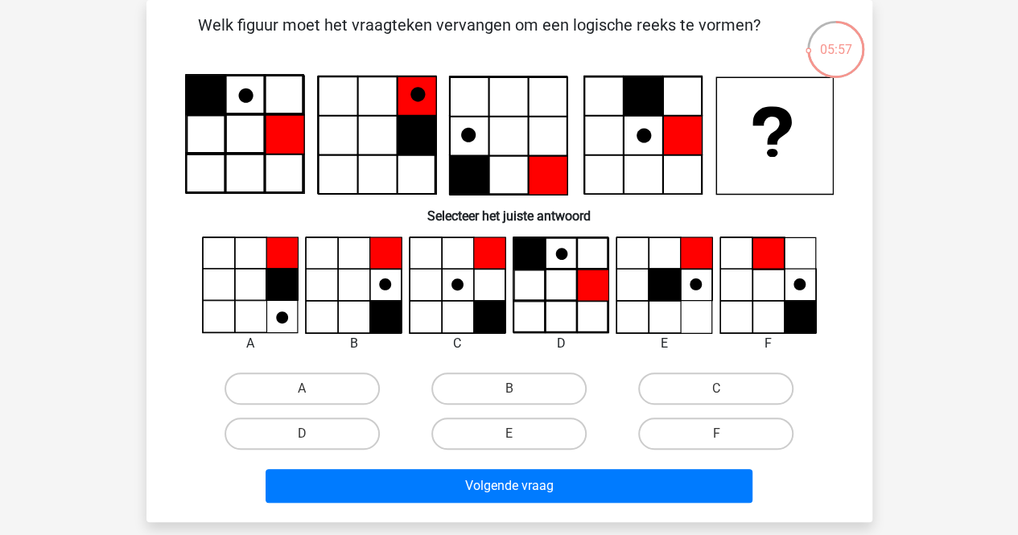
click at [519, 451] on div "E" at bounding box center [509, 433] width 207 height 45
click at [521, 443] on label "E" at bounding box center [509, 434] width 155 height 32
click at [519, 443] on input "E" at bounding box center [514, 439] width 10 height 10
radio input "true"
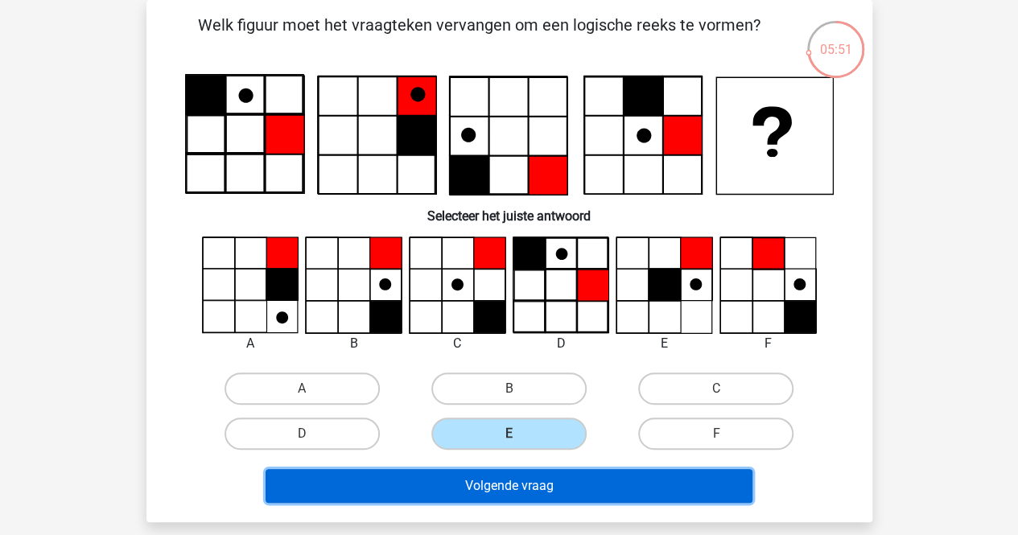
click at [523, 486] on button "Volgende vraag" at bounding box center [509, 486] width 487 height 34
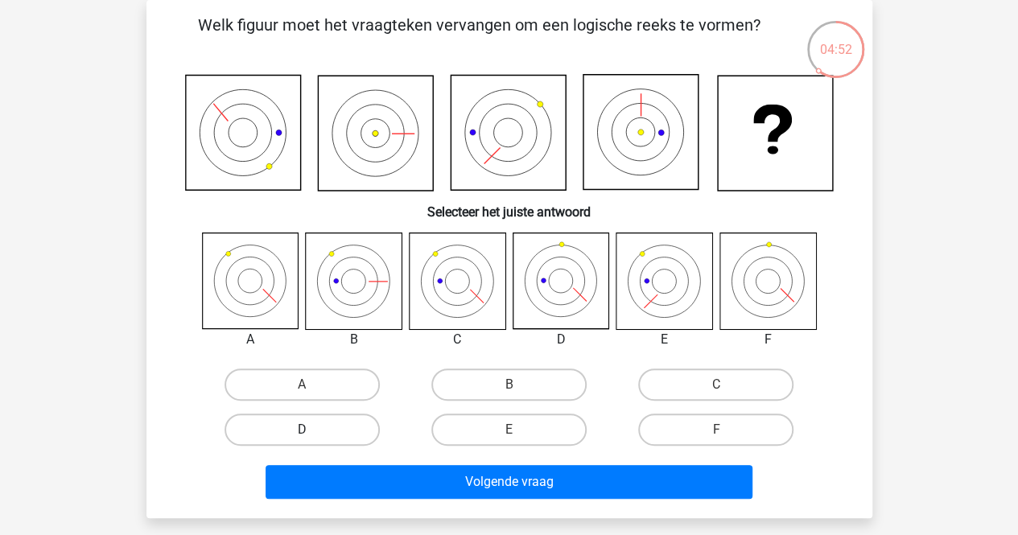
click at [328, 440] on label "D" at bounding box center [302, 430] width 155 height 32
click at [312, 440] on input "D" at bounding box center [307, 435] width 10 height 10
radio input "true"
click at [643, 404] on div "C" at bounding box center [716, 384] width 207 height 45
click at [659, 386] on label "C" at bounding box center [715, 385] width 155 height 32
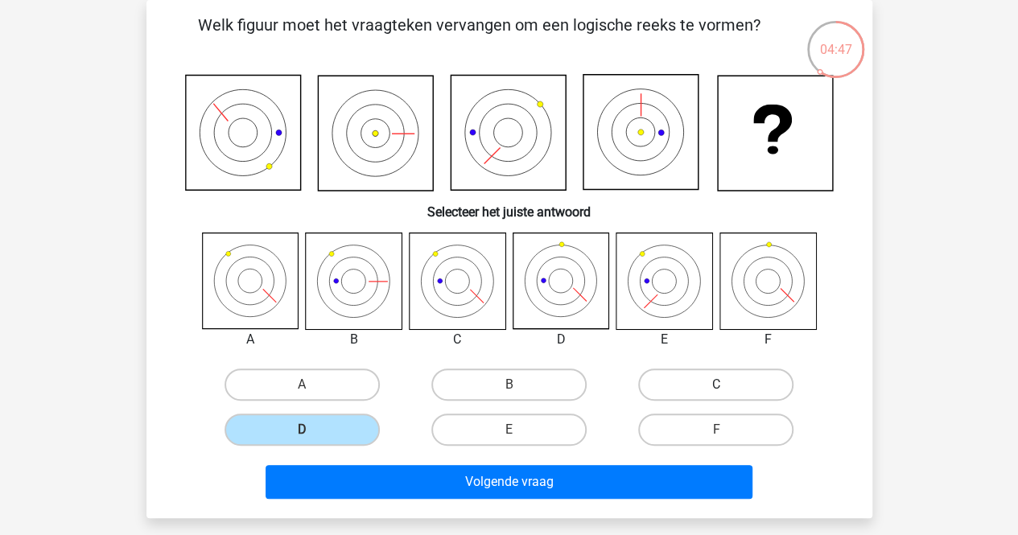
click at [717, 386] on input "C" at bounding box center [722, 390] width 10 height 10
radio input "true"
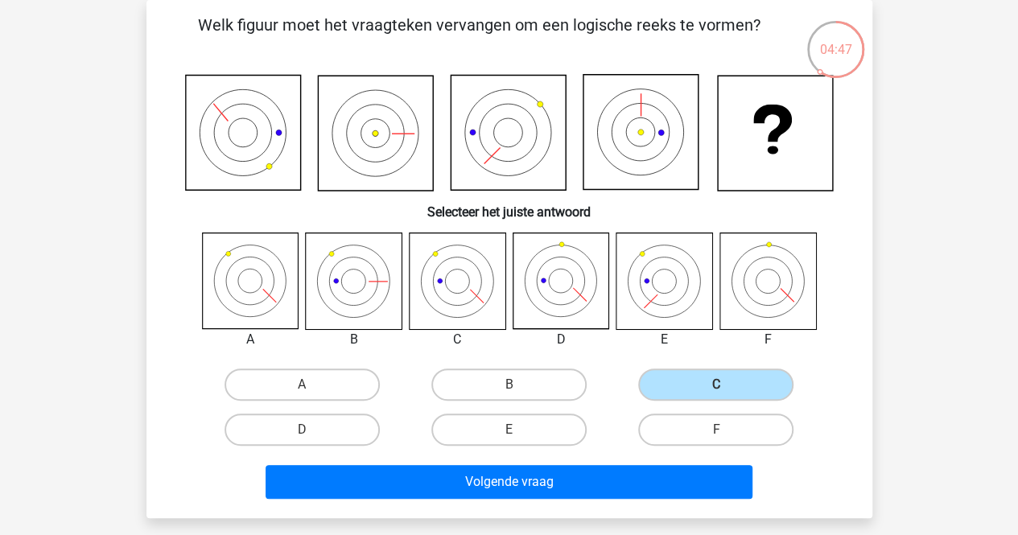
click at [539, 464] on div "Volgende vraag" at bounding box center [509, 478] width 675 height 53
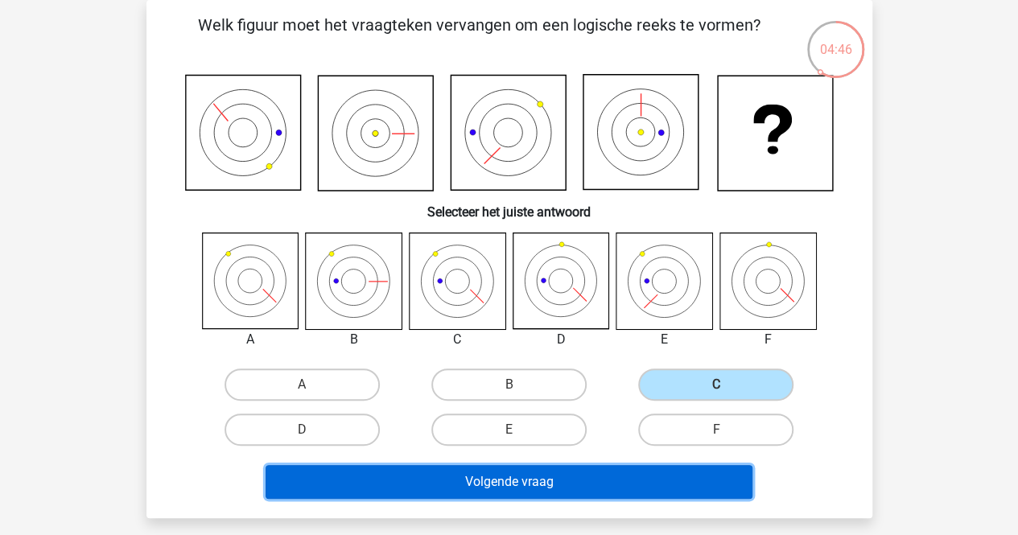
click at [531, 484] on button "Volgende vraag" at bounding box center [509, 482] width 487 height 34
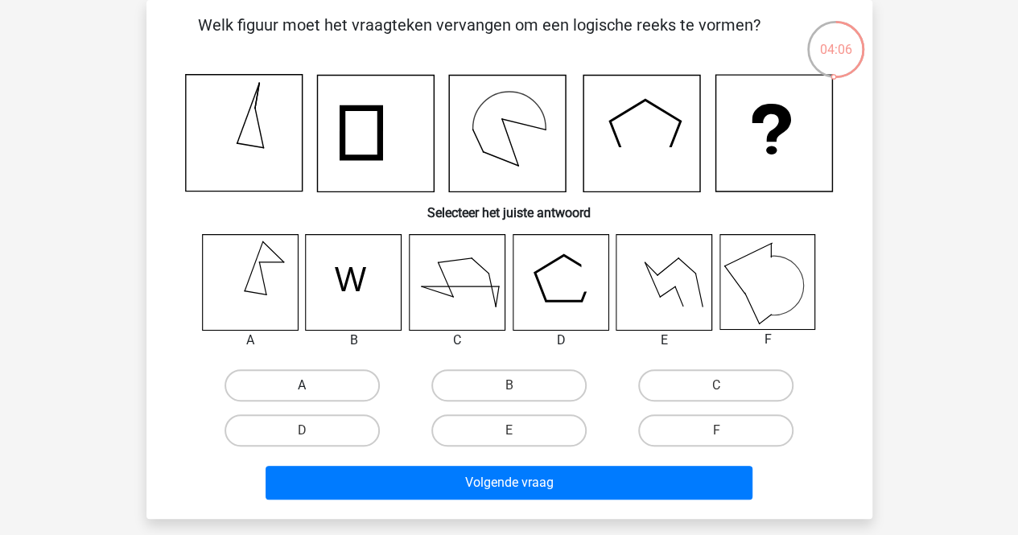
click at [354, 399] on label "A" at bounding box center [302, 386] width 155 height 32
click at [312, 396] on input "A" at bounding box center [307, 391] width 10 height 10
radio input "true"
click at [680, 427] on label "F" at bounding box center [715, 431] width 155 height 32
click at [717, 431] on input "F" at bounding box center [722, 436] width 10 height 10
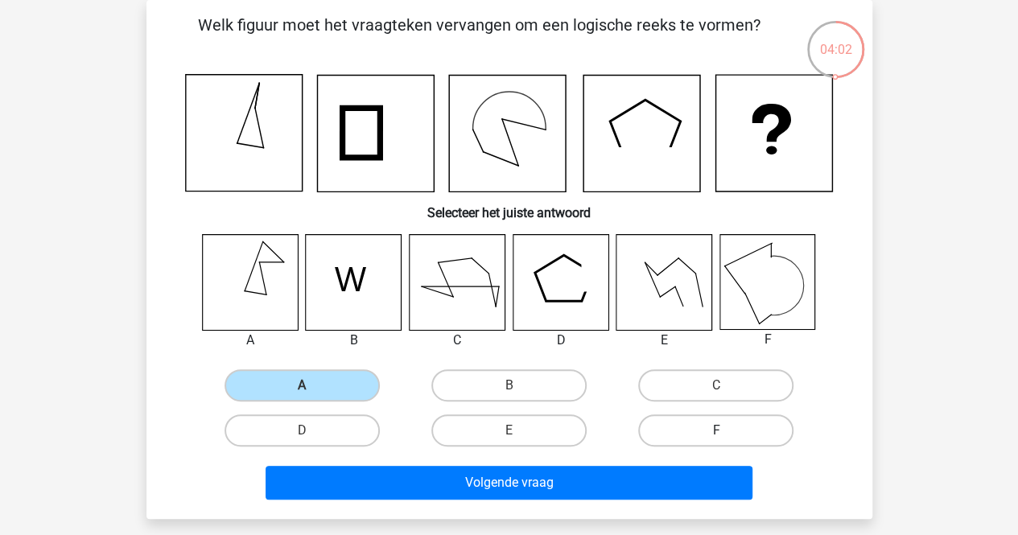
radio input "true"
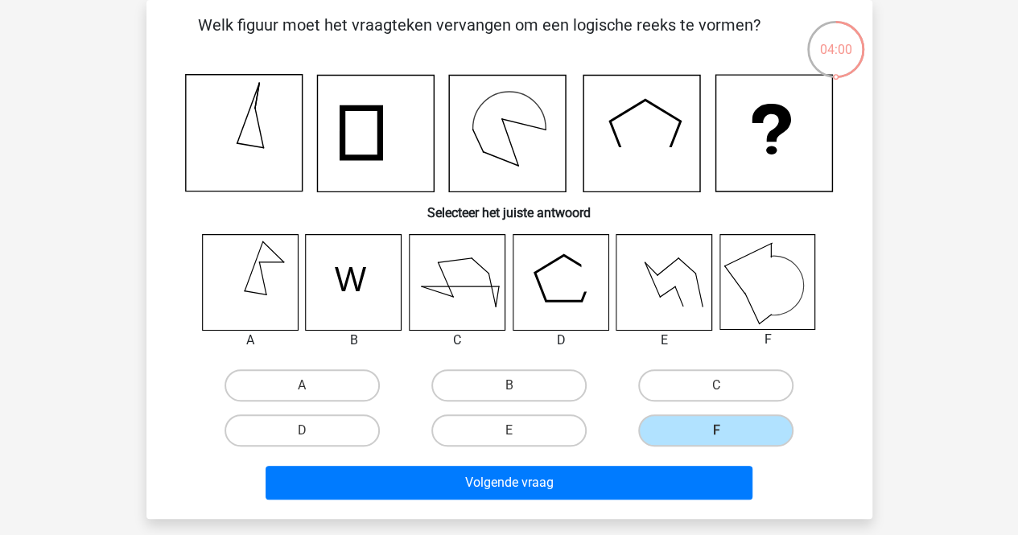
click at [654, 465] on div "Volgende vraag" at bounding box center [509, 479] width 675 height 53
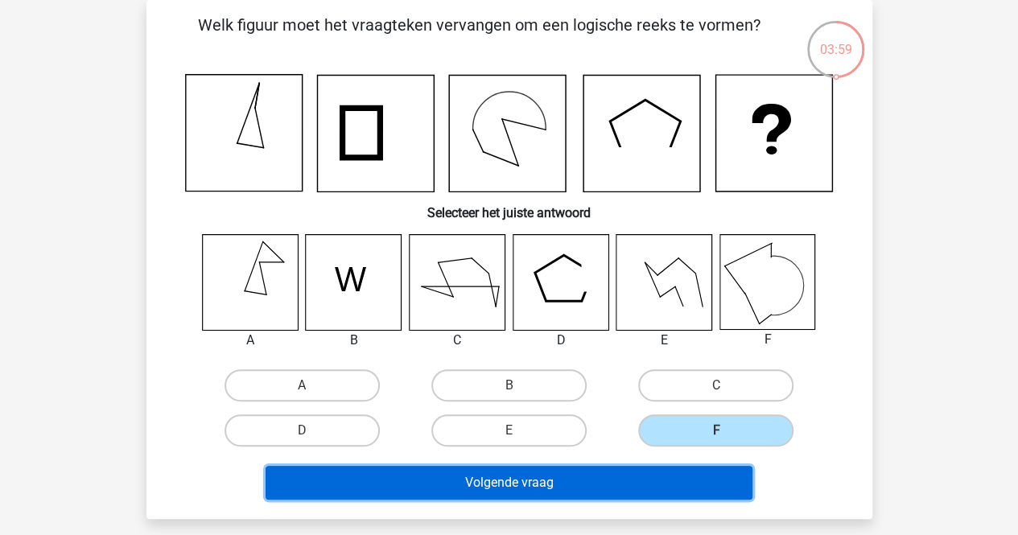
click at [635, 483] on button "Volgende vraag" at bounding box center [509, 483] width 487 height 34
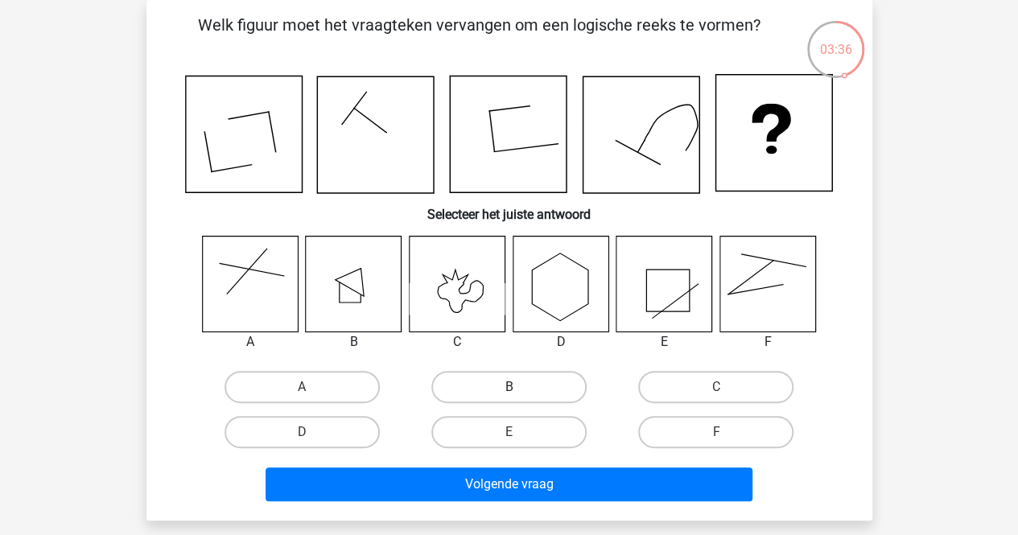
click at [538, 386] on label "B" at bounding box center [509, 387] width 155 height 32
click at [519, 387] on input "B" at bounding box center [514, 392] width 10 height 10
radio input "true"
click at [275, 404] on div "A" at bounding box center [302, 387] width 207 height 45
click at [287, 375] on label "A" at bounding box center [302, 387] width 155 height 32
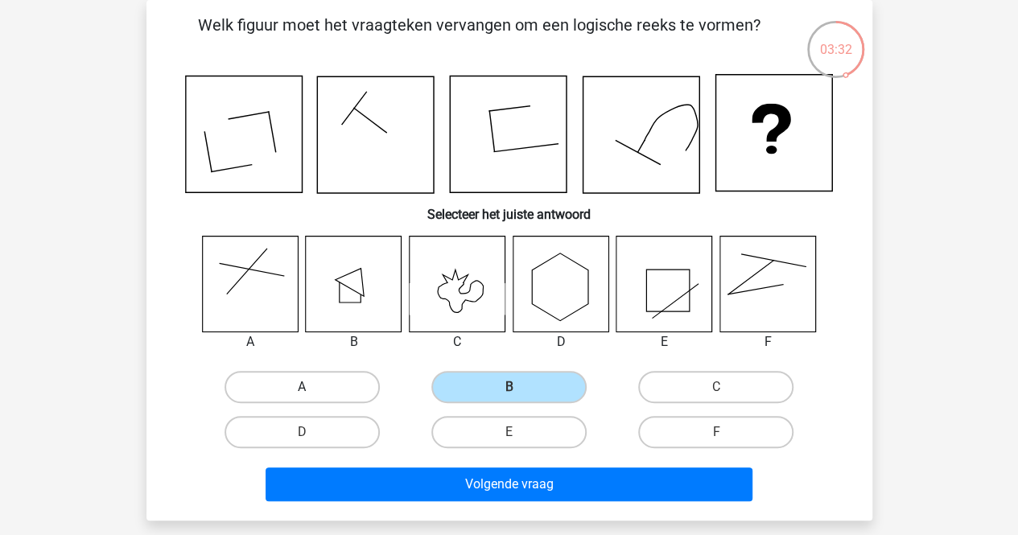
click at [302, 387] on input "A" at bounding box center [307, 392] width 10 height 10
radio input "true"
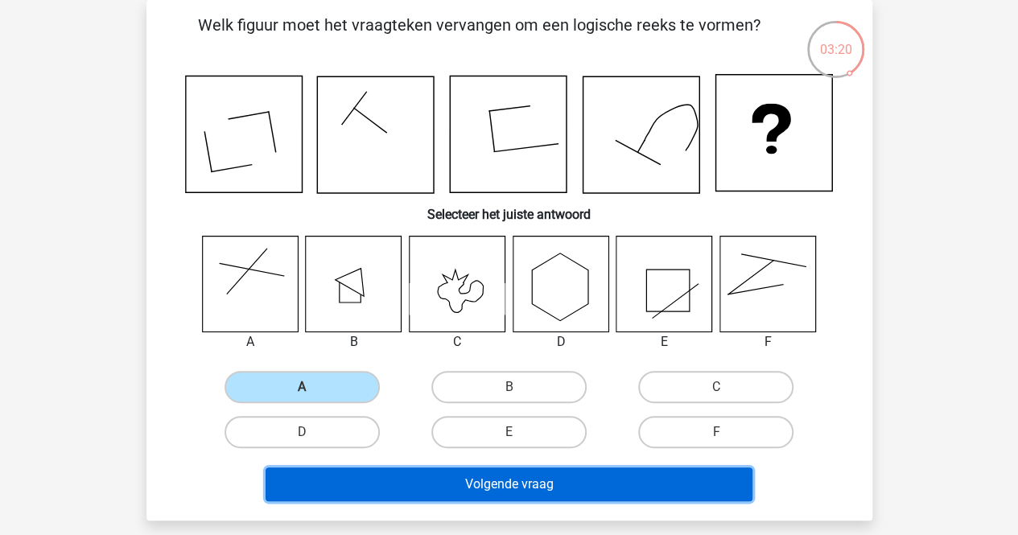
click at [478, 485] on button "Volgende vraag" at bounding box center [509, 485] width 487 height 34
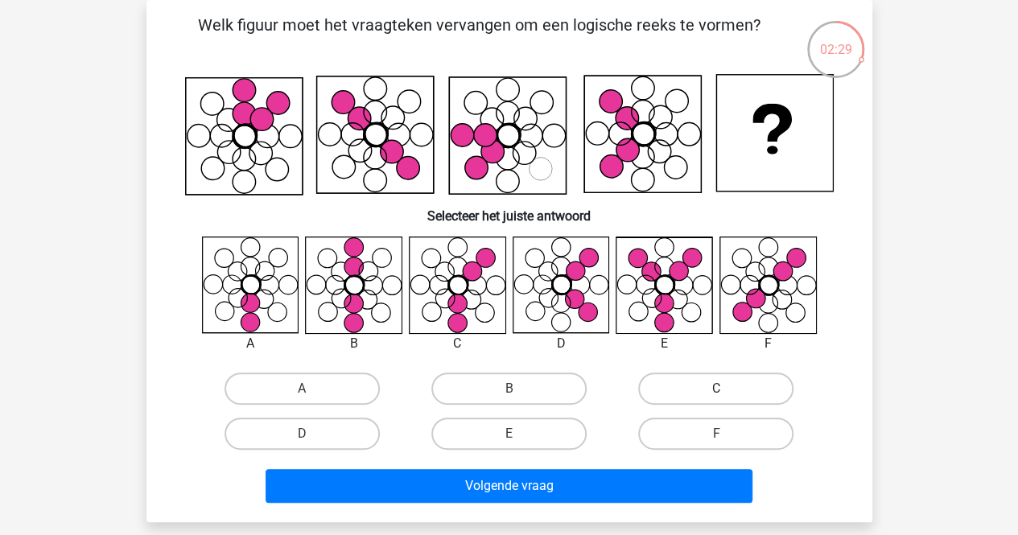
click at [757, 395] on label "C" at bounding box center [715, 389] width 155 height 32
click at [727, 395] on input "C" at bounding box center [722, 394] width 10 height 10
radio input "true"
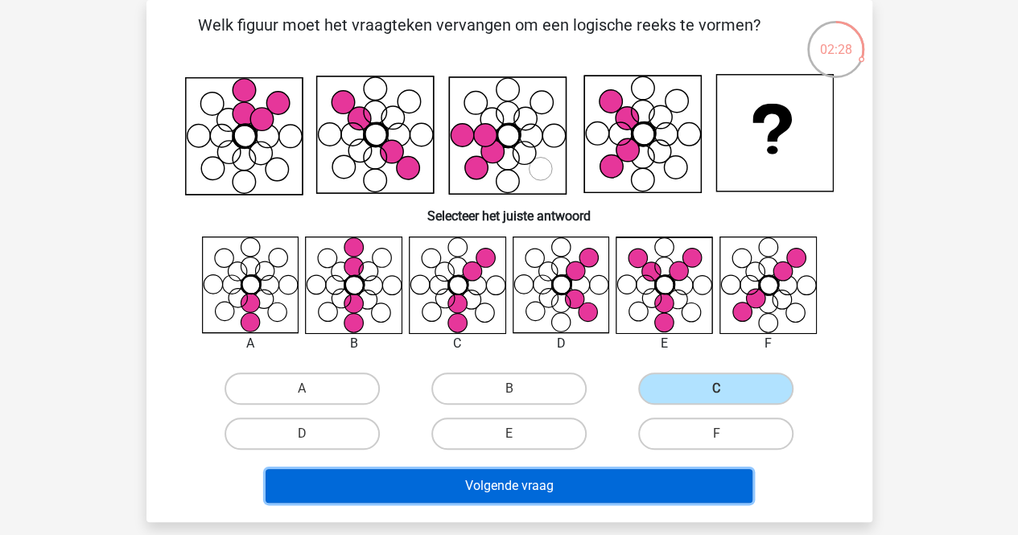
click at [599, 485] on button "Volgende vraag" at bounding box center [509, 486] width 487 height 34
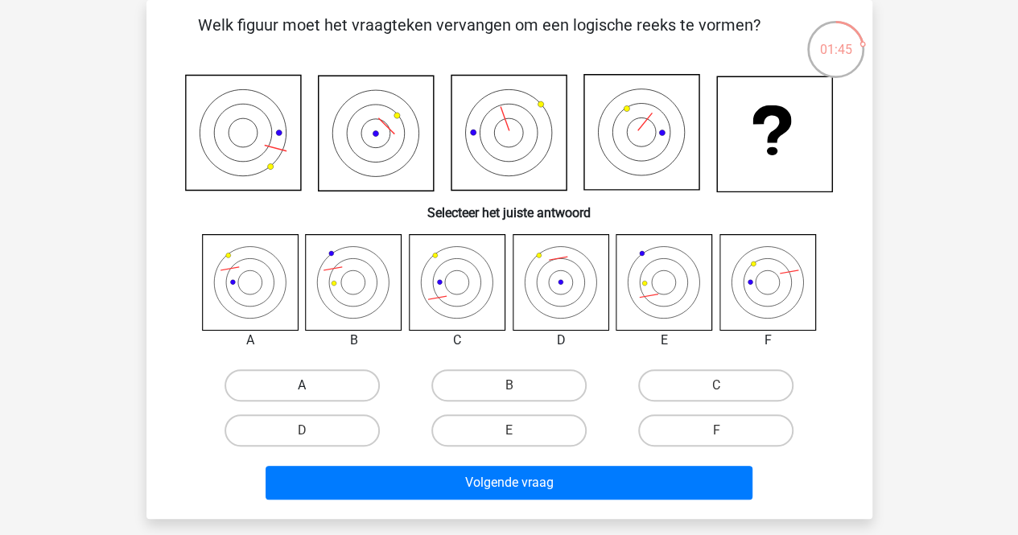
click at [363, 374] on label "A" at bounding box center [302, 386] width 155 height 32
click at [312, 386] on input "A" at bounding box center [307, 391] width 10 height 10
radio input "true"
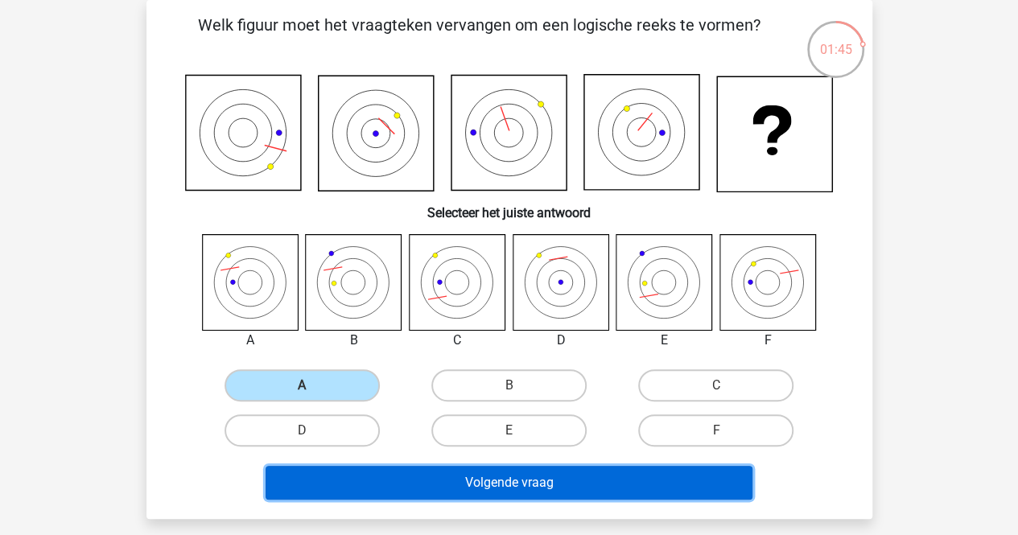
click at [420, 483] on button "Volgende vraag" at bounding box center [509, 483] width 487 height 34
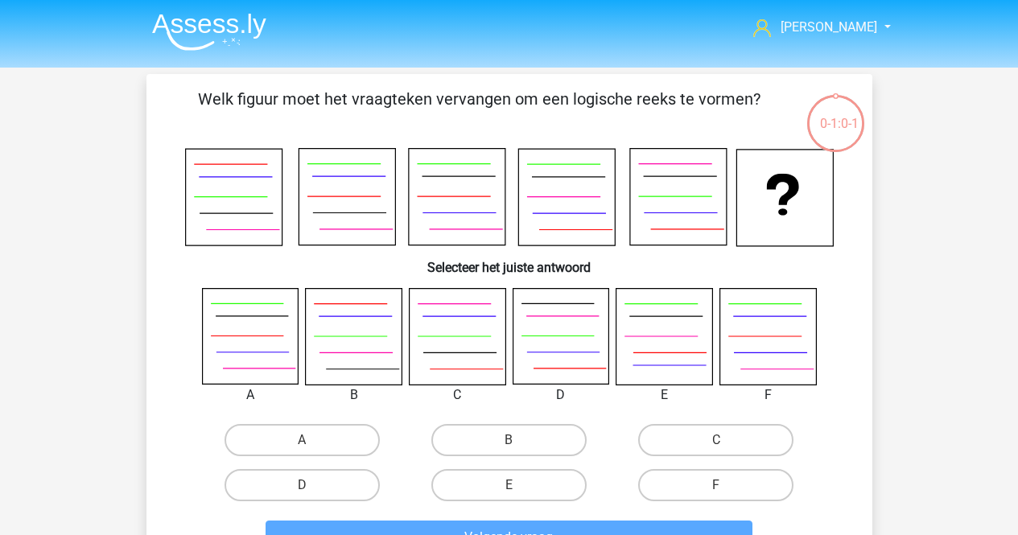
scroll to position [74, 0]
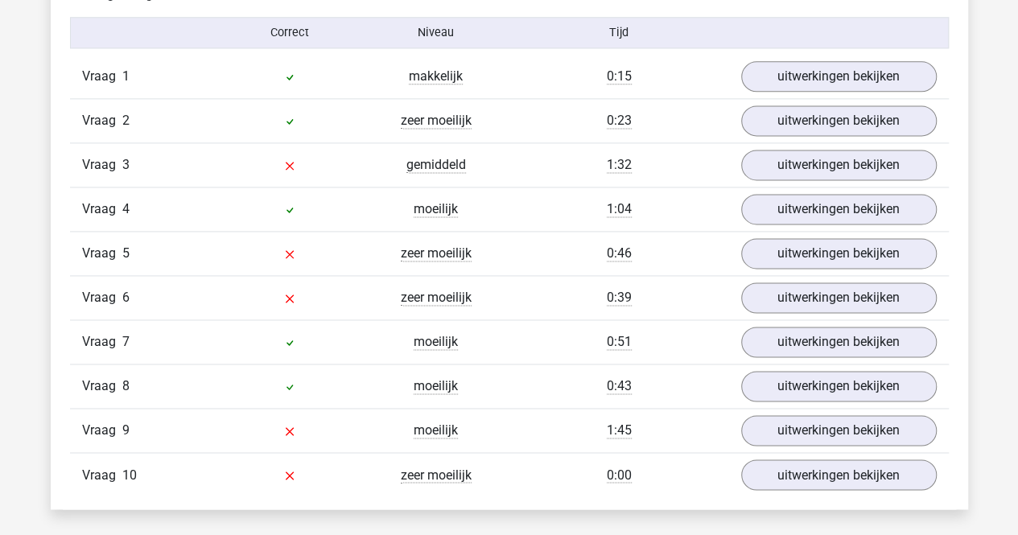
scroll to position [1050, 0]
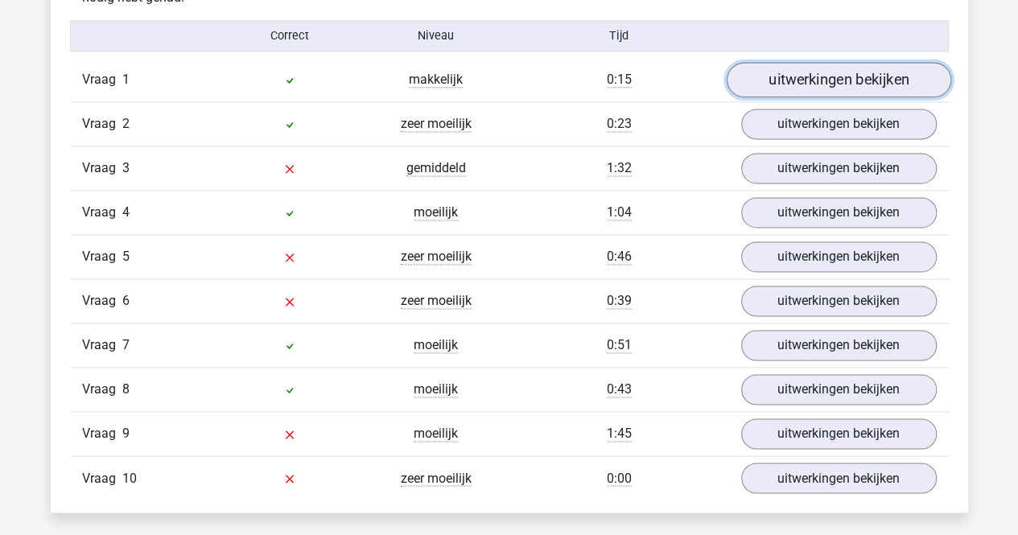
click at [833, 90] on link "uitwerkingen bekijken" at bounding box center [838, 80] width 225 height 35
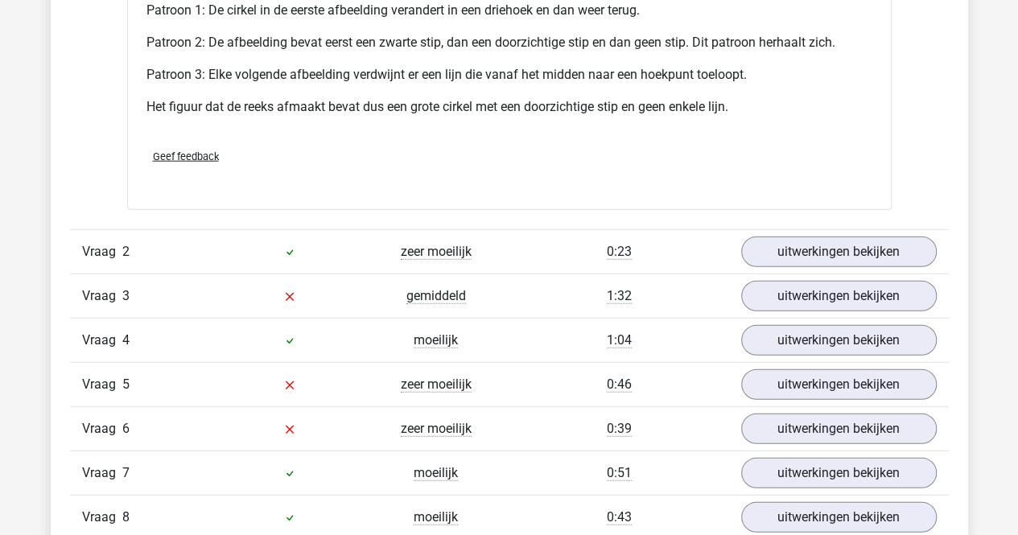
scroll to position [1951, 0]
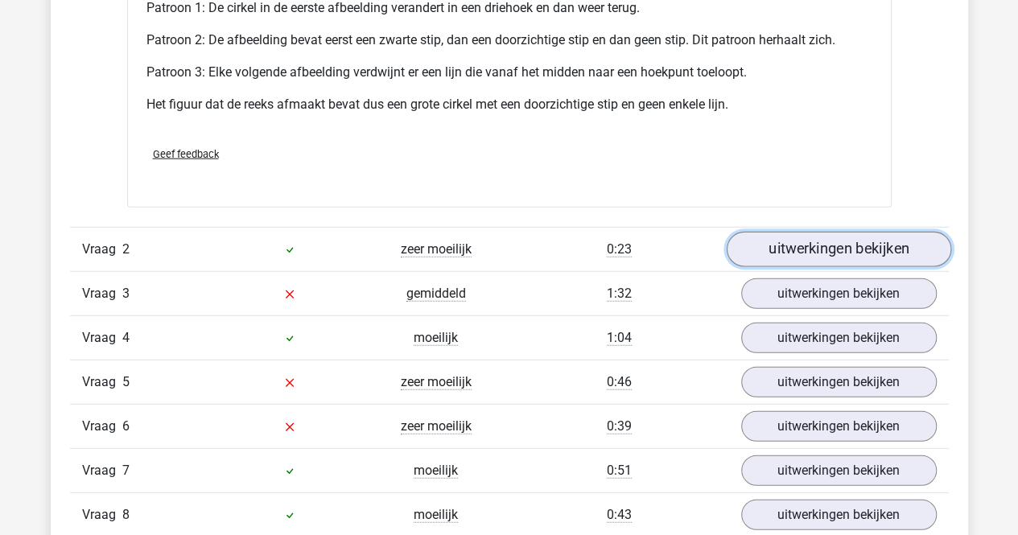
click at [855, 238] on link "uitwerkingen bekijken" at bounding box center [838, 249] width 225 height 35
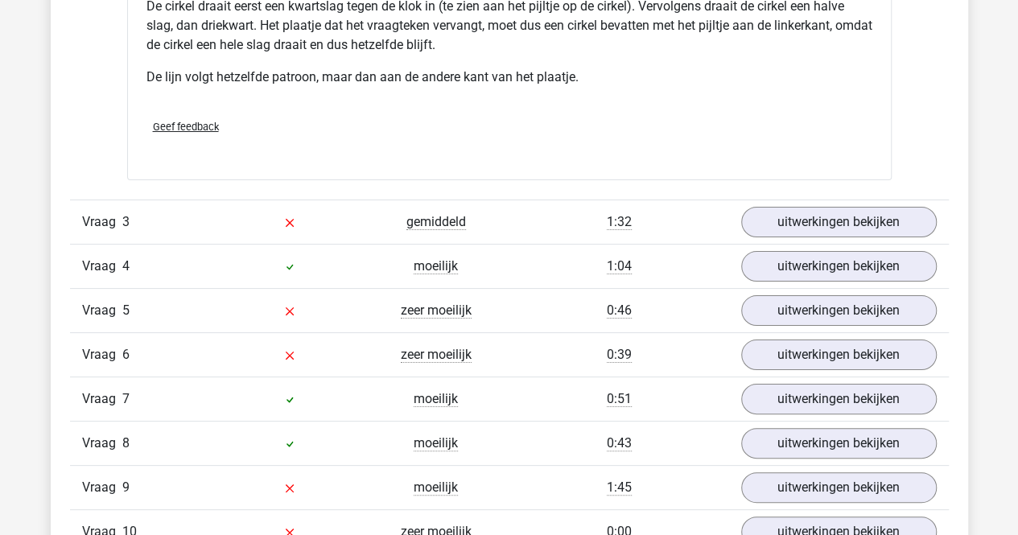
scroll to position [3026, 0]
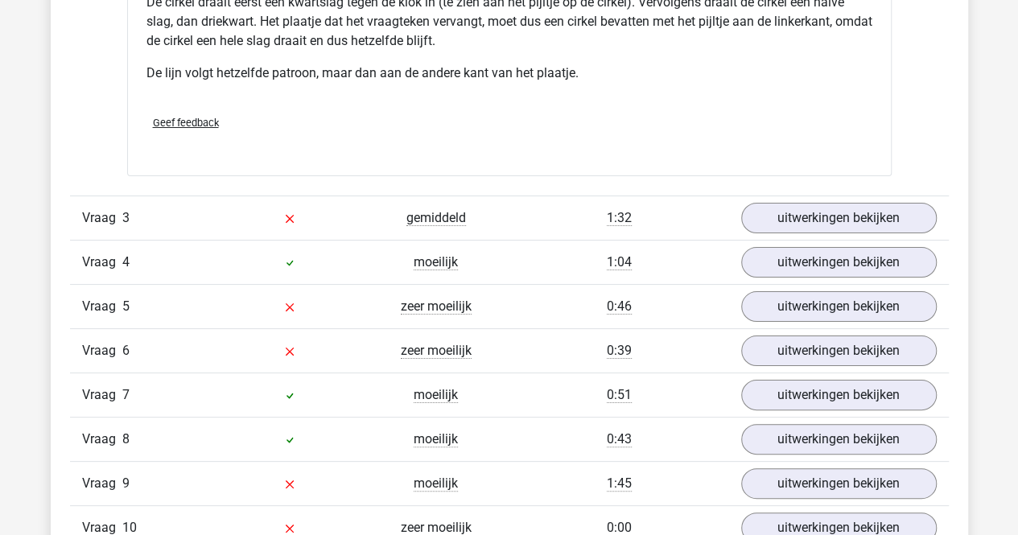
click at [855, 240] on div "Vraag 4 moeilijk 1:04 uitwerkingen bekijken" at bounding box center [509, 262] width 879 height 44
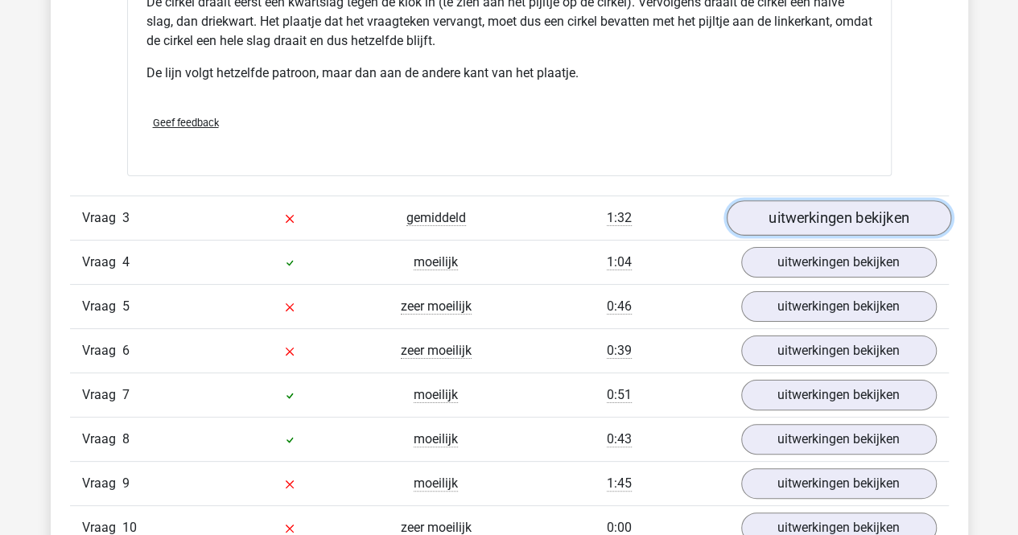
click at [853, 217] on link "uitwerkingen bekijken" at bounding box center [838, 218] width 225 height 35
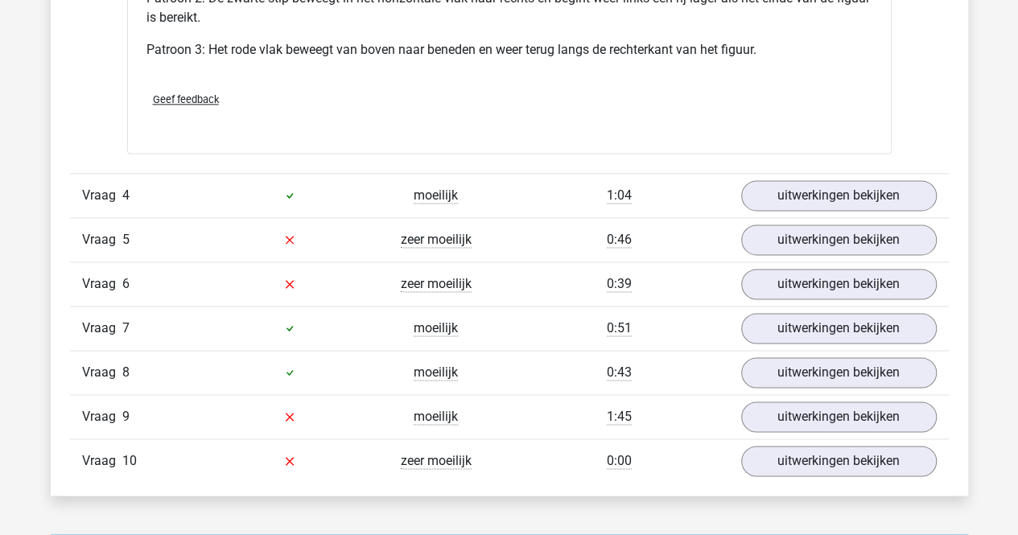
scroll to position [4113, 0]
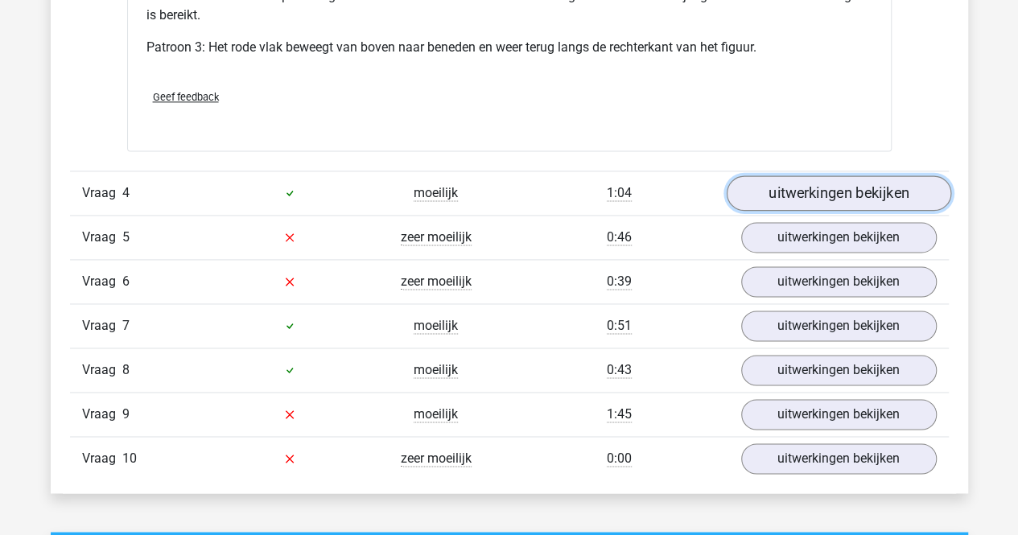
click at [837, 182] on link "uitwerkingen bekijken" at bounding box center [838, 193] width 225 height 35
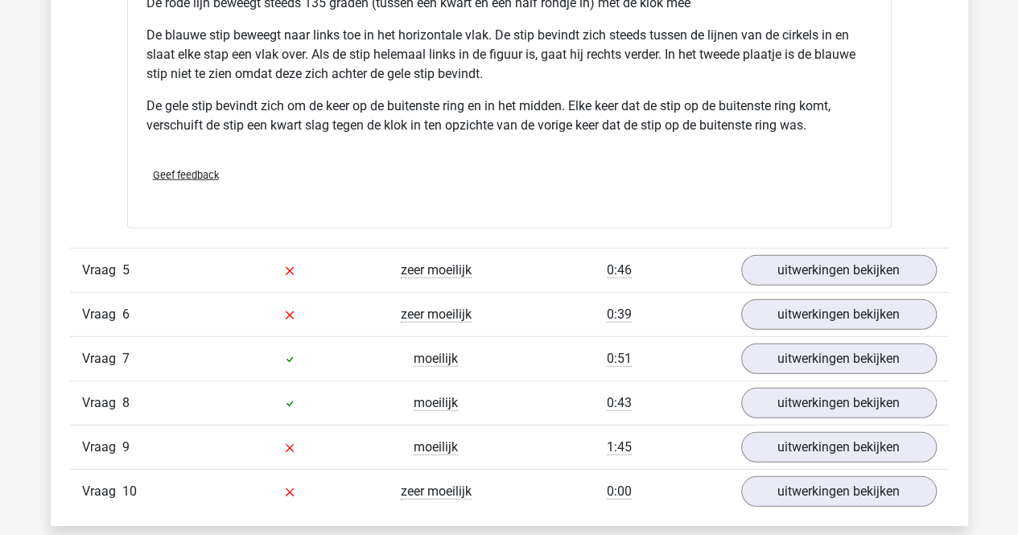
scroll to position [5159, 0]
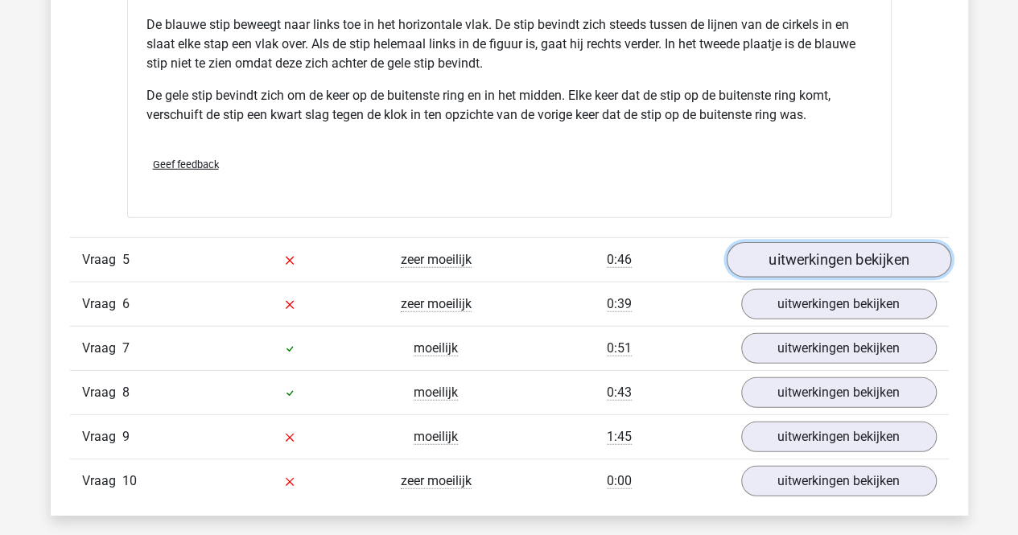
click at [826, 267] on link "uitwerkingen bekijken" at bounding box center [838, 259] width 225 height 35
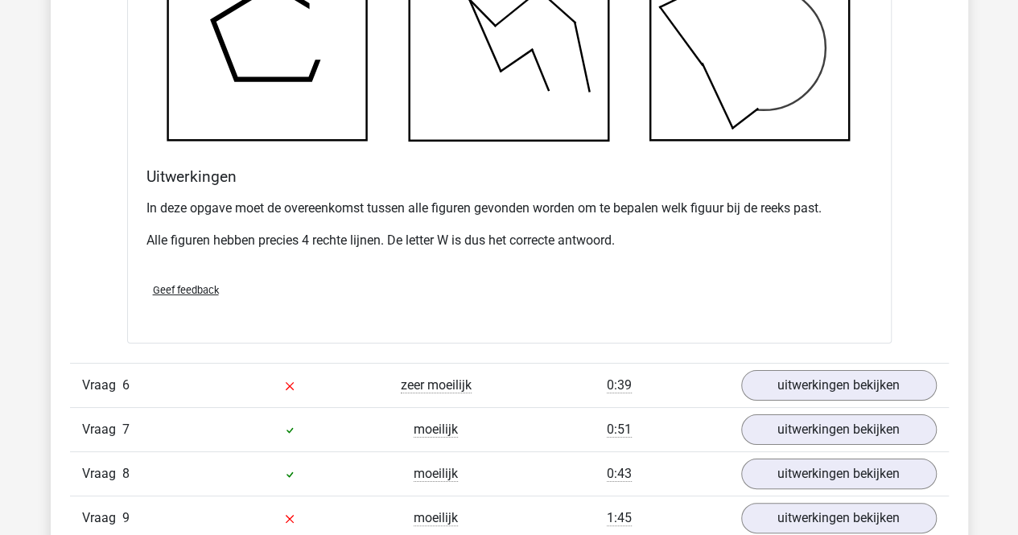
scroll to position [6049, 0]
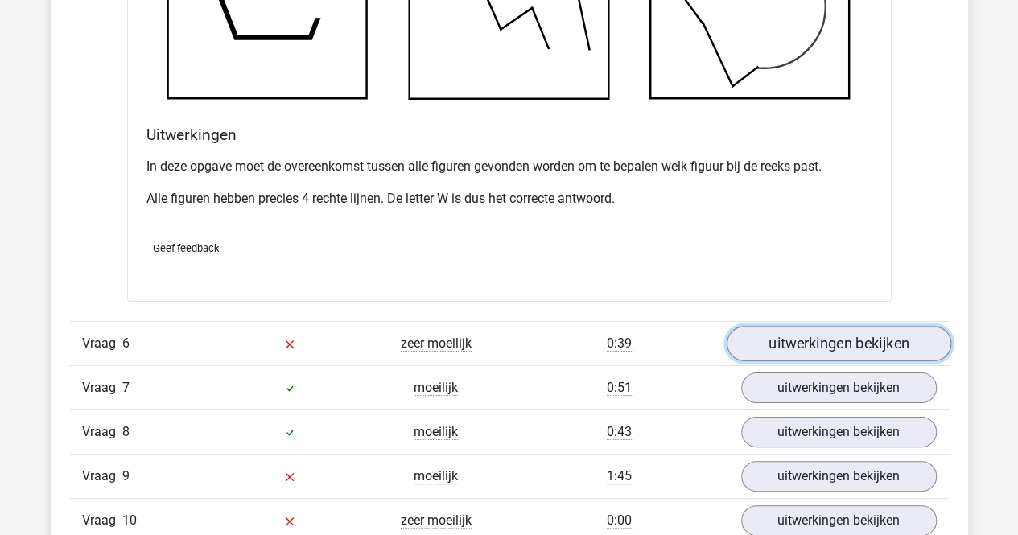
click at [827, 332] on link "uitwerkingen bekijken" at bounding box center [838, 343] width 225 height 35
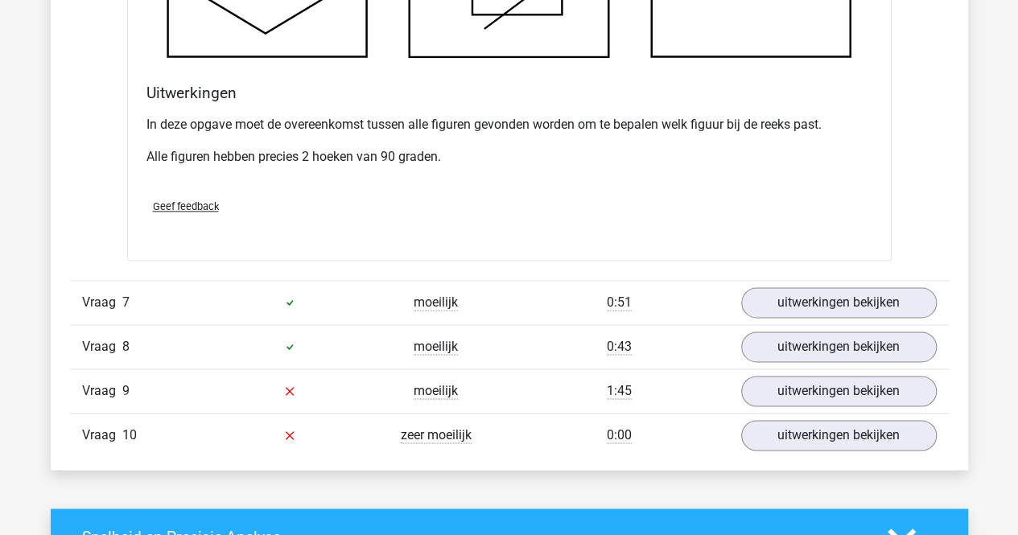
scroll to position [7067, 0]
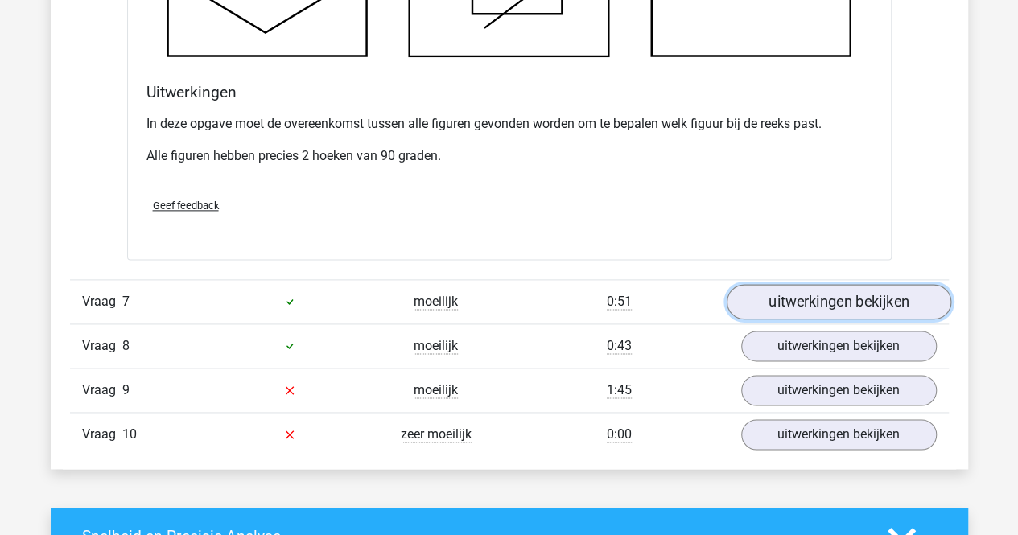
click at [831, 291] on link "uitwerkingen bekijken" at bounding box center [838, 301] width 225 height 35
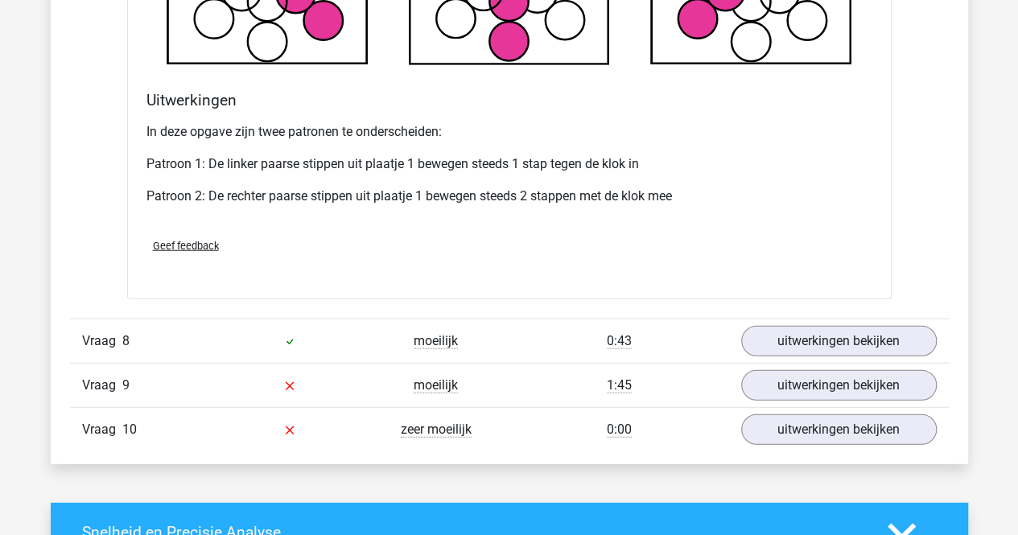
scroll to position [8042, 0]
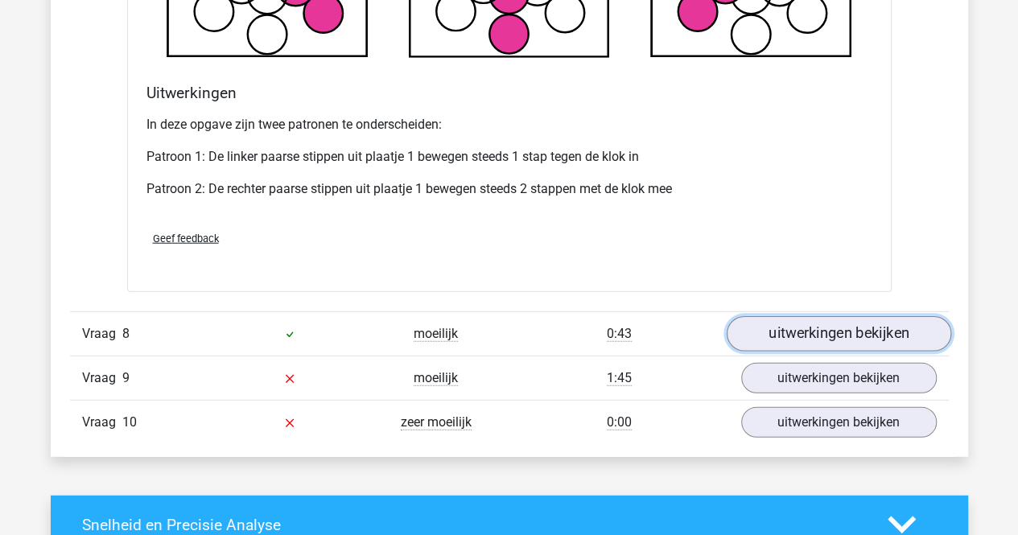
click at [817, 327] on link "uitwerkingen bekijken" at bounding box center [838, 333] width 225 height 35
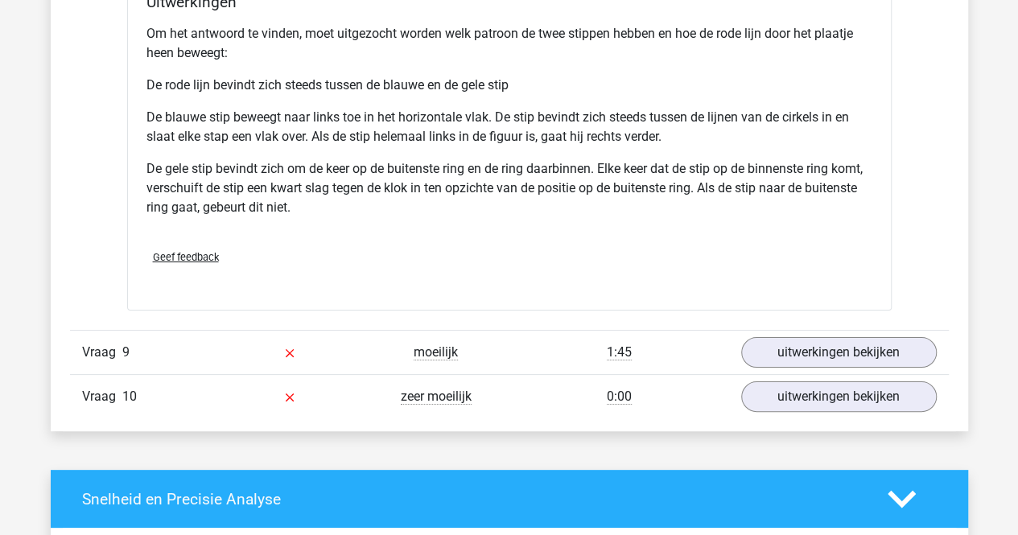
scroll to position [9207, 0]
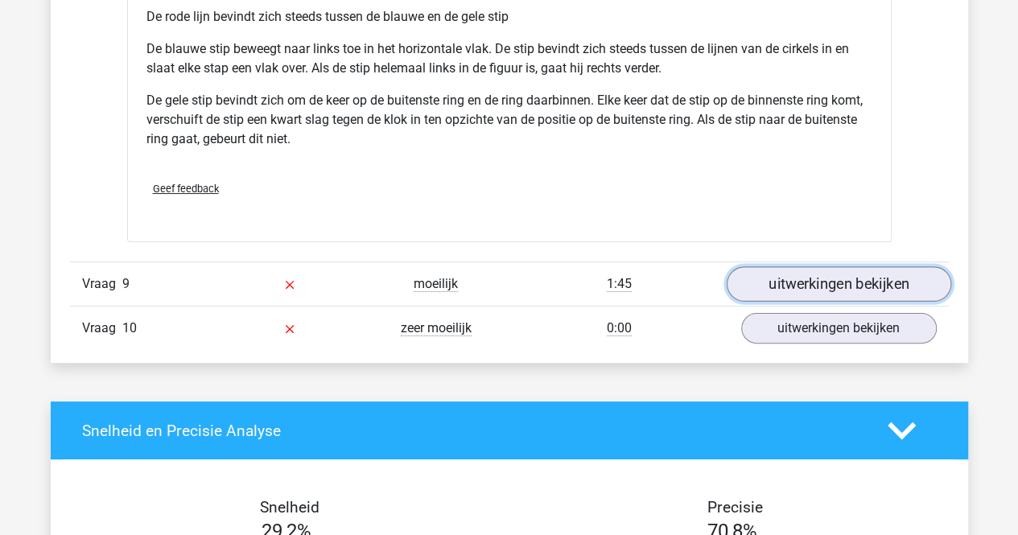
click at [834, 280] on link "uitwerkingen bekijken" at bounding box center [838, 283] width 225 height 35
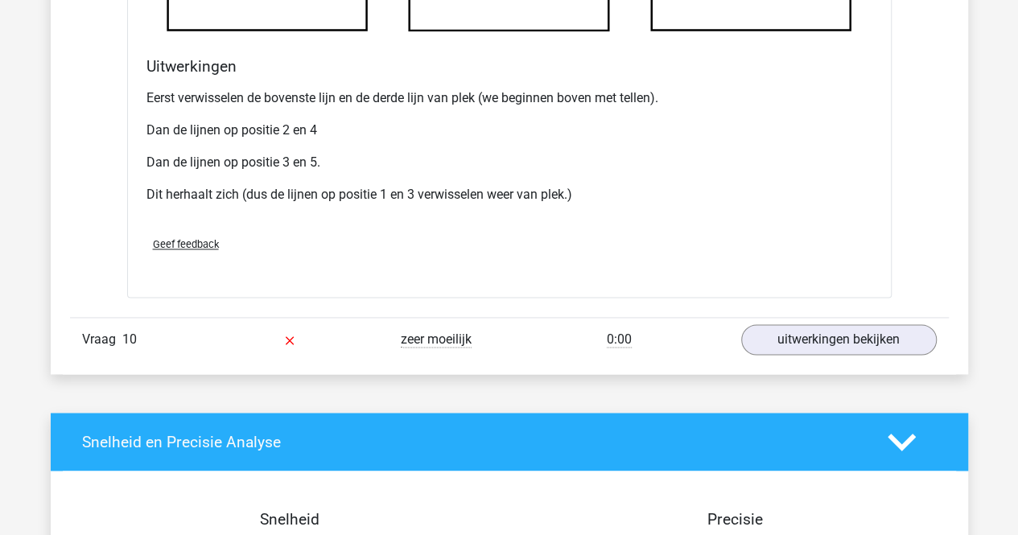
scroll to position [10169, 0]
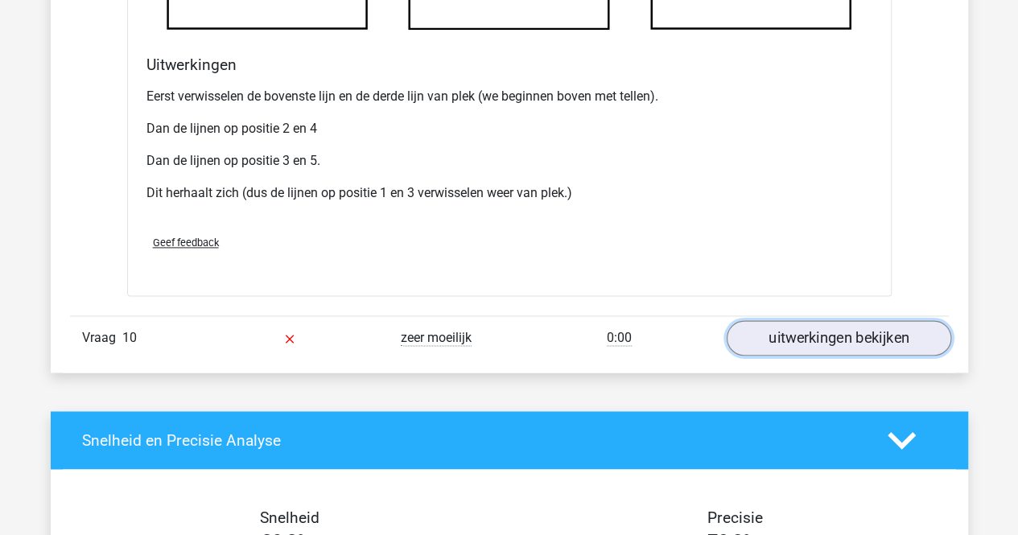
click at [819, 320] on link "uitwerkingen bekijken" at bounding box center [838, 337] width 225 height 35
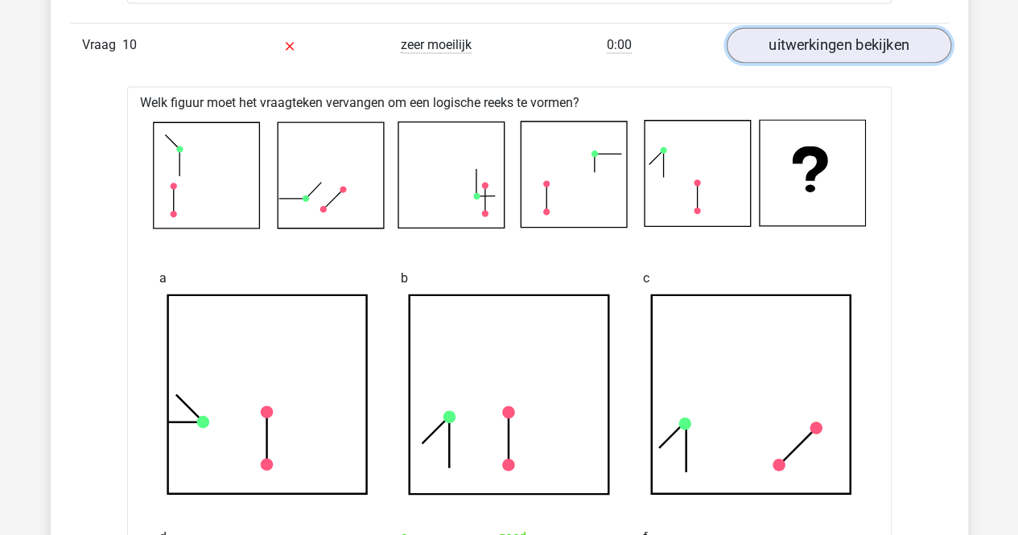
scroll to position [10425, 0]
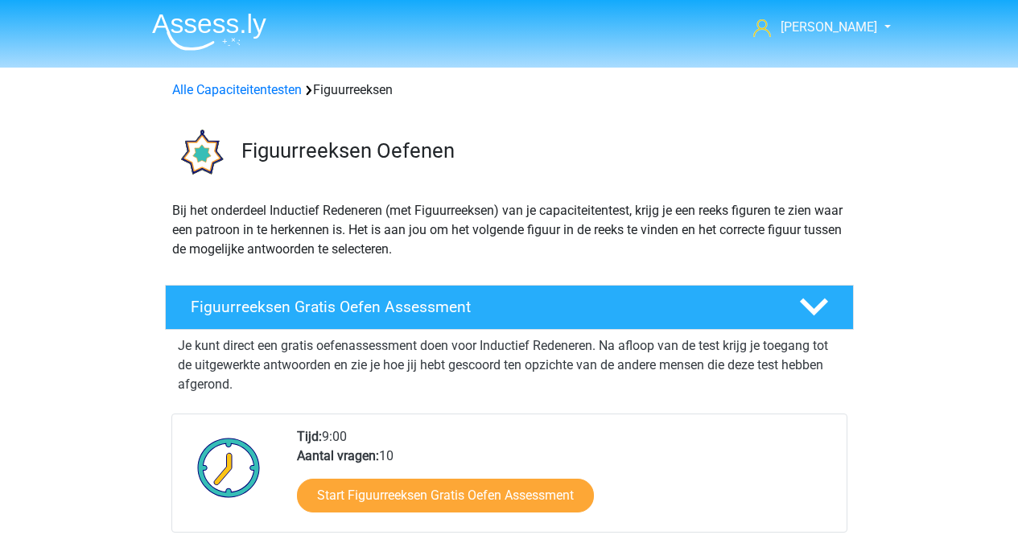
scroll to position [698, 0]
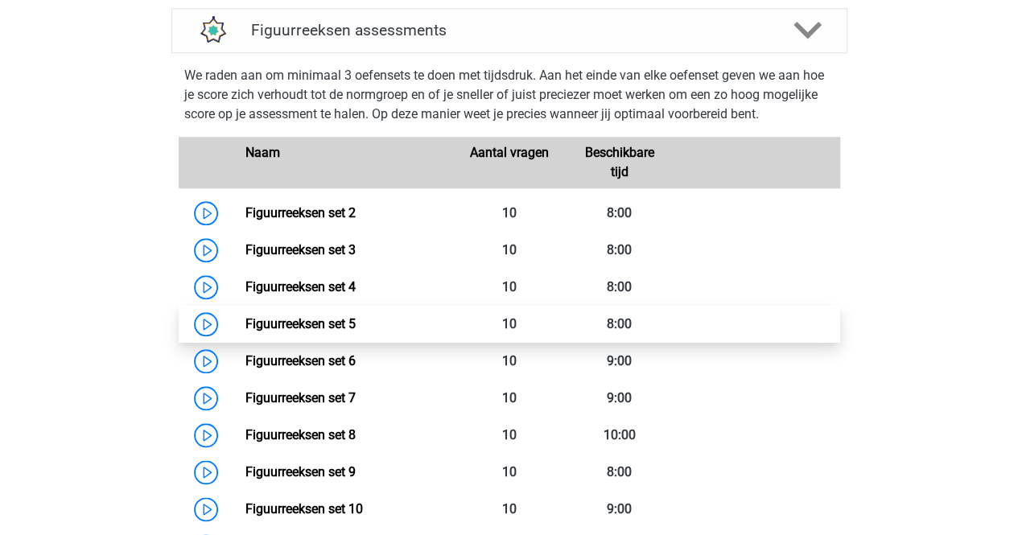
click at [246, 329] on link "Figuurreeksen set 5" at bounding box center [301, 323] width 110 height 15
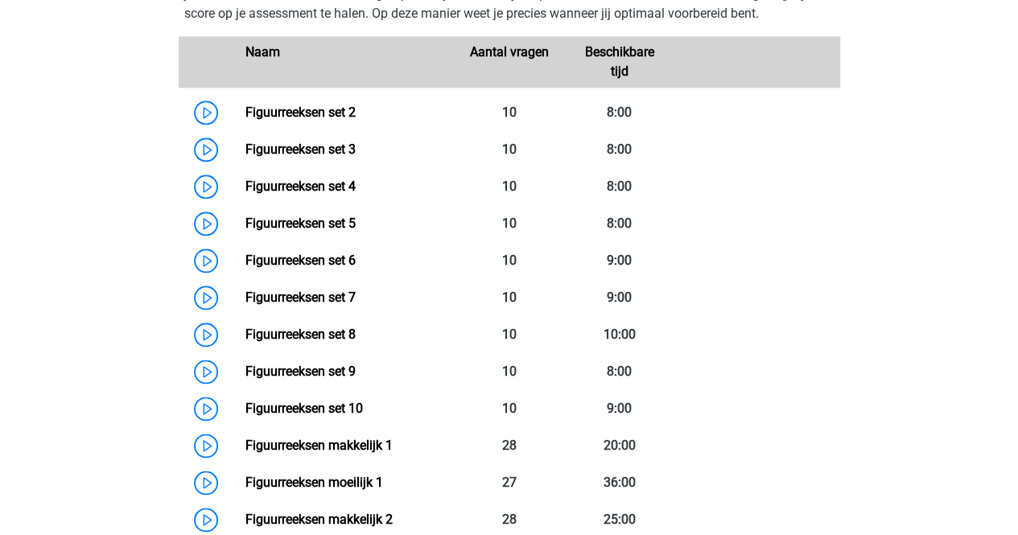
scroll to position [799, 0]
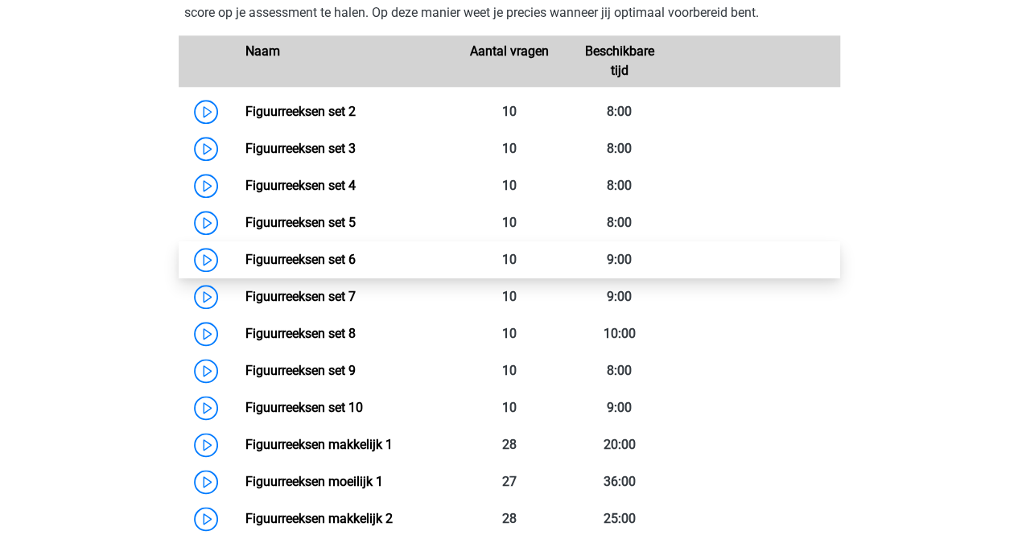
click at [246, 266] on link "Figuurreeksen set 6" at bounding box center [301, 259] width 110 height 15
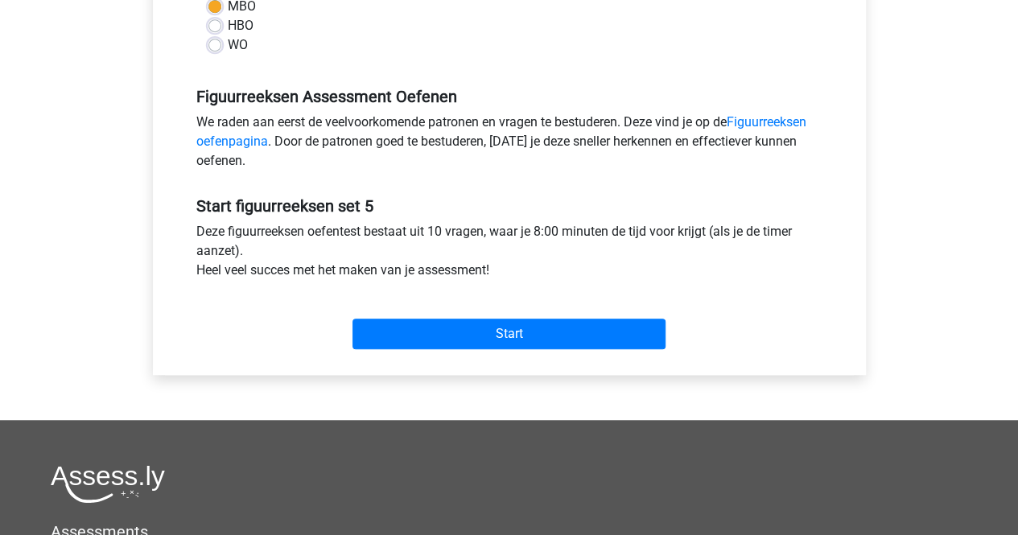
scroll to position [430, 0]
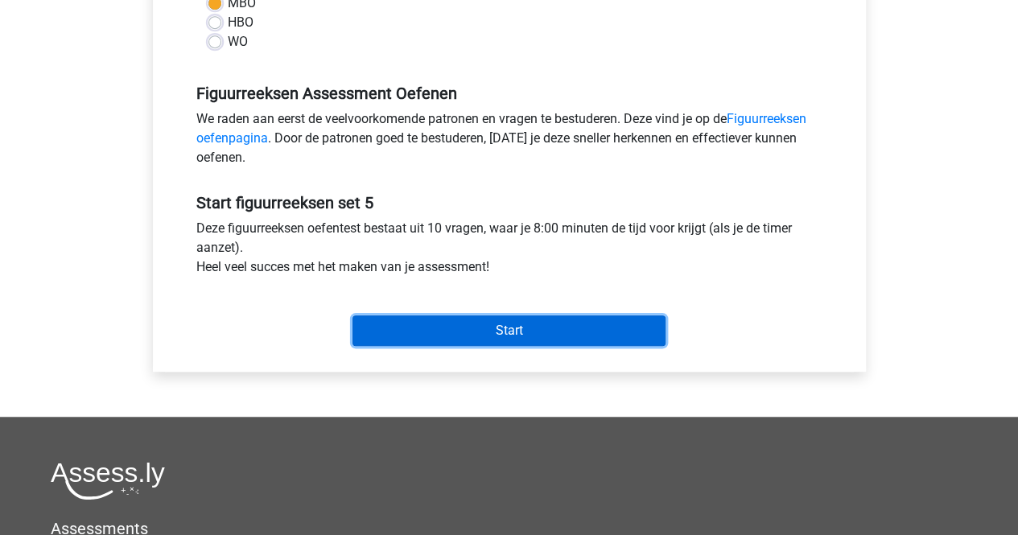
click at [390, 334] on input "Start" at bounding box center [509, 331] width 313 height 31
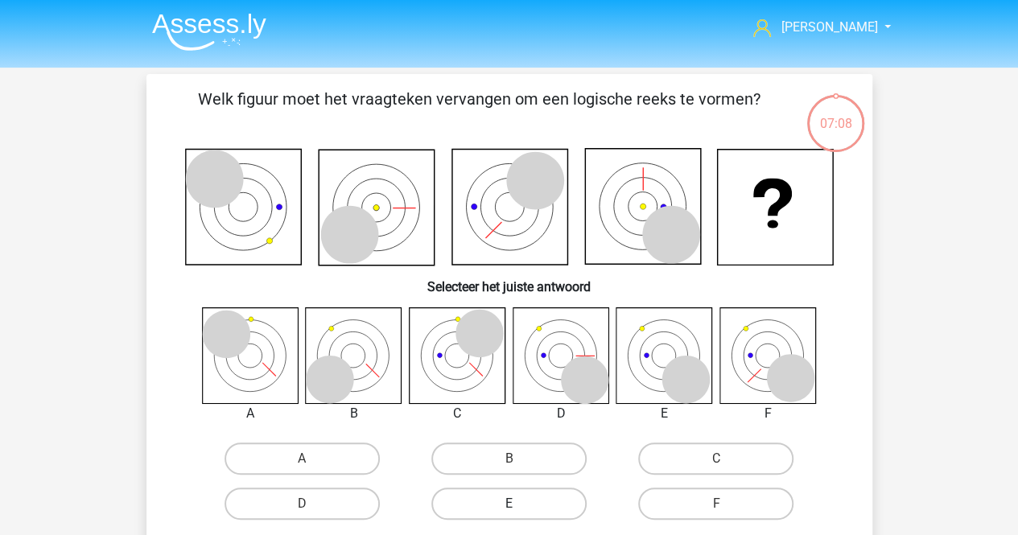
click at [539, 499] on label "E" at bounding box center [509, 504] width 155 height 32
click at [519, 504] on input "E" at bounding box center [514, 509] width 10 height 10
radio input "true"
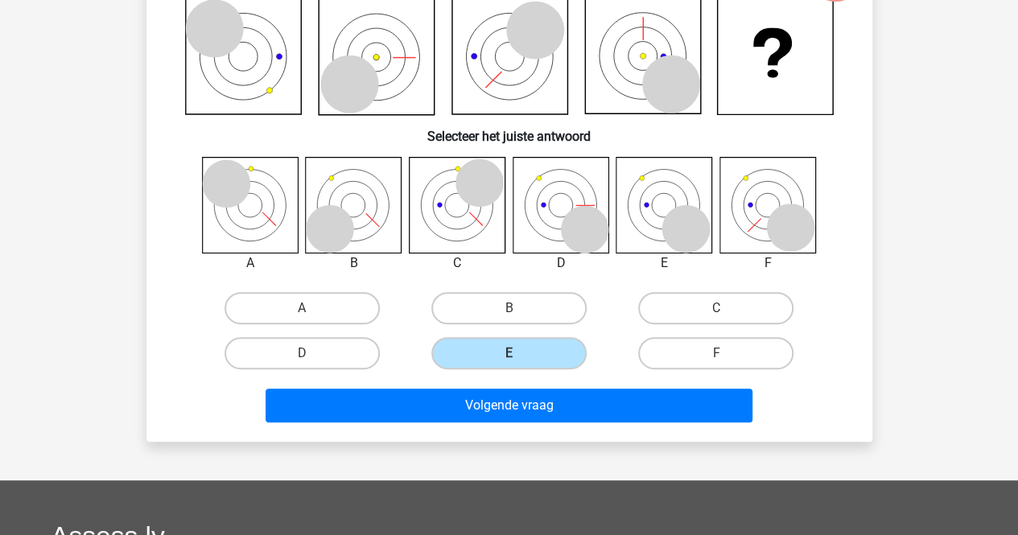
scroll to position [154, 0]
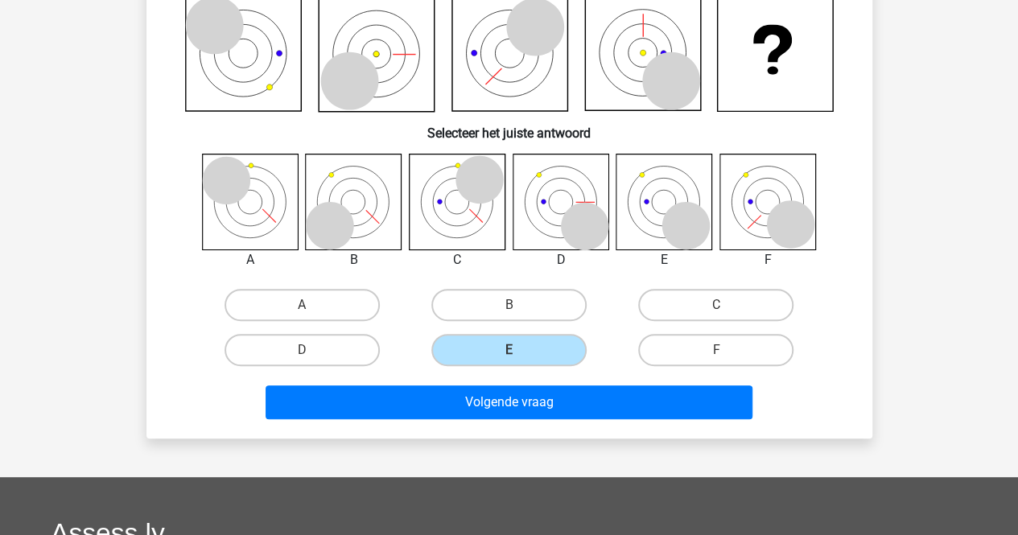
click at [634, 423] on div "Volgende vraag" at bounding box center [510, 406] width 622 height 40
click at [633, 422] on div "Volgende vraag" at bounding box center [510, 406] width 622 height 40
click at [631, 420] on div "Volgende vraag" at bounding box center [510, 406] width 622 height 40
click at [630, 419] on div "Volgende vraag" at bounding box center [510, 406] width 622 height 40
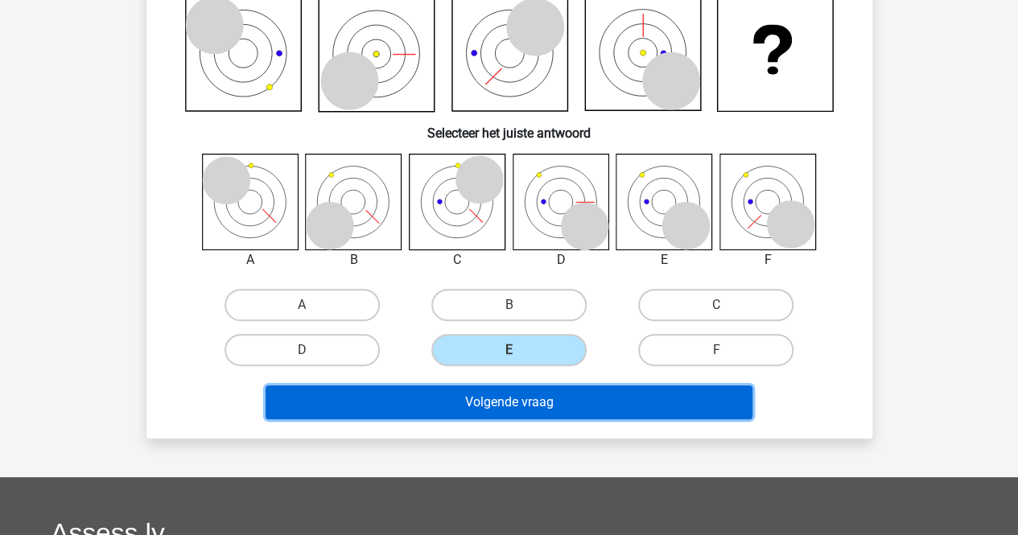
click at [630, 418] on button "Volgende vraag" at bounding box center [509, 403] width 487 height 34
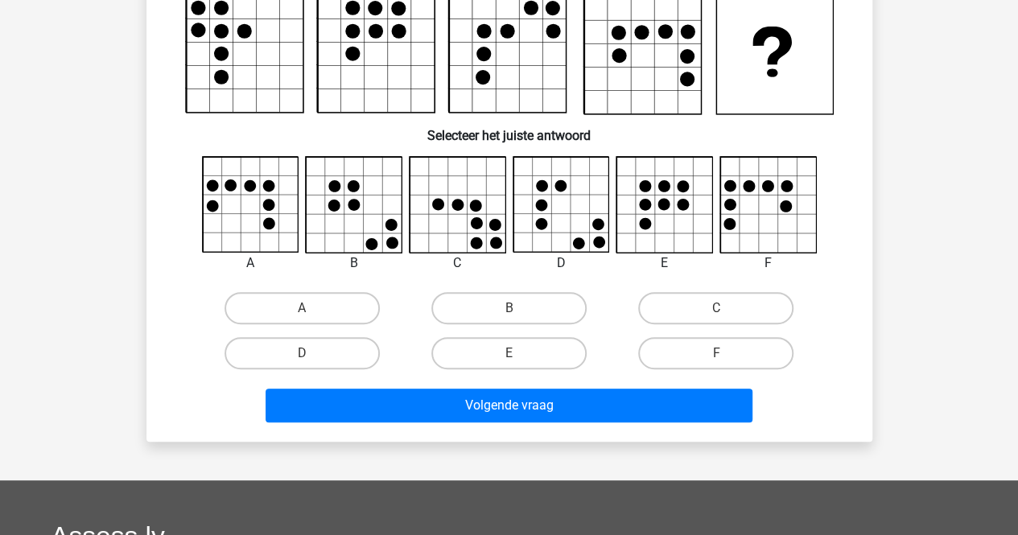
scroll to position [74, 0]
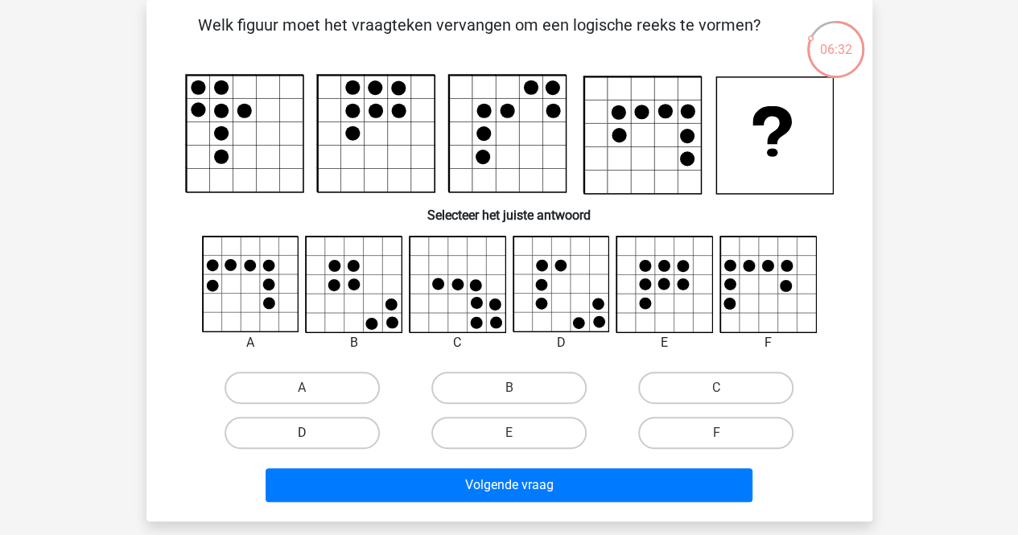
click at [339, 436] on label "D" at bounding box center [302, 433] width 155 height 32
click at [312, 436] on input "D" at bounding box center [307, 438] width 10 height 10
radio input "true"
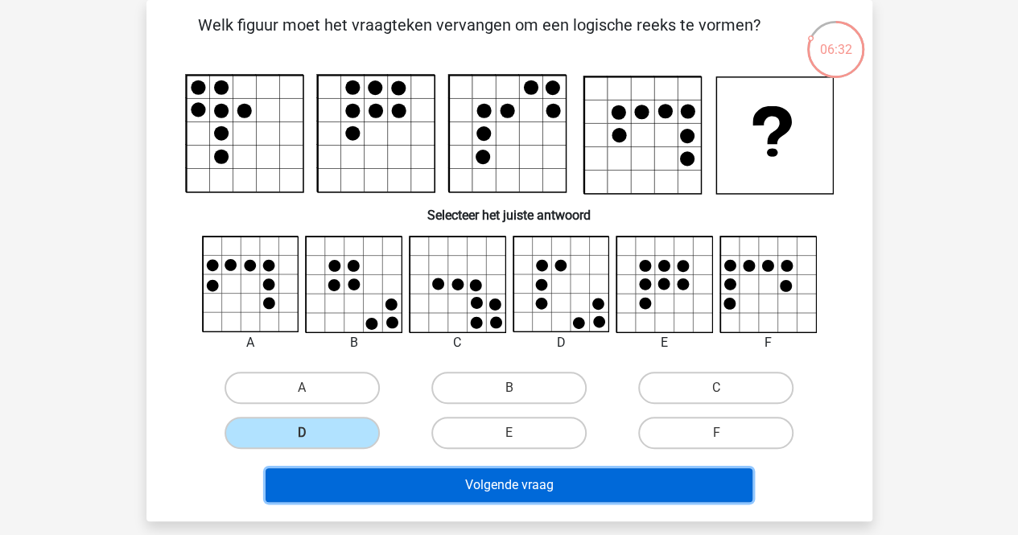
click at [406, 469] on button "Volgende vraag" at bounding box center [509, 486] width 487 height 34
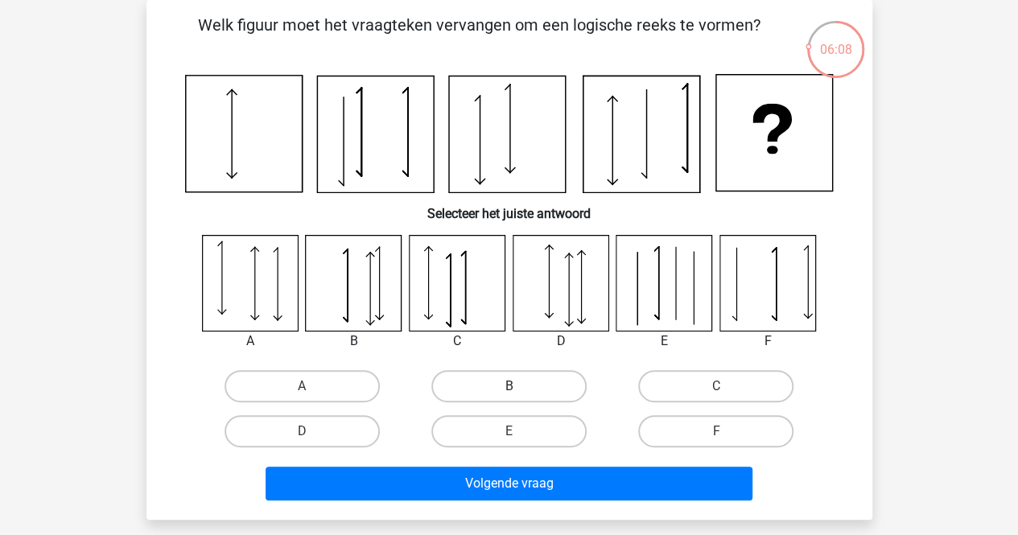
click at [544, 382] on label "B" at bounding box center [509, 386] width 155 height 32
click at [519, 386] on input "B" at bounding box center [514, 391] width 10 height 10
radio input "true"
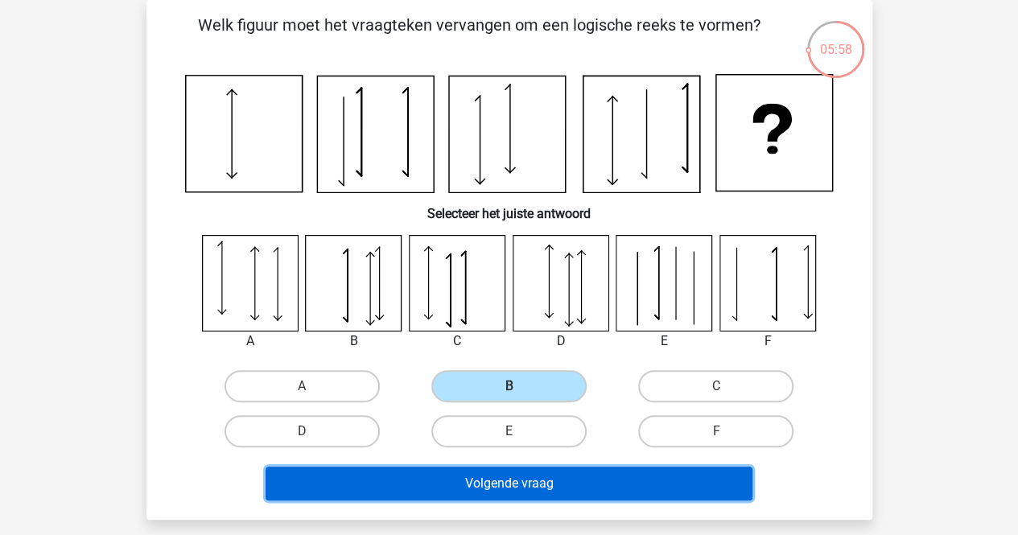
click at [412, 479] on button "Volgende vraag" at bounding box center [509, 484] width 487 height 34
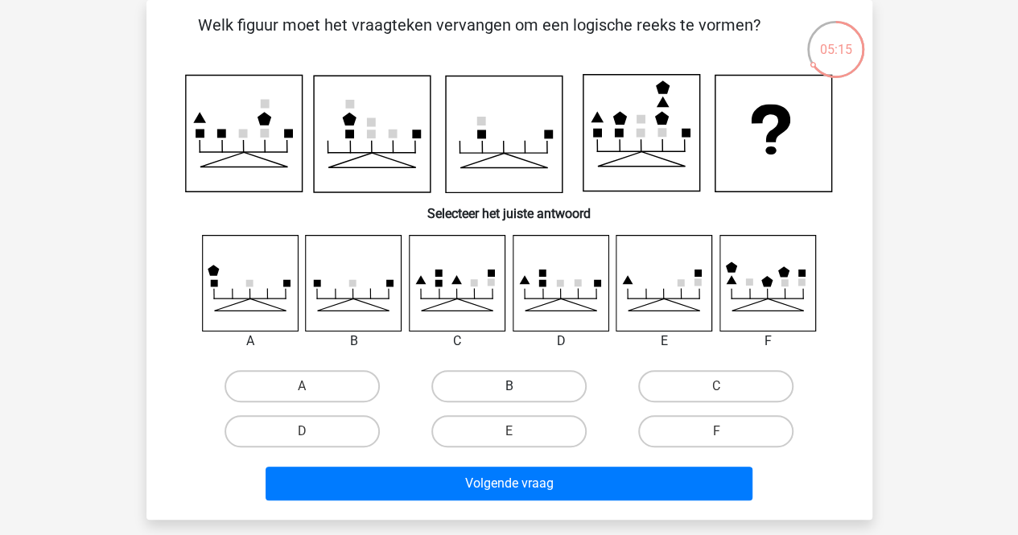
click at [495, 386] on label "B" at bounding box center [509, 386] width 155 height 32
click at [509, 386] on input "B" at bounding box center [514, 391] width 10 height 10
radio input "true"
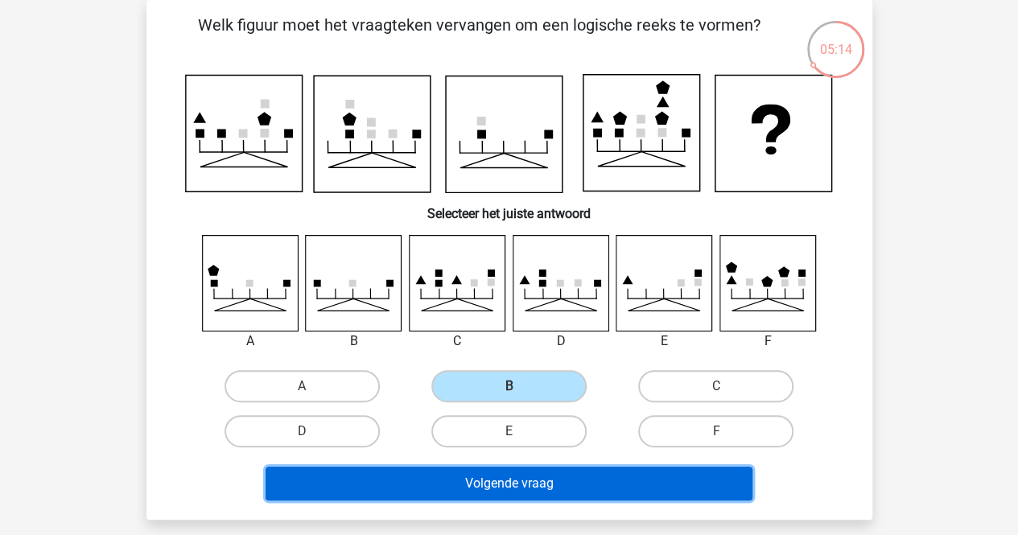
click at [457, 490] on button "Volgende vraag" at bounding box center [509, 484] width 487 height 34
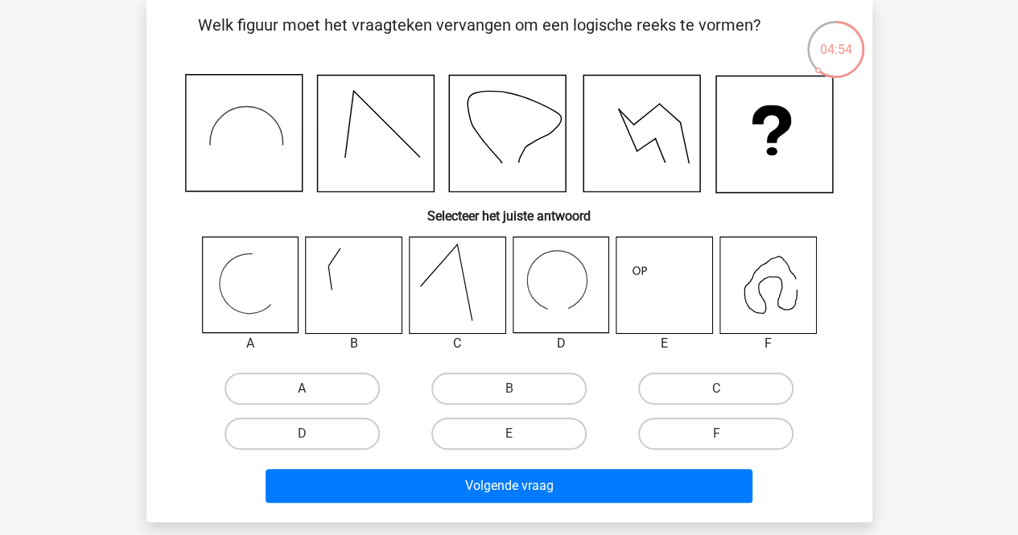
click at [323, 387] on label "A" at bounding box center [302, 389] width 155 height 32
click at [312, 389] on input "A" at bounding box center [307, 394] width 10 height 10
radio input "true"
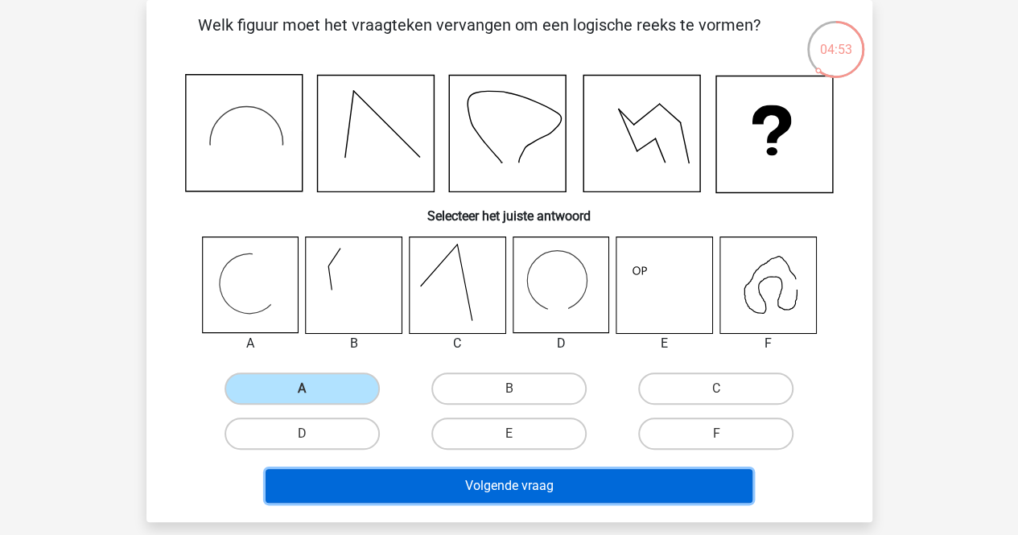
click at [341, 476] on button "Volgende vraag" at bounding box center [509, 486] width 487 height 34
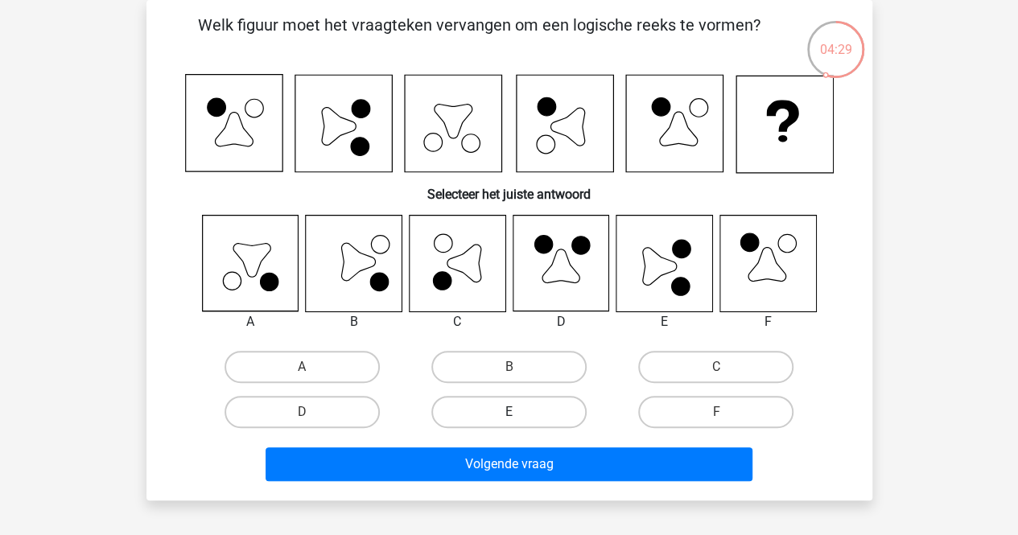
click at [509, 403] on label "E" at bounding box center [509, 412] width 155 height 32
click at [509, 412] on input "E" at bounding box center [514, 417] width 10 height 10
radio input "true"
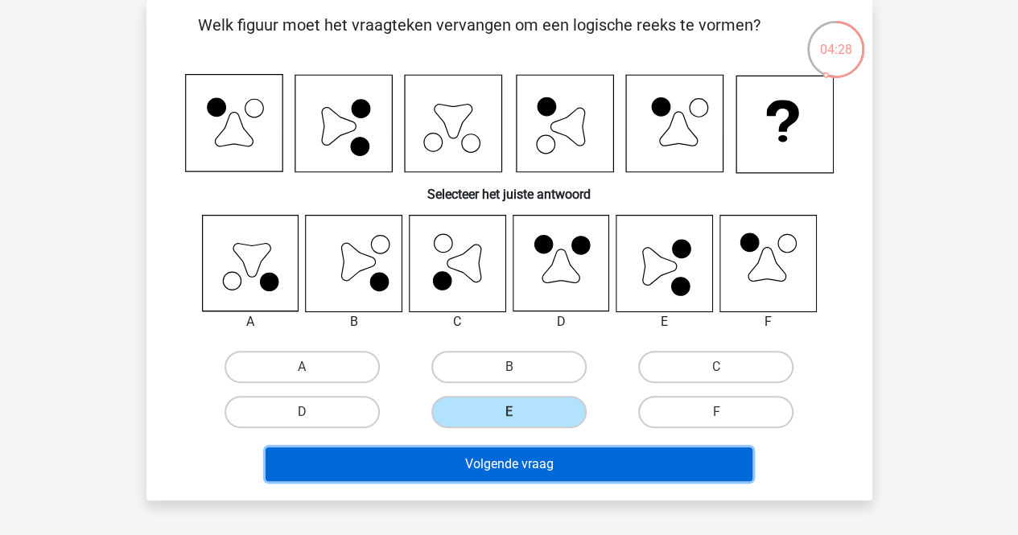
click at [498, 449] on button "Volgende vraag" at bounding box center [509, 465] width 487 height 34
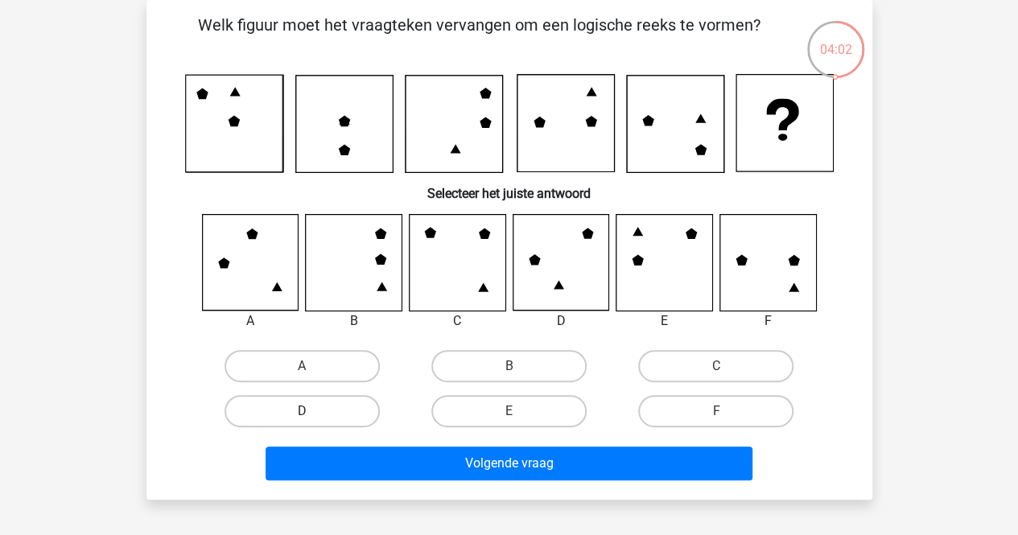
click at [248, 407] on label "D" at bounding box center [302, 411] width 155 height 32
click at [302, 411] on input "D" at bounding box center [307, 416] width 10 height 10
radio input "true"
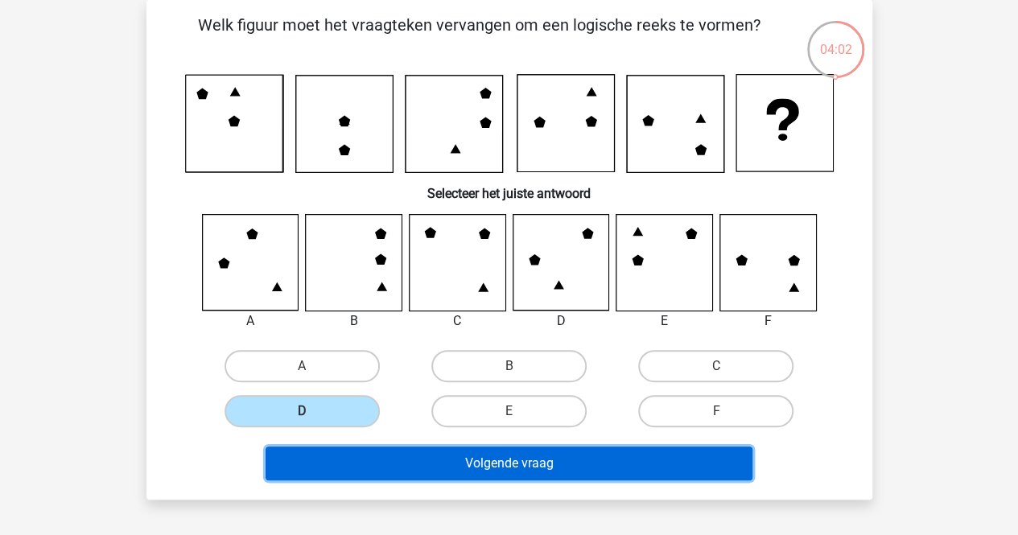
click at [291, 471] on button "Volgende vraag" at bounding box center [509, 464] width 487 height 34
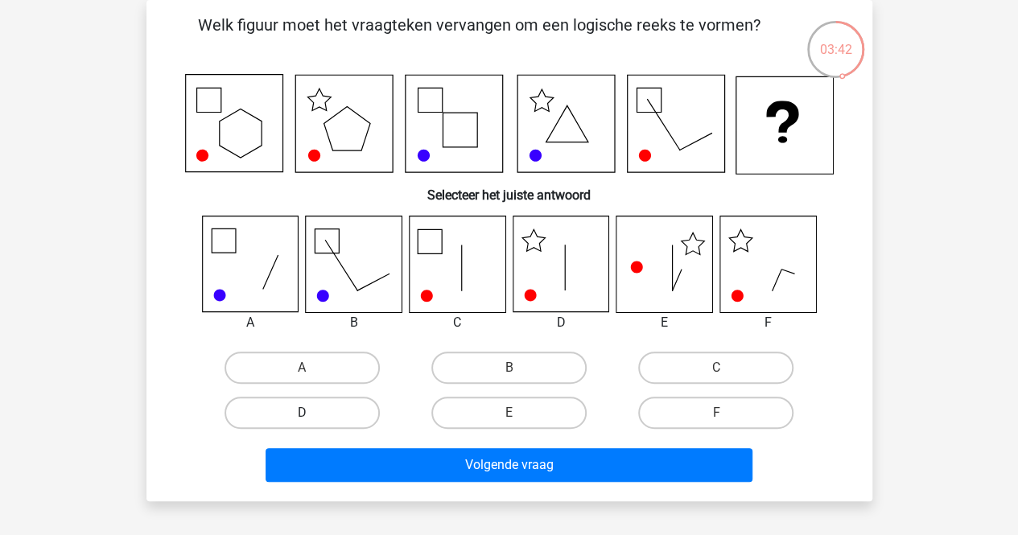
click at [313, 415] on label "D" at bounding box center [302, 413] width 155 height 32
click at [312, 415] on input "D" at bounding box center [307, 418] width 10 height 10
radio input "true"
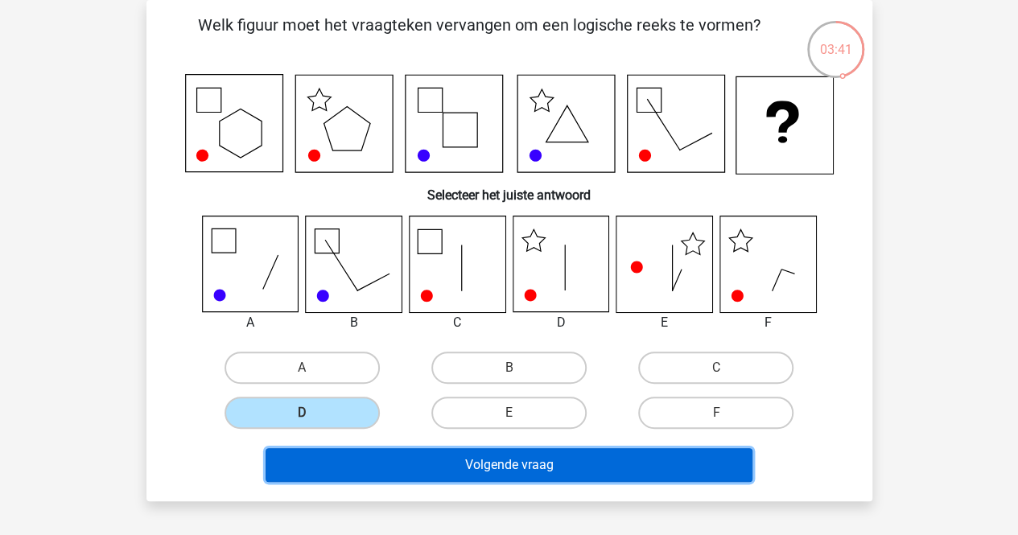
click at [333, 453] on button "Volgende vraag" at bounding box center [509, 465] width 487 height 34
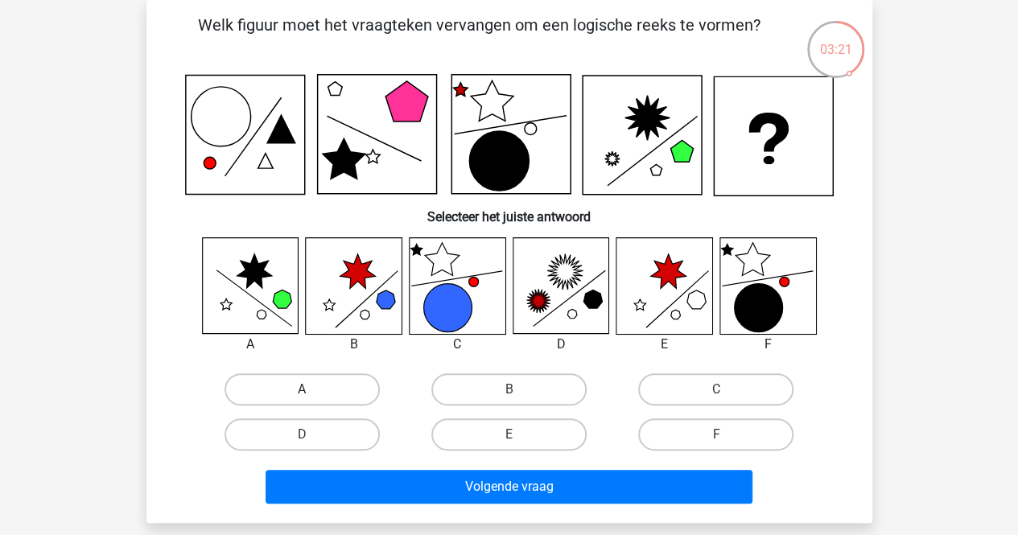
click at [337, 379] on label "A" at bounding box center [302, 390] width 155 height 32
click at [312, 390] on input "A" at bounding box center [307, 395] width 10 height 10
radio input "true"
click at [514, 394] on input "B" at bounding box center [514, 395] width 10 height 10
radio input "true"
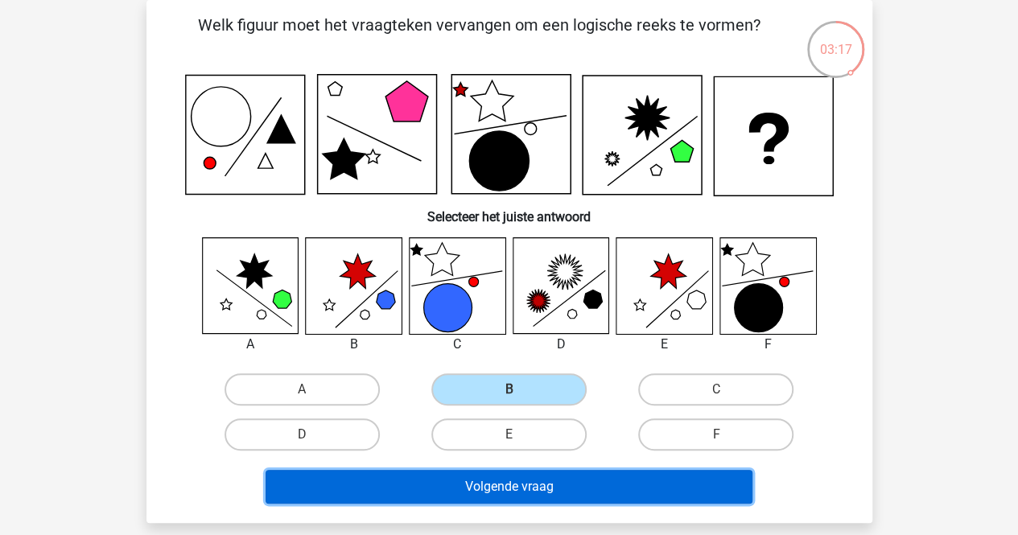
click at [477, 473] on button "Volgende vraag" at bounding box center [509, 487] width 487 height 34
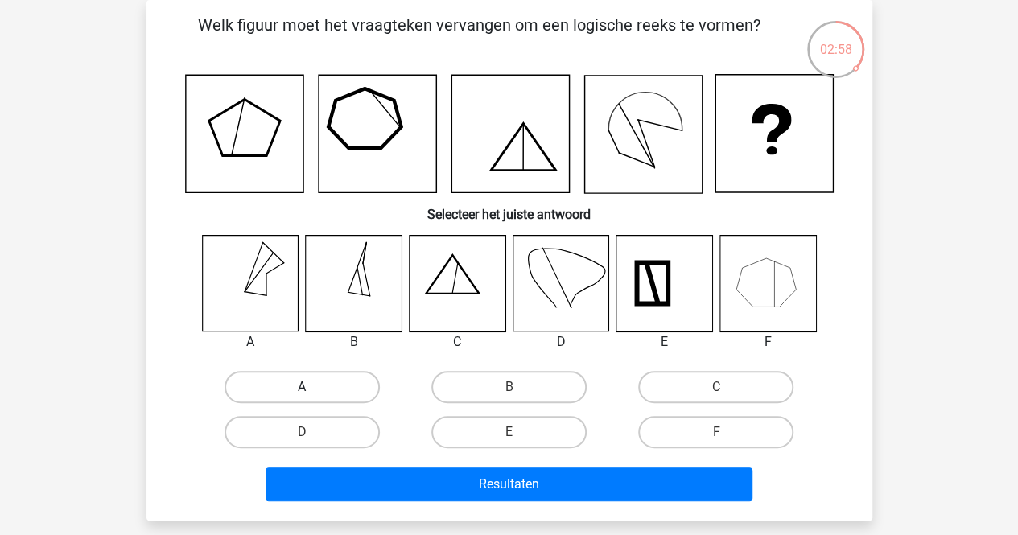
click at [361, 394] on label "A" at bounding box center [302, 387] width 155 height 32
click at [312, 394] on input "A" at bounding box center [307, 392] width 10 height 10
radio input "true"
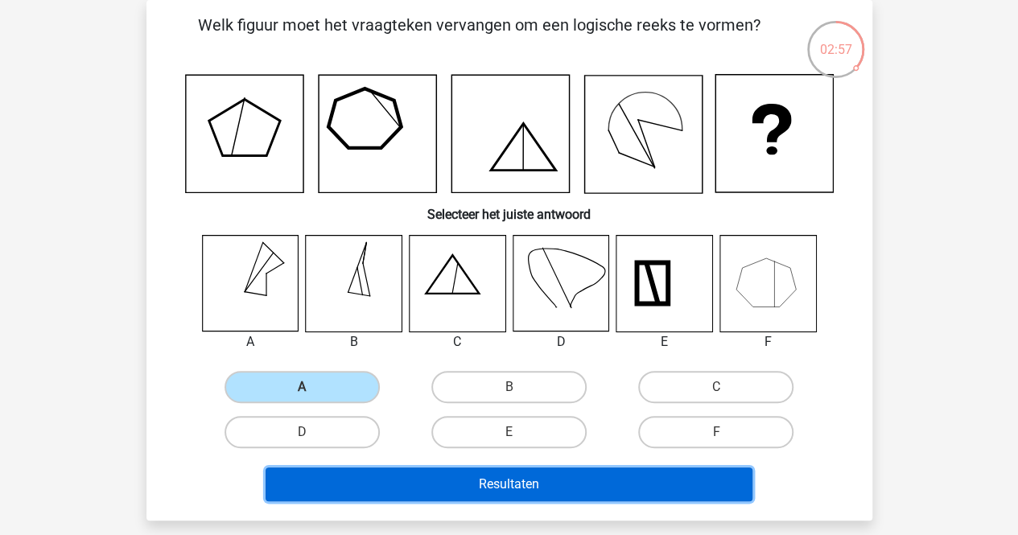
click at [385, 474] on button "Resultaten" at bounding box center [509, 485] width 487 height 34
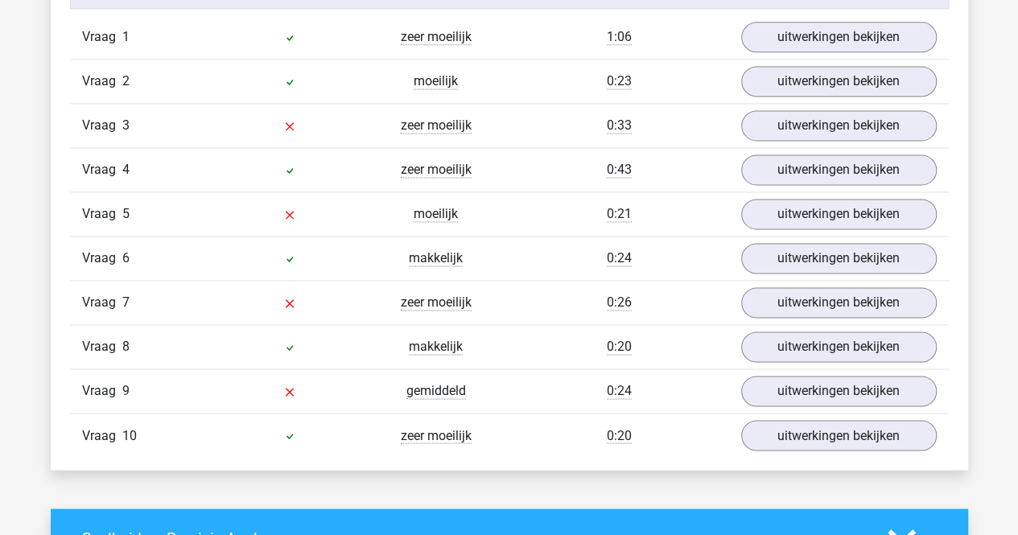
scroll to position [1093, 0]
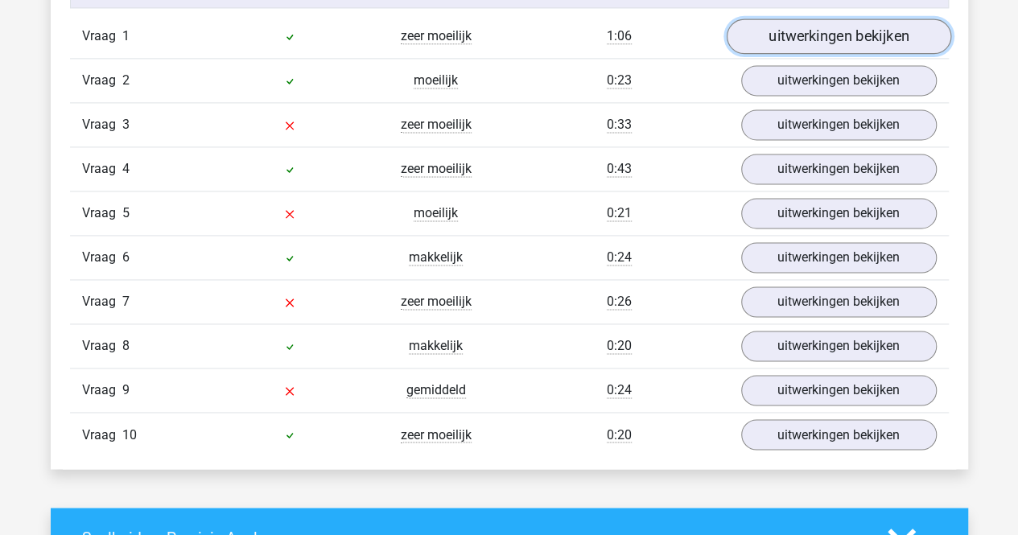
click at [804, 23] on link "uitwerkingen bekijken" at bounding box center [838, 36] width 225 height 35
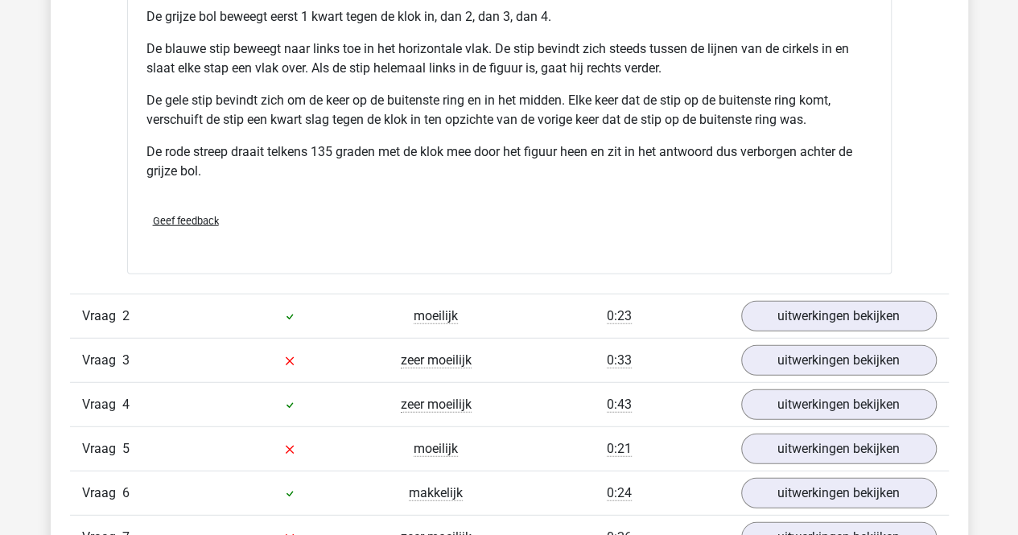
scroll to position [1961, 0]
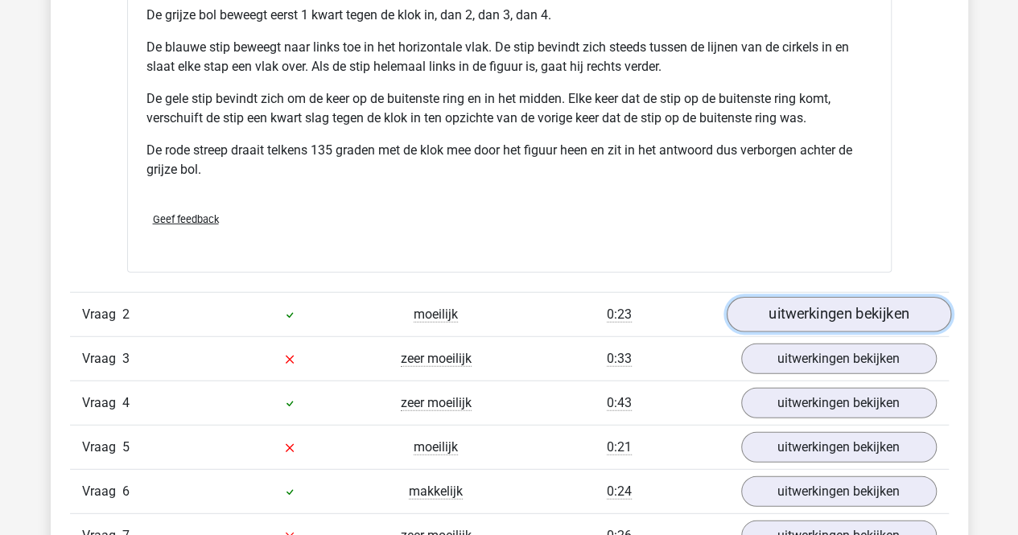
click at [764, 312] on link "uitwerkingen bekijken" at bounding box center [838, 315] width 225 height 35
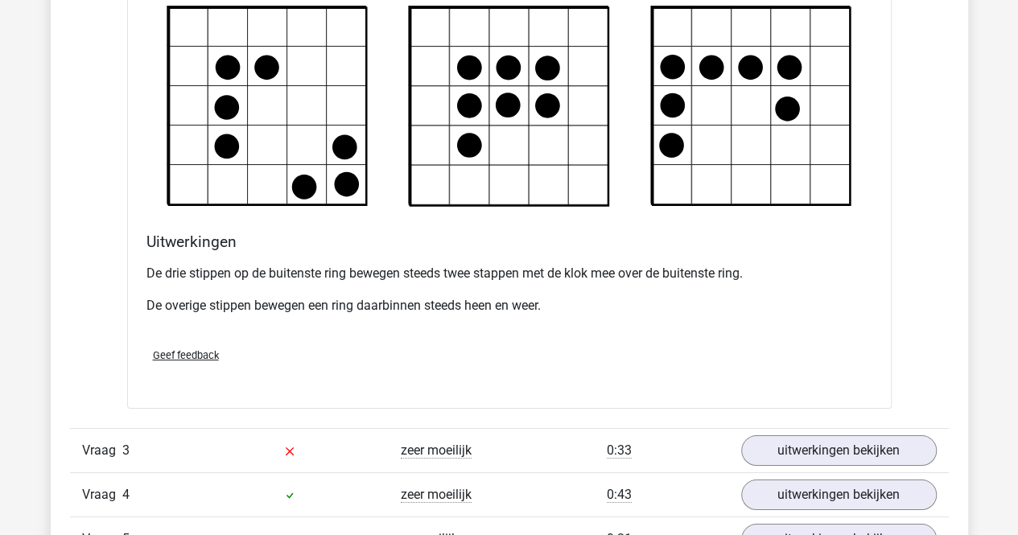
scroll to position [2934, 0]
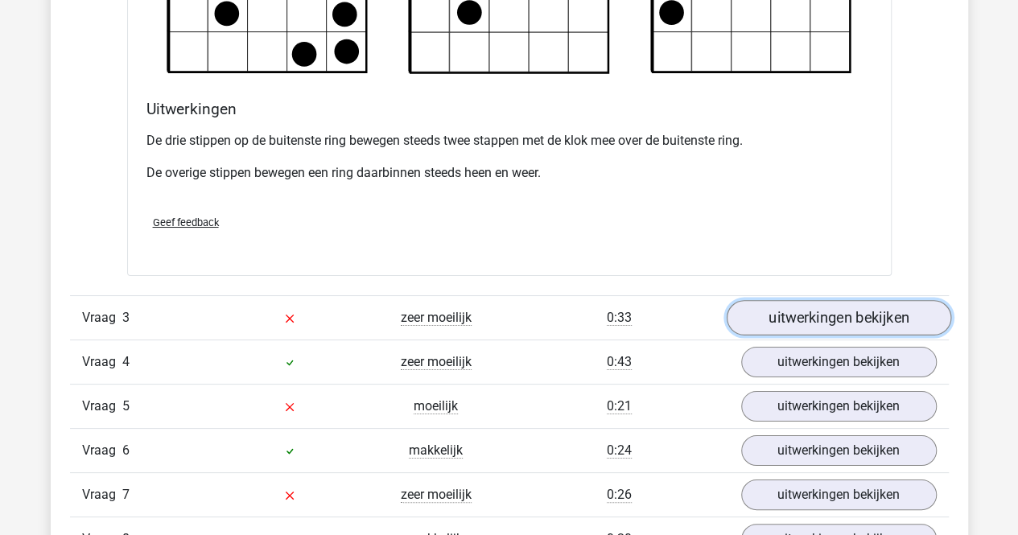
click at [763, 308] on link "uitwerkingen bekijken" at bounding box center [838, 317] width 225 height 35
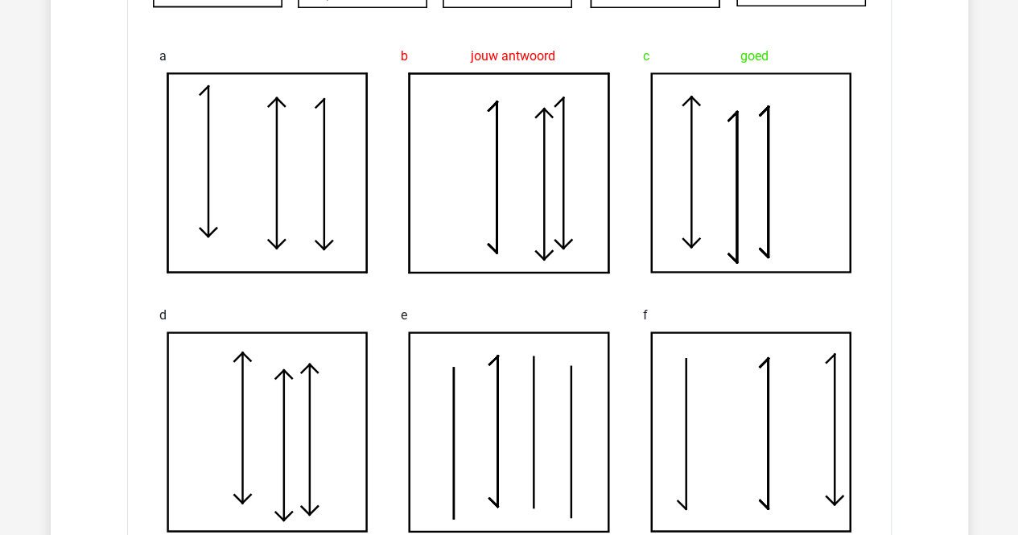
scroll to position [3452, 0]
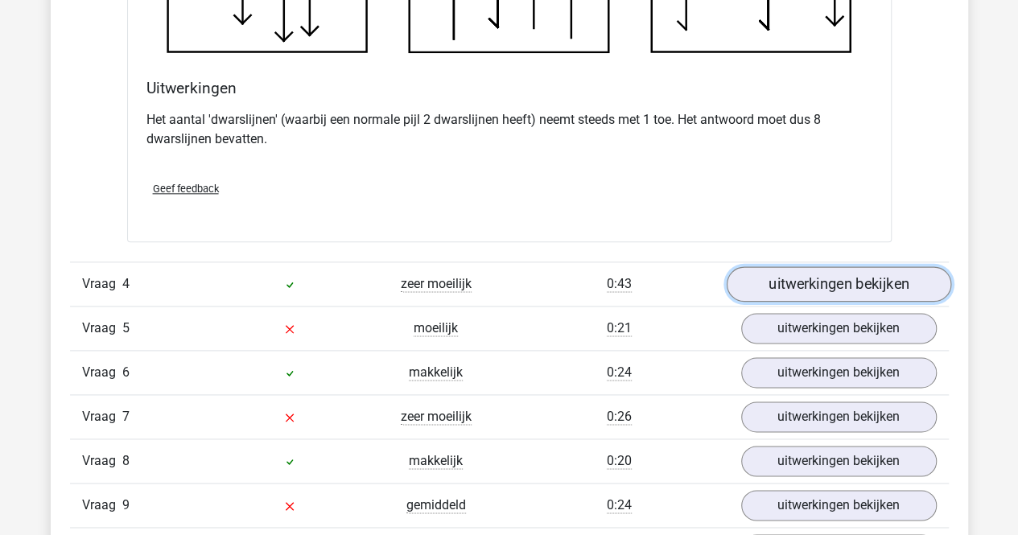
click at [775, 281] on link "uitwerkingen bekijken" at bounding box center [838, 284] width 225 height 35
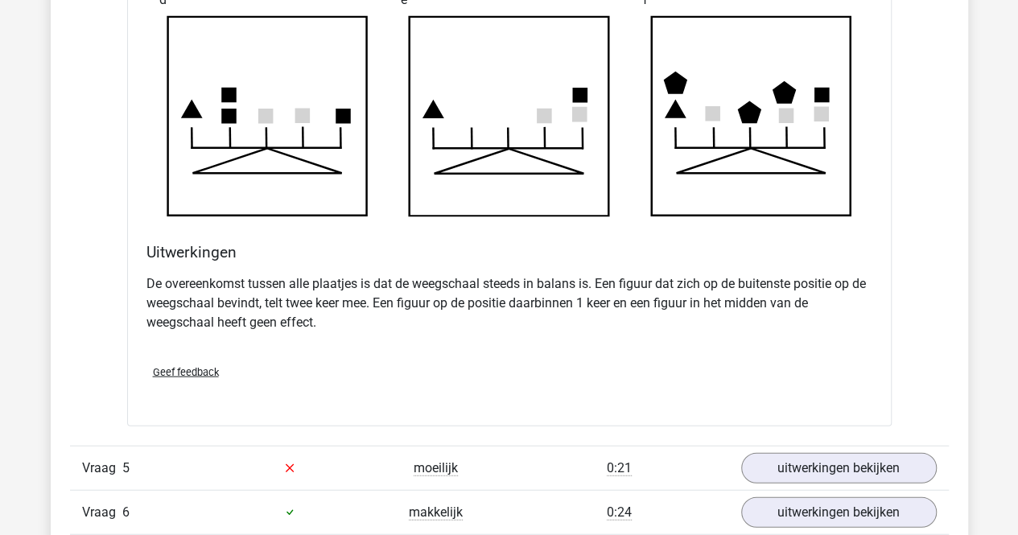
scroll to position [4804, 0]
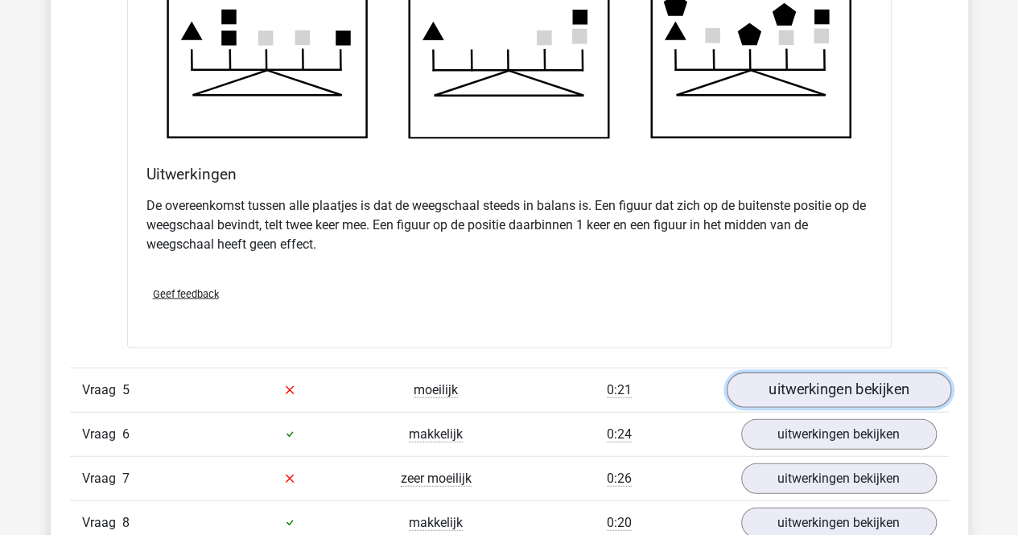
click at [775, 373] on link "uitwerkingen bekijken" at bounding box center [838, 390] width 225 height 35
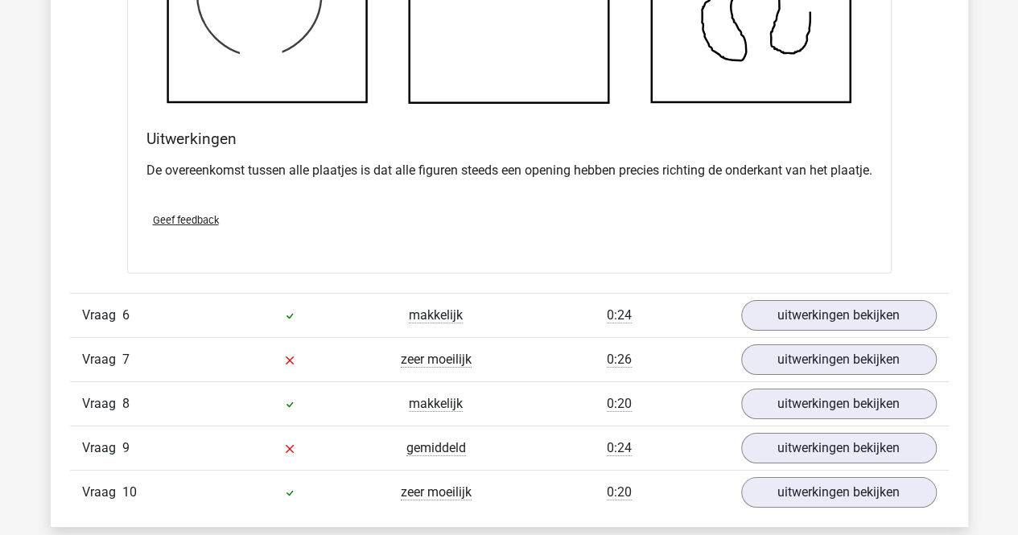
scroll to position [5828, 0]
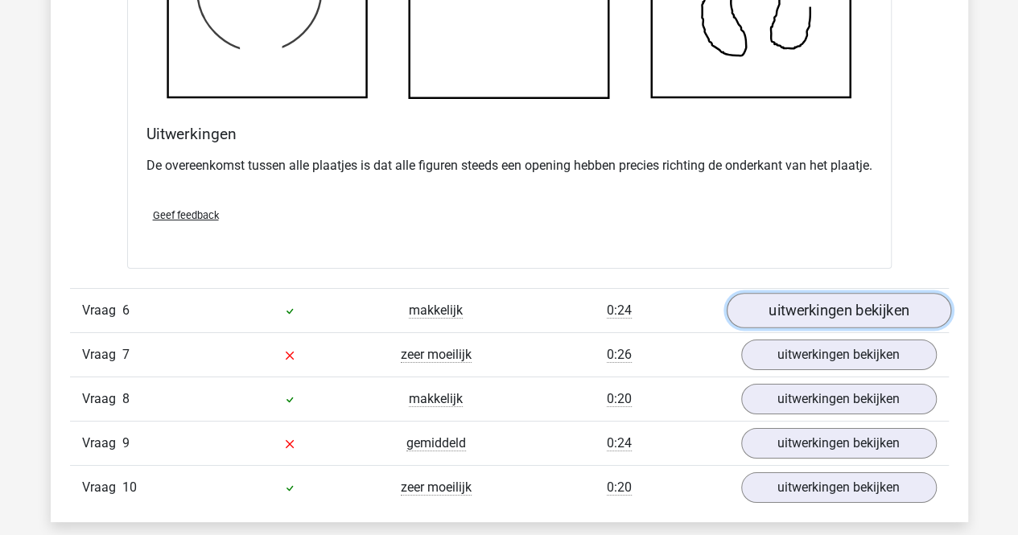
click at [787, 328] on link "uitwerkingen bekijken" at bounding box center [838, 310] width 225 height 35
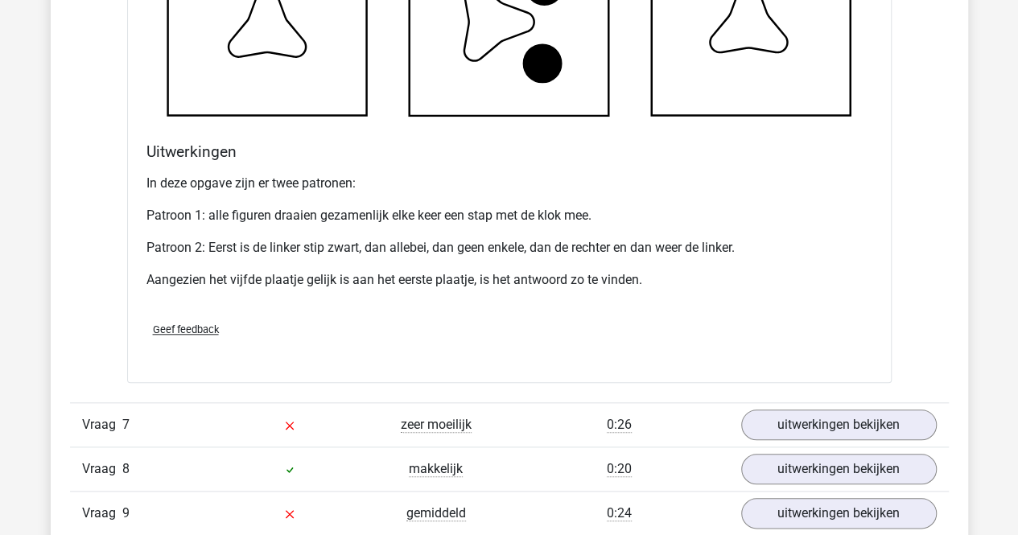
scroll to position [6769, 0]
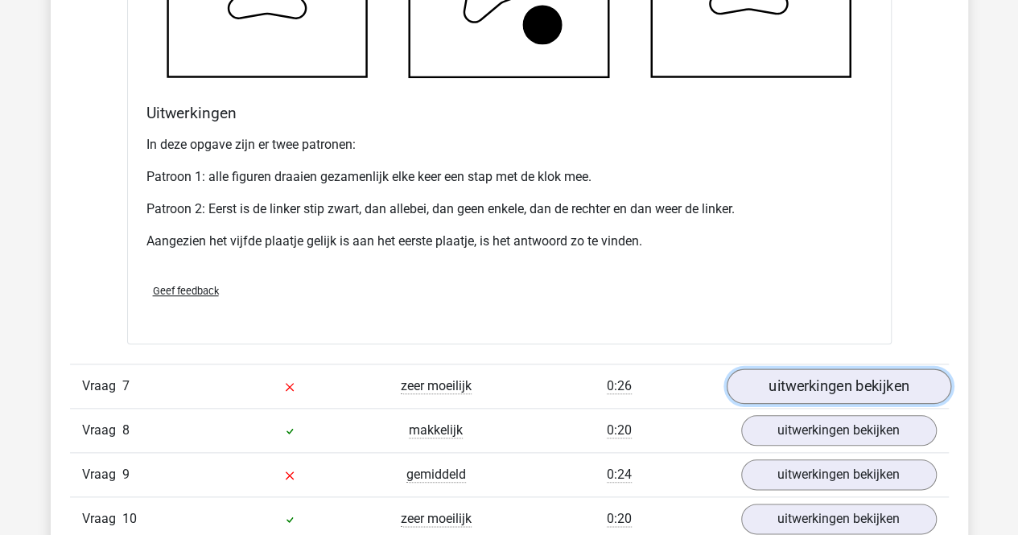
click at [773, 386] on link "uitwerkingen bekijken" at bounding box center [838, 386] width 225 height 35
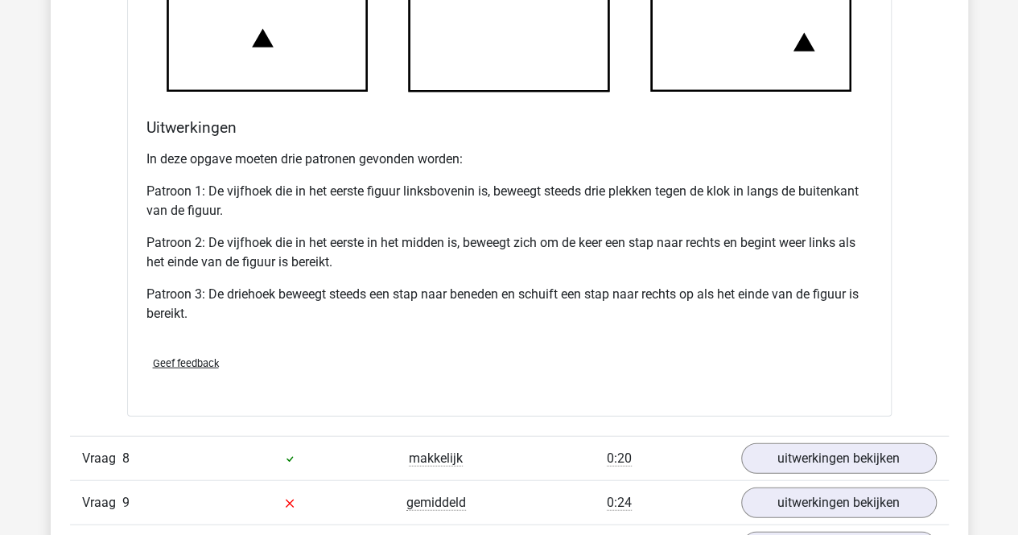
scroll to position [7773, 0]
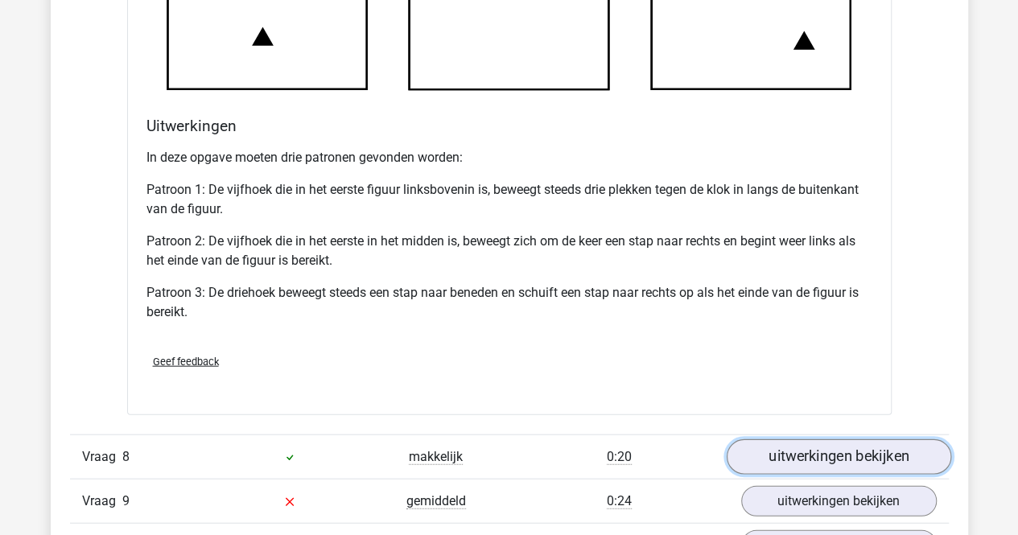
click at [777, 462] on link "uitwerkingen bekijken" at bounding box center [838, 457] width 225 height 35
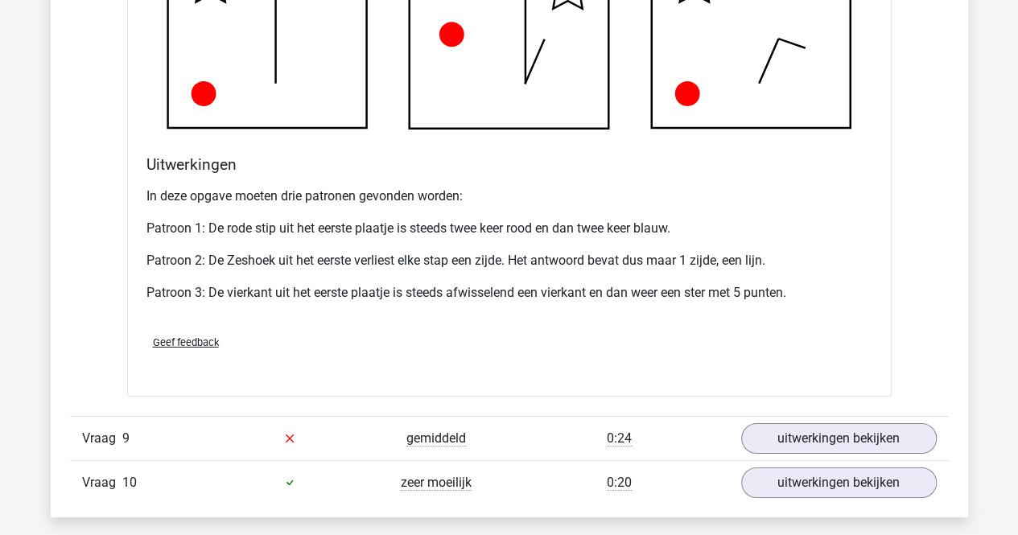
scroll to position [8892, 0]
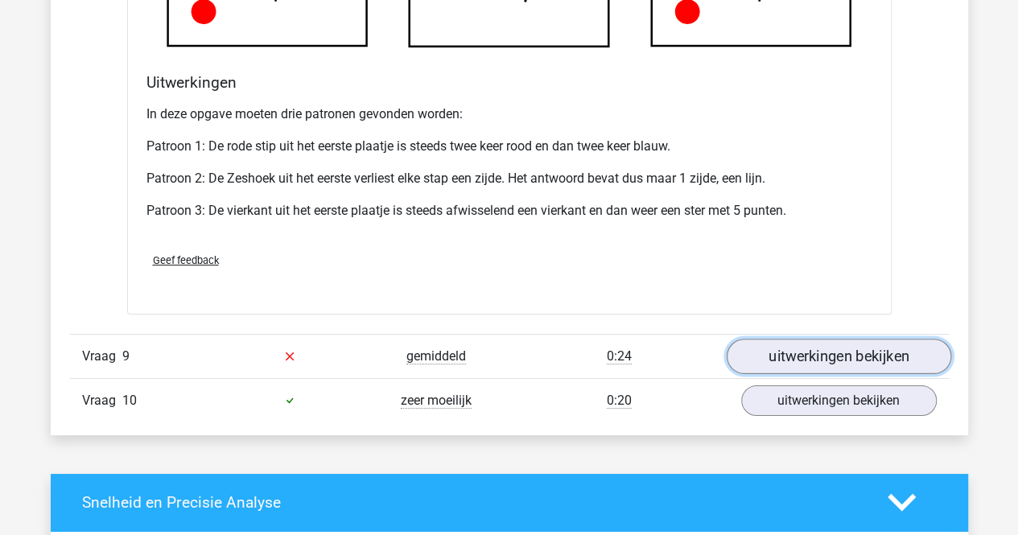
click at [842, 364] on link "uitwerkingen bekijken" at bounding box center [838, 356] width 225 height 35
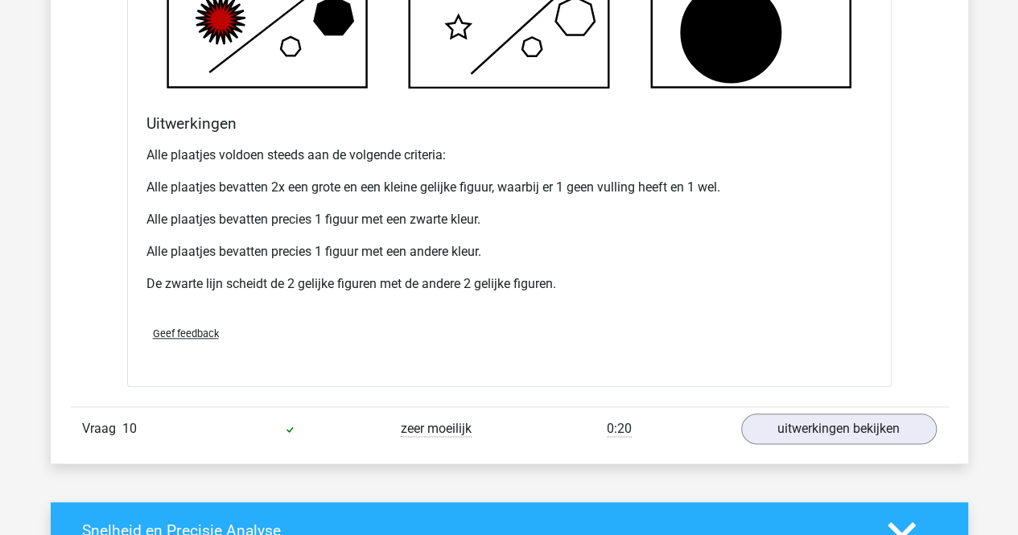
scroll to position [9894, 0]
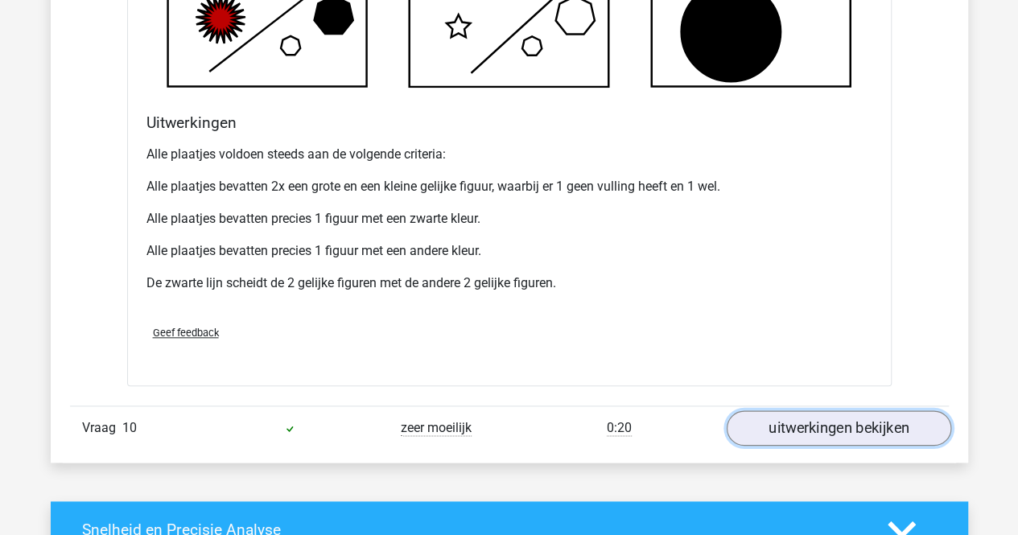
click at [820, 436] on link "uitwerkingen bekijken" at bounding box center [838, 428] width 225 height 35
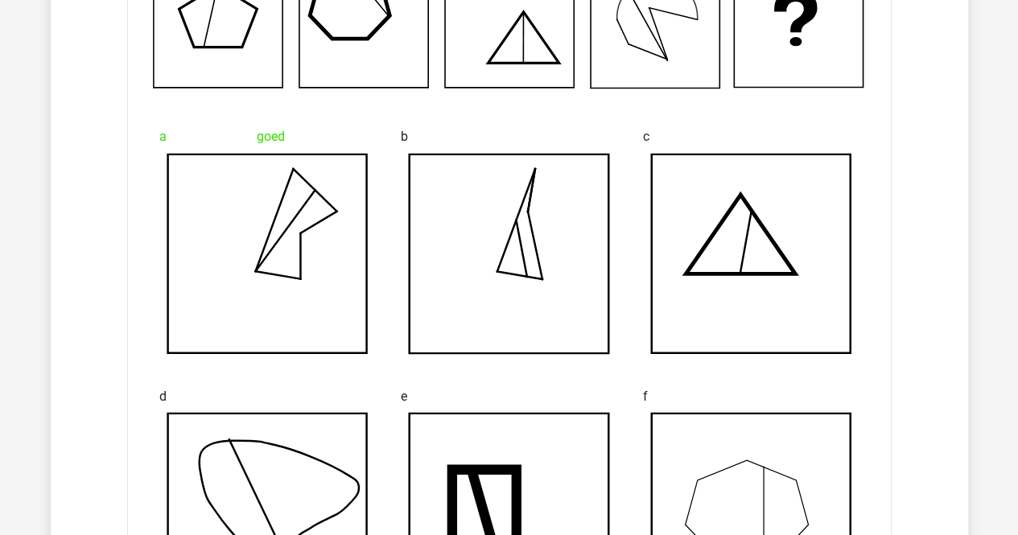
scroll to position [10438, 0]
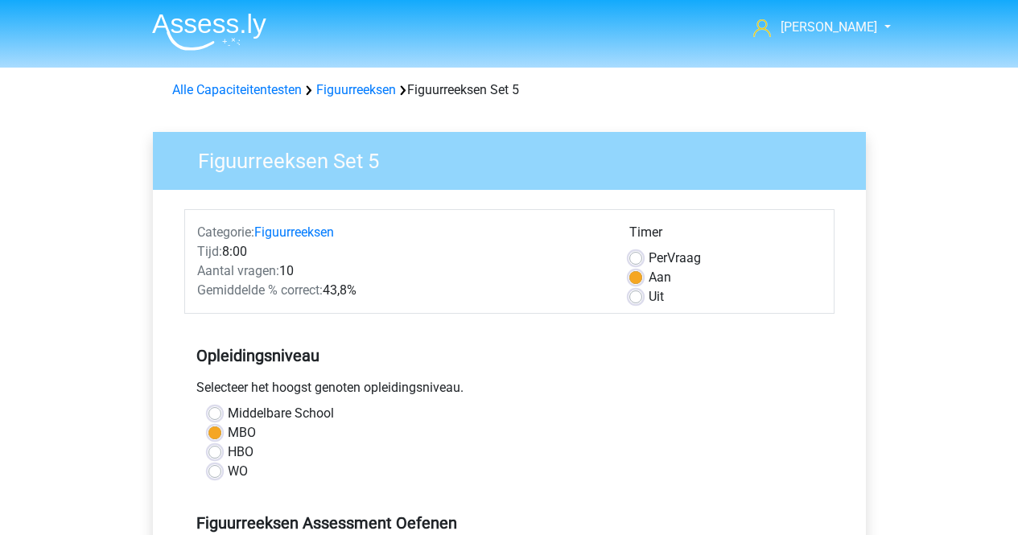
scroll to position [430, 0]
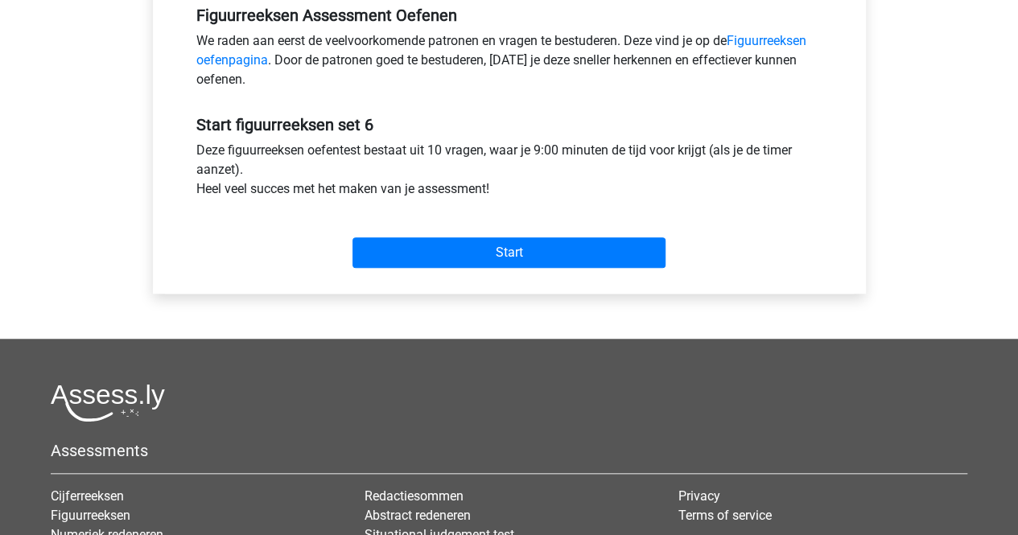
scroll to position [509, 0]
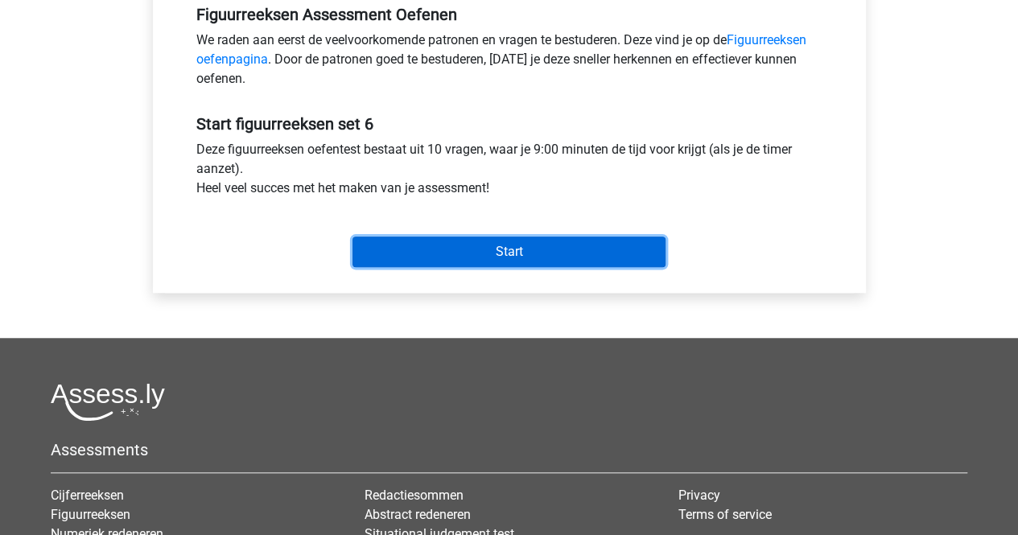
click at [419, 263] on input "Start" at bounding box center [509, 252] width 313 height 31
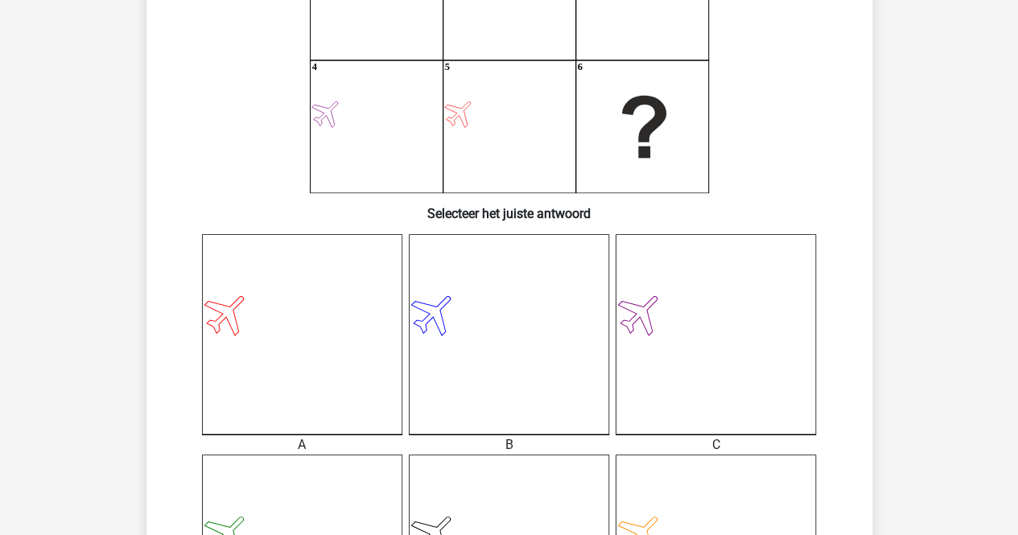
scroll to position [167, 0]
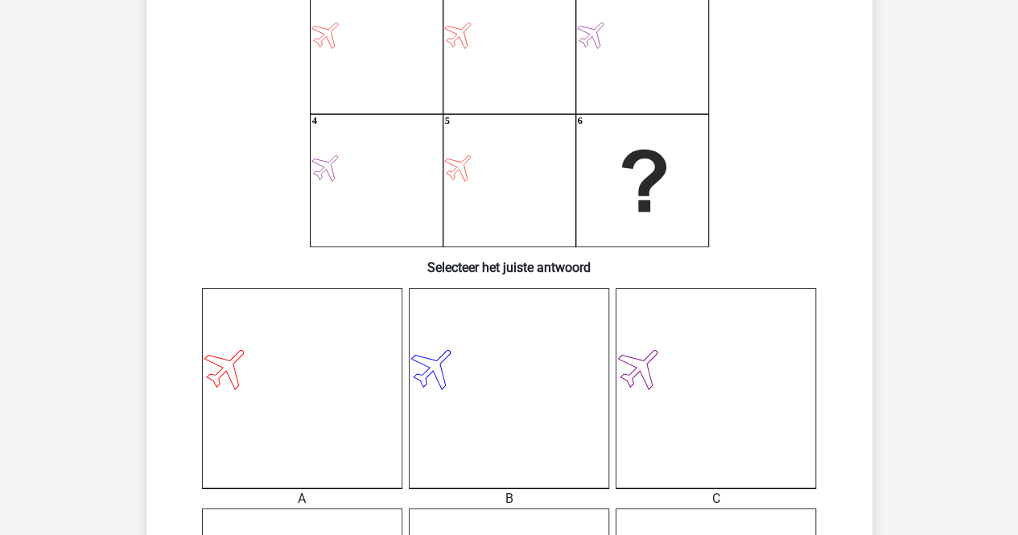
click at [291, 342] on icon at bounding box center [302, 388] width 200 height 200
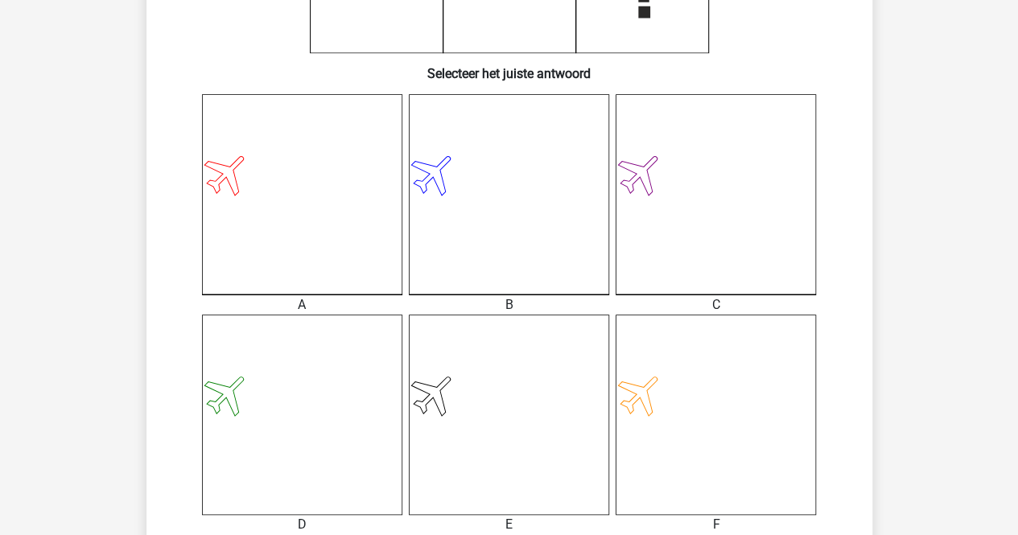
scroll to position [361, 0]
click at [316, 276] on icon at bounding box center [302, 193] width 200 height 200
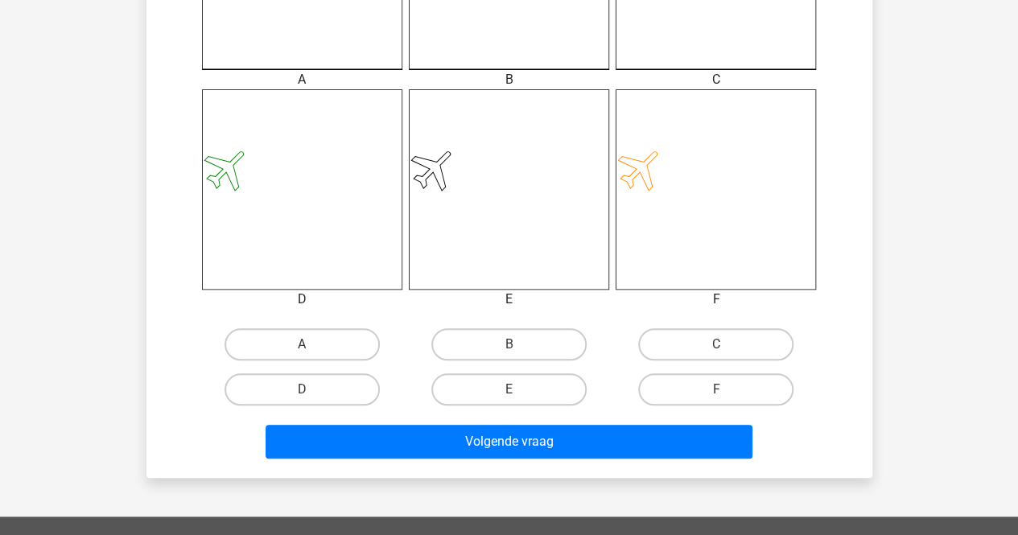
scroll to position [588, 0]
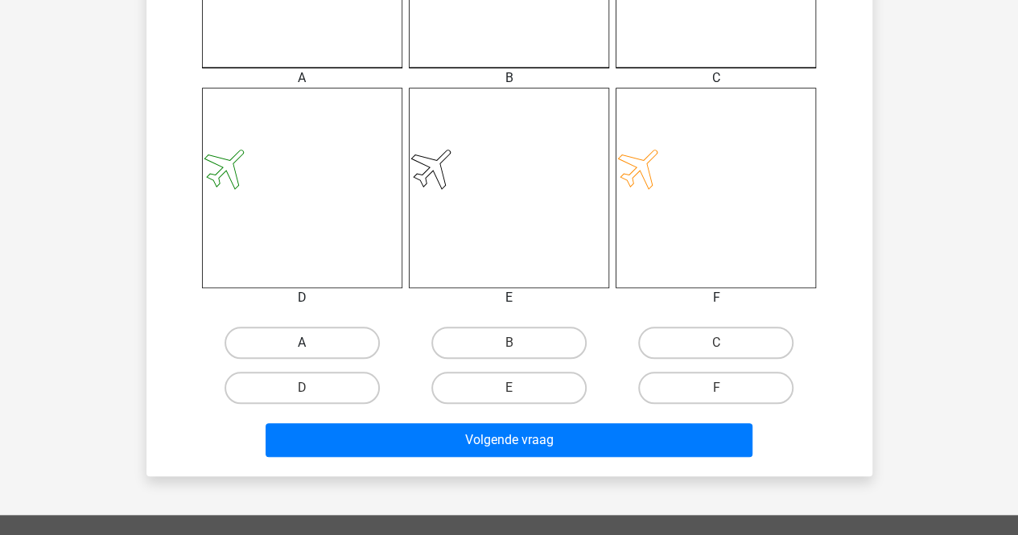
click at [304, 333] on label "A" at bounding box center [302, 343] width 155 height 32
click at [304, 343] on input "A" at bounding box center [307, 348] width 10 height 10
radio input "true"
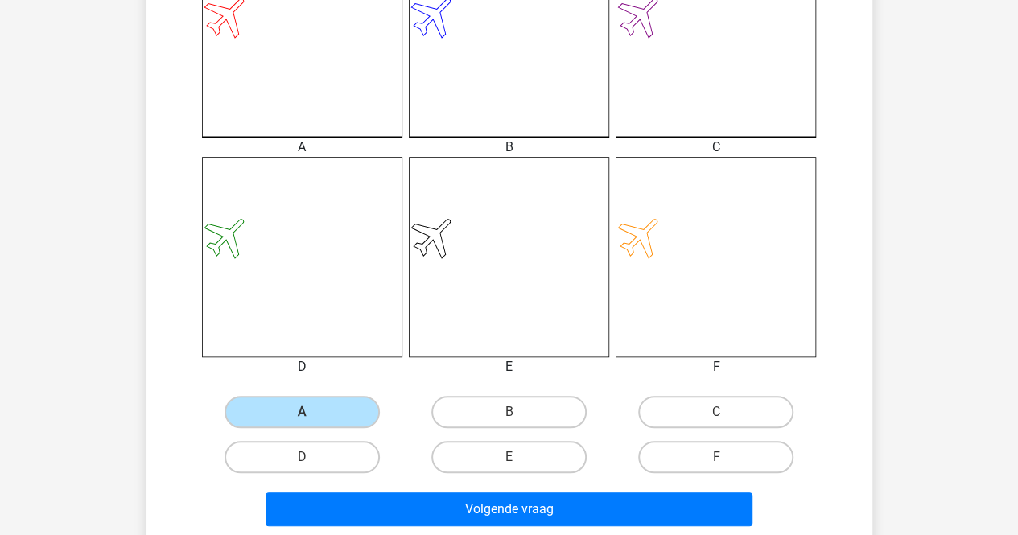
scroll to position [523, 0]
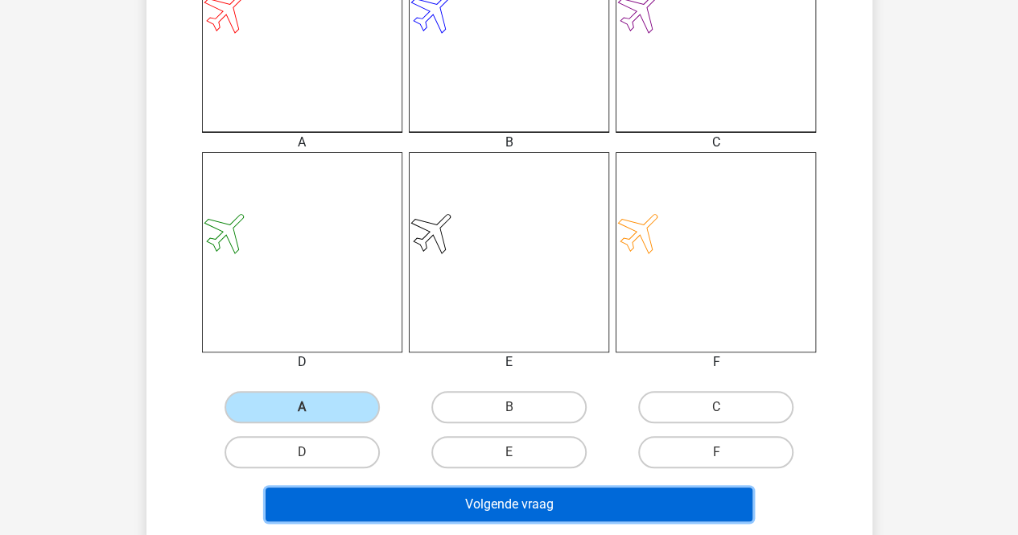
click at [375, 506] on button "Volgende vraag" at bounding box center [509, 505] width 487 height 34
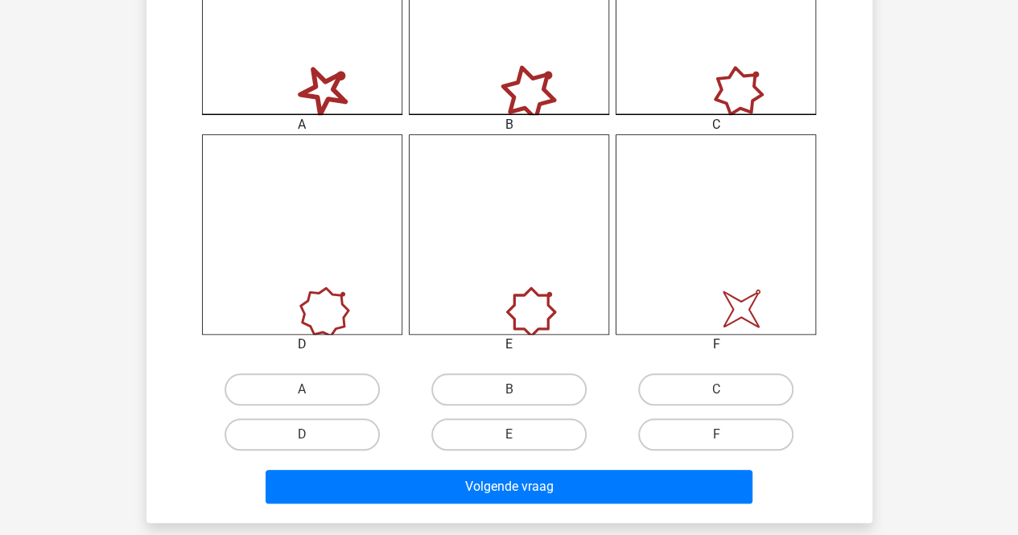
scroll to position [540, 0]
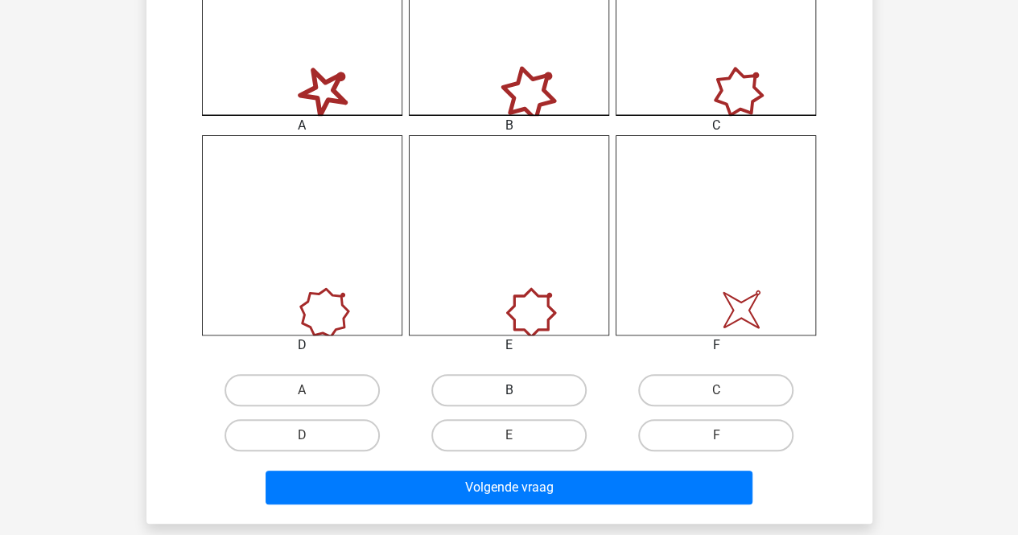
click at [477, 385] on label "B" at bounding box center [509, 390] width 155 height 32
click at [509, 390] on input "B" at bounding box center [514, 395] width 10 height 10
radio input "true"
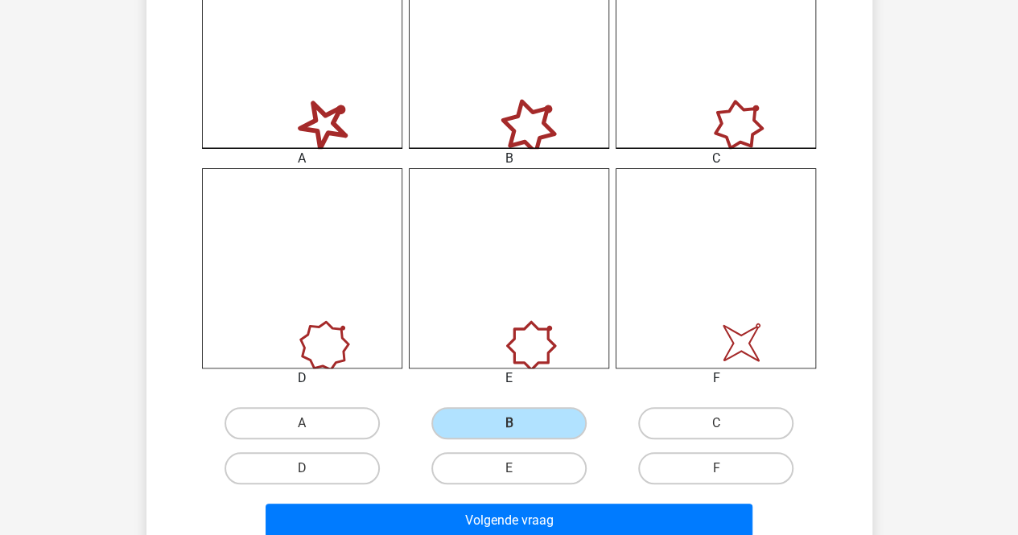
scroll to position [510, 0]
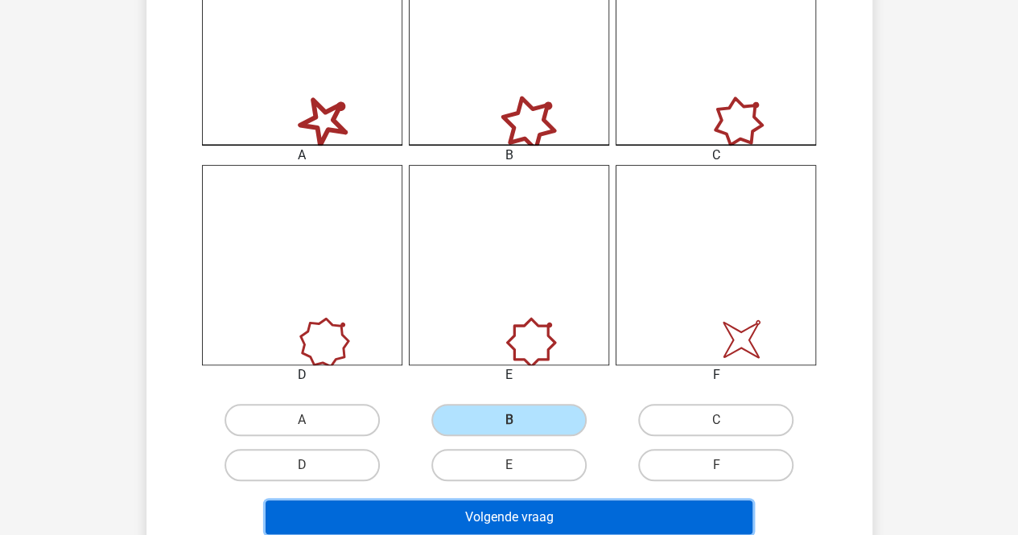
click at [546, 503] on button "Volgende vraag" at bounding box center [509, 518] width 487 height 34
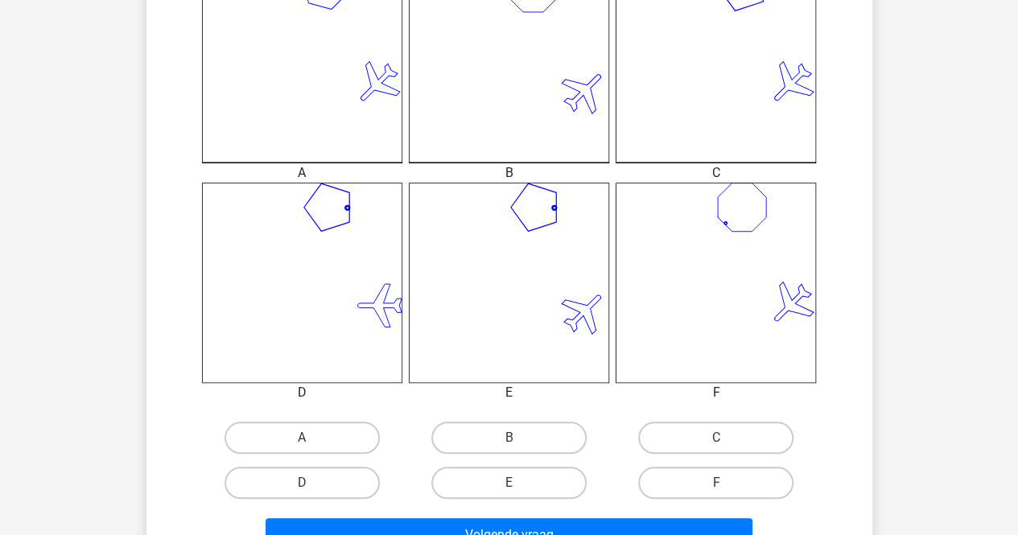
scroll to position [494, 0]
click at [703, 435] on label "C" at bounding box center [715, 437] width 155 height 32
click at [717, 437] on input "C" at bounding box center [722, 442] width 10 height 10
radio input "true"
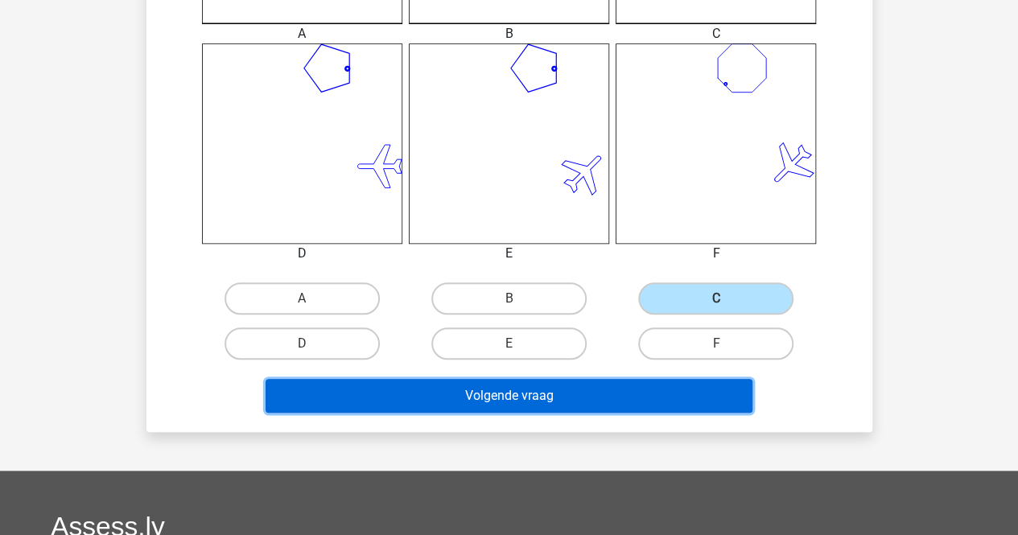
click at [689, 400] on button "Volgende vraag" at bounding box center [509, 396] width 487 height 34
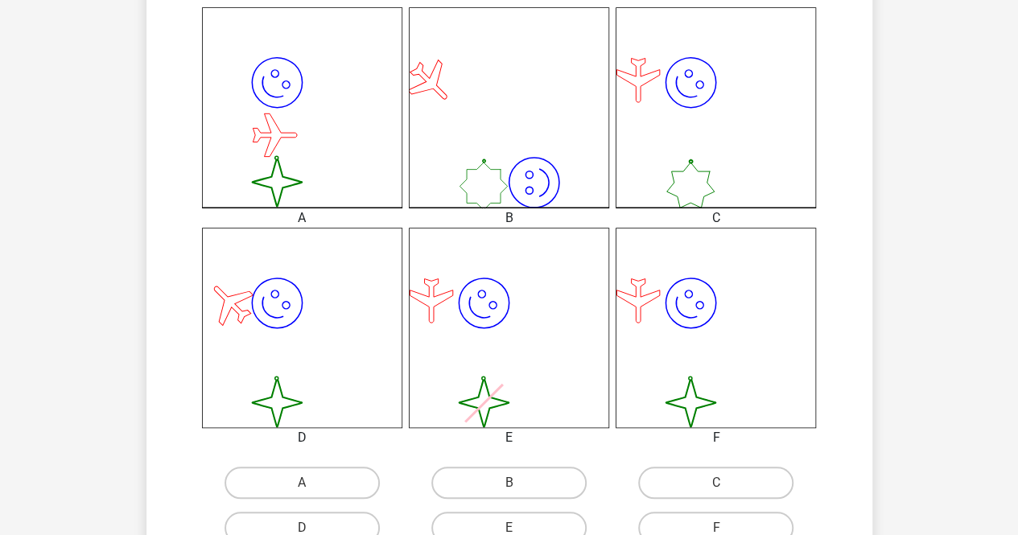
scroll to position [448, 0]
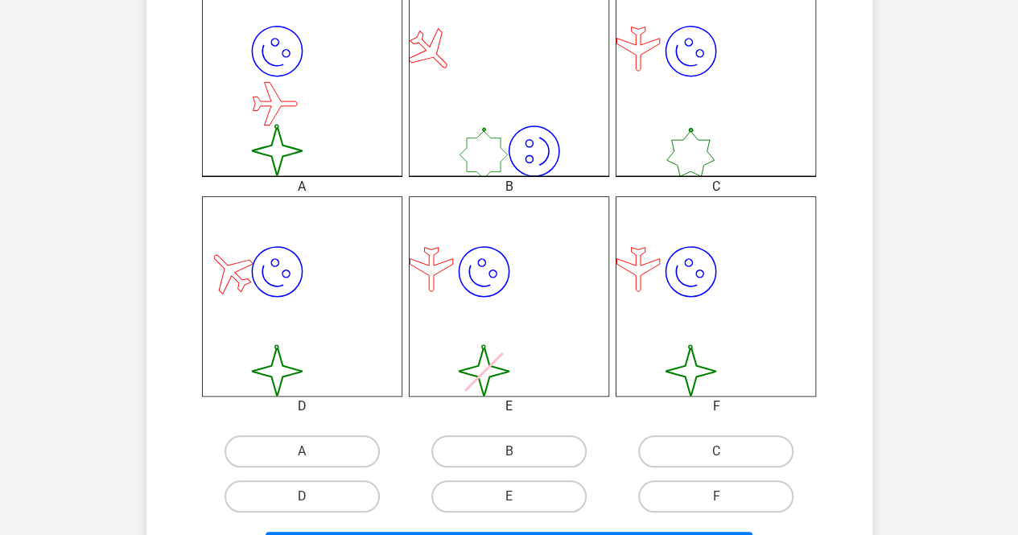
click at [697, 378] on icon "image/svg+xml image/svg+xml" at bounding box center [716, 296] width 200 height 200
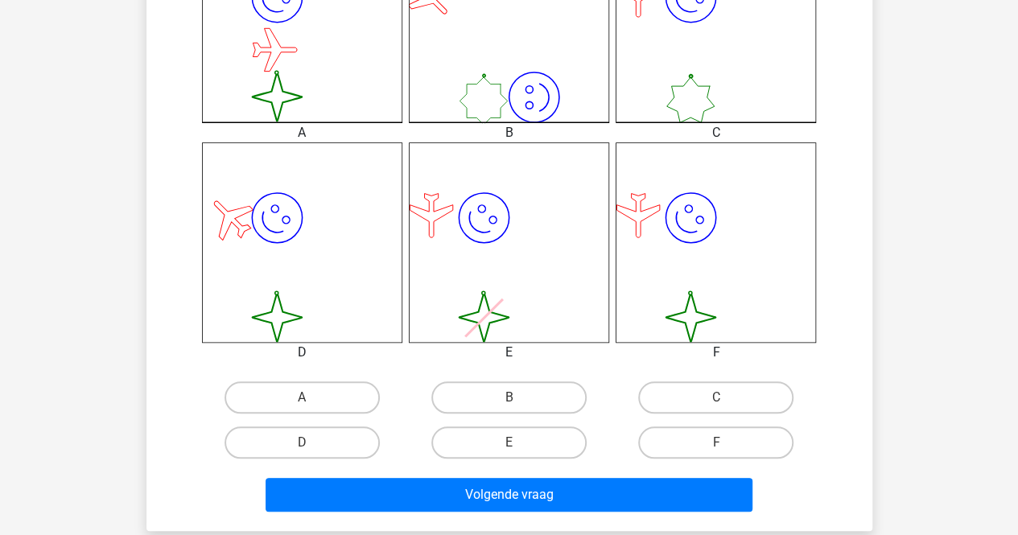
scroll to position [534, 0]
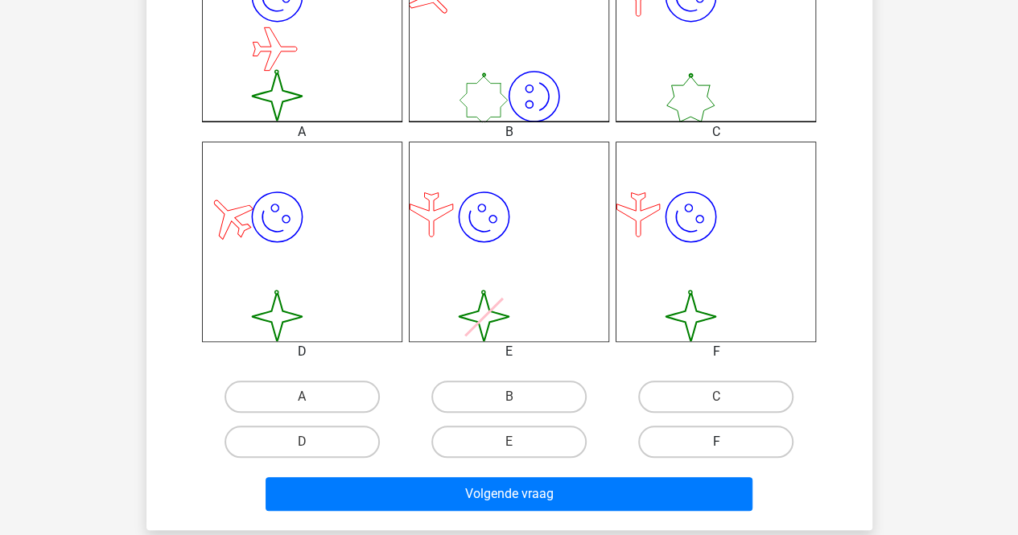
click at [692, 429] on label "F" at bounding box center [715, 442] width 155 height 32
click at [717, 442] on input "F" at bounding box center [722, 447] width 10 height 10
radio input "true"
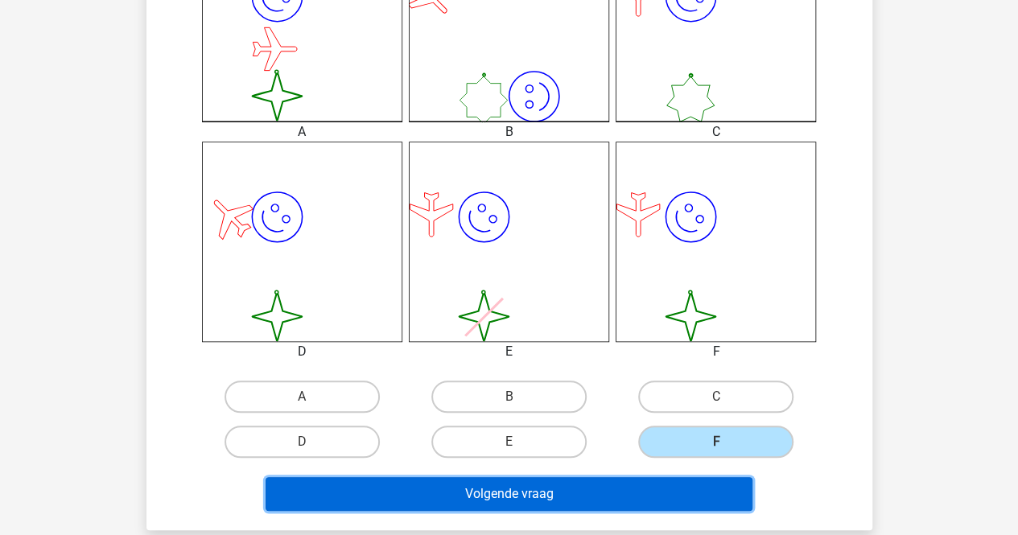
click at [638, 490] on button "Volgende vraag" at bounding box center [509, 494] width 487 height 34
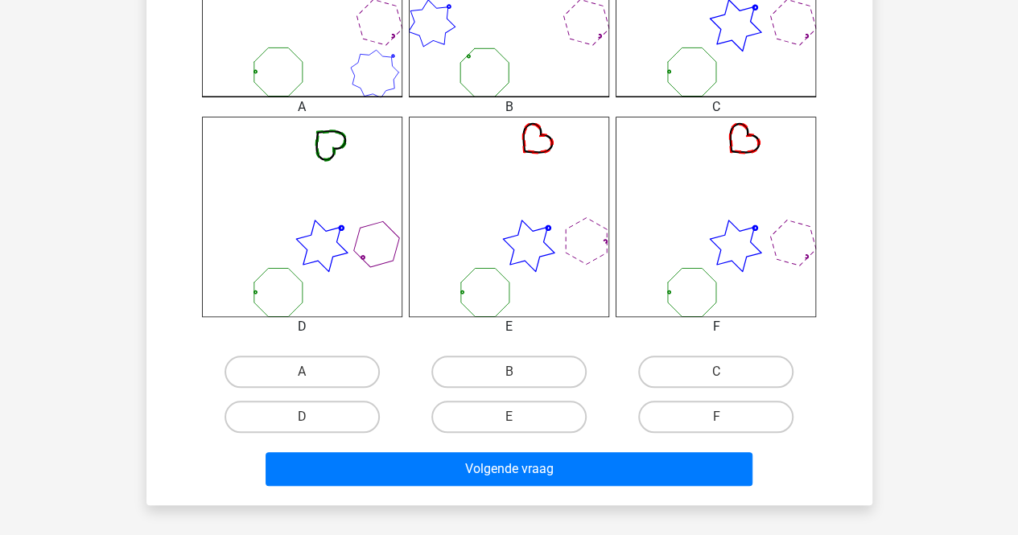
scroll to position [567, 0]
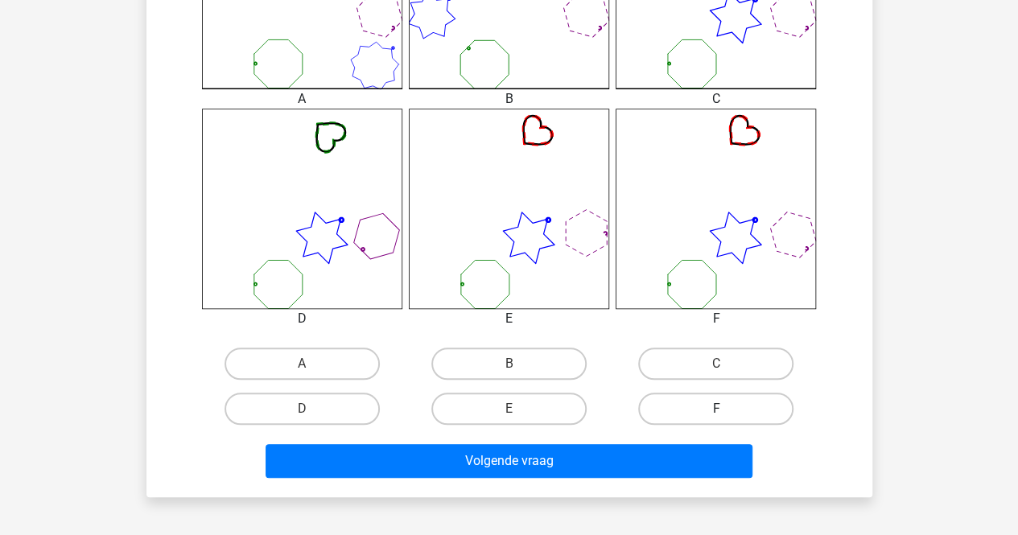
click at [689, 410] on label "F" at bounding box center [715, 409] width 155 height 32
click at [717, 410] on input "F" at bounding box center [722, 414] width 10 height 10
radio input "true"
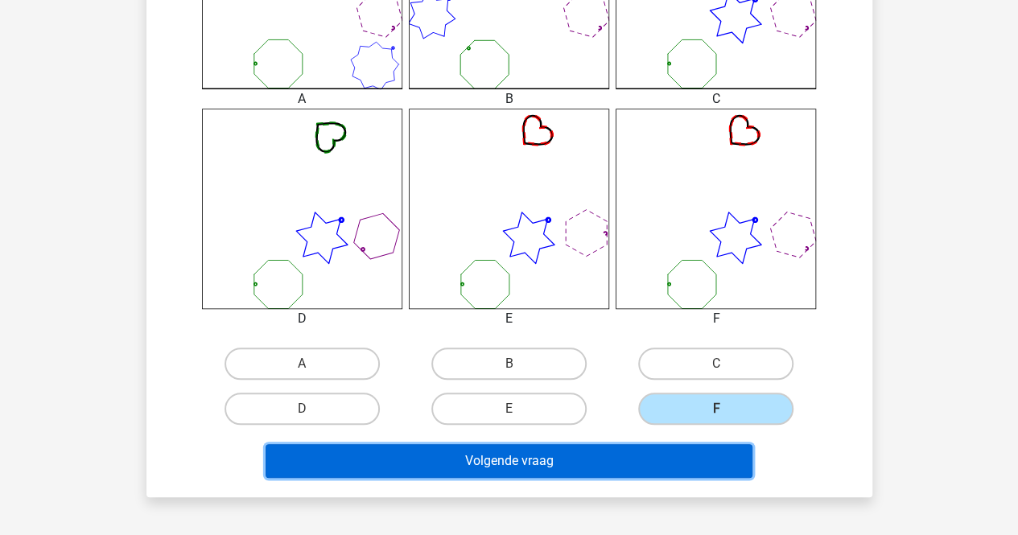
click at [651, 470] on button "Volgende vraag" at bounding box center [509, 461] width 487 height 34
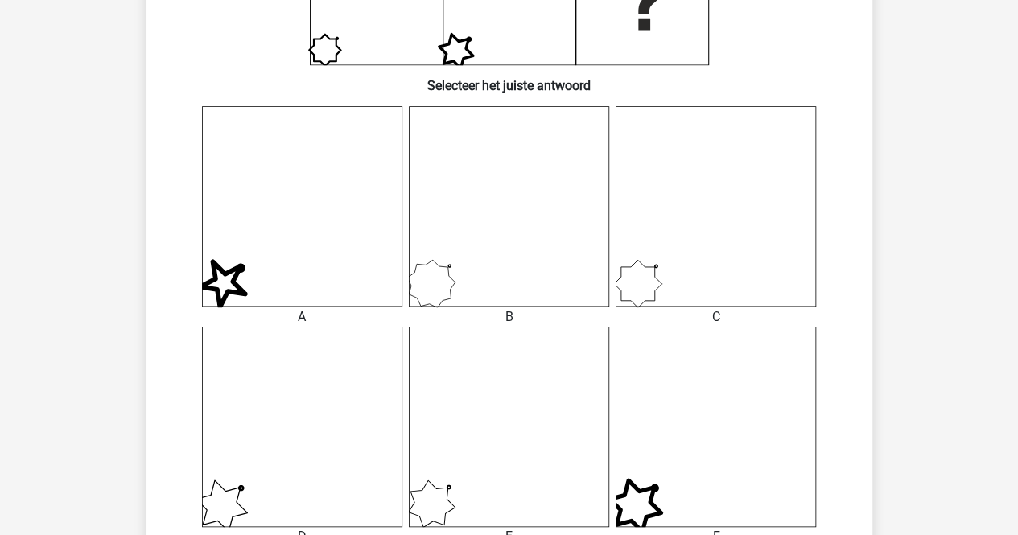
scroll to position [510, 0]
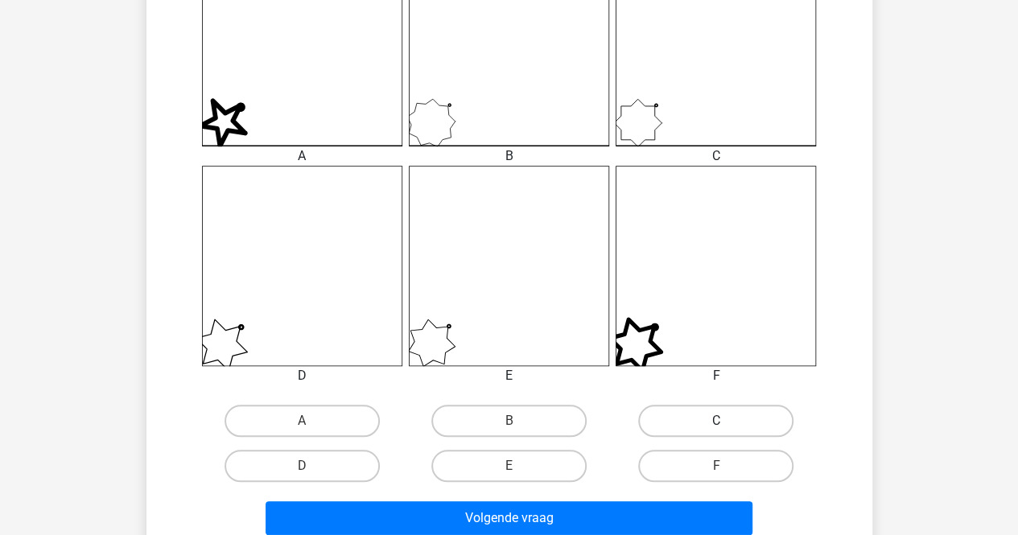
click at [673, 419] on label "C" at bounding box center [715, 421] width 155 height 32
click at [717, 421] on input "C" at bounding box center [722, 426] width 10 height 10
radio input "true"
click at [673, 419] on label "C" at bounding box center [715, 421] width 155 height 32
click at [717, 421] on input "C" at bounding box center [722, 426] width 10 height 10
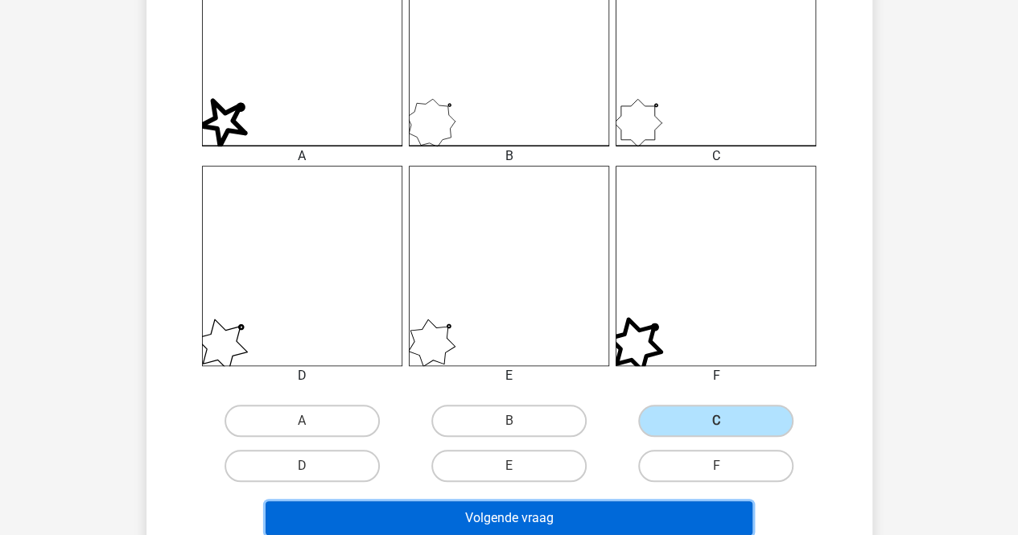
click at [630, 508] on button "Volgende vraag" at bounding box center [509, 519] width 487 height 34
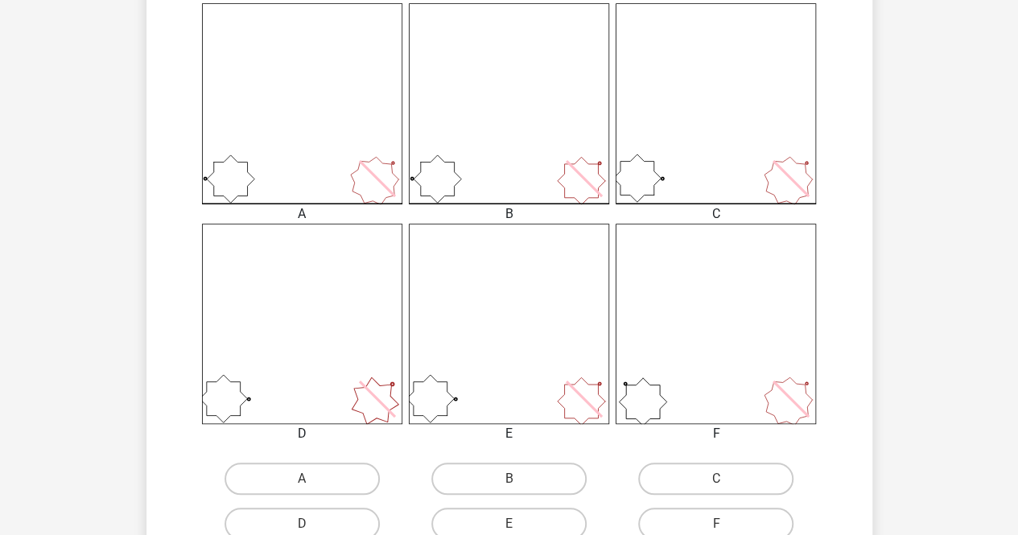
scroll to position [454, 0]
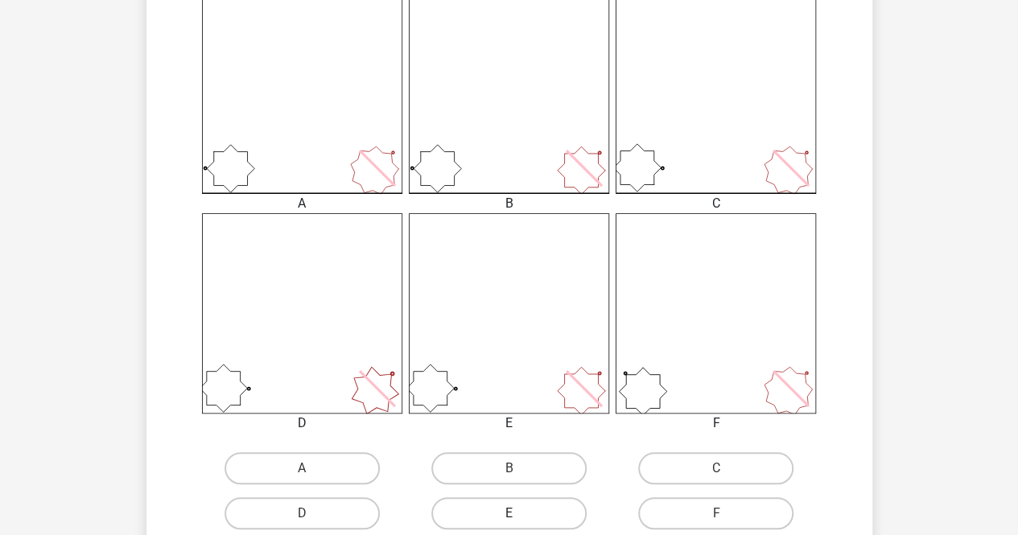
click at [566, 511] on label "E" at bounding box center [509, 514] width 155 height 32
click at [519, 514] on input "E" at bounding box center [514, 519] width 10 height 10
radio input "true"
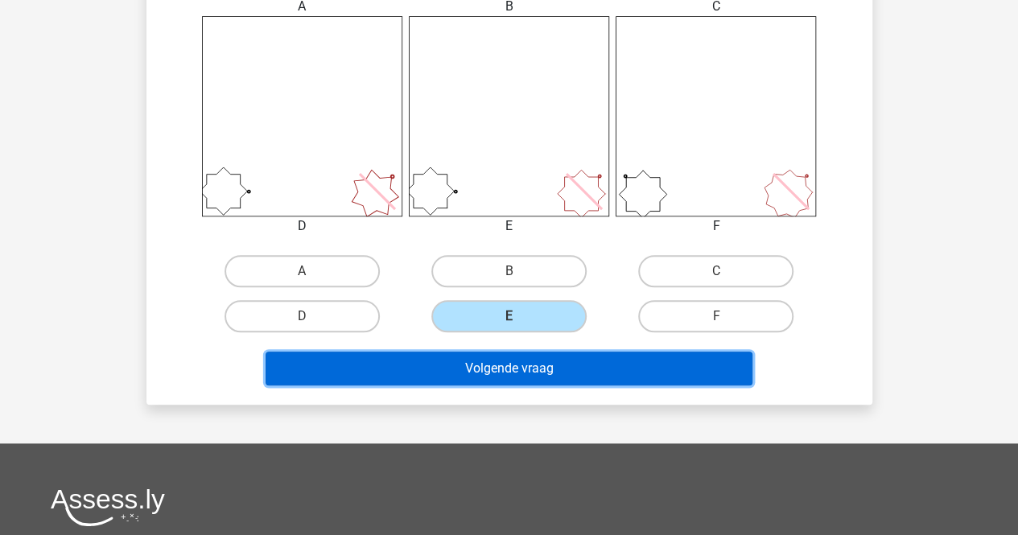
click at [587, 361] on button "Volgende vraag" at bounding box center [509, 369] width 487 height 34
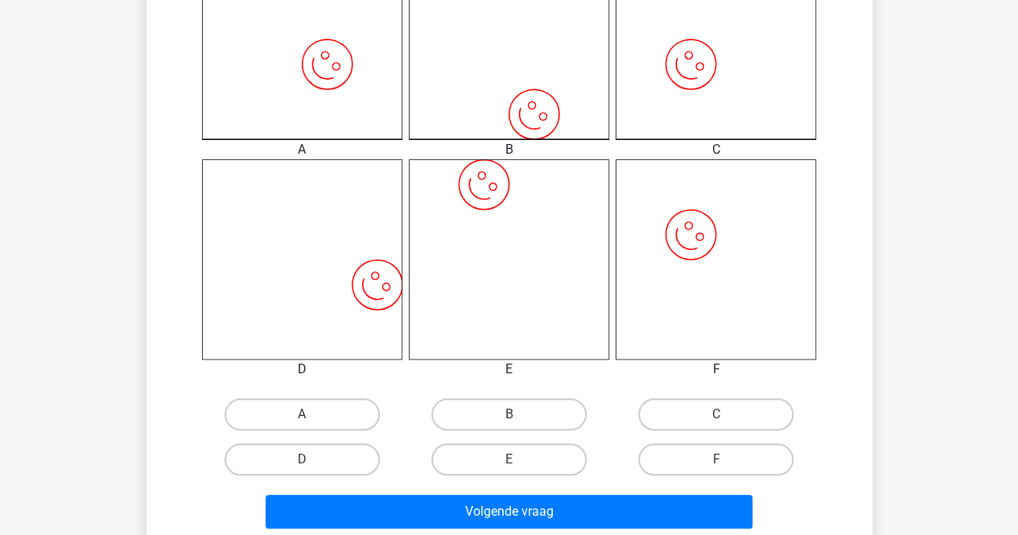
scroll to position [518, 0]
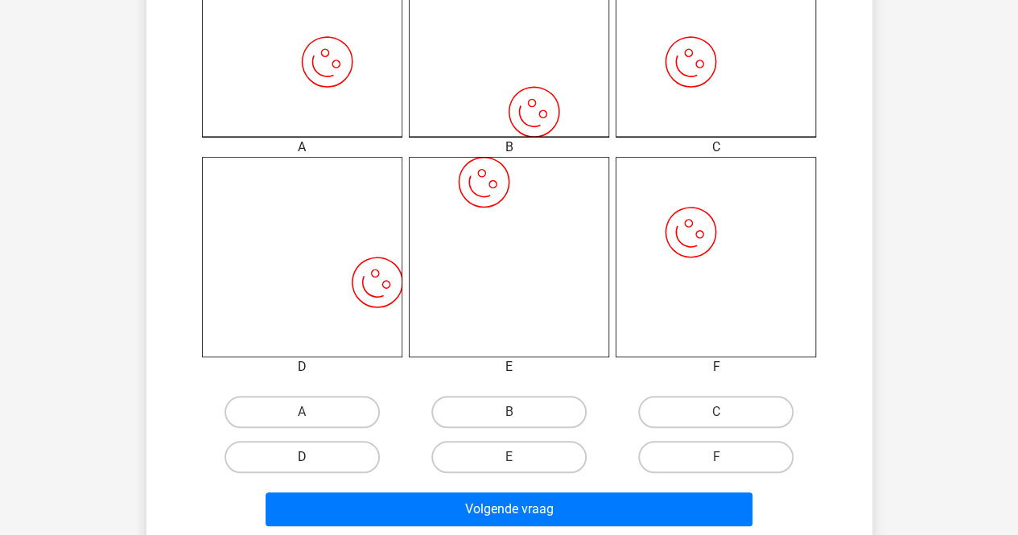
click at [341, 463] on label "D" at bounding box center [302, 457] width 155 height 32
click at [312, 463] on input "D" at bounding box center [307, 462] width 10 height 10
radio input "true"
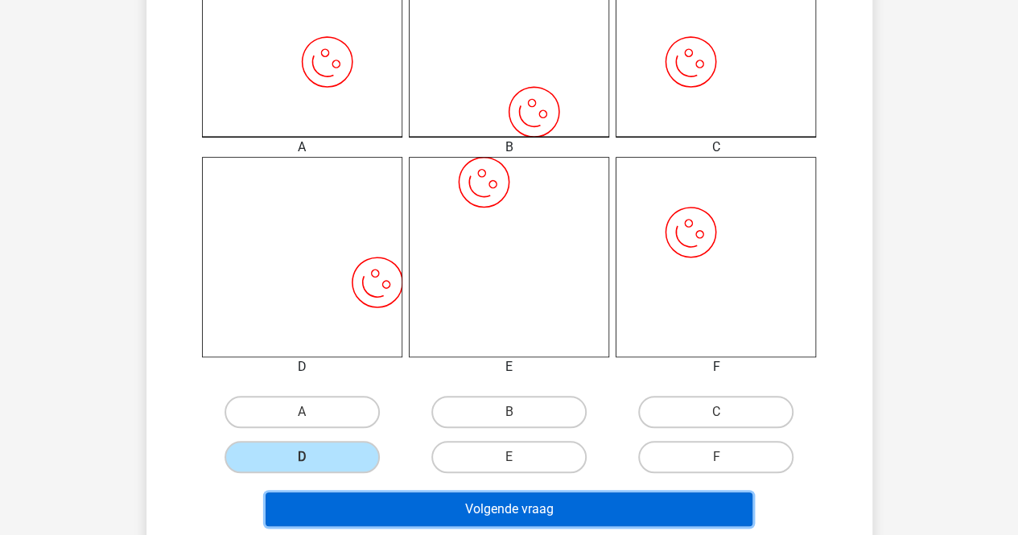
click at [348, 499] on button "Volgende vraag" at bounding box center [509, 510] width 487 height 34
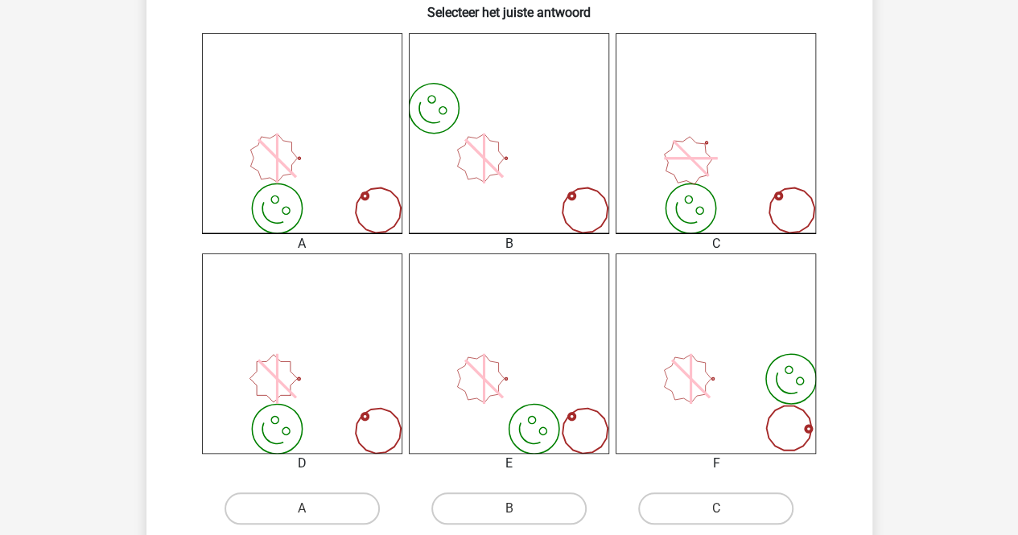
scroll to position [502, 0]
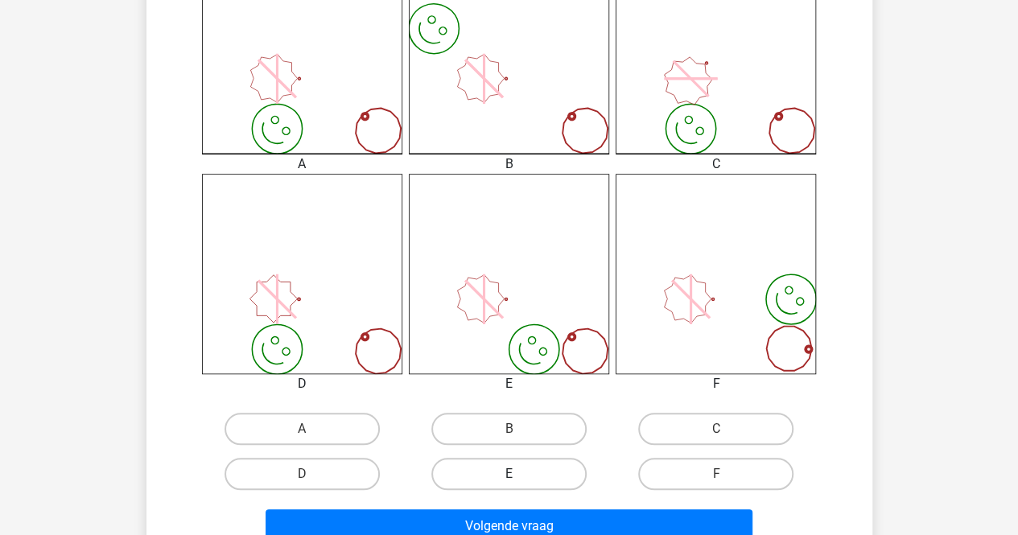
click at [503, 462] on label "E" at bounding box center [509, 474] width 155 height 32
click at [509, 474] on input "E" at bounding box center [514, 479] width 10 height 10
radio input "true"
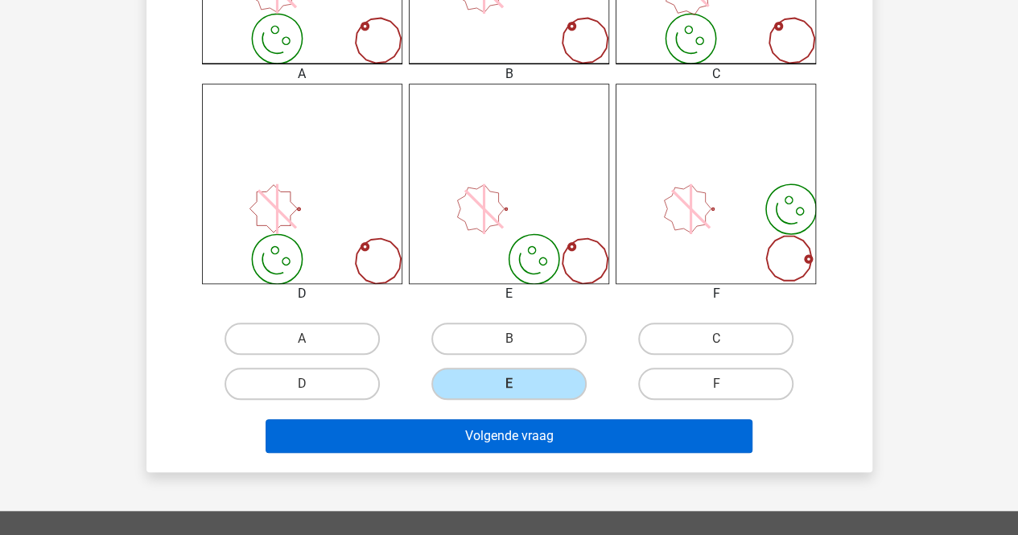
scroll to position [513, 0]
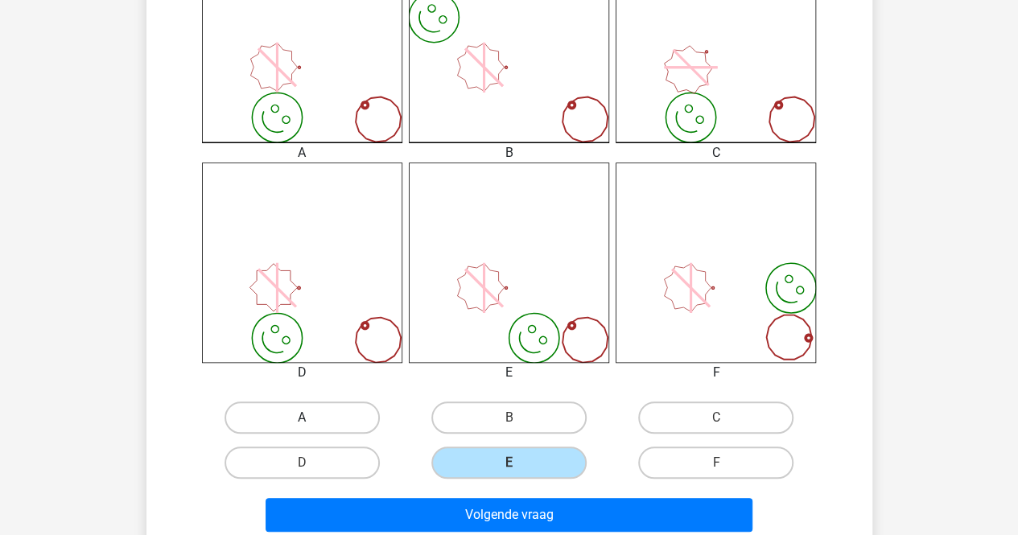
click at [342, 411] on label "A" at bounding box center [302, 418] width 155 height 32
click at [312, 418] on input "A" at bounding box center [307, 423] width 10 height 10
radio input "true"
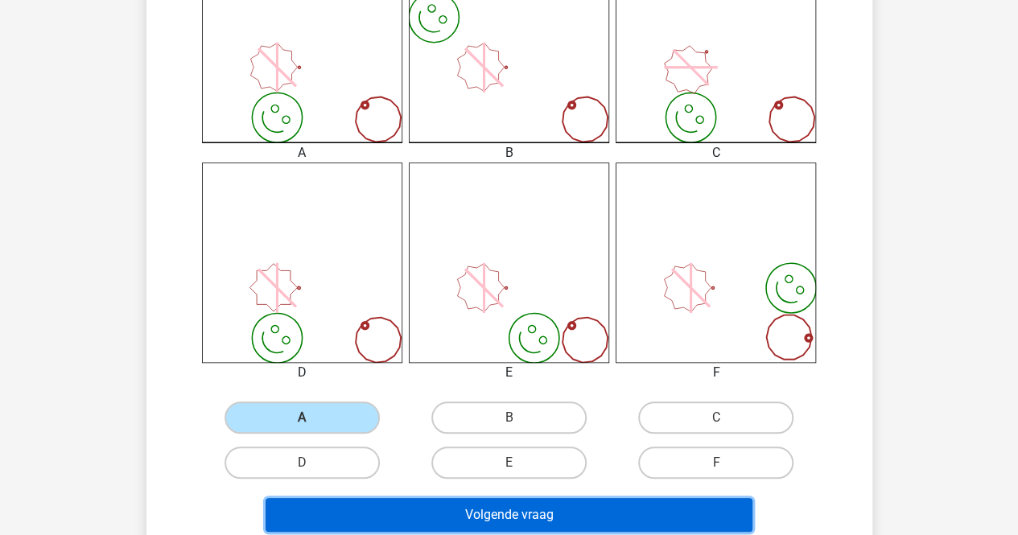
click at [362, 502] on button "Volgende vraag" at bounding box center [509, 515] width 487 height 34
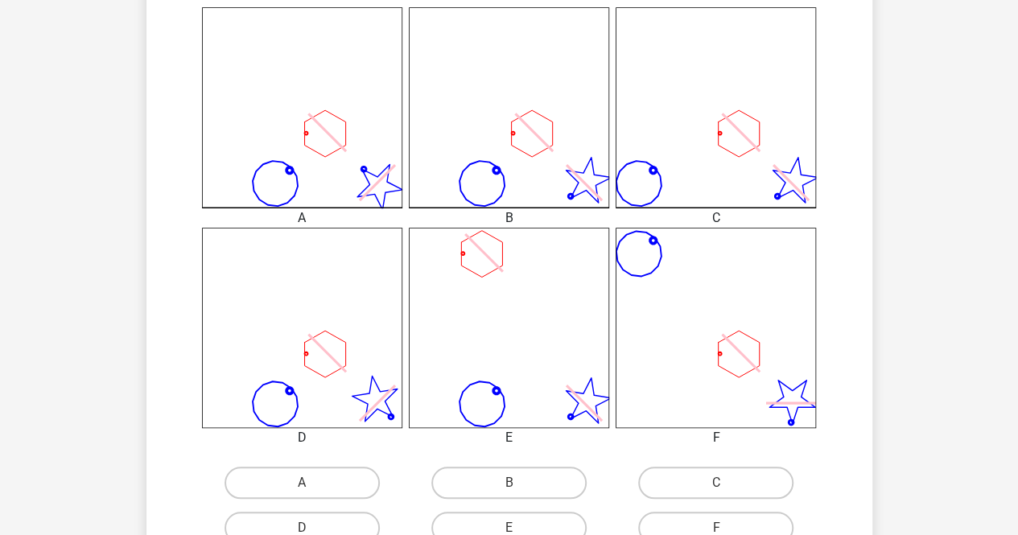
scroll to position [391, 0]
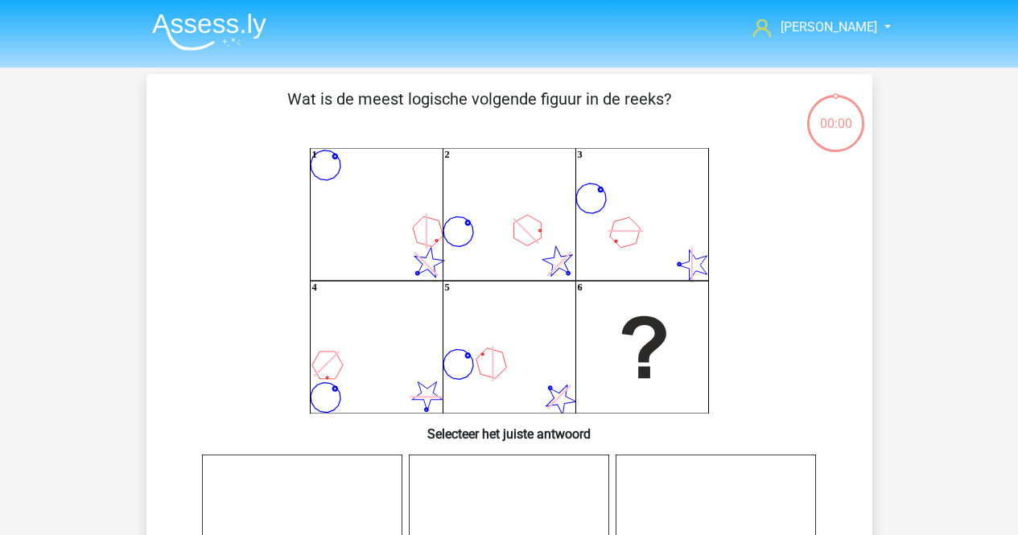
scroll to position [391, 0]
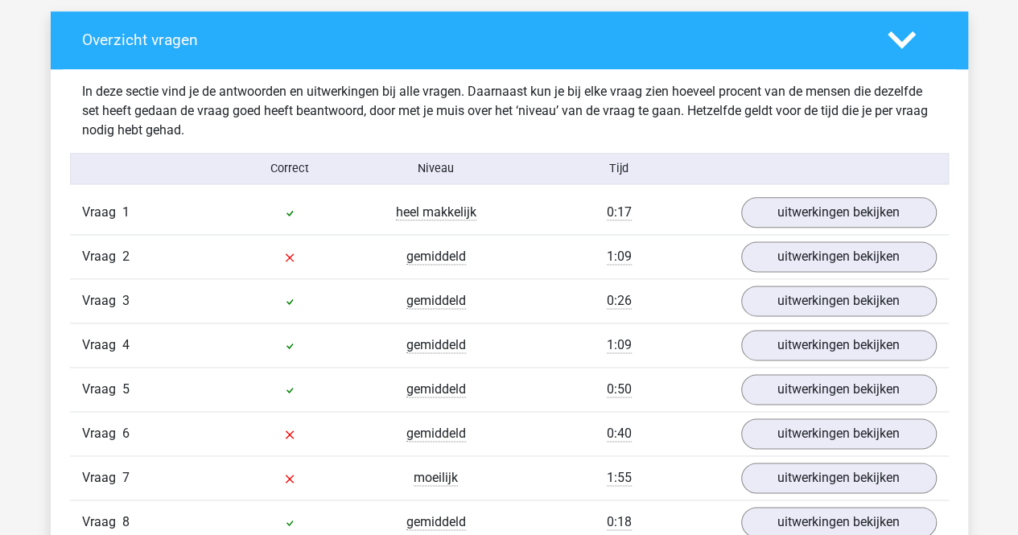
scroll to position [918, 0]
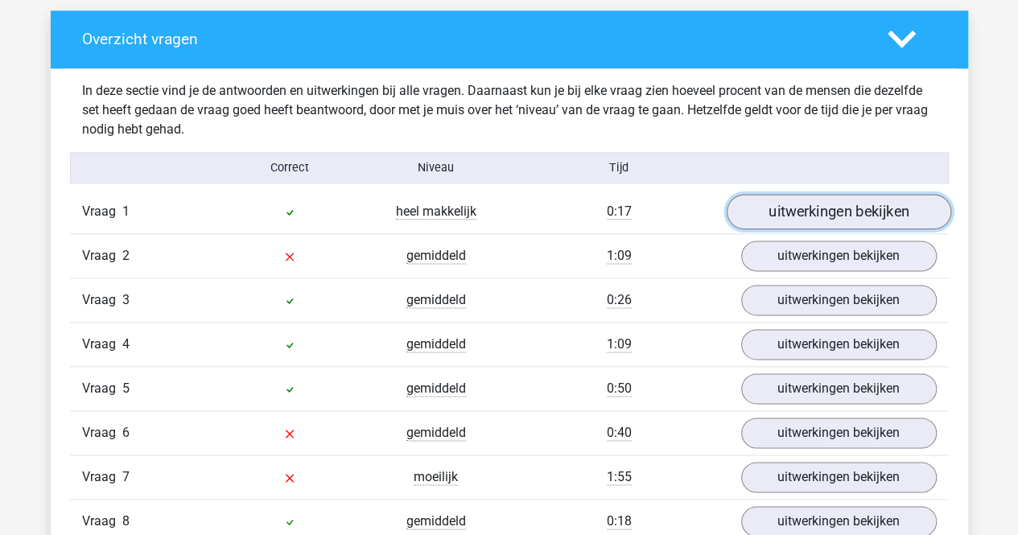
click at [812, 196] on link "uitwerkingen bekijken" at bounding box center [838, 212] width 225 height 35
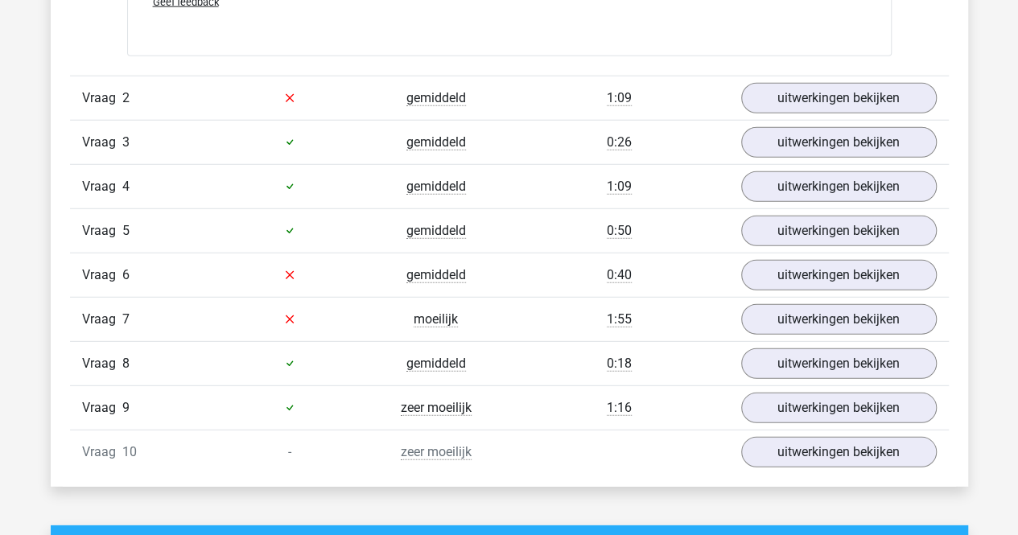
scroll to position [2122, 0]
click at [841, 103] on link "uitwerkingen bekijken" at bounding box center [838, 97] width 225 height 35
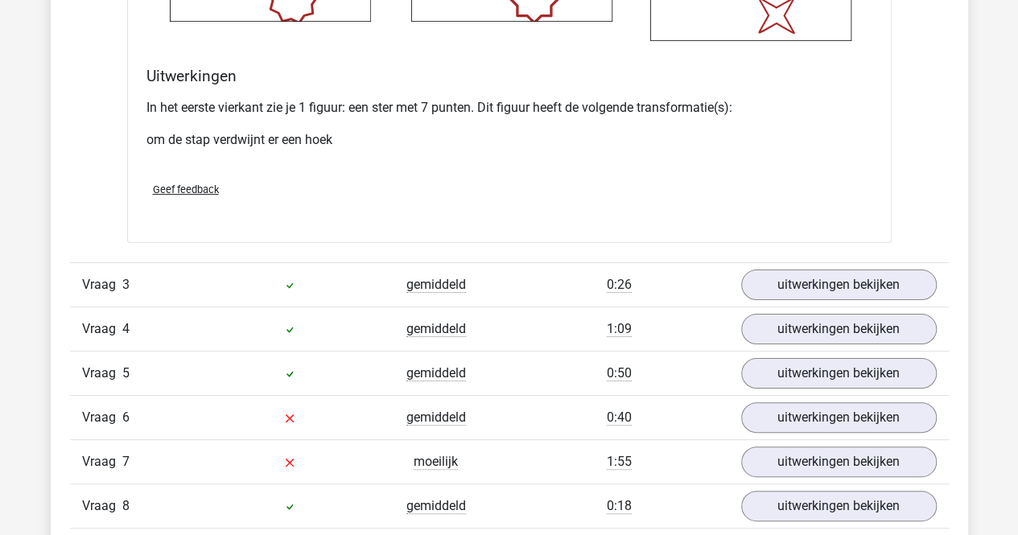
scroll to position [3047, 0]
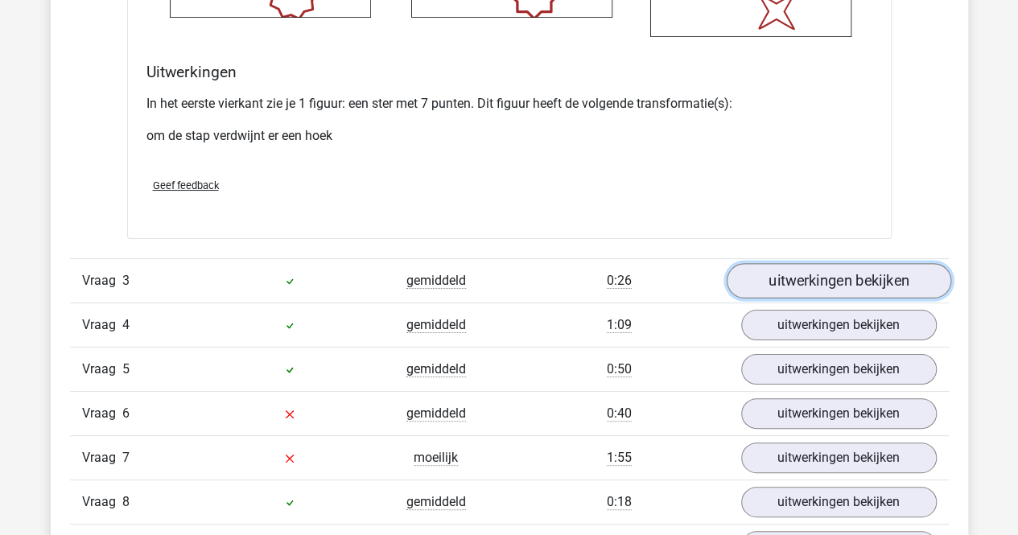
click at [799, 273] on link "uitwerkingen bekijken" at bounding box center [838, 280] width 225 height 35
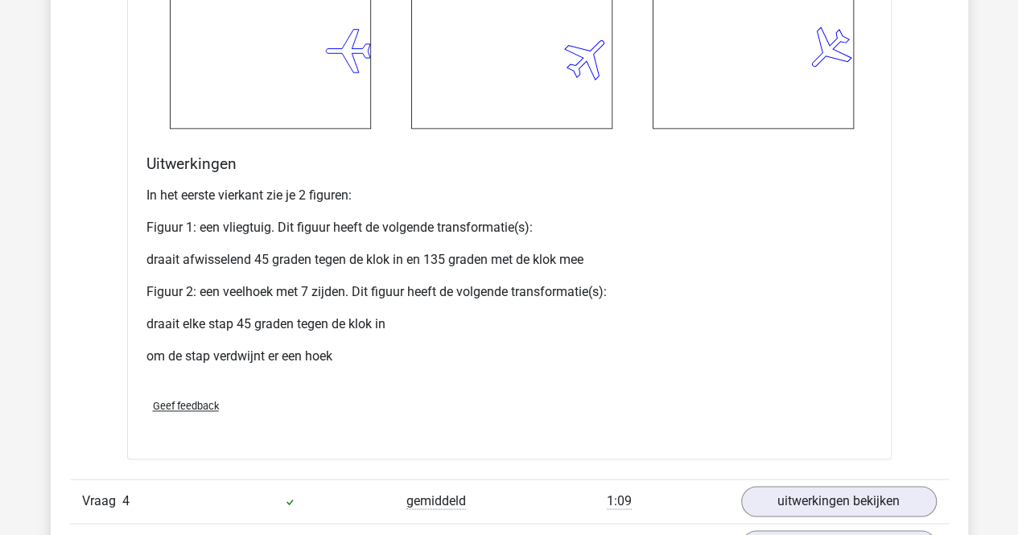
scroll to position [4355, 0]
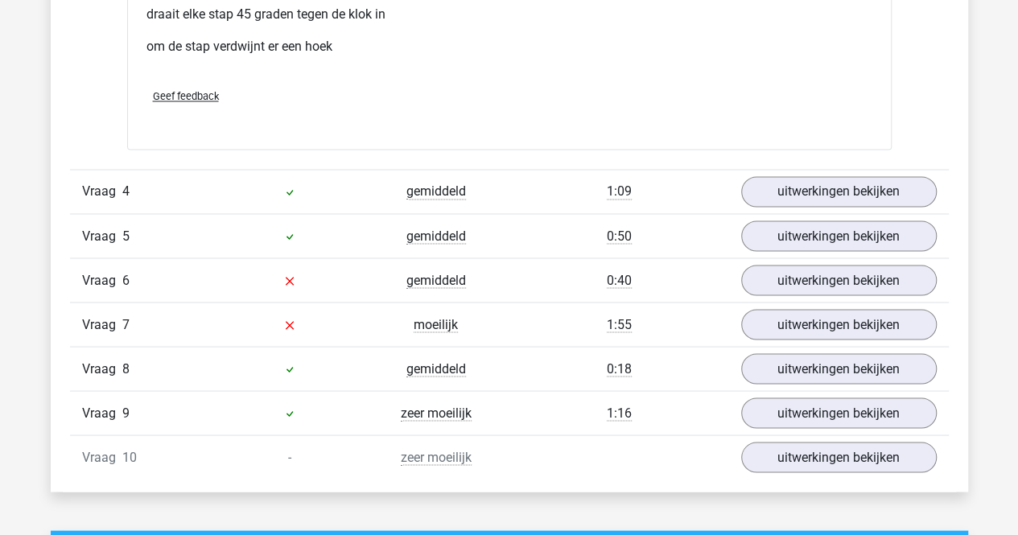
click at [837, 213] on div "Vraag 5 gemiddeld 0:50 uitwerkingen bekijken" at bounding box center [509, 235] width 879 height 44
click at [841, 199] on link "uitwerkingen bekijken" at bounding box center [838, 191] width 225 height 35
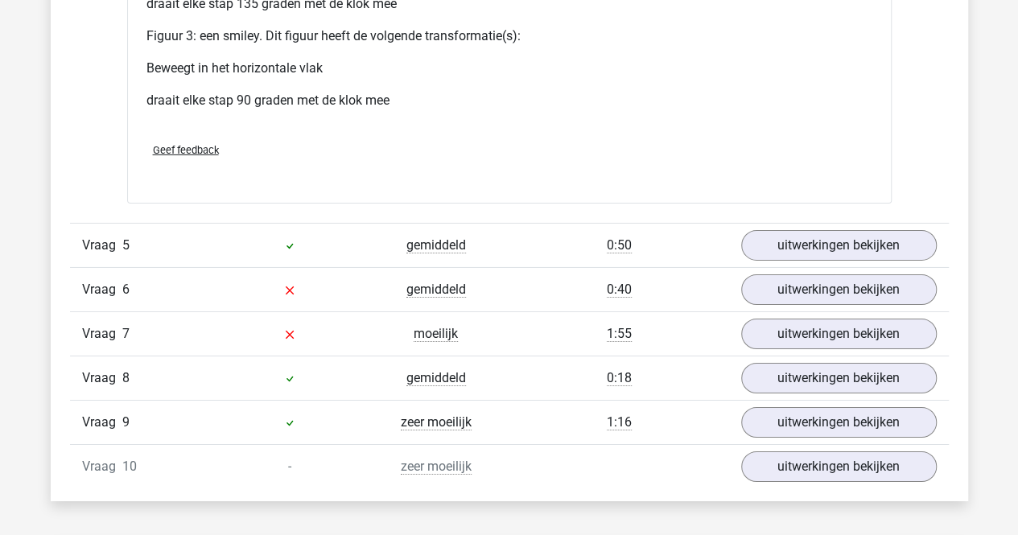
scroll to position [5649, 0]
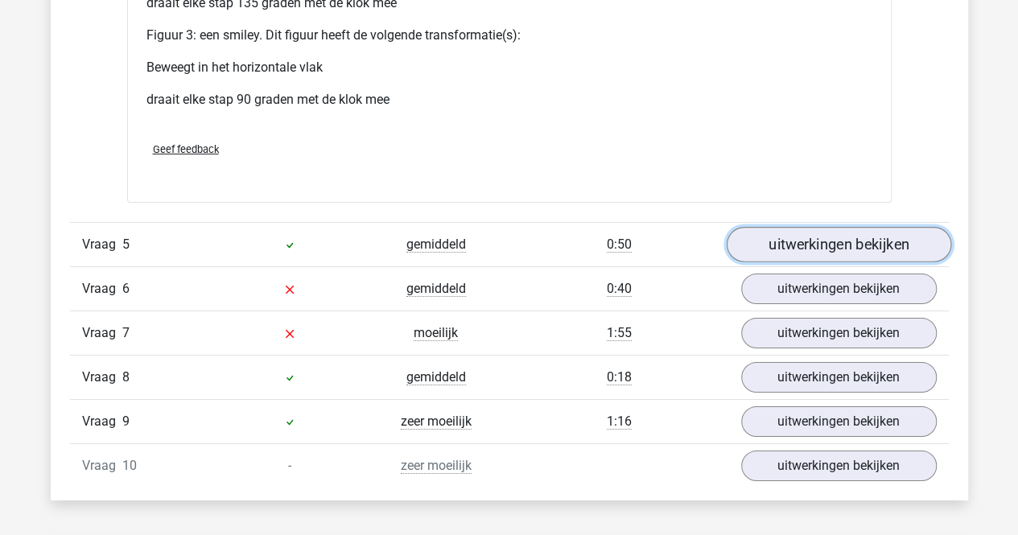
click at [832, 228] on link "uitwerkingen bekijken" at bounding box center [838, 244] width 225 height 35
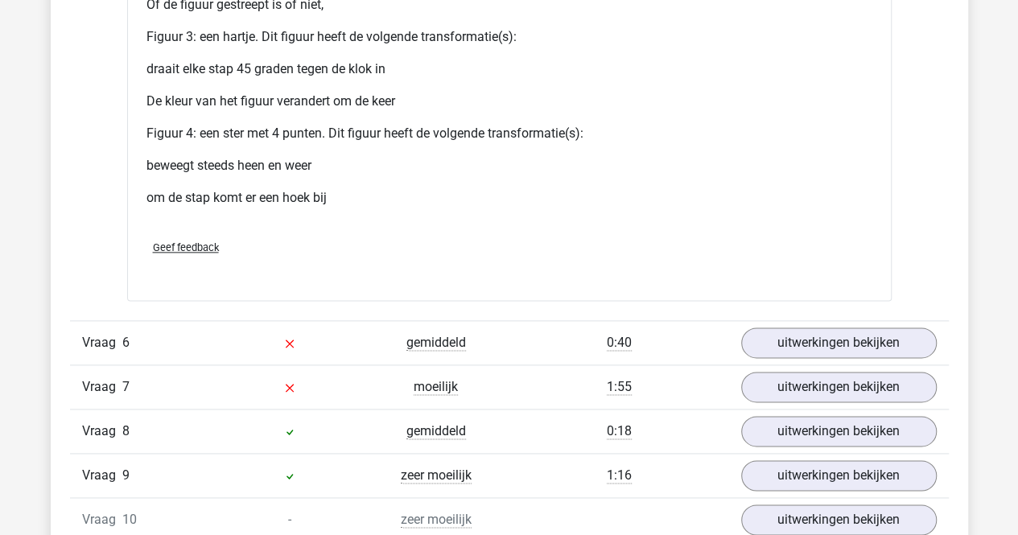
scroll to position [6995, 0]
click at [789, 351] on div "Vraag 6 gemiddeld 0:40 uitwerkingen bekijken" at bounding box center [509, 342] width 879 height 44
click at [794, 329] on link "uitwerkingen bekijken" at bounding box center [838, 342] width 225 height 35
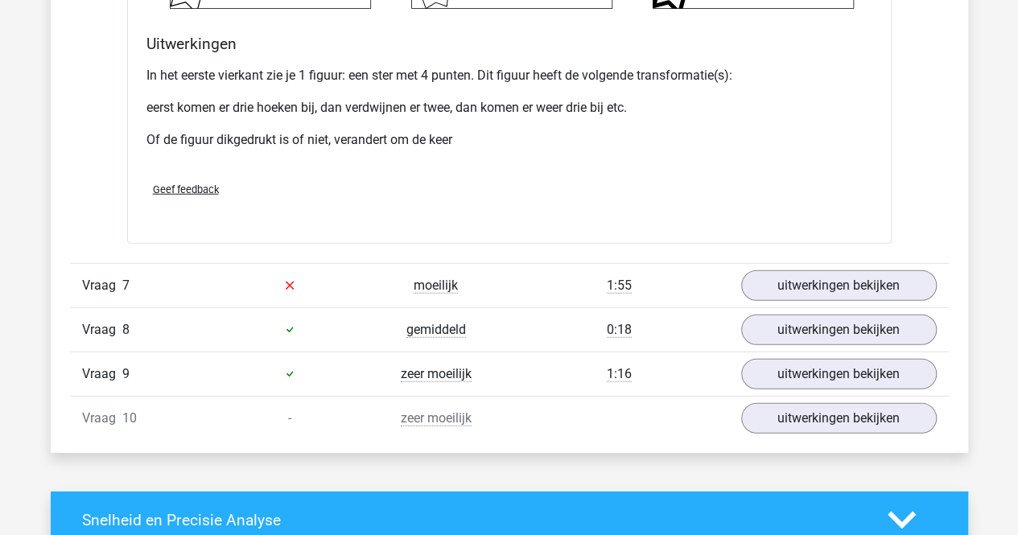
scroll to position [8174, 0]
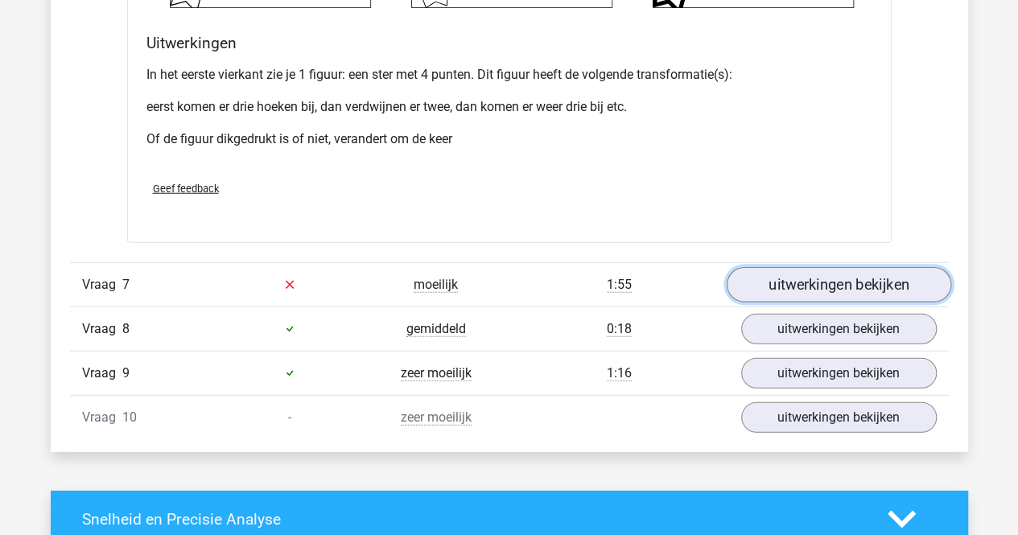
click at [839, 269] on link "uitwerkingen bekijken" at bounding box center [838, 284] width 225 height 35
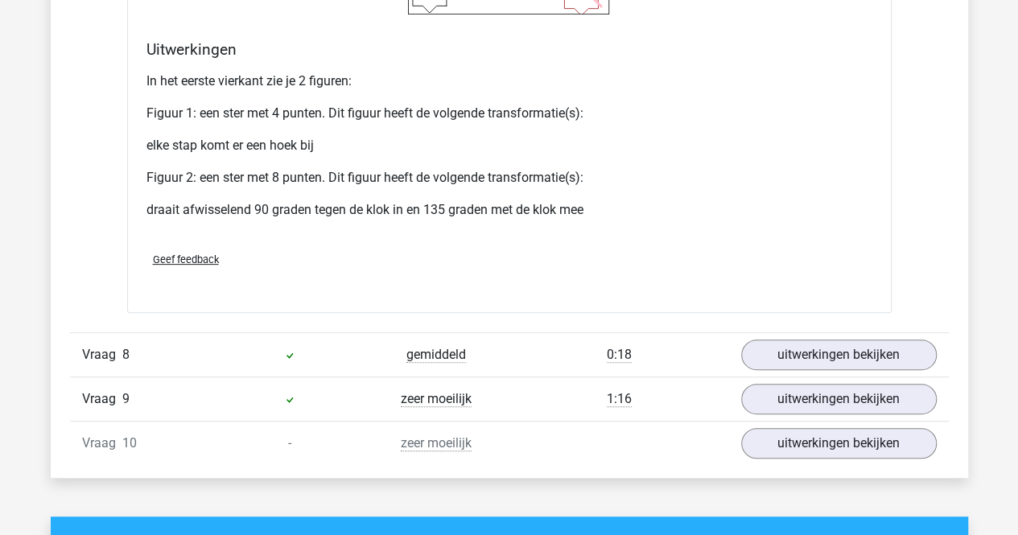
scroll to position [9313, 0]
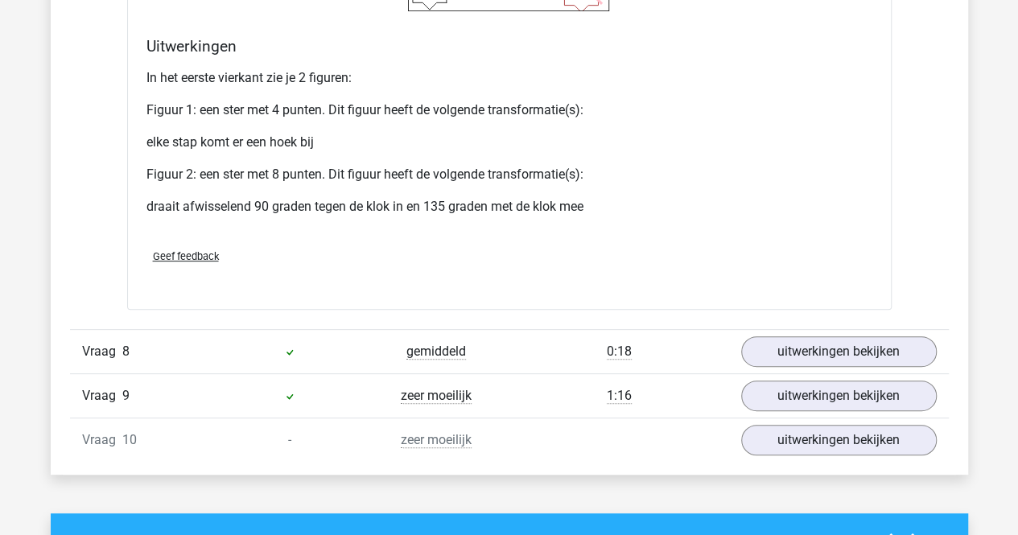
click at [791, 374] on div "Vraag 9 zeer moeilijk 1:16 uitwerkingen bekijken" at bounding box center [509, 396] width 879 height 44
click at [802, 351] on link "uitwerkingen bekijken" at bounding box center [838, 351] width 225 height 35
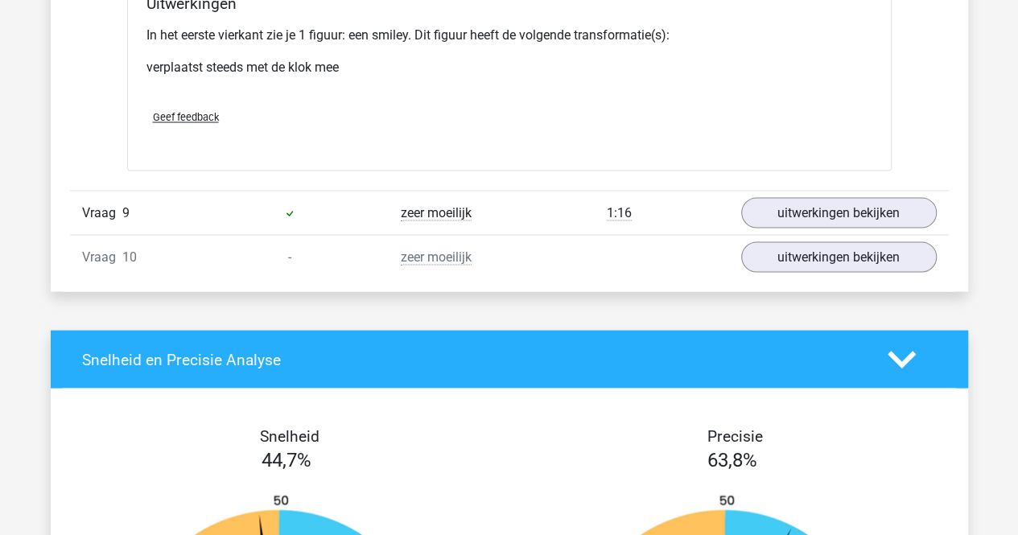
scroll to position [10551, 0]
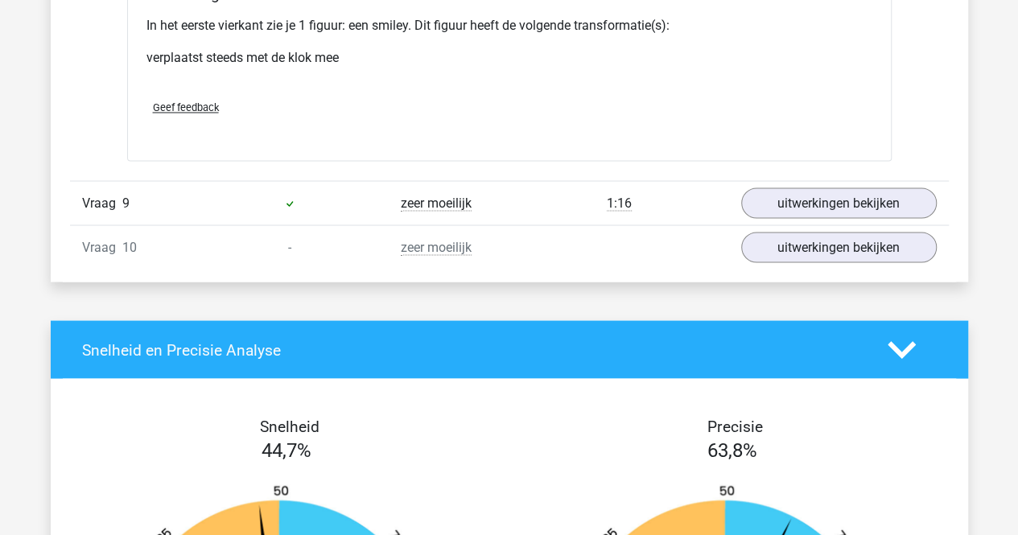
click at [832, 208] on div "Vraag 9 zeer moeilijk 1:16 uitwerkingen bekijken" at bounding box center [509, 202] width 879 height 44
click at [849, 189] on link "uitwerkingen bekijken" at bounding box center [838, 202] width 225 height 35
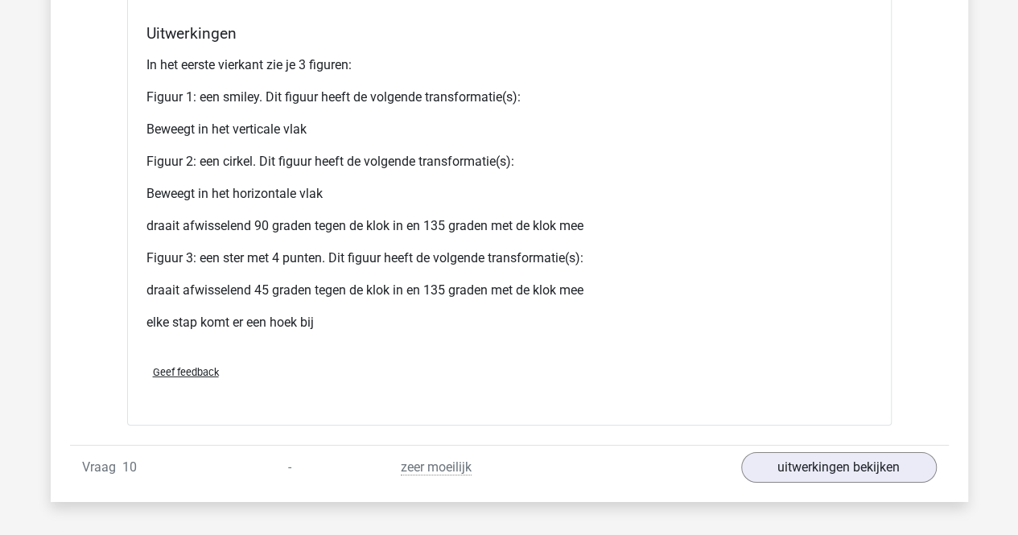
scroll to position [11604, 0]
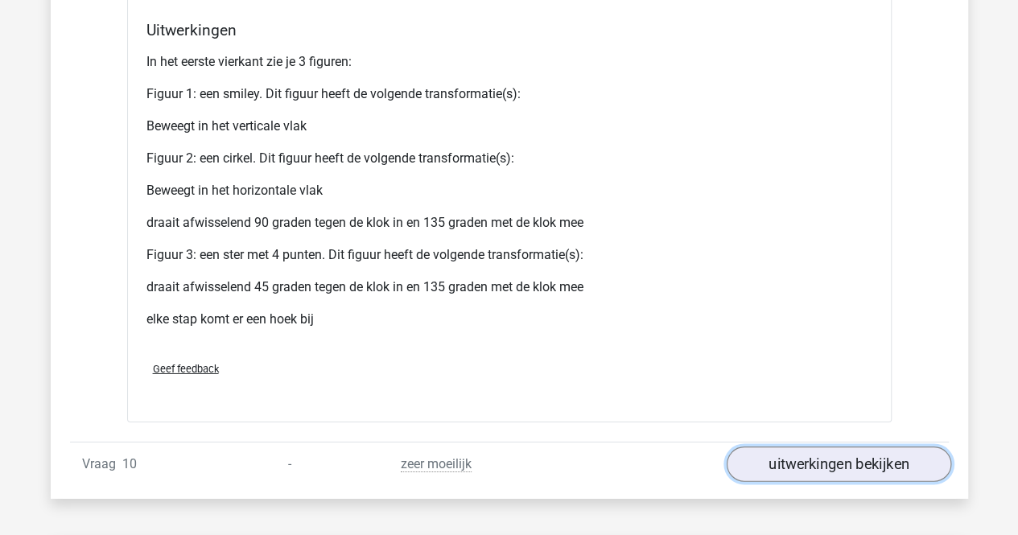
click at [808, 447] on link "uitwerkingen bekijken" at bounding box center [838, 464] width 225 height 35
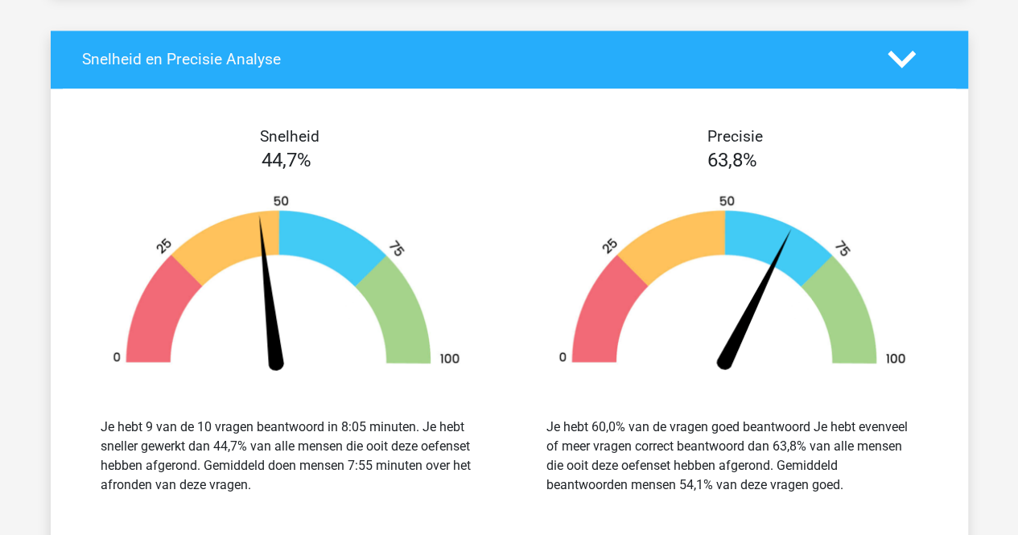
scroll to position [13380, 0]
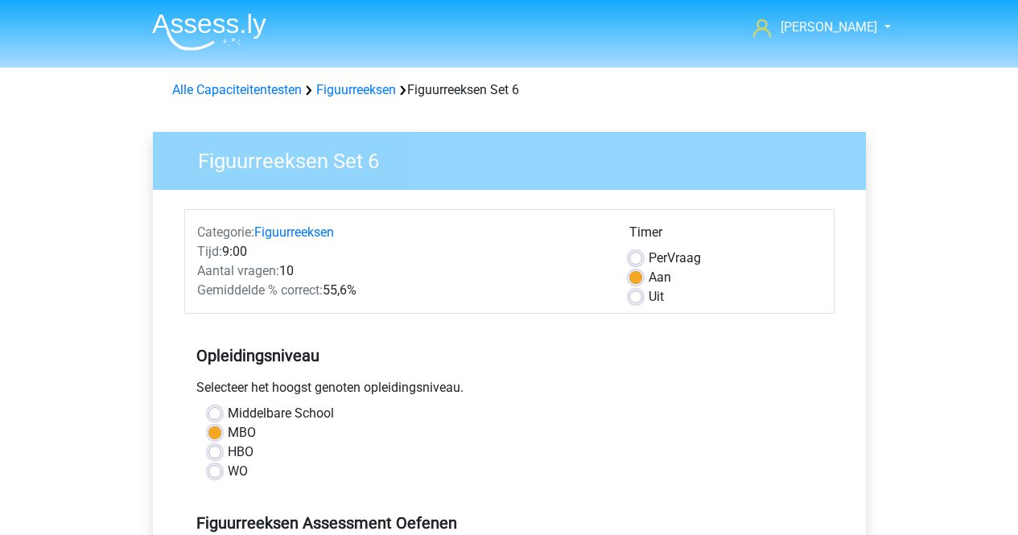
scroll to position [509, 0]
